Goal: Task Accomplishment & Management: Complete application form

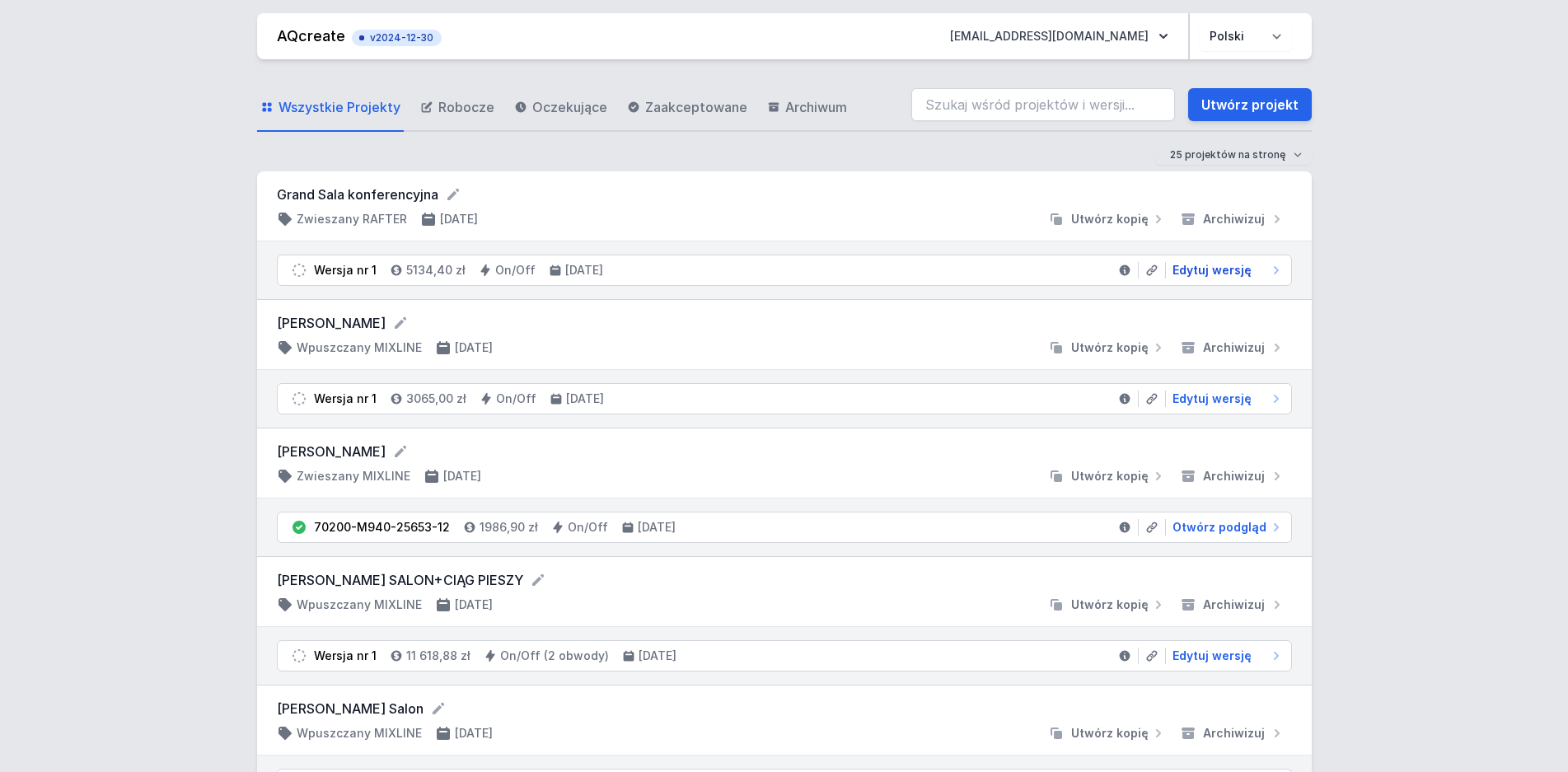
click at [1234, 272] on span "Edytuj wersję" at bounding box center [1212, 270] width 79 height 16
select select "4000"
select select "2"
select select "3000"
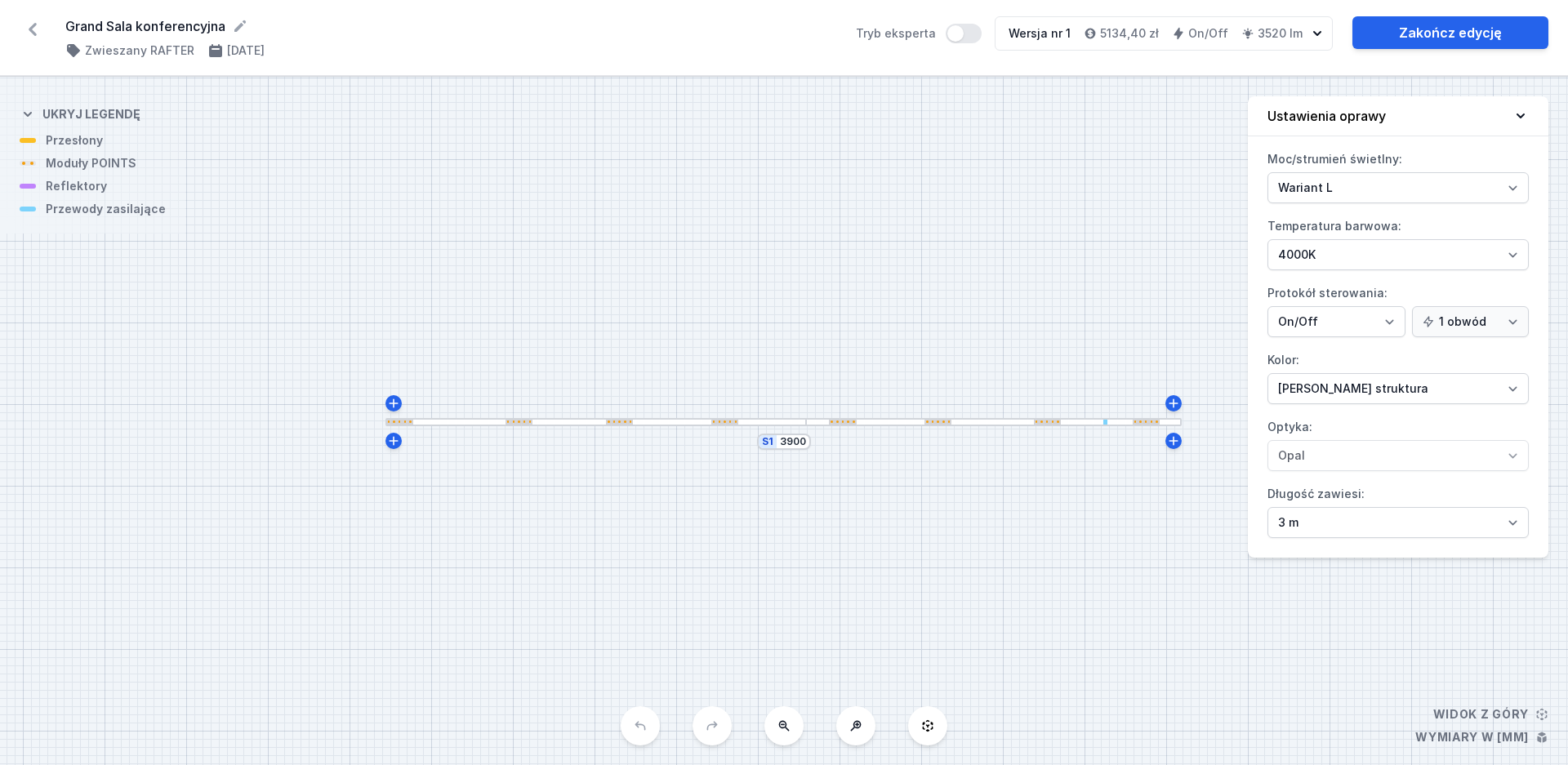
click at [1152, 422] on div at bounding box center [1152, 422] width 3 height 3
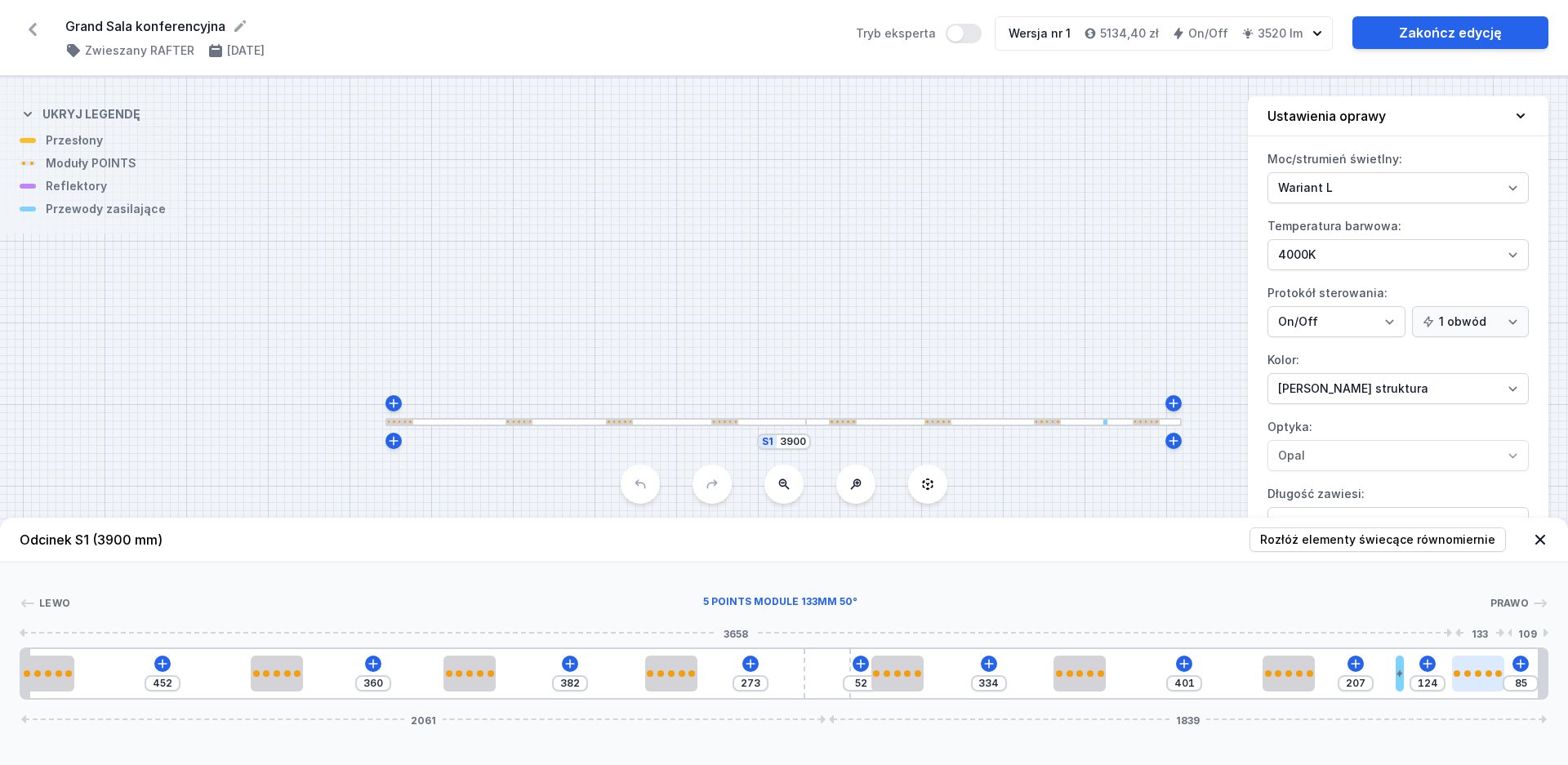
type input "83"
type input "126"
type input "231"
drag, startPoint x: 1476, startPoint y: 681, endPoint x: 1517, endPoint y: 679, distance: 41.0
click at [1545, 679] on div at bounding box center [1519, 674] width 52 height 36
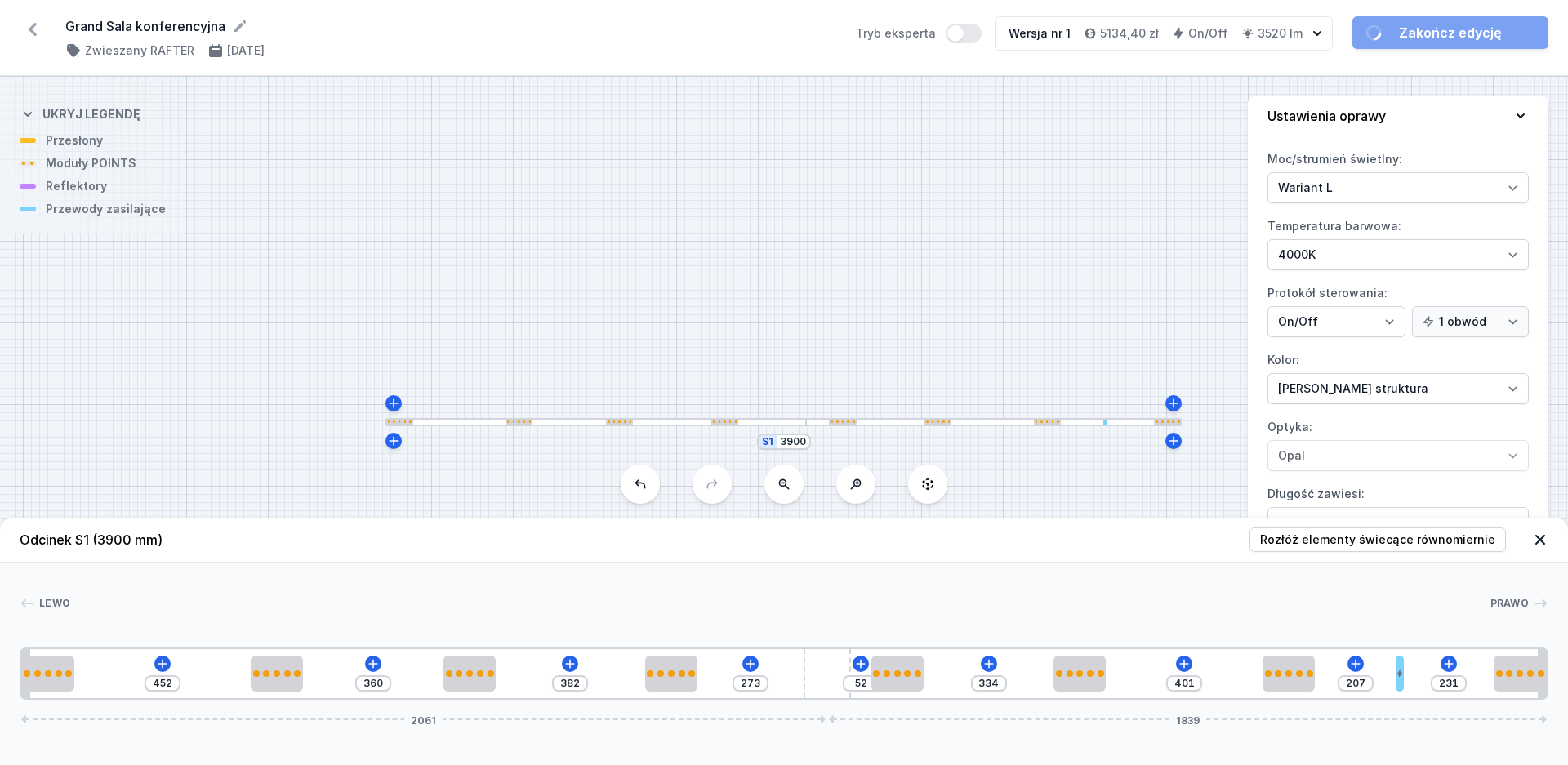
click at [1050, 509] on div "S1 3900" at bounding box center [784, 421] width 1568 height 688
click at [521, 470] on div "S1 3900" at bounding box center [784, 421] width 1568 height 688
click at [1086, 472] on div "S1 3900" at bounding box center [784, 421] width 1568 height 688
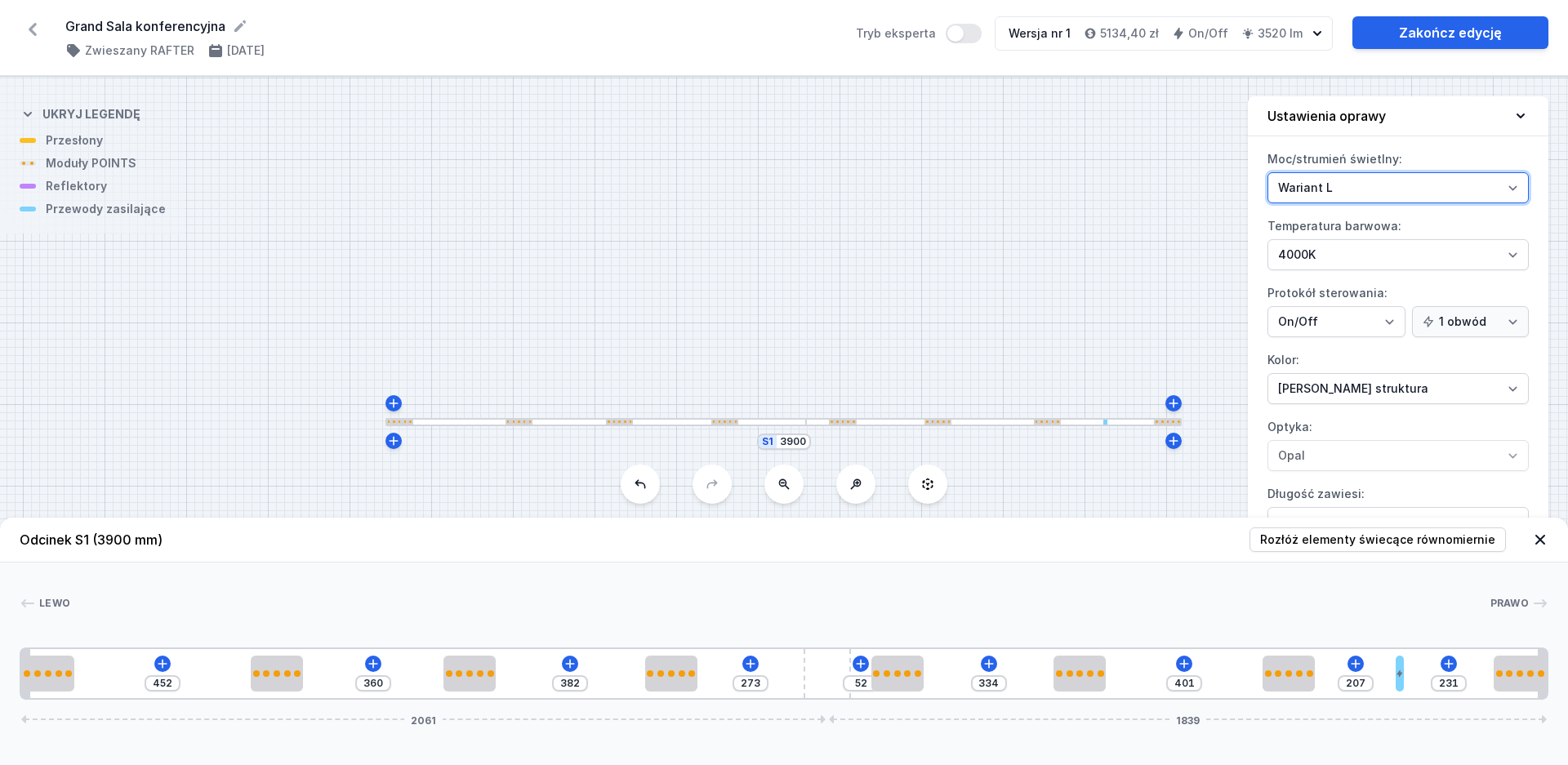
click at [1349, 186] on select "Wariant L Wariant M" at bounding box center [1398, 188] width 262 height 31
select select "M"
click option "Wariant M" at bounding box center [0, 0] width 0 height 0
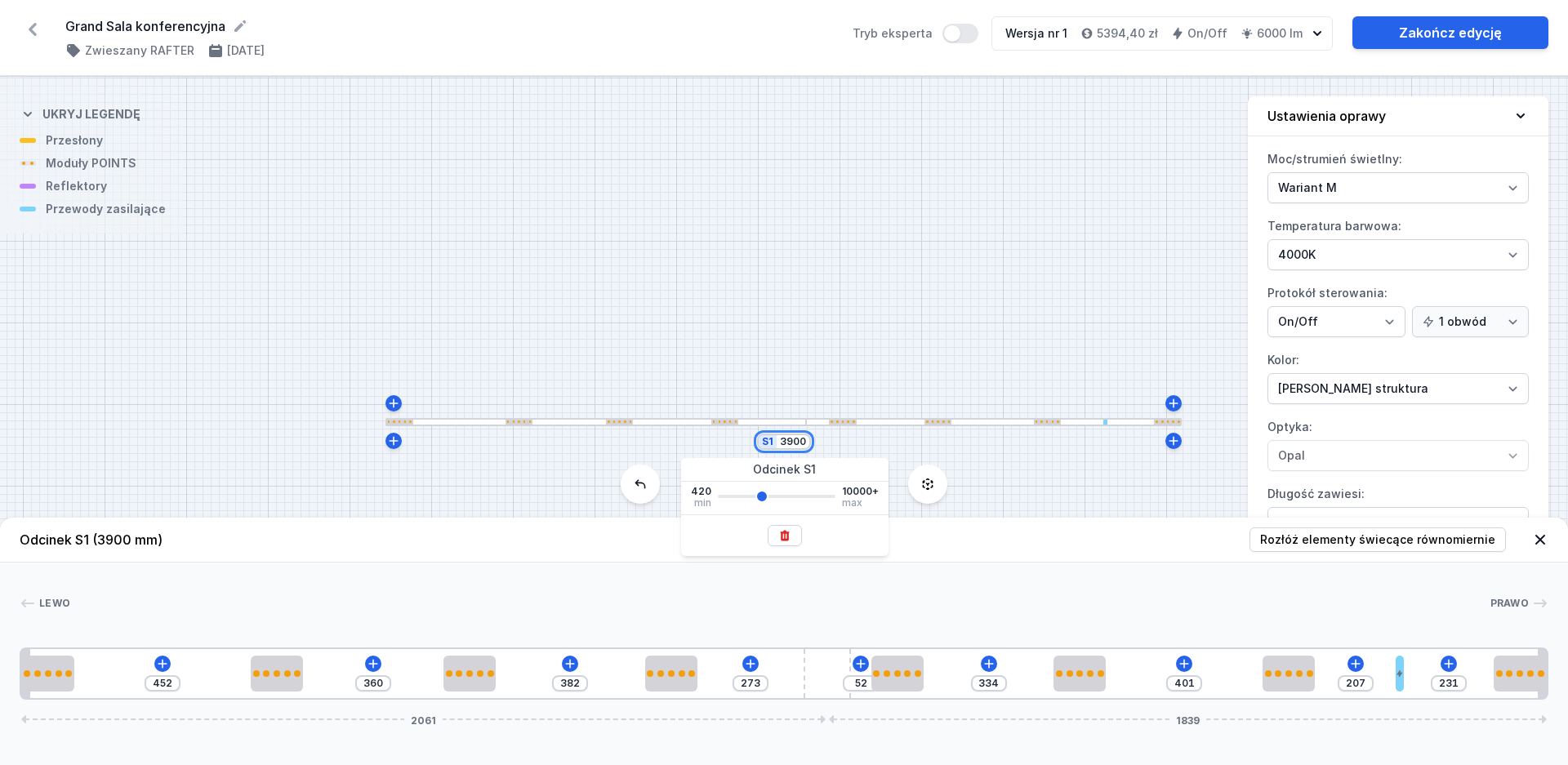
click at [793, 446] on input "3900" at bounding box center [793, 442] width 27 height 13
click at [784, 444] on input "3900" at bounding box center [793, 442] width 27 height 13
type input "3700"
click at [607, 559] on header "Odcinek S1 (3900 mm) Rozłóż elementy świecące równomiernie" at bounding box center [784, 539] width 1568 height 45
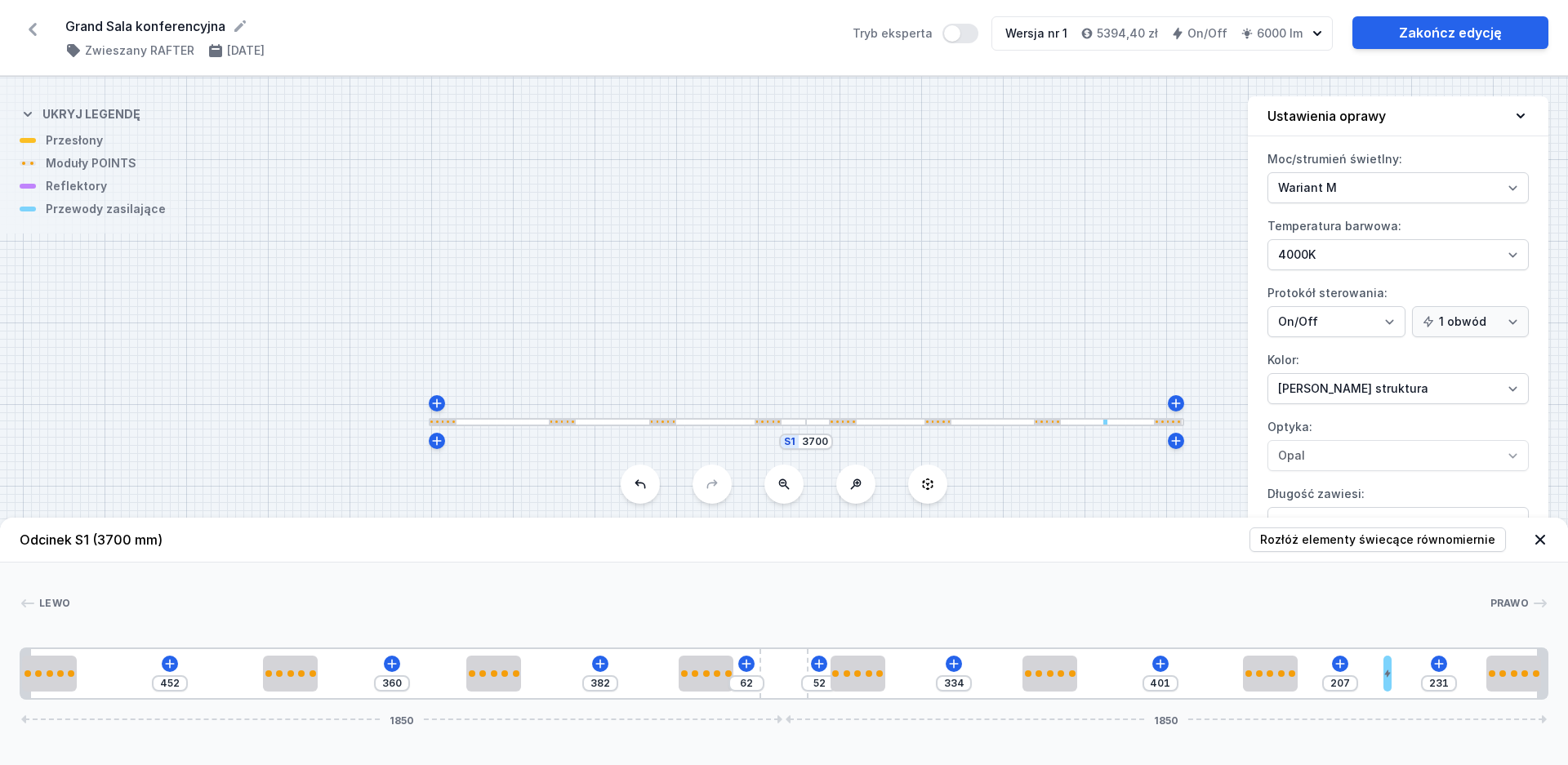
type input "62"
click at [817, 441] on input "3700" at bounding box center [815, 442] width 27 height 13
type input "3600"
click at [588, 580] on div "Lewo Prawo 1 2 2 2 2 3 2 2 2 4 2 1 452 360 382 62 52 334 401 207 231 1850 1850 …" at bounding box center [784, 630] width 1568 height 137
type input "12"
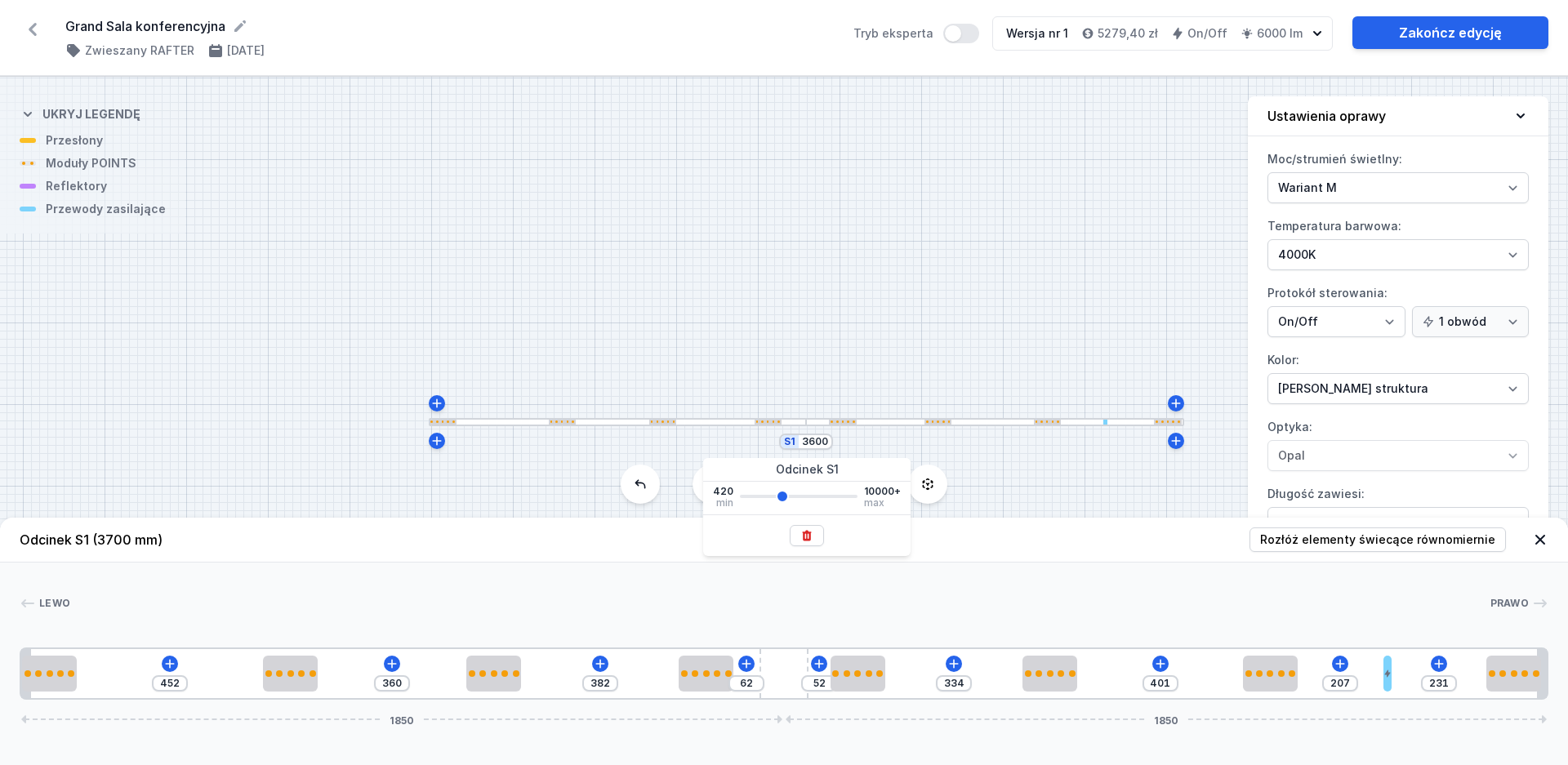
type input "196"
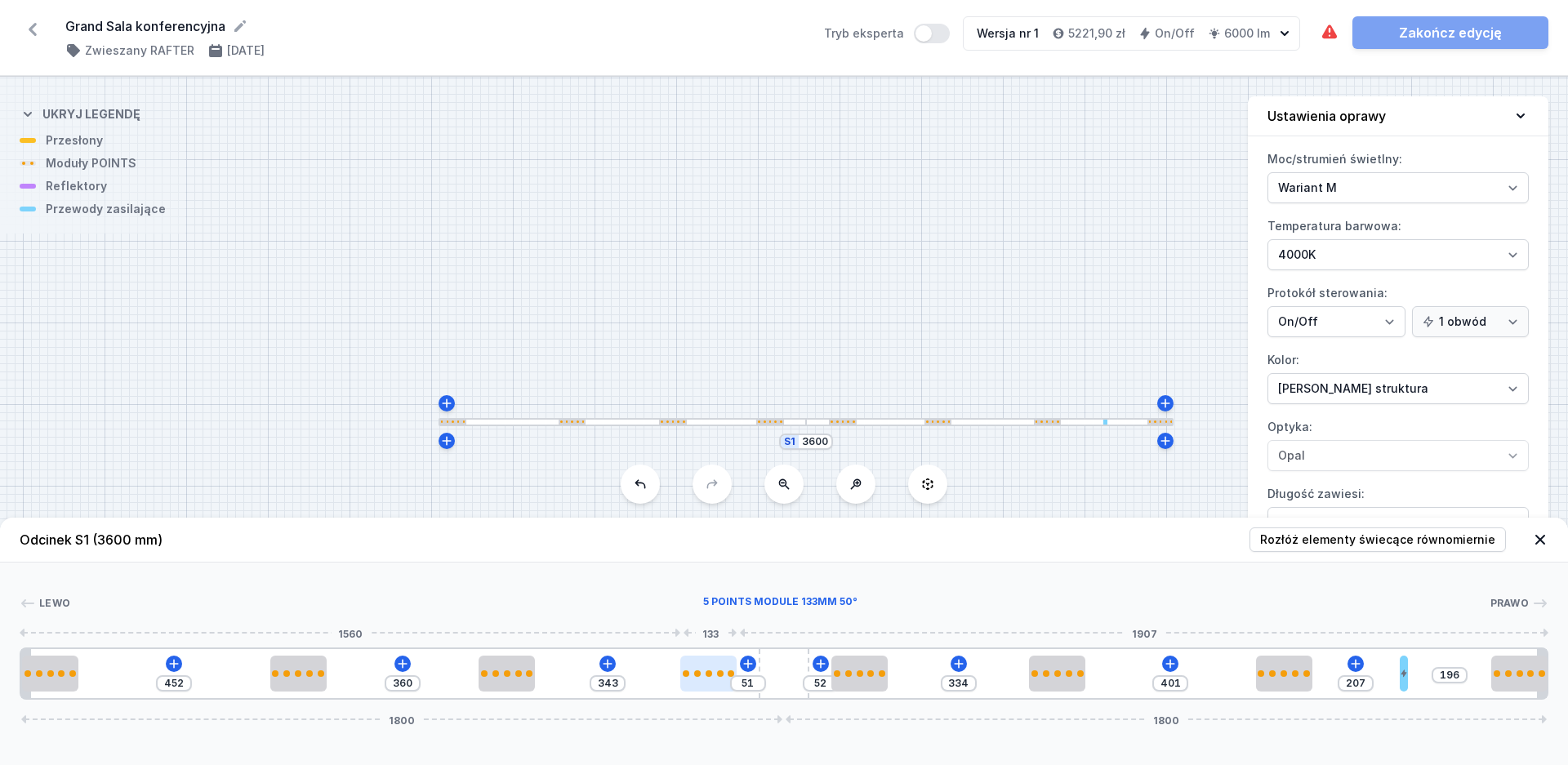
type input "339"
type input "55"
type input "337"
type input "57"
type input "331"
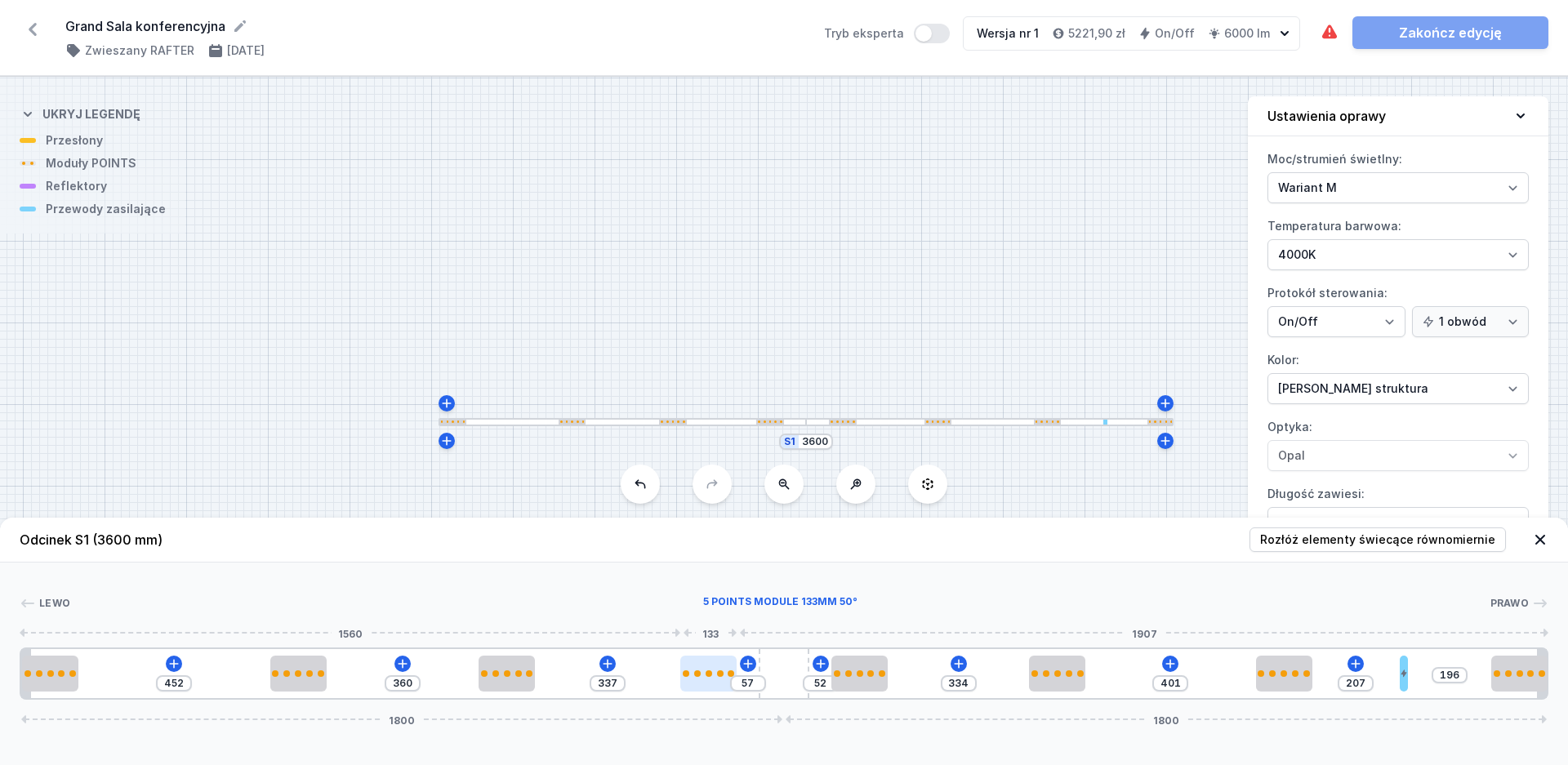
type input "63"
drag, startPoint x: 726, startPoint y: 680, endPoint x: 704, endPoint y: 682, distance: 22.1
click at [704, 682] on div at bounding box center [702, 674] width 56 height 36
type input "331"
type input "55"
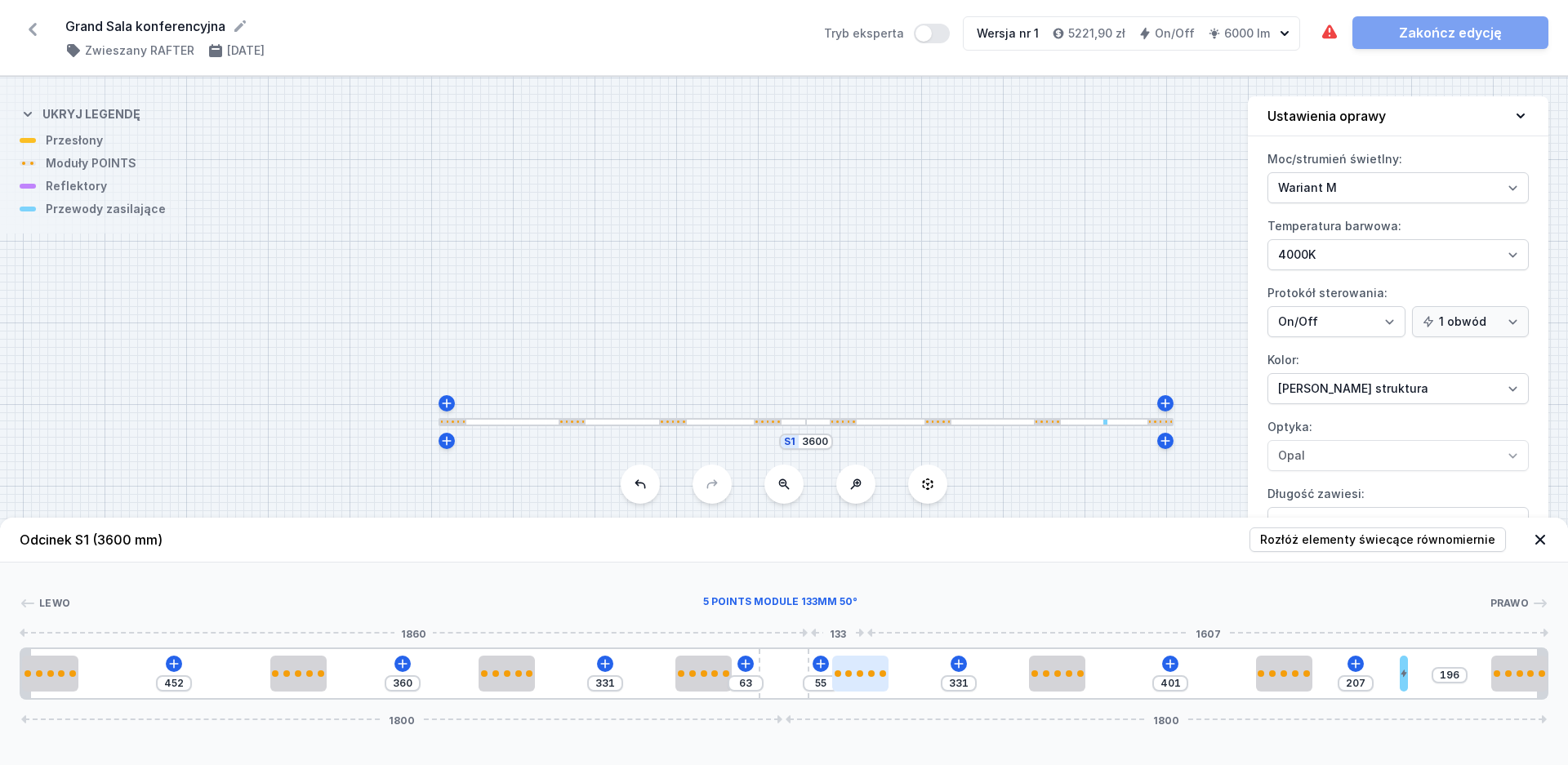
type input "325"
type input "61"
drag, startPoint x: 853, startPoint y: 681, endPoint x: 866, endPoint y: 683, distance: 13.2
click at [866, 683] on div at bounding box center [863, 674] width 56 height 36
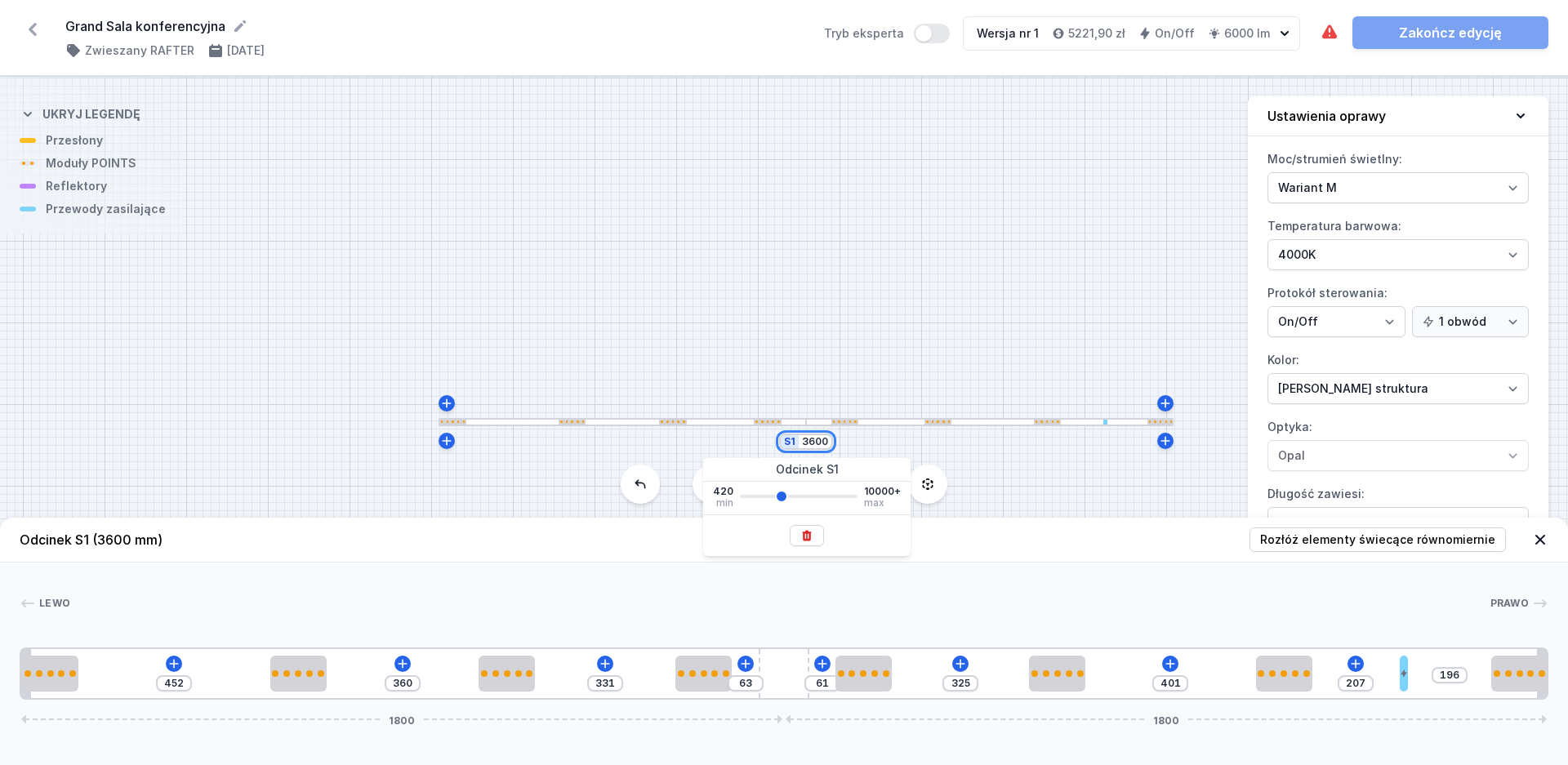
click at [811, 447] on input "3600" at bounding box center [815, 442] width 27 height 13
click at [810, 445] on input "3600" at bounding box center [815, 442] width 27 height 13
drag, startPoint x: 827, startPoint y: 446, endPoint x: 807, endPoint y: 446, distance: 20.0
click at [807, 446] on input "3600" at bounding box center [815, 442] width 27 height 13
click at [669, 596] on div at bounding box center [779, 603] width 1419 height 16
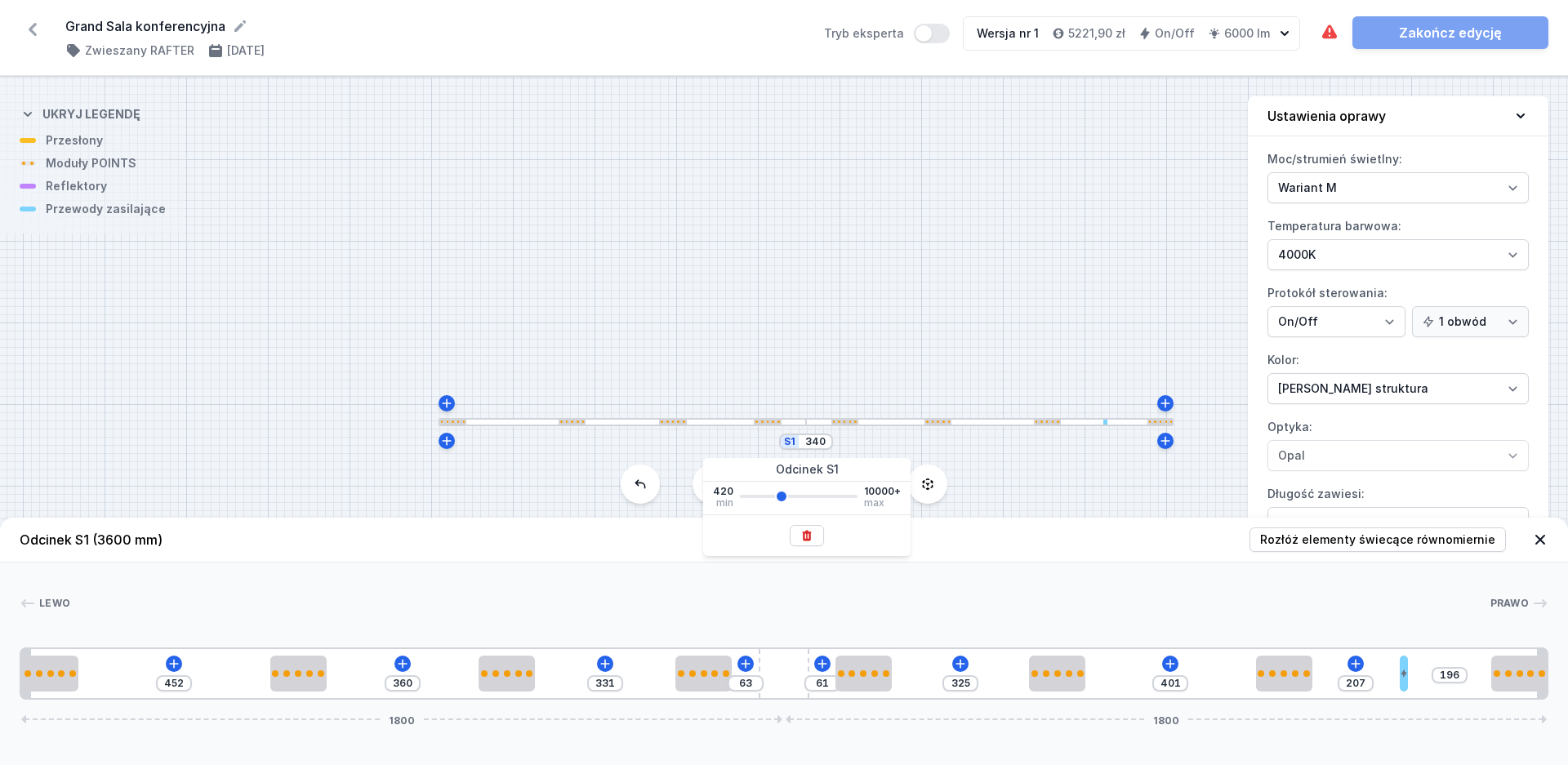
type input "420"
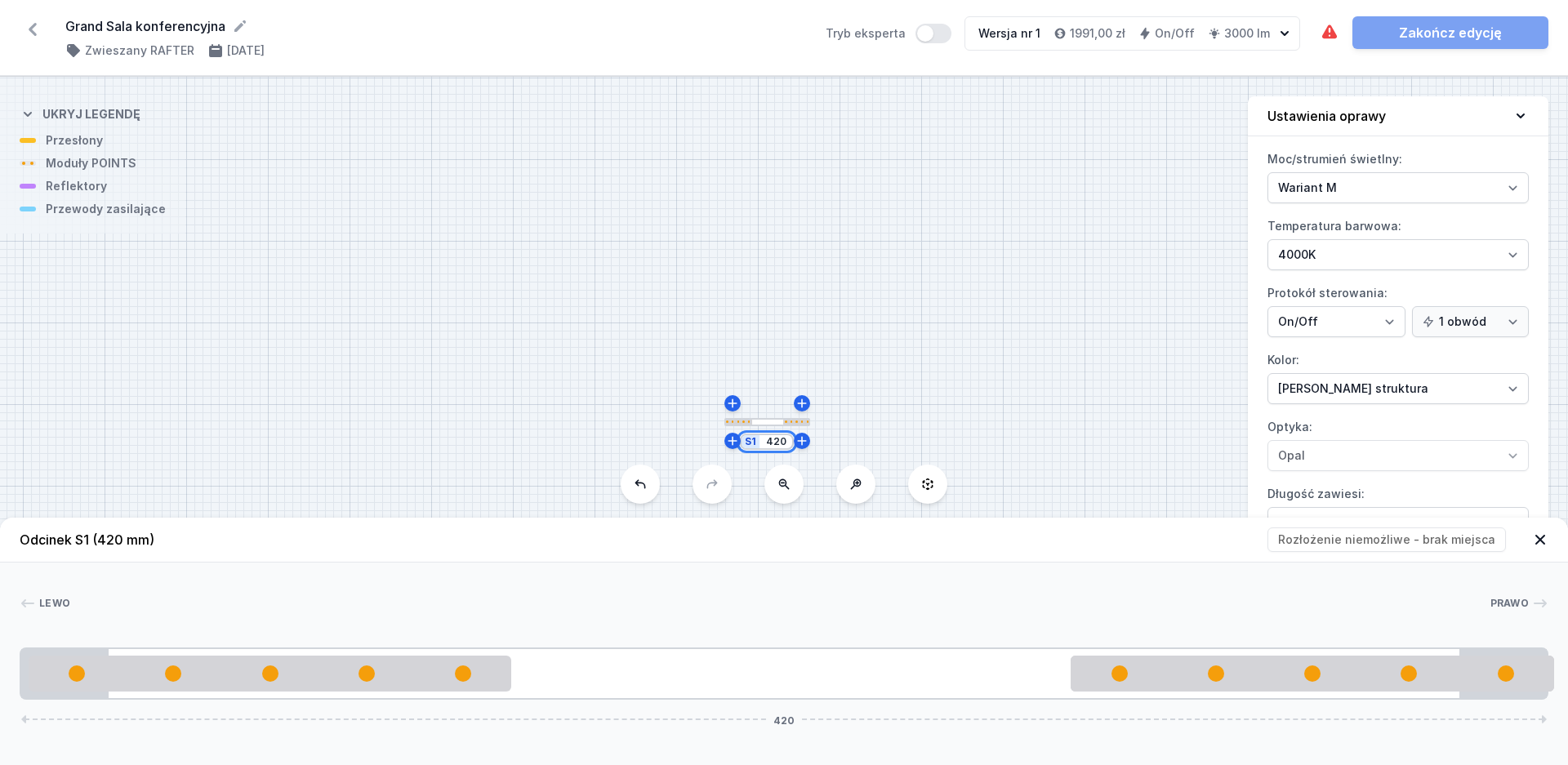
click at [780, 445] on input "420" at bounding box center [775, 442] width 27 height 13
click at [27, 27] on icon at bounding box center [33, 29] width 27 height 27
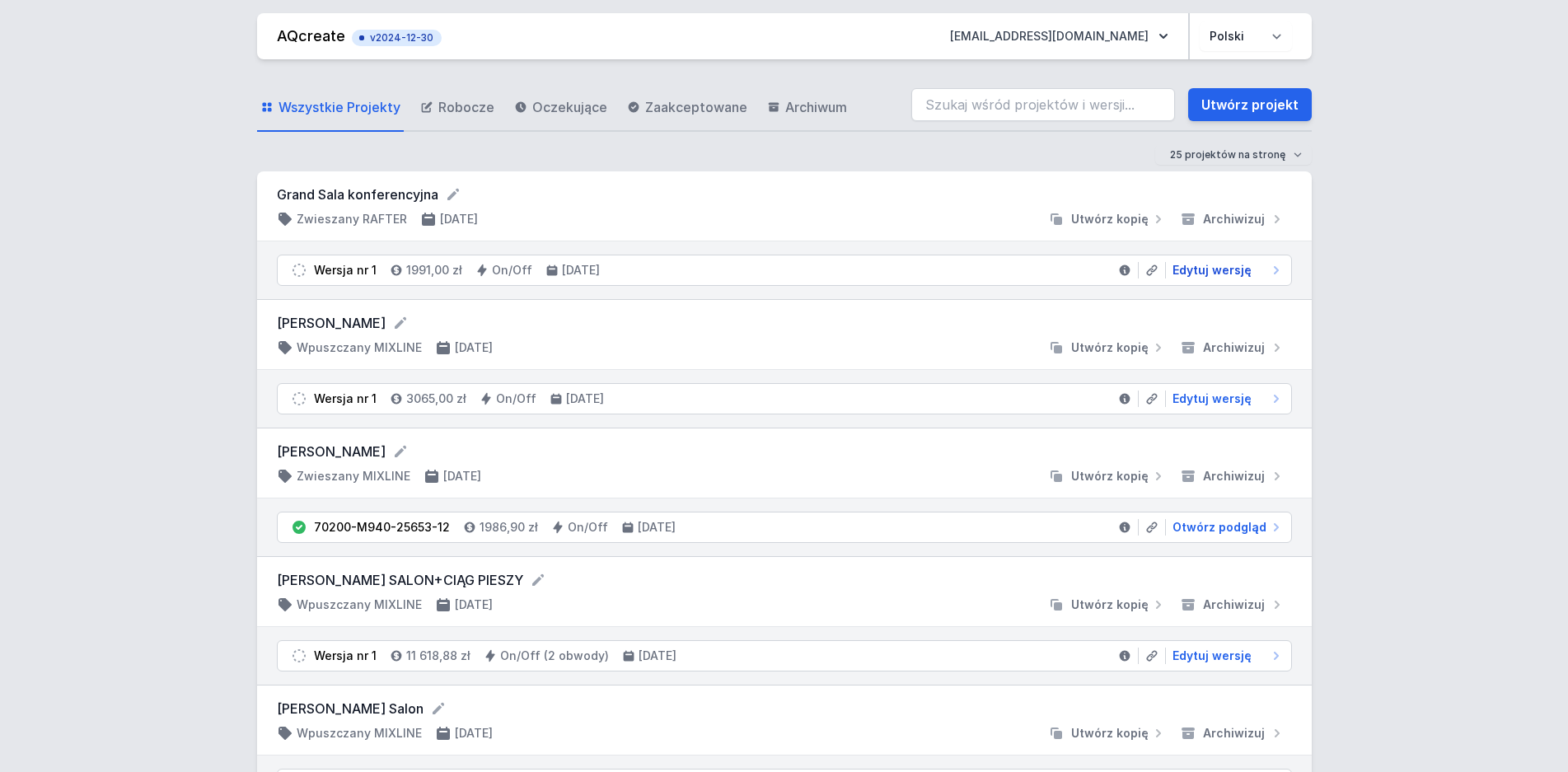
drag, startPoint x: 1210, startPoint y: 271, endPoint x: 744, endPoint y: 279, distance: 466.1
click at [1210, 271] on span "Edytuj wersję" at bounding box center [1212, 270] width 79 height 16
select select "M"
select select "4000"
select select "2"
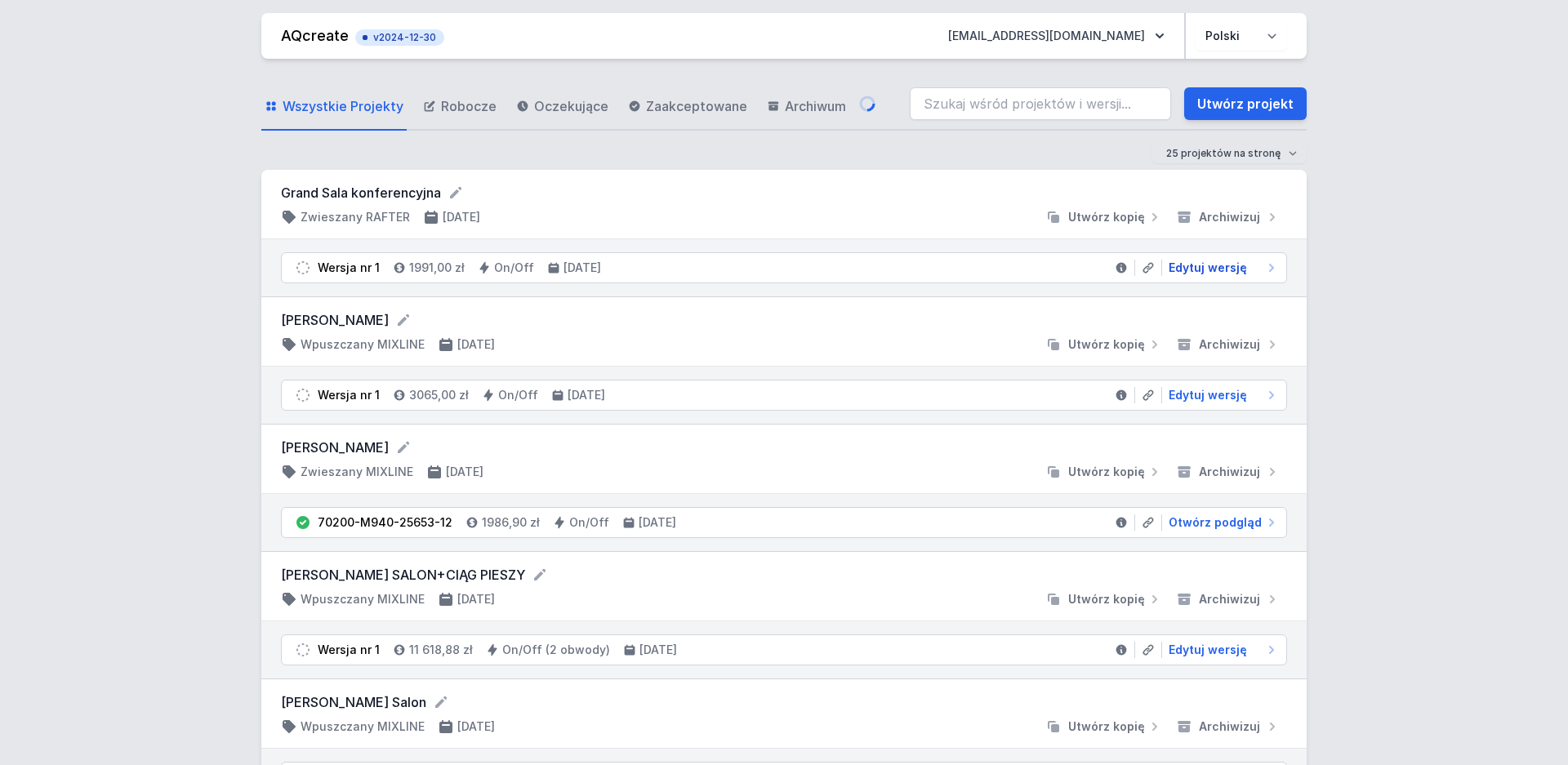
select select "3000"
click at [1202, 262] on span "Edytuj wersję" at bounding box center [1201, 267] width 79 height 16
select select "M"
select select "4000"
select select "2"
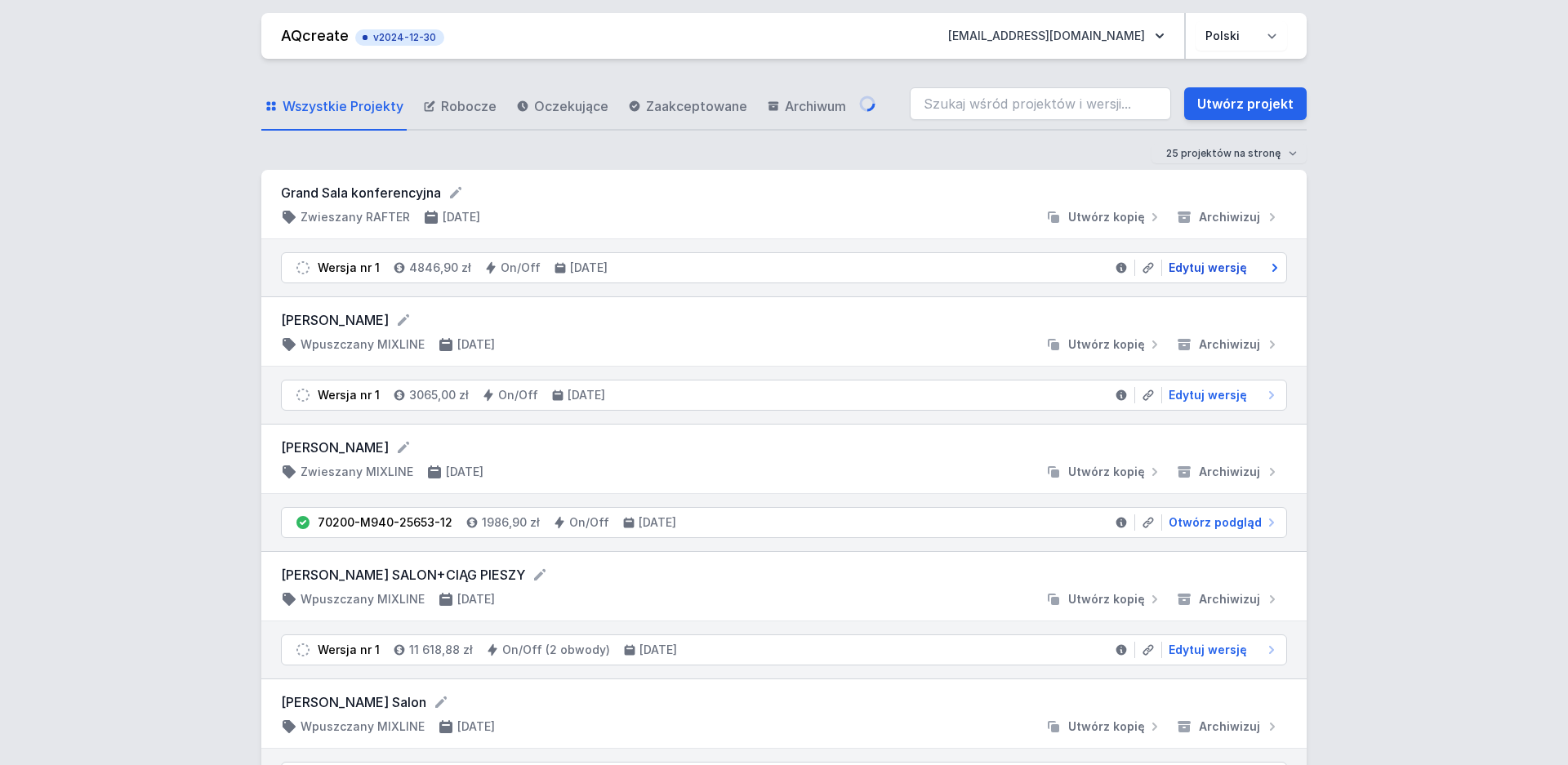
select select "3000"
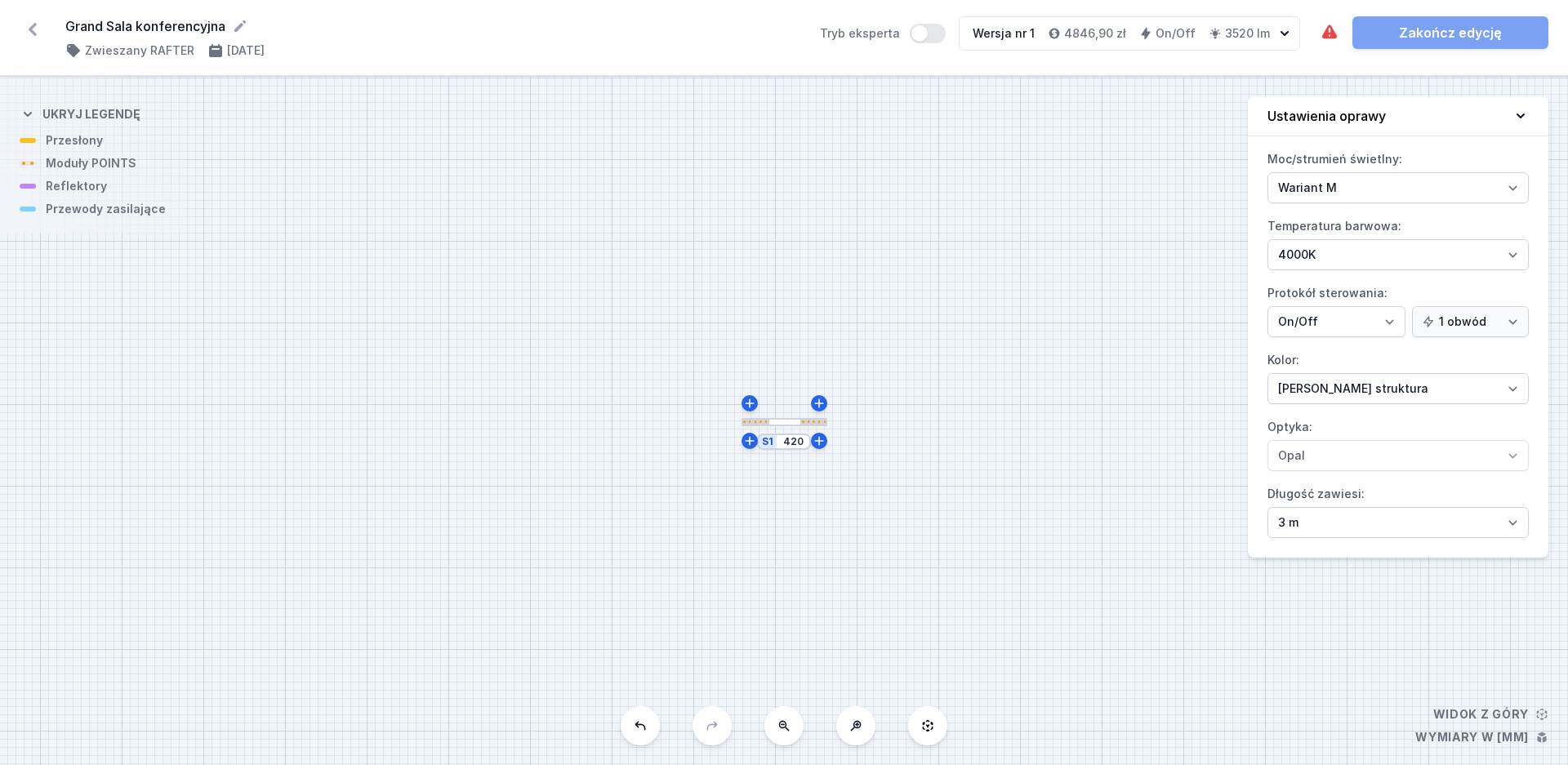
click at [22, 30] on icon at bounding box center [33, 29] width 27 height 27
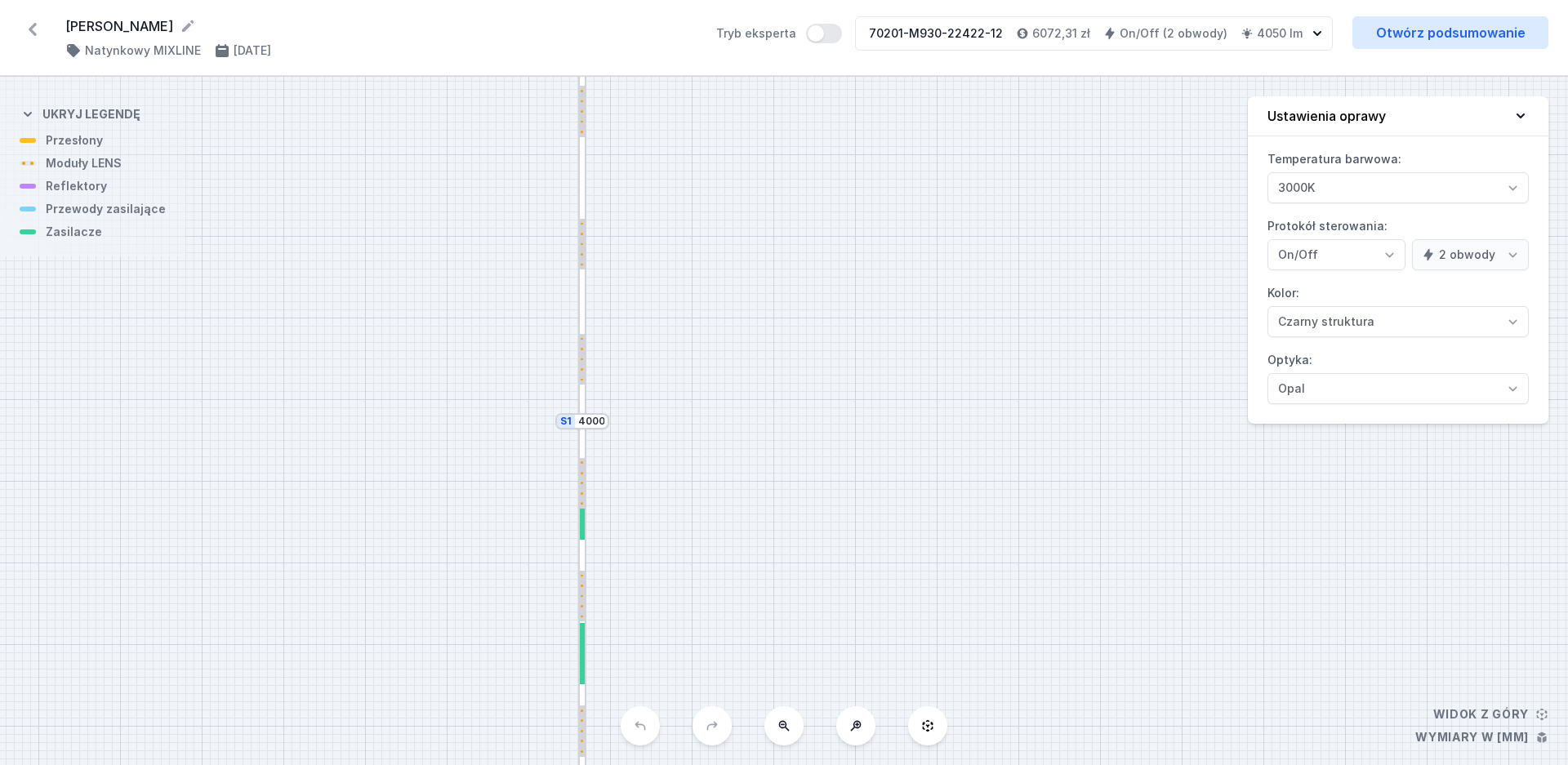
select select "true"
select select "2"
click at [37, 27] on icon at bounding box center [33, 29] width 27 height 27
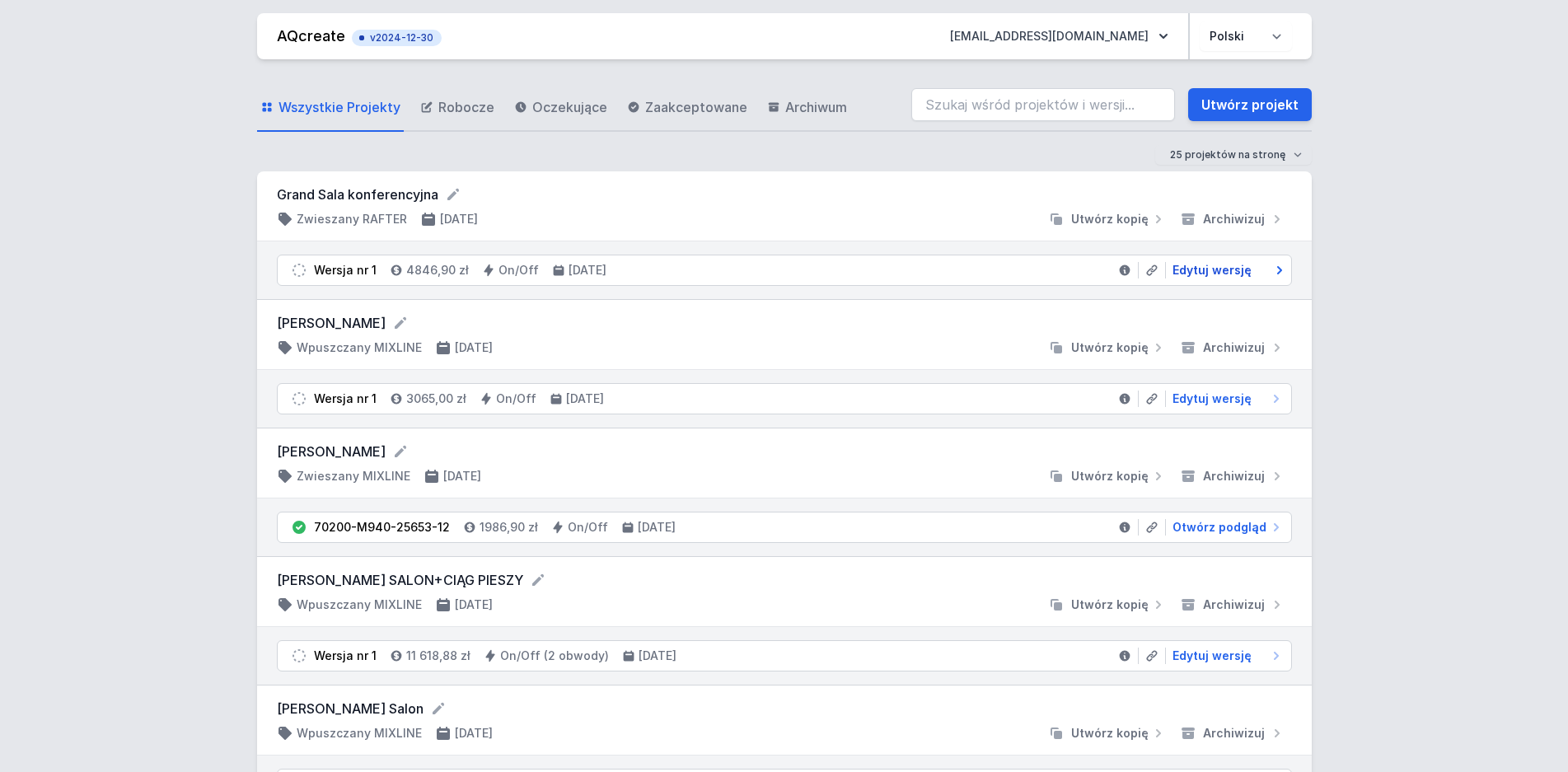
click at [1195, 276] on span "Edytuj wersję" at bounding box center [1212, 270] width 79 height 16
select select "4000"
select select "2"
select select "3000"
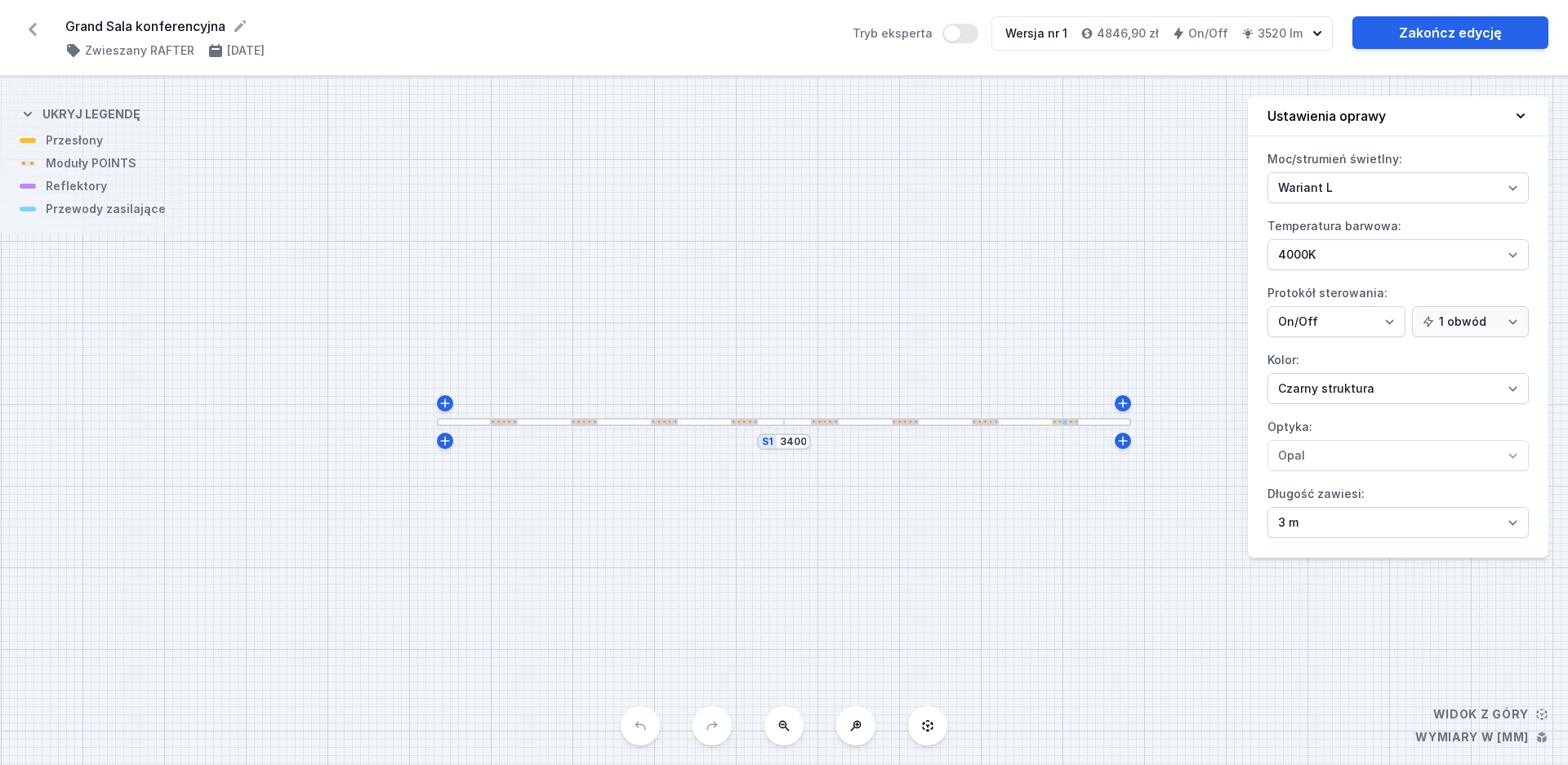
click at [937, 424] on div at bounding box center [957, 422] width 347 height 9
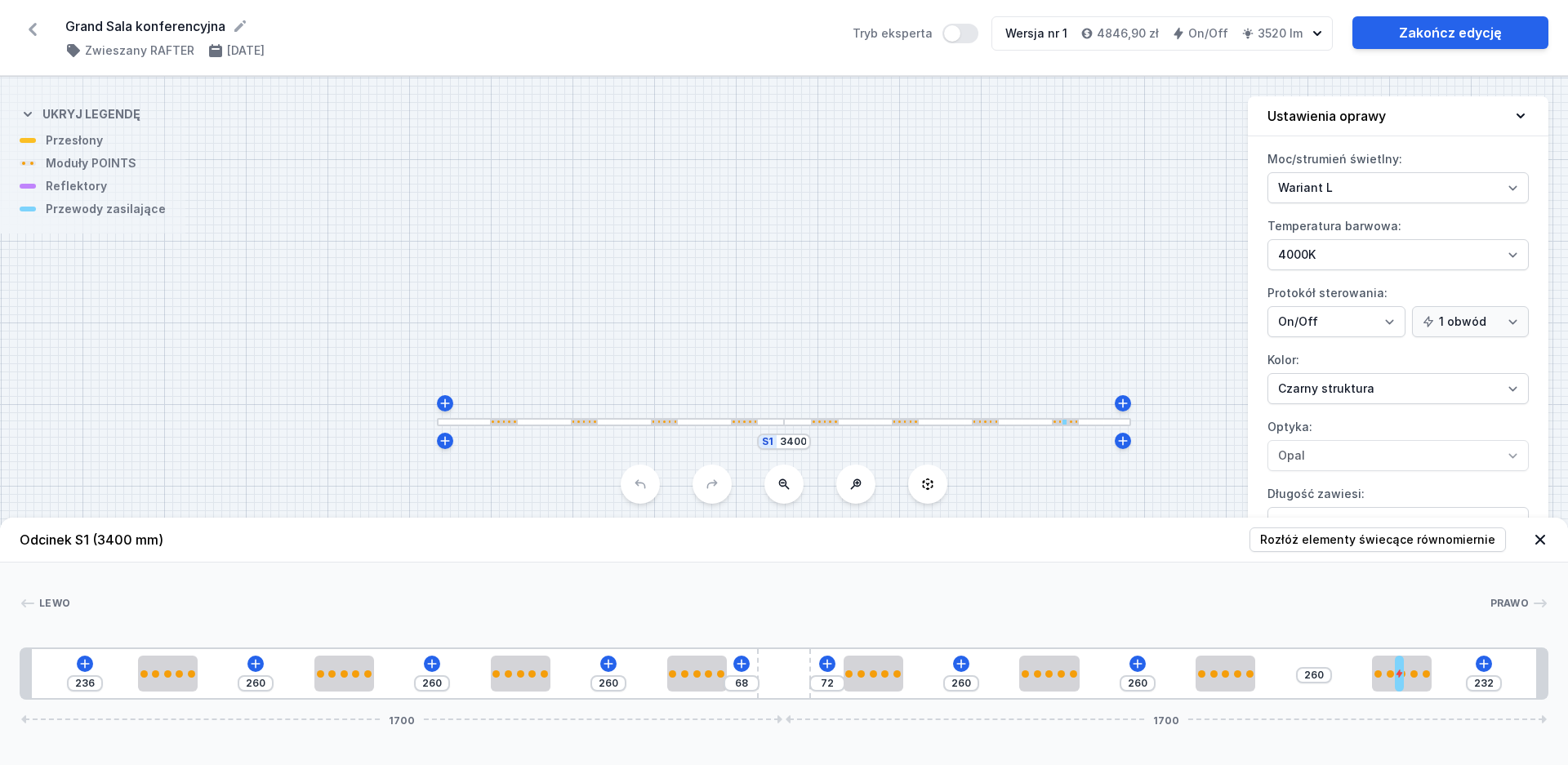
drag, startPoint x: 1066, startPoint y: 423, endPoint x: 1041, endPoint y: 424, distance: 25.0
click at [1041, 423] on div at bounding box center [957, 422] width 347 height 9
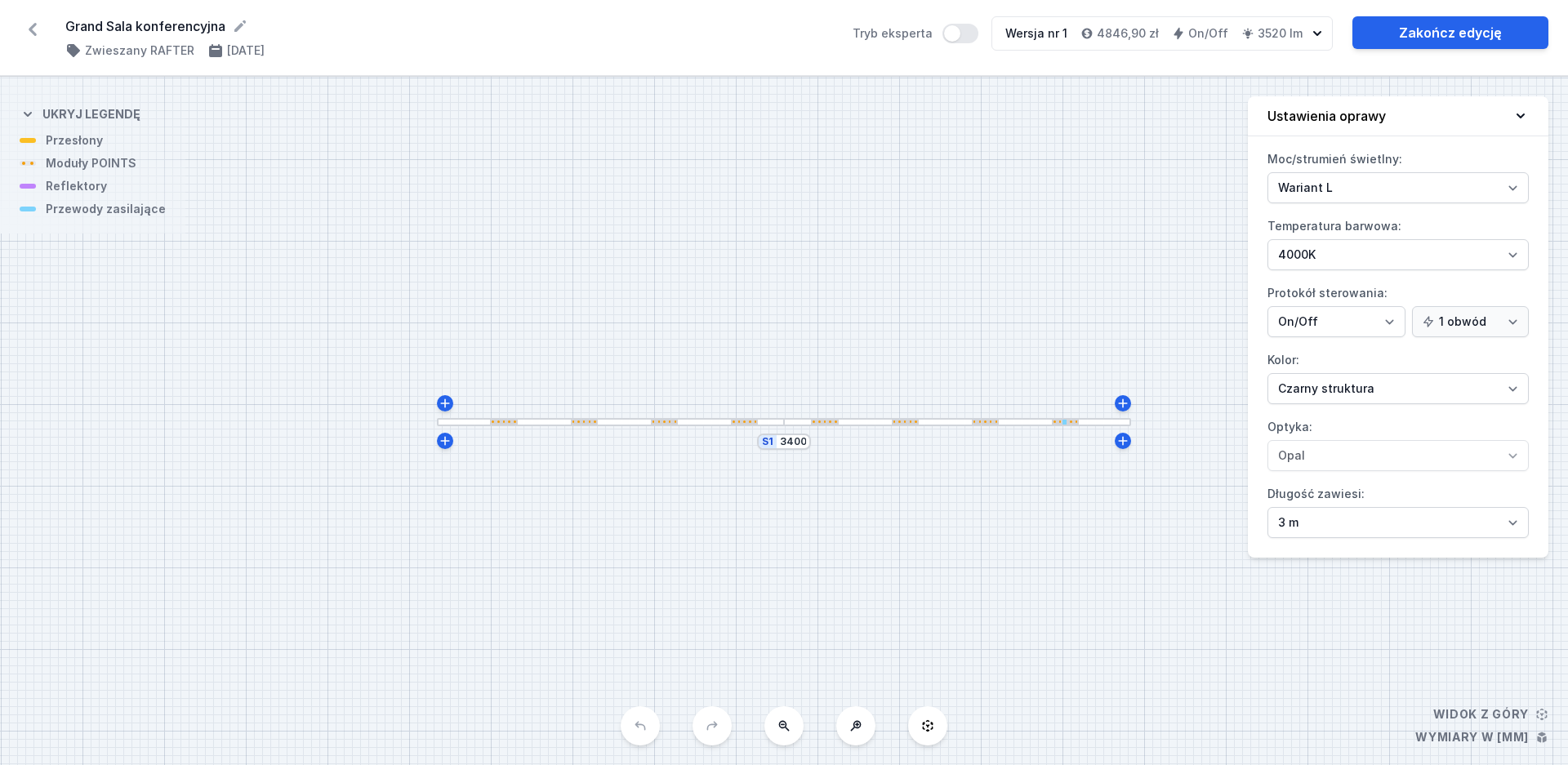
click at [1041, 424] on div at bounding box center [957, 422] width 347 height 9
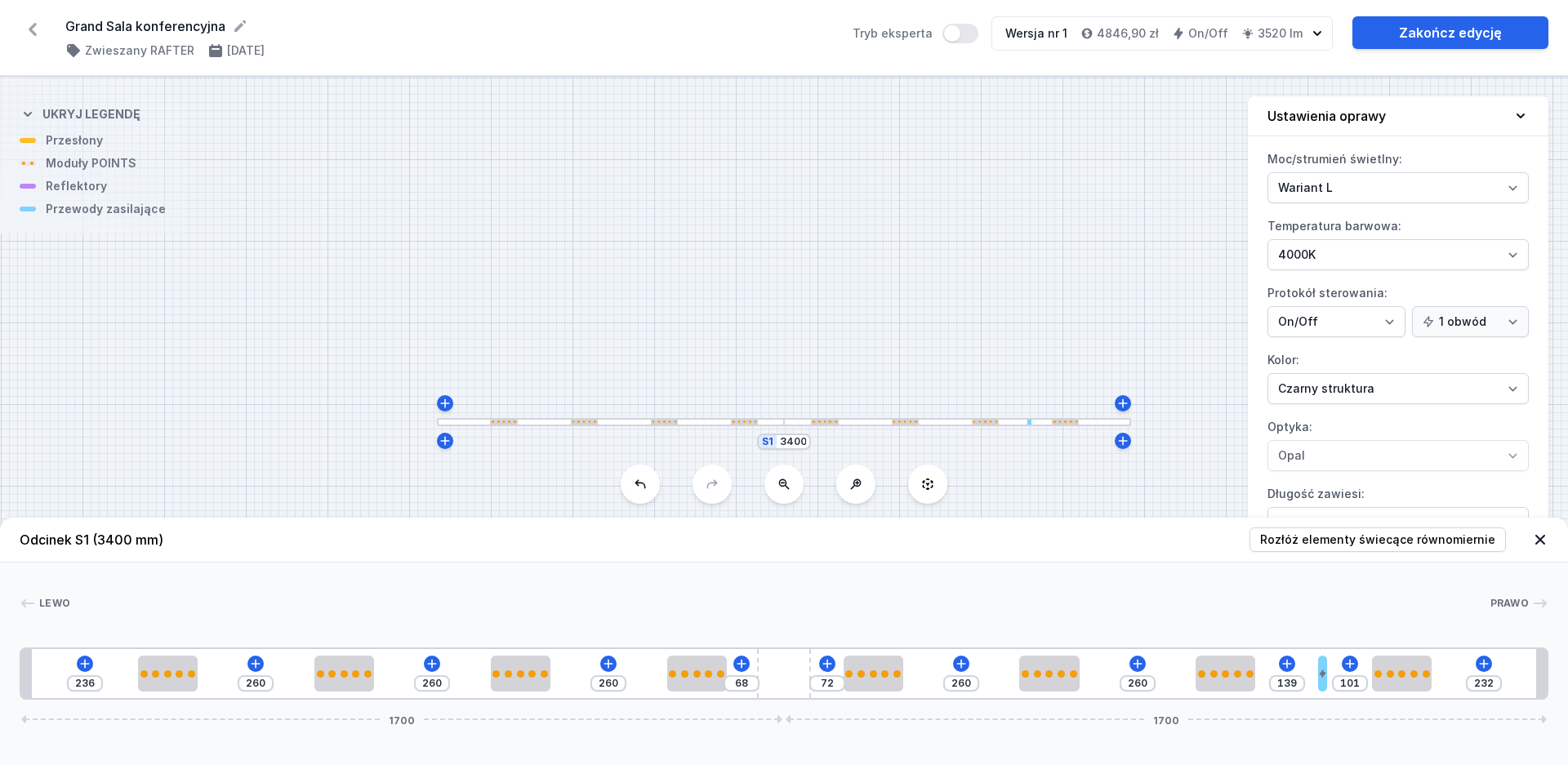
type input "134"
type input "106"
type input "130"
type input "110"
type input "128"
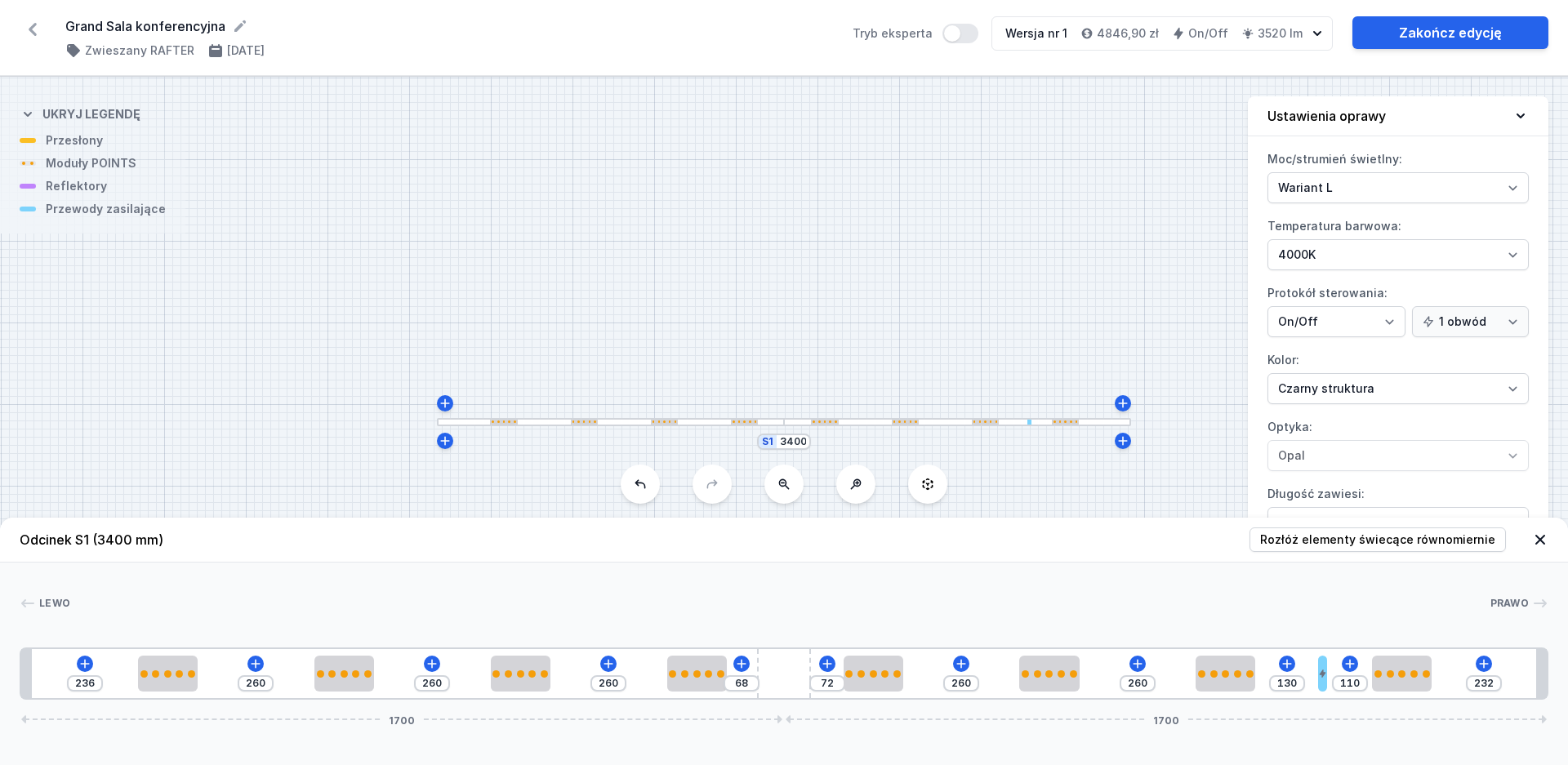
type input "112"
type input "123"
type input "117"
type input "120"
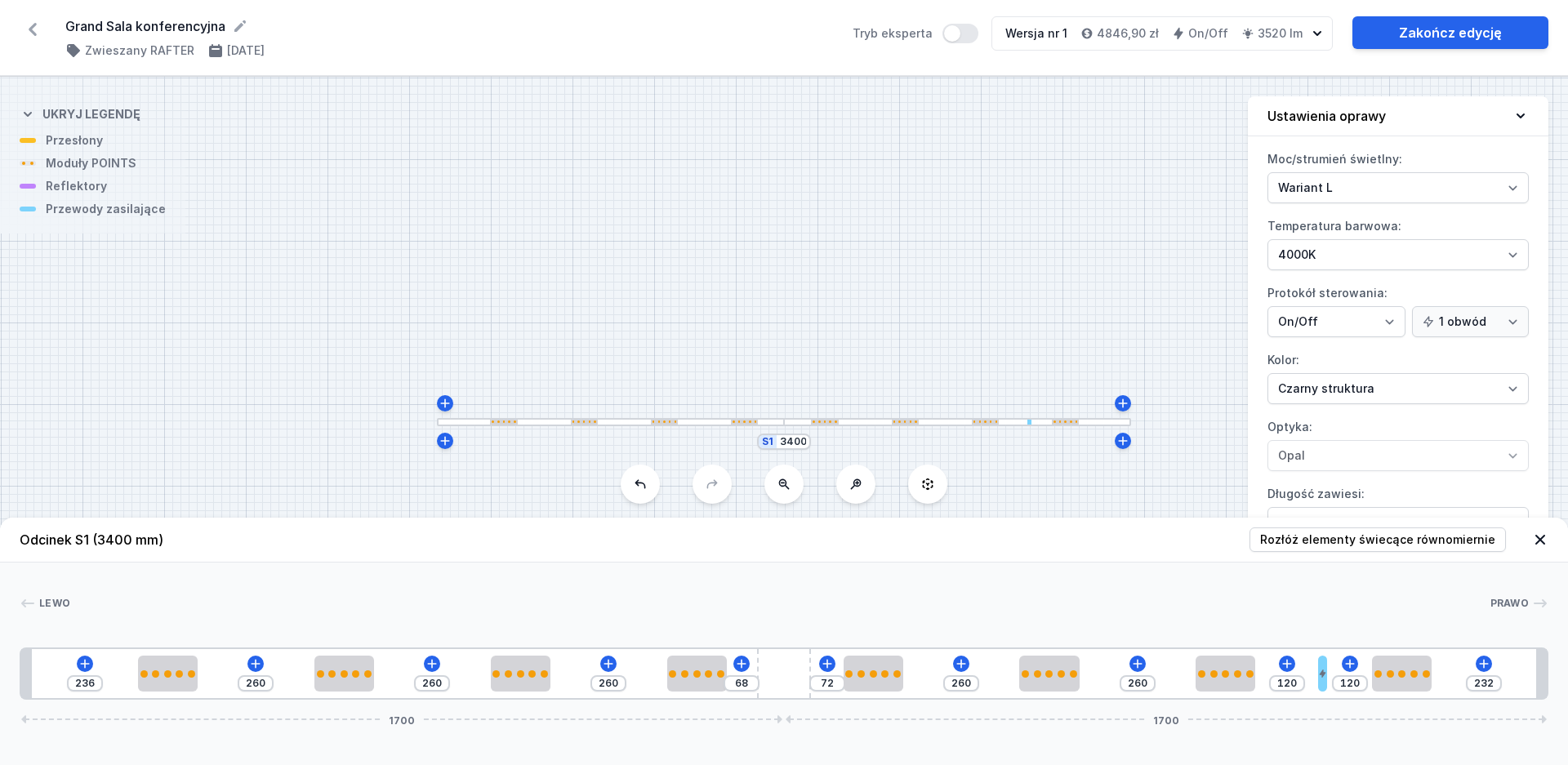
type input "112"
type input "128"
drag, startPoint x: 1401, startPoint y: 676, endPoint x: 1330, endPoint y: 676, distance: 71.0
click at [1330, 676] on div "236 260 260 260 68 72 260 260 112 128 232 1700 1700" at bounding box center [784, 673] width 1528 height 52
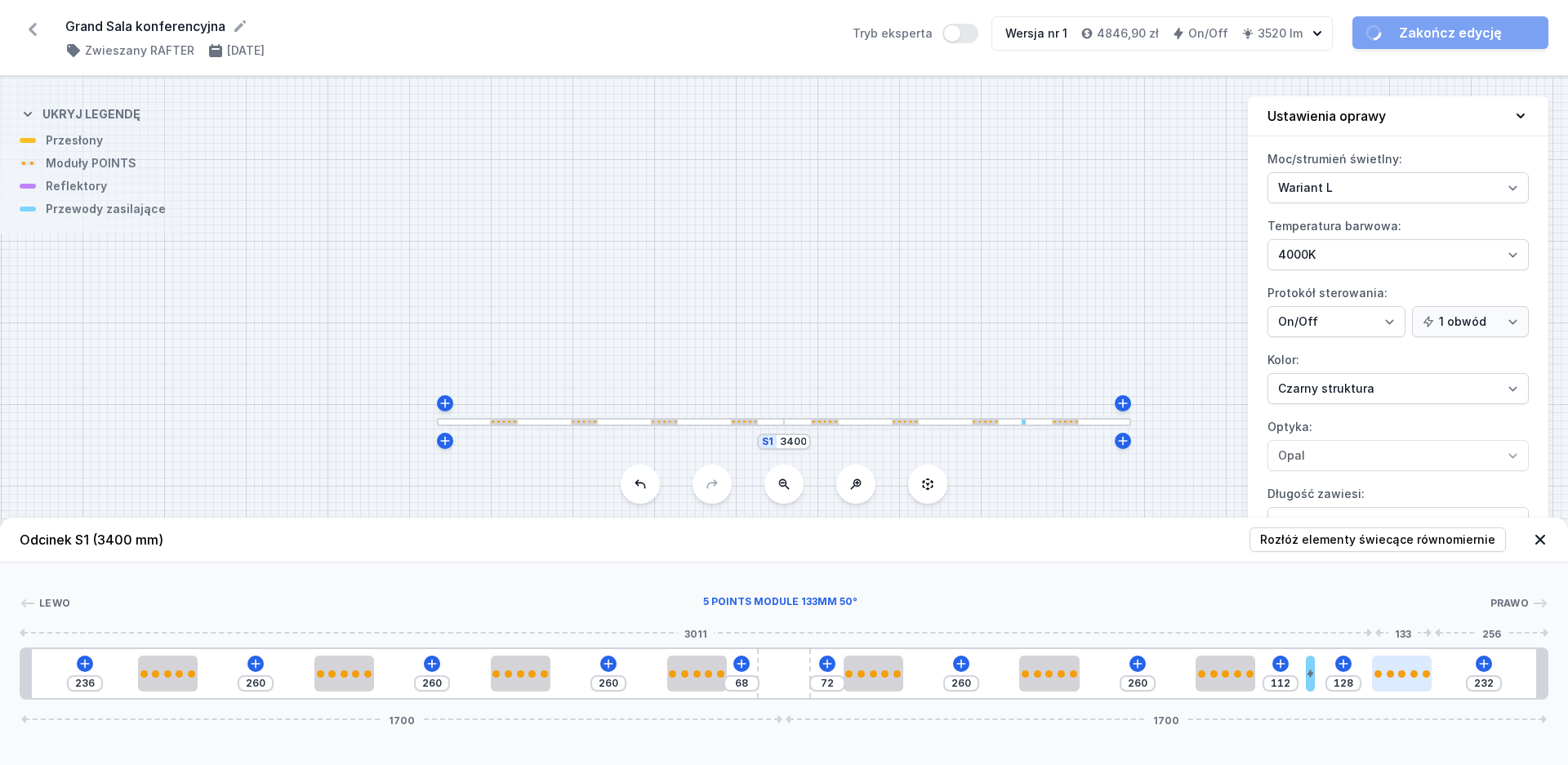
type input "247"
type input "113"
type input "75"
type input "285"
type input "62"
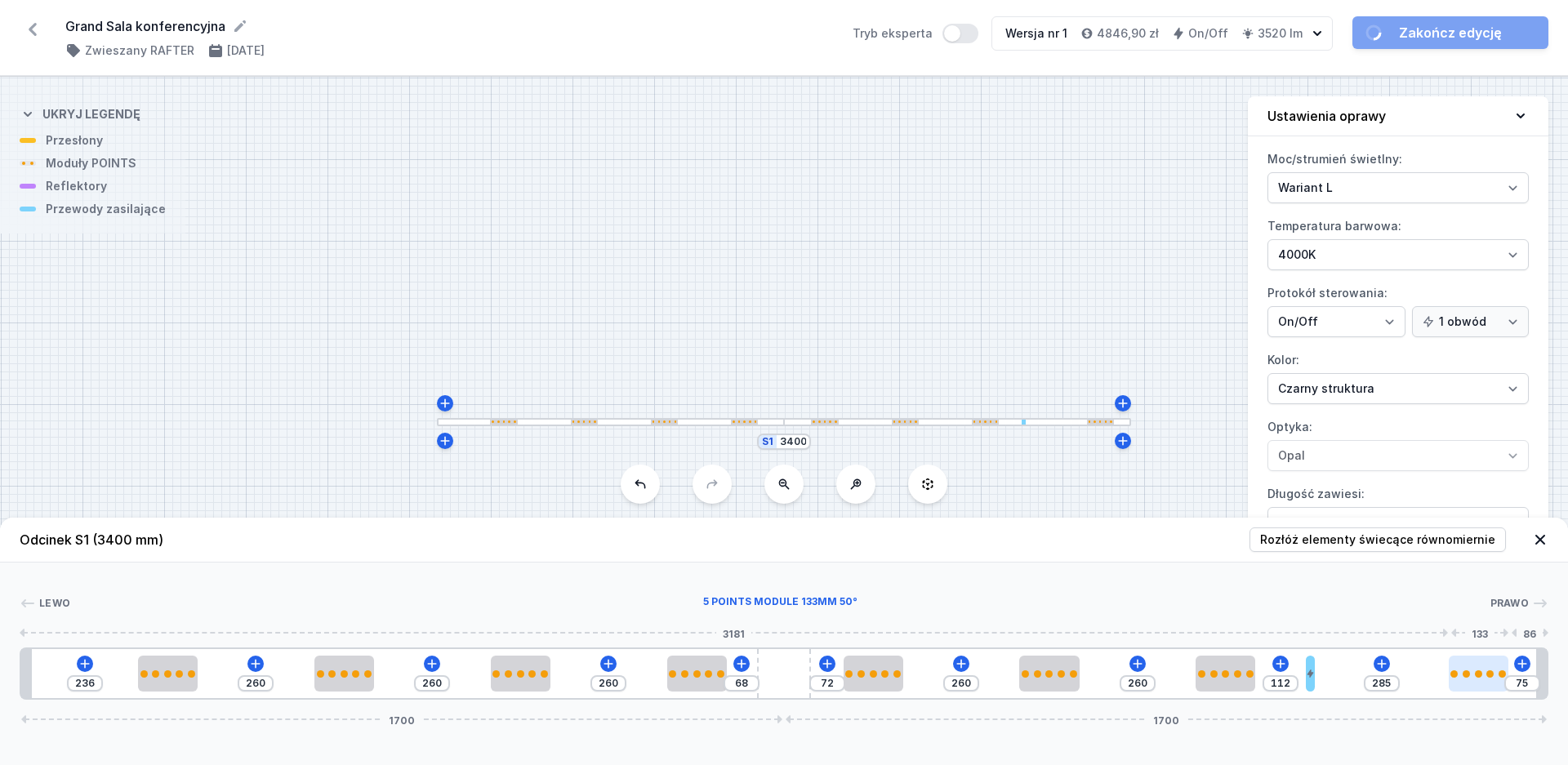
type input "298"
type input "58"
type input "382"
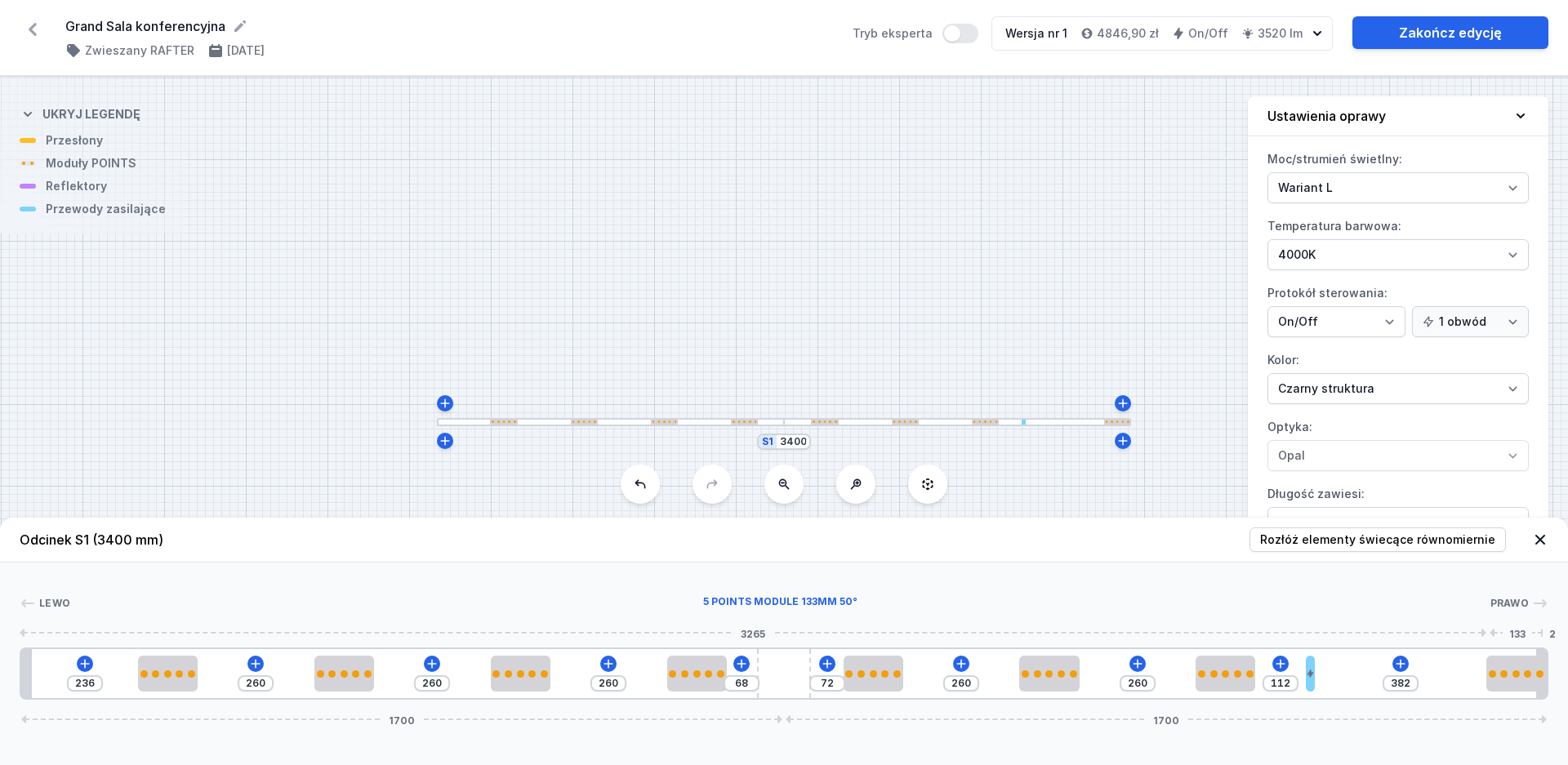
drag, startPoint x: 1415, startPoint y: 675, endPoint x: 1552, endPoint y: 674, distance: 137.0
click at [1552, 674] on div "Lewo 5 POINTS module 133mm 50° Prawo 3265 133 2 1 2 2 2 2 3 2 2 2 4 2 1 236 260…" at bounding box center [784, 630] width 1568 height 137
drag, startPoint x: 168, startPoint y: 677, endPoint x: 41, endPoint y: 680, distance: 127.0
click at [41, 680] on div at bounding box center [51, 674] width 60 height 36
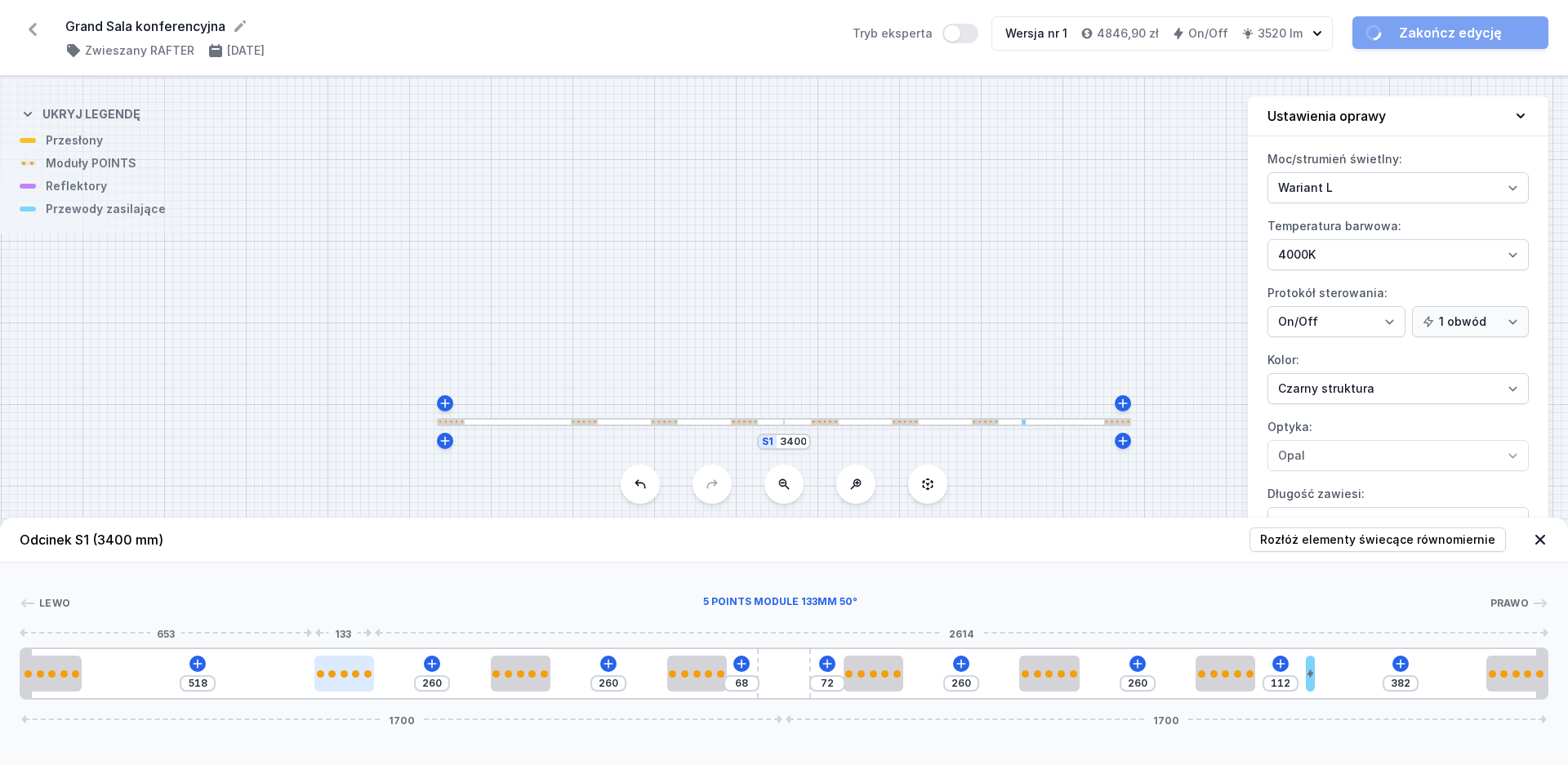
type input "507"
type input "271"
type input "489"
type input "289"
type input "466"
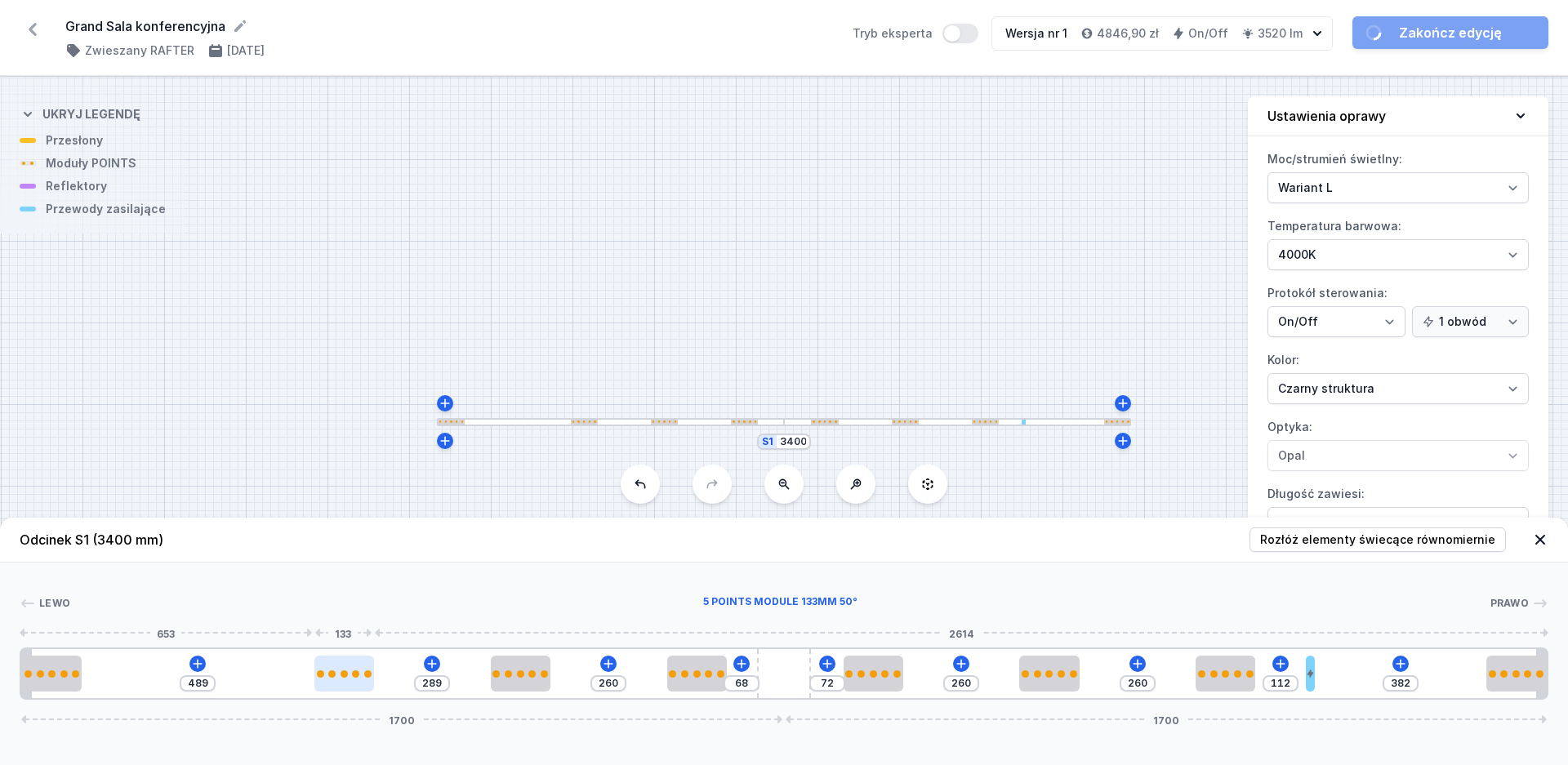
type input "312"
type input "457"
type input "321"
type input "443"
type input "335"
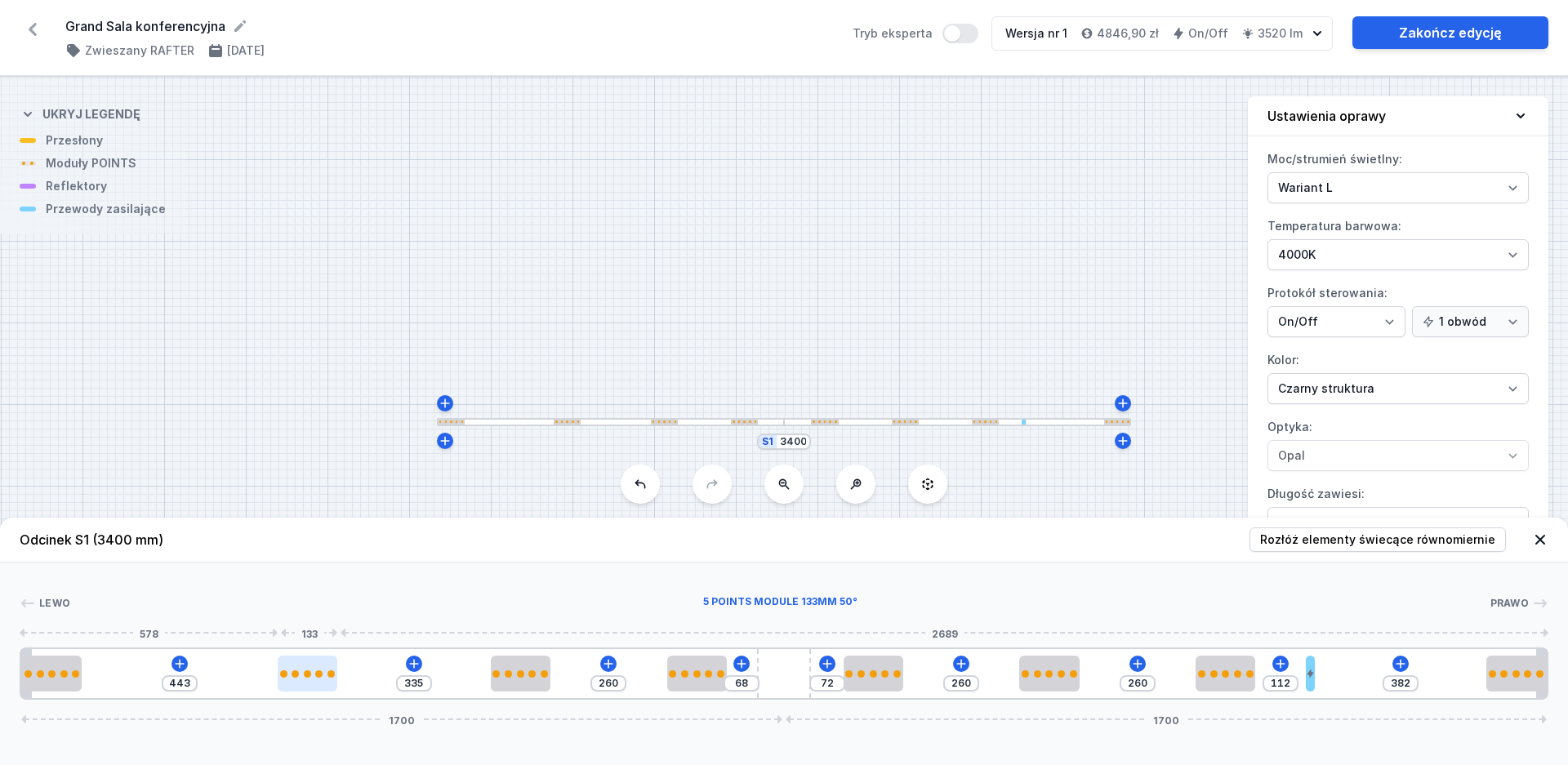
type input "436"
type input "342"
type input "430"
type input "348"
type input "419"
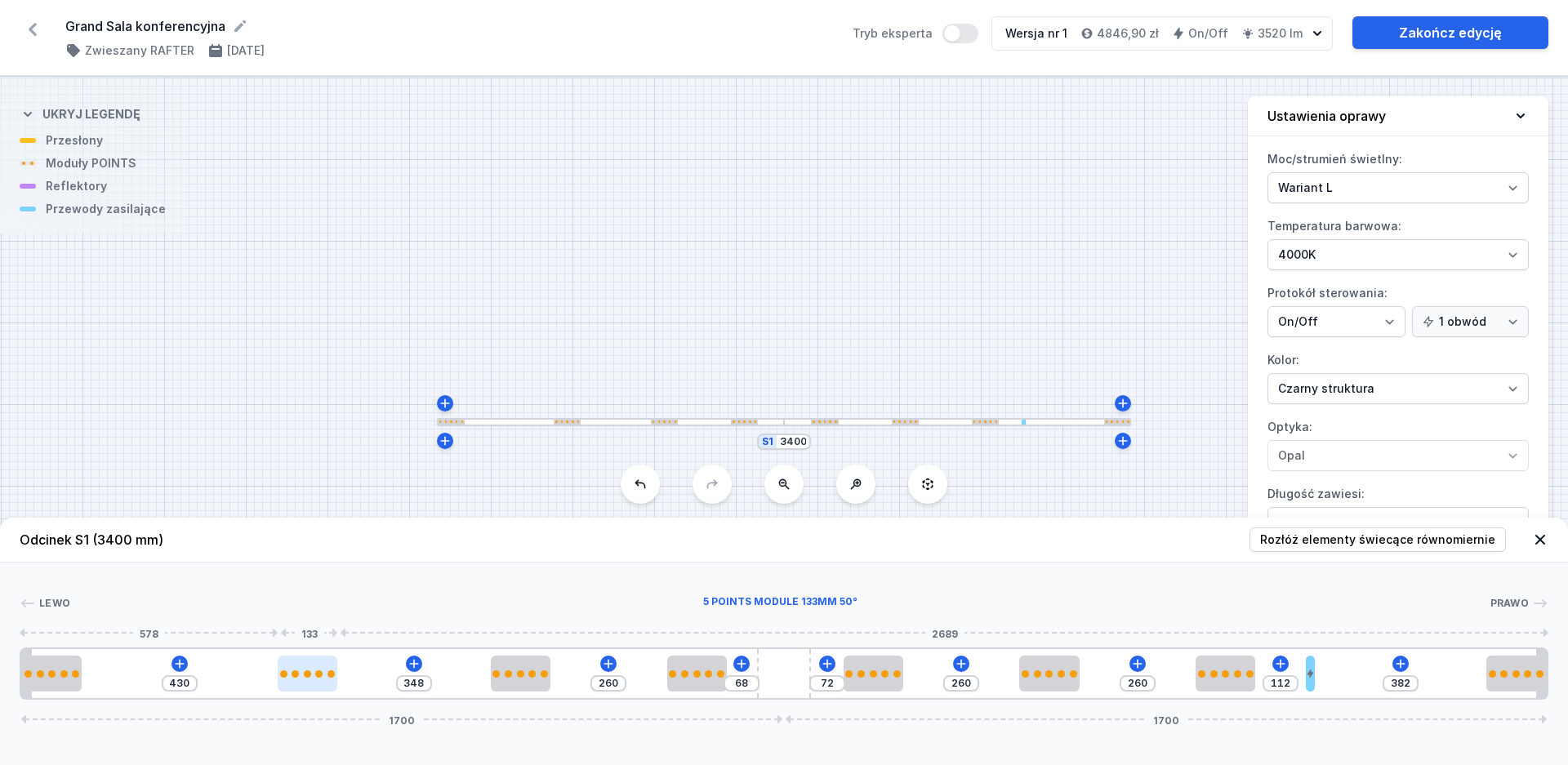
type input "359"
type input "414"
type input "364"
type input "410"
type input "368"
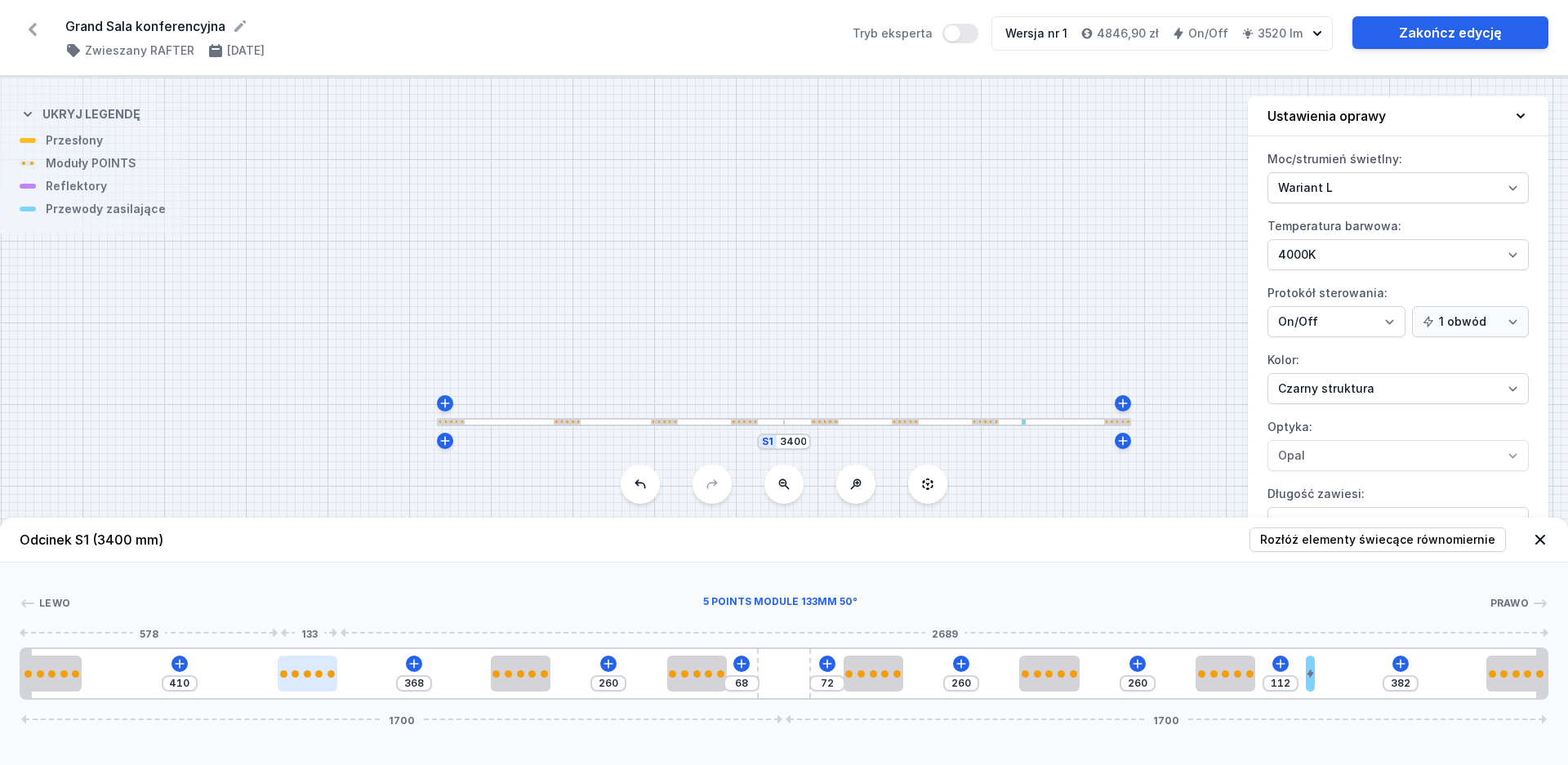
type input "407"
type input "371"
type input "405"
type input "373"
type input "401"
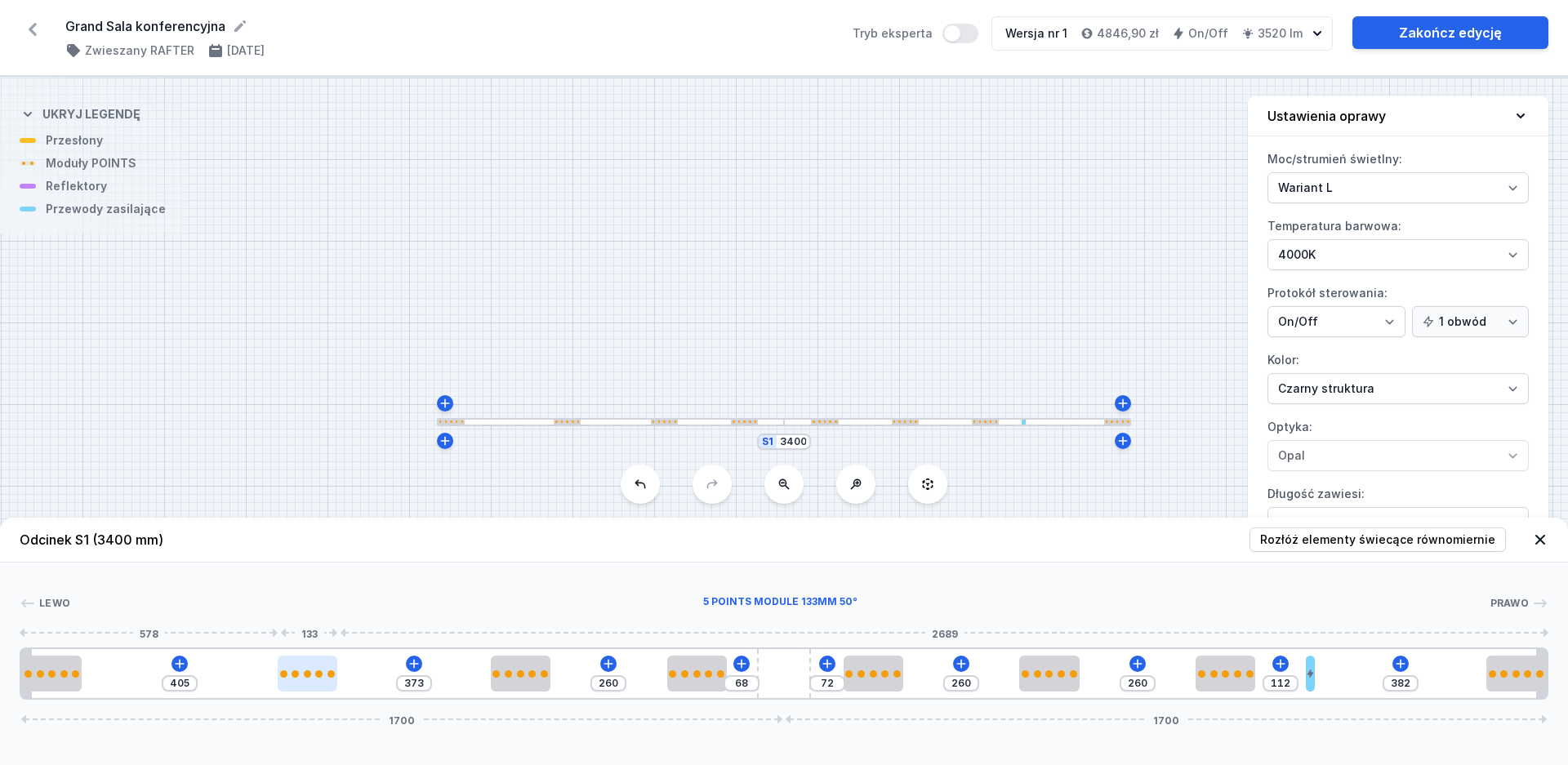
type input "377"
type input "398"
type input "380"
type input "396"
type input "382"
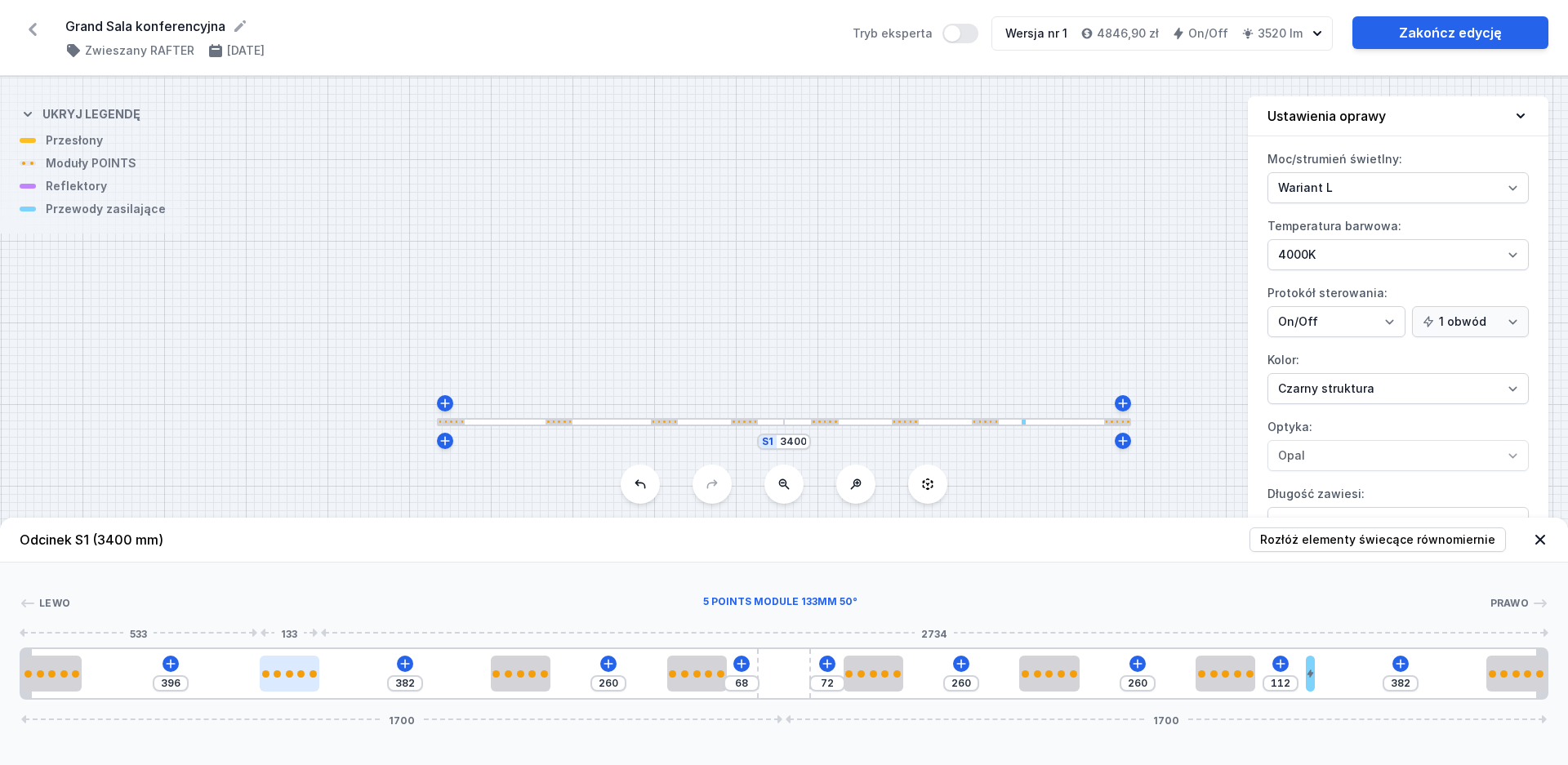
type input "393"
type input "385"
type input "391"
drag, startPoint x: 352, startPoint y: 681, endPoint x: 333, endPoint y: 687, distance: 19.9
click at [289, 688] on div at bounding box center [289, 674] width 60 height 36
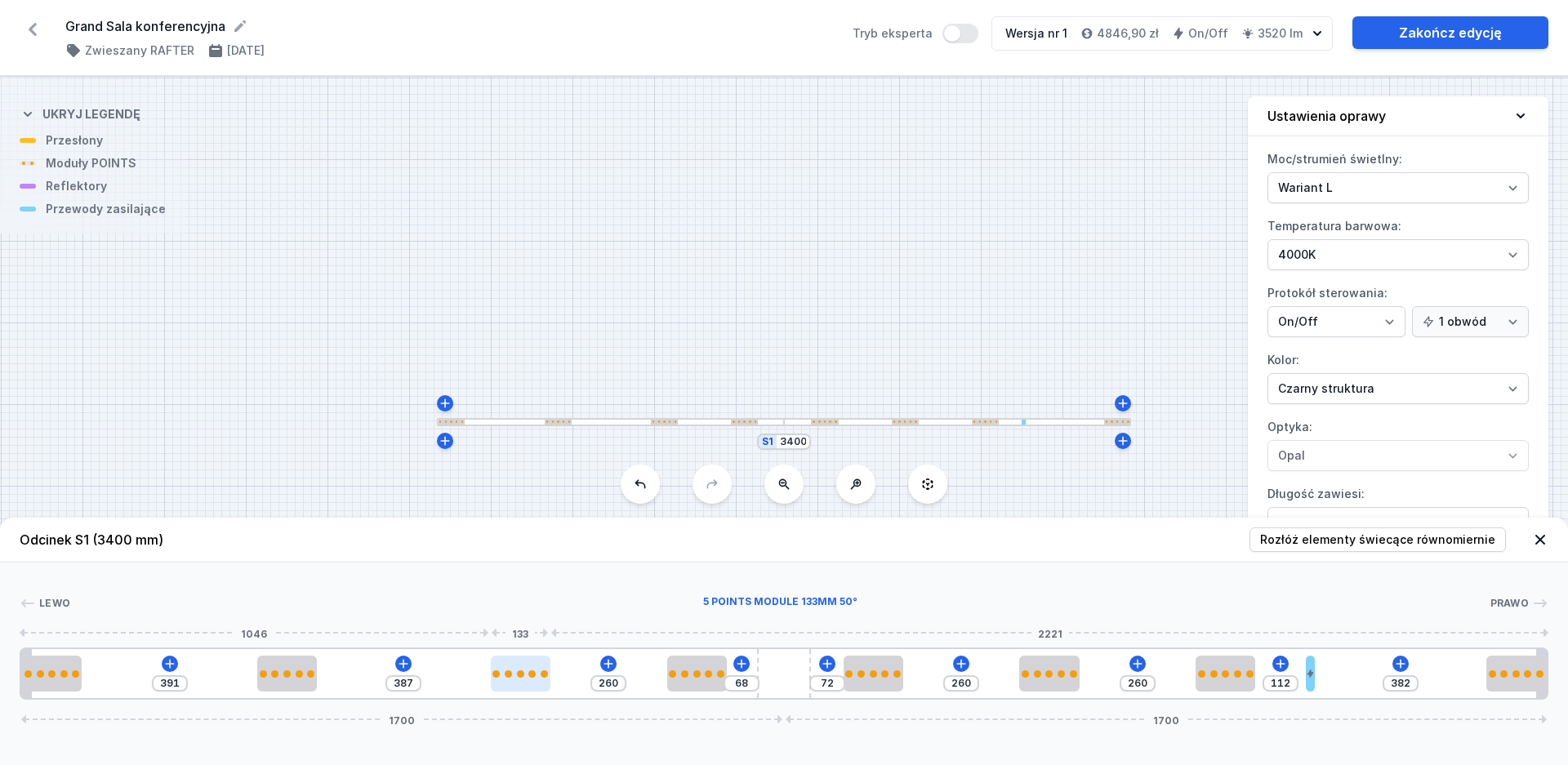
type input "378"
type input "269"
type input "373"
type input "274"
type input "371"
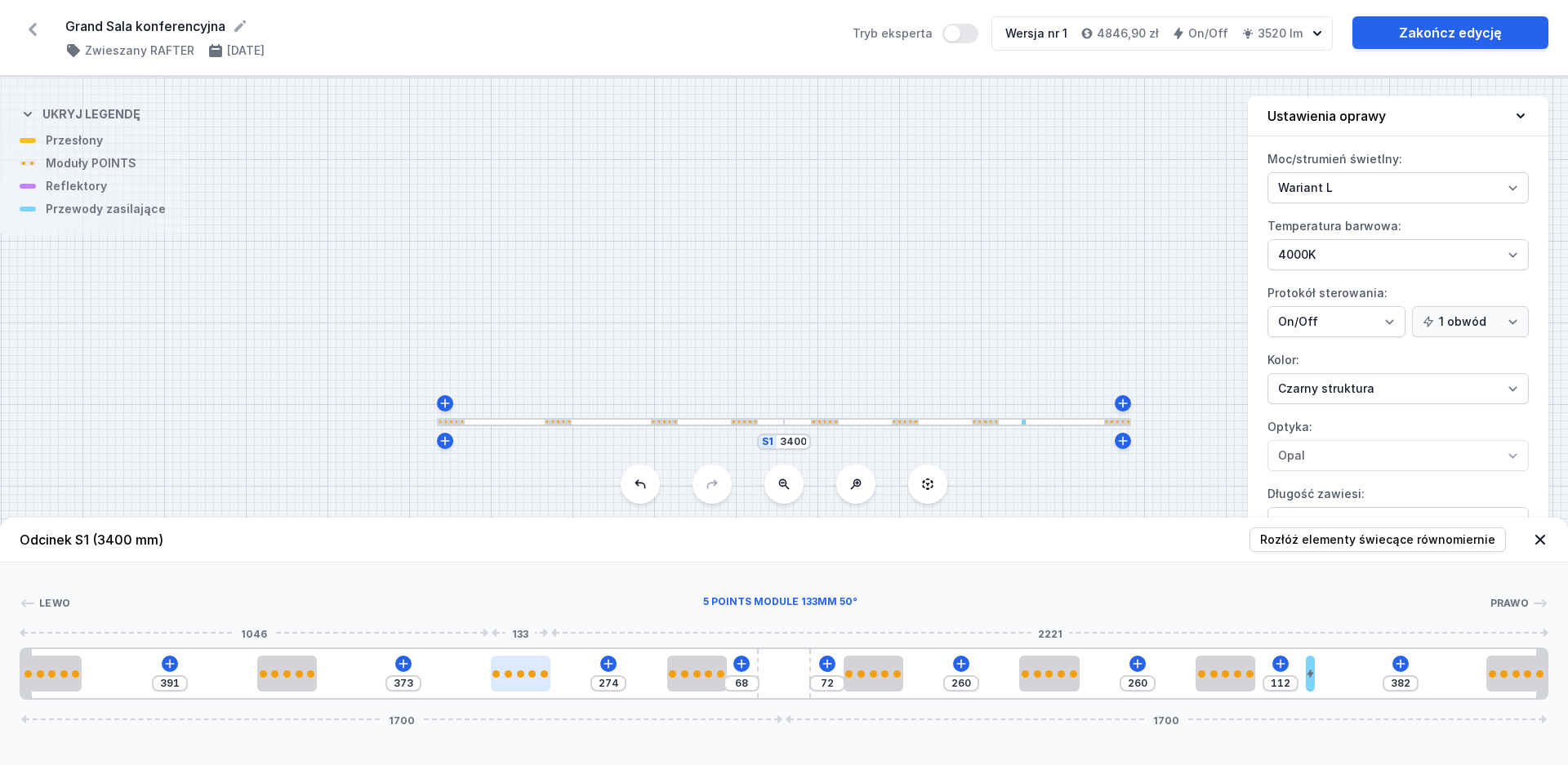
type input "276"
type input "364"
type input "283"
type input "360"
type input "287"
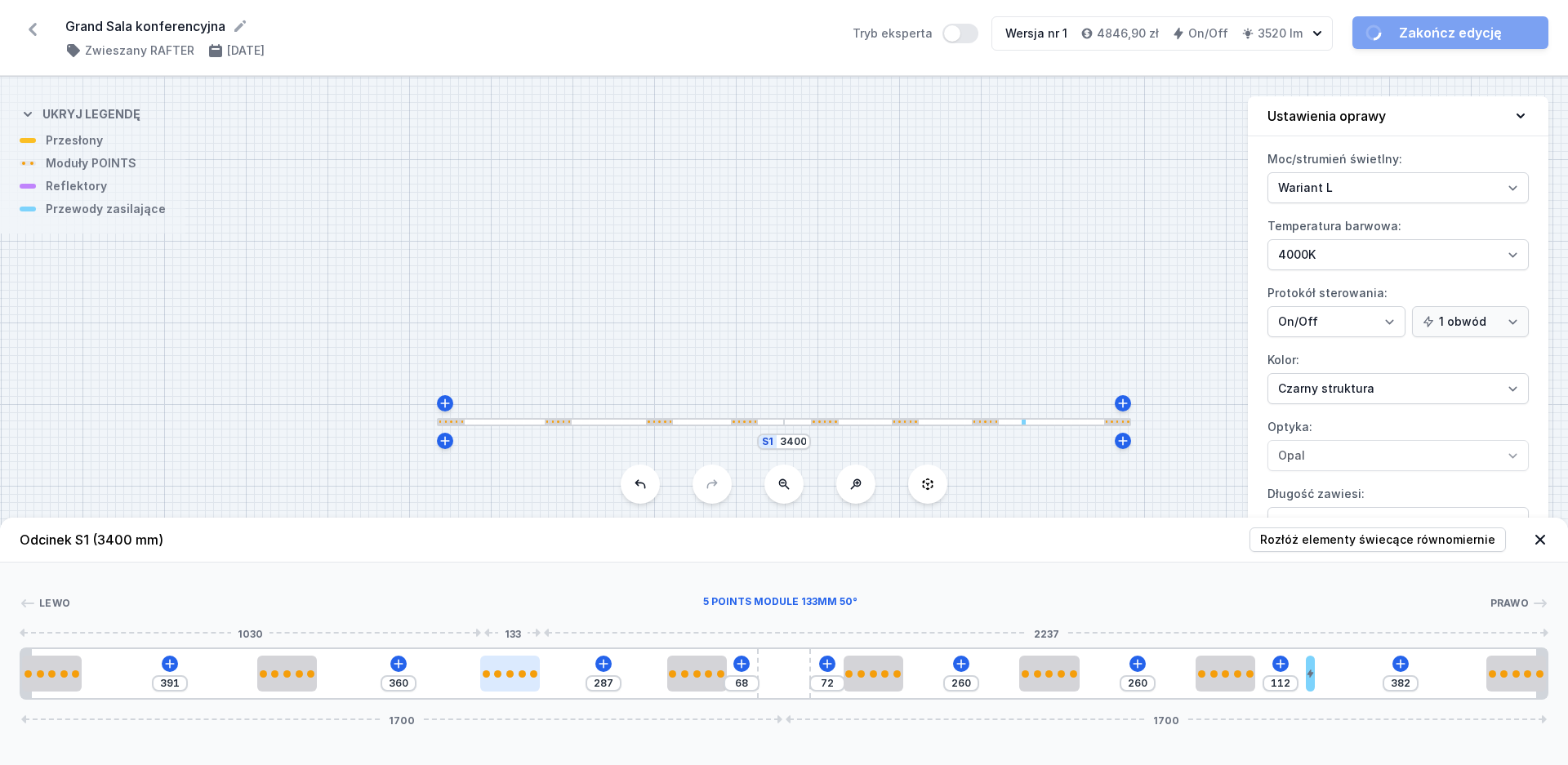
type input "353"
type input "294"
type input "348"
type input "299"
type input "346"
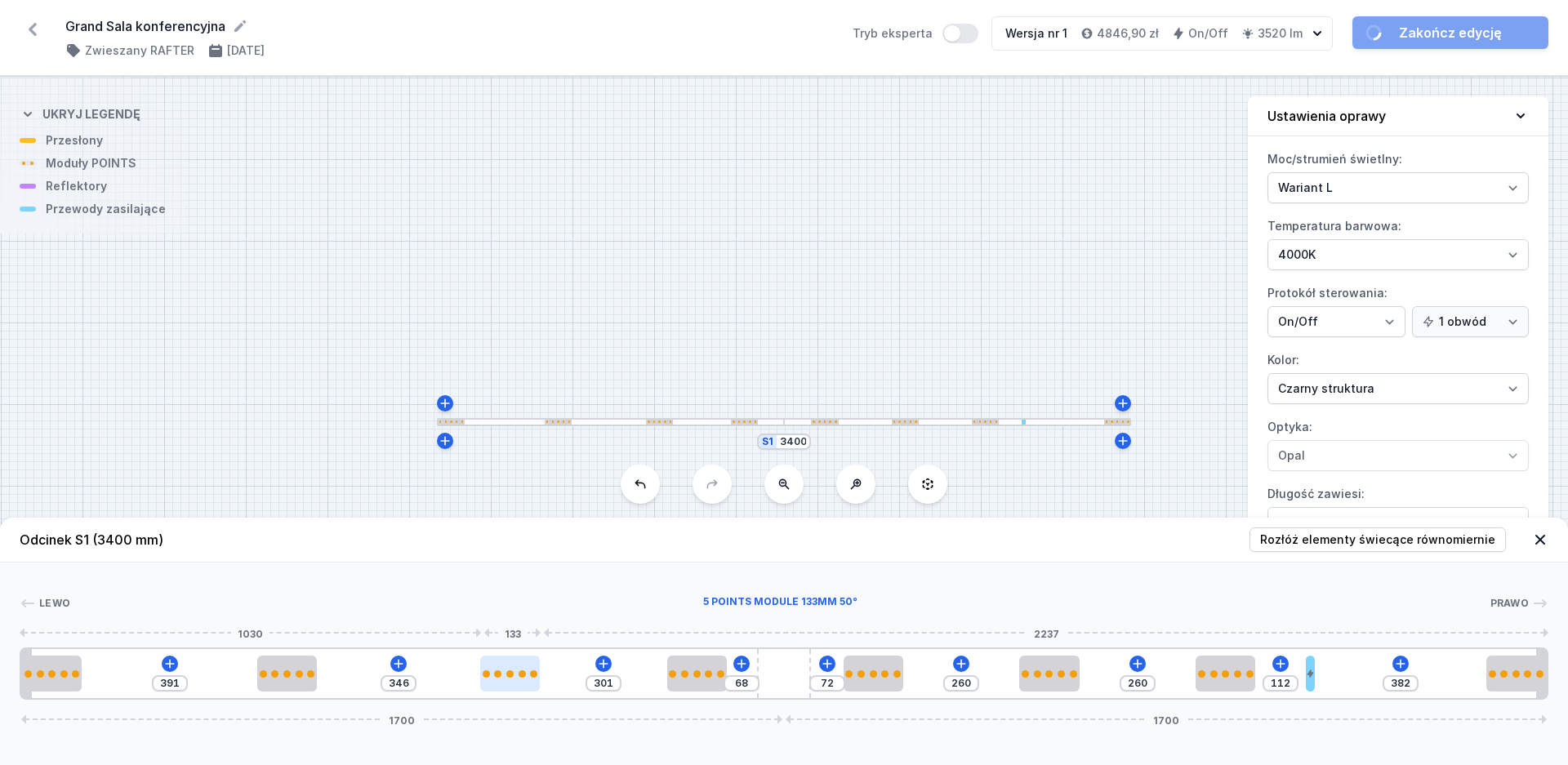
drag, startPoint x: 514, startPoint y: 688, endPoint x: 505, endPoint y: 690, distance: 9.2
click at [505, 690] on div at bounding box center [509, 674] width 60 height 36
type input "288"
type input "81"
type input "251"
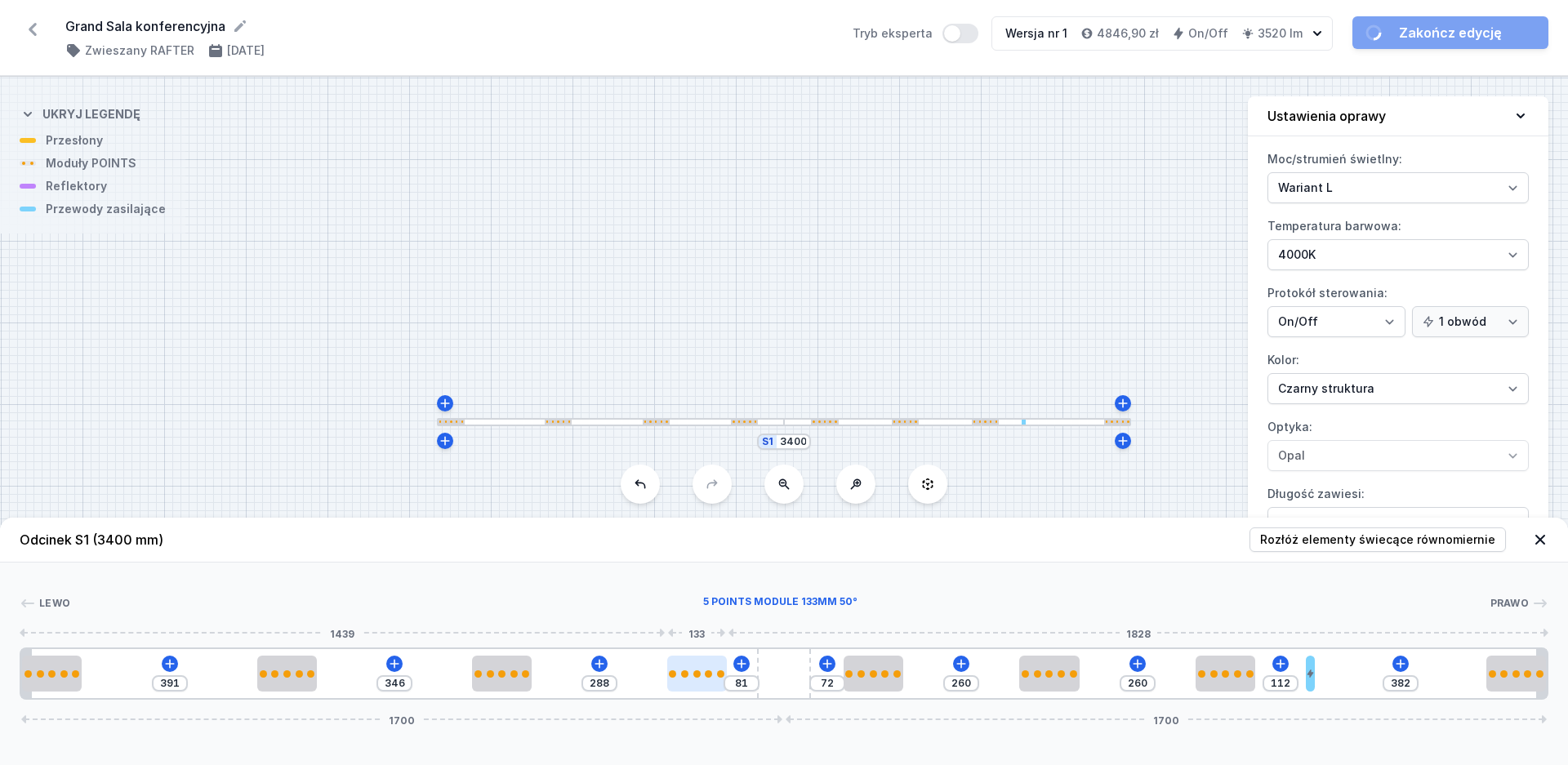
type input "118"
type input "231"
type input "138"
type input "224"
type input "145"
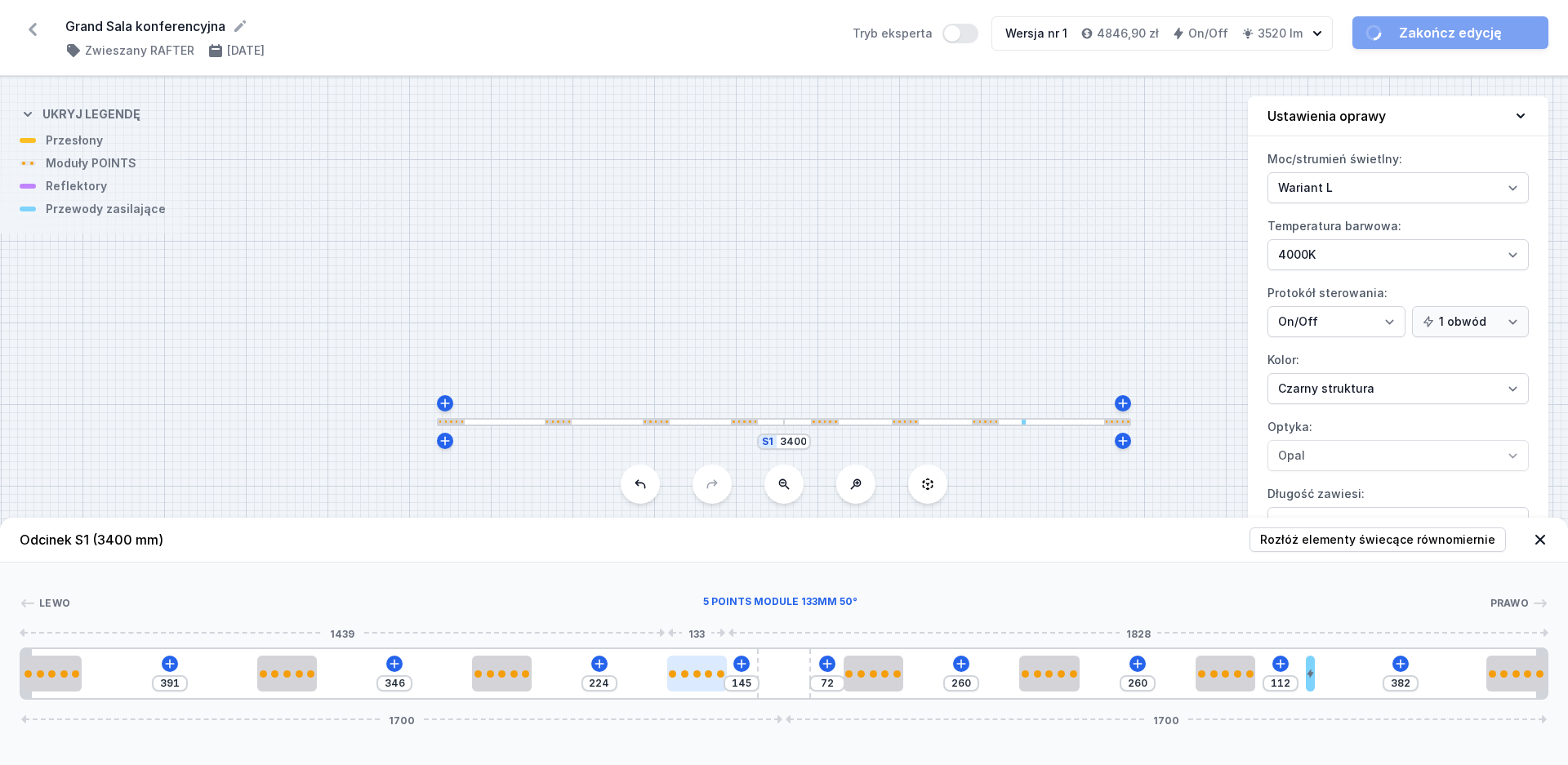
type input "222"
type input "147"
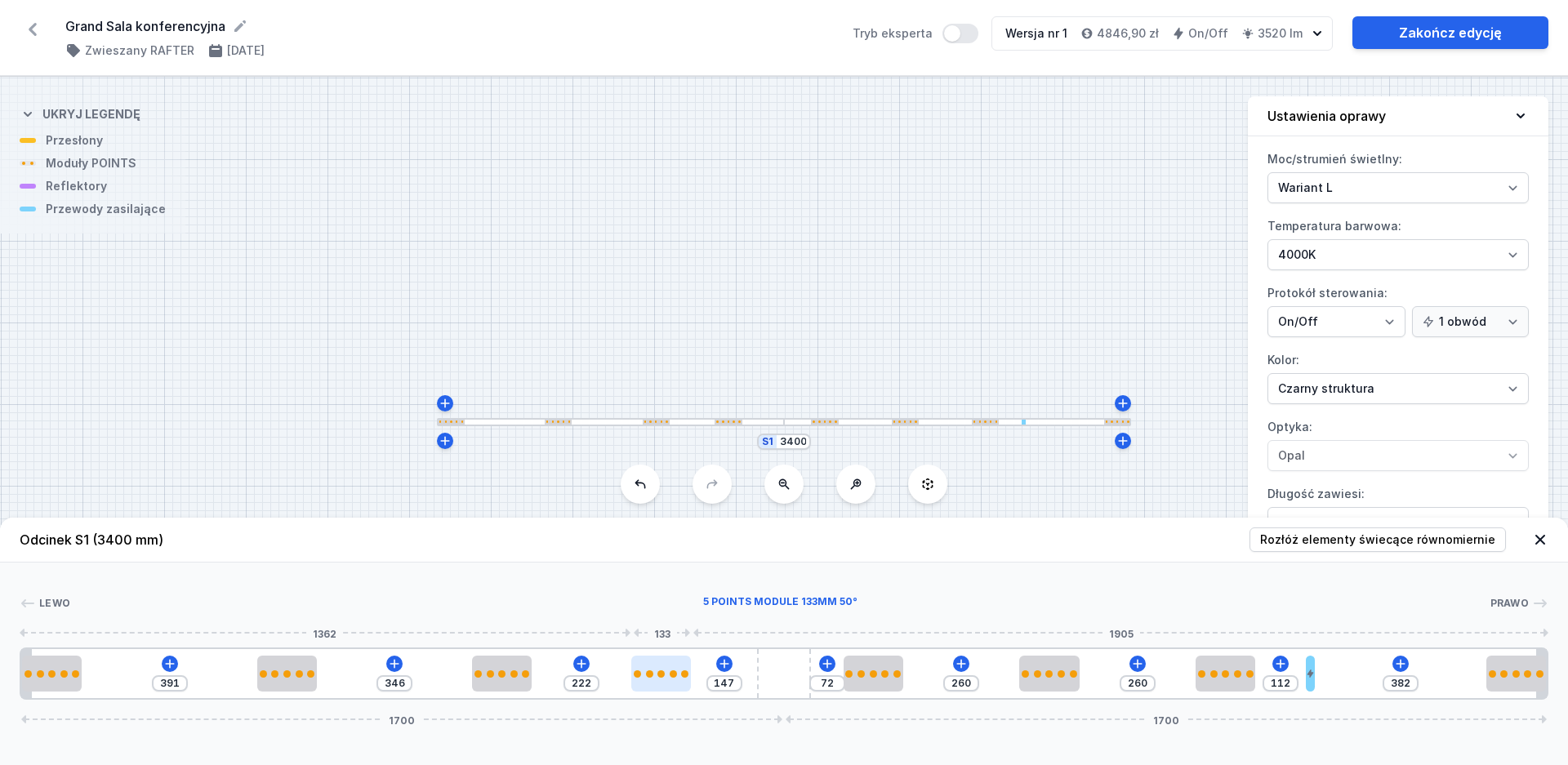
drag, startPoint x: 695, startPoint y: 680, endPoint x: 659, endPoint y: 682, distance: 36.1
click at [659, 682] on div at bounding box center [661, 674] width 60 height 36
type input "227"
type input "145"
type input "245"
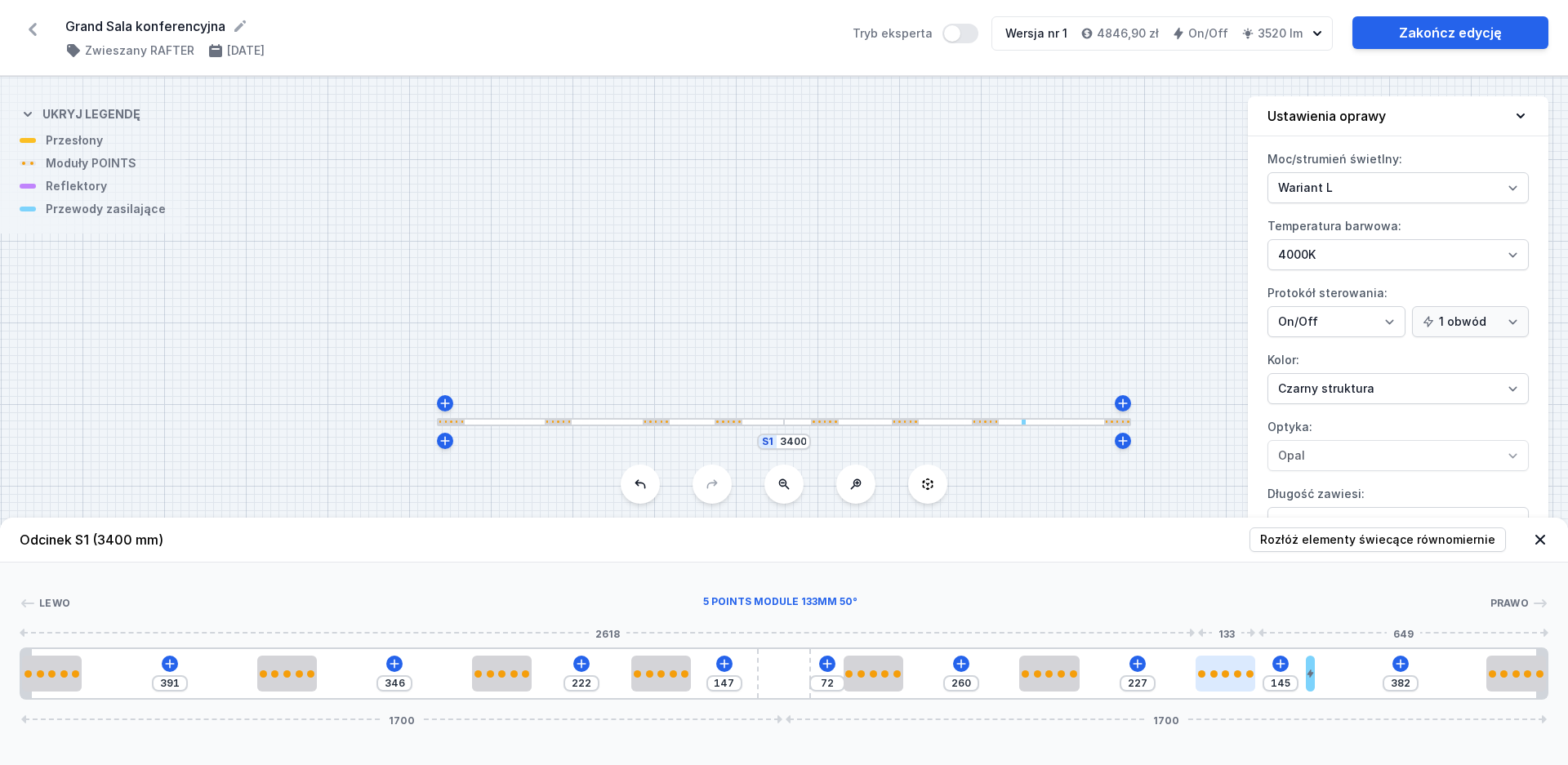
type input "127"
type input "256"
type input "116"
type input "258"
type input "114"
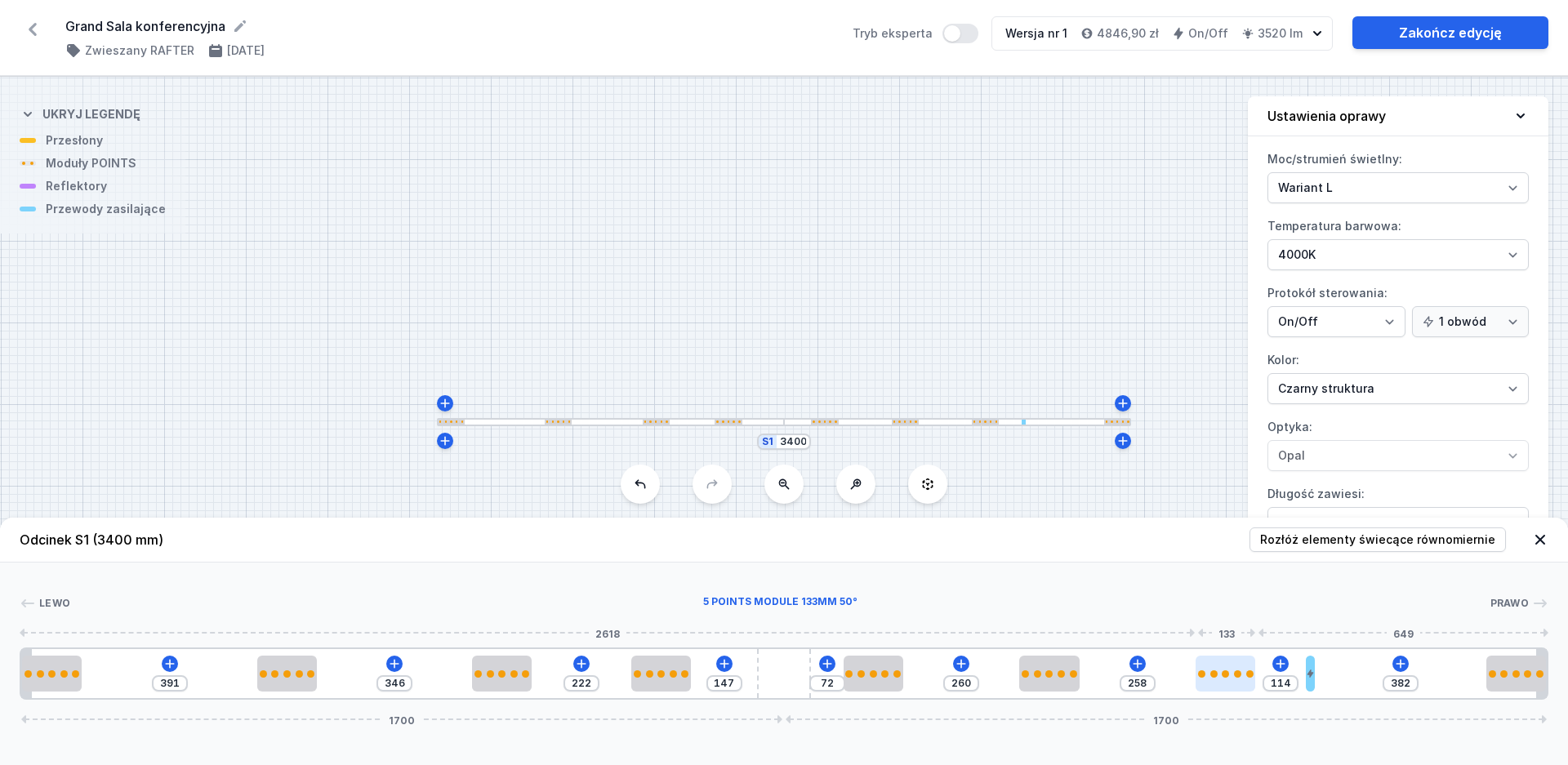
type input "260"
type input "112"
drag, startPoint x: 1223, startPoint y: 674, endPoint x: 1246, endPoint y: 670, distance: 23.3
click at [1245, 673] on div at bounding box center [1225, 674] width 60 height 8
type input "270"
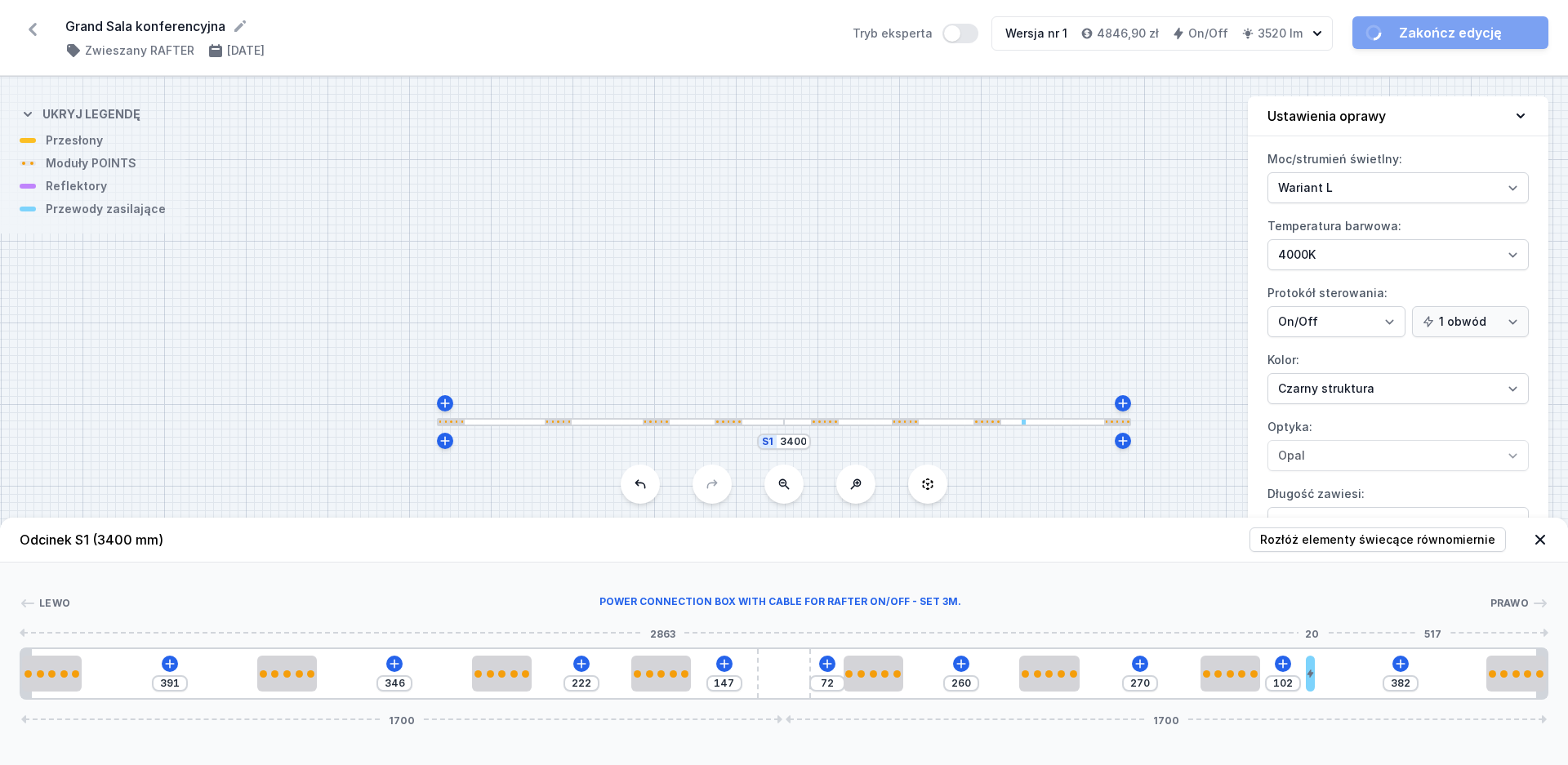
type input "64"
type input "420"
type input "82"
type input "402"
type input "95"
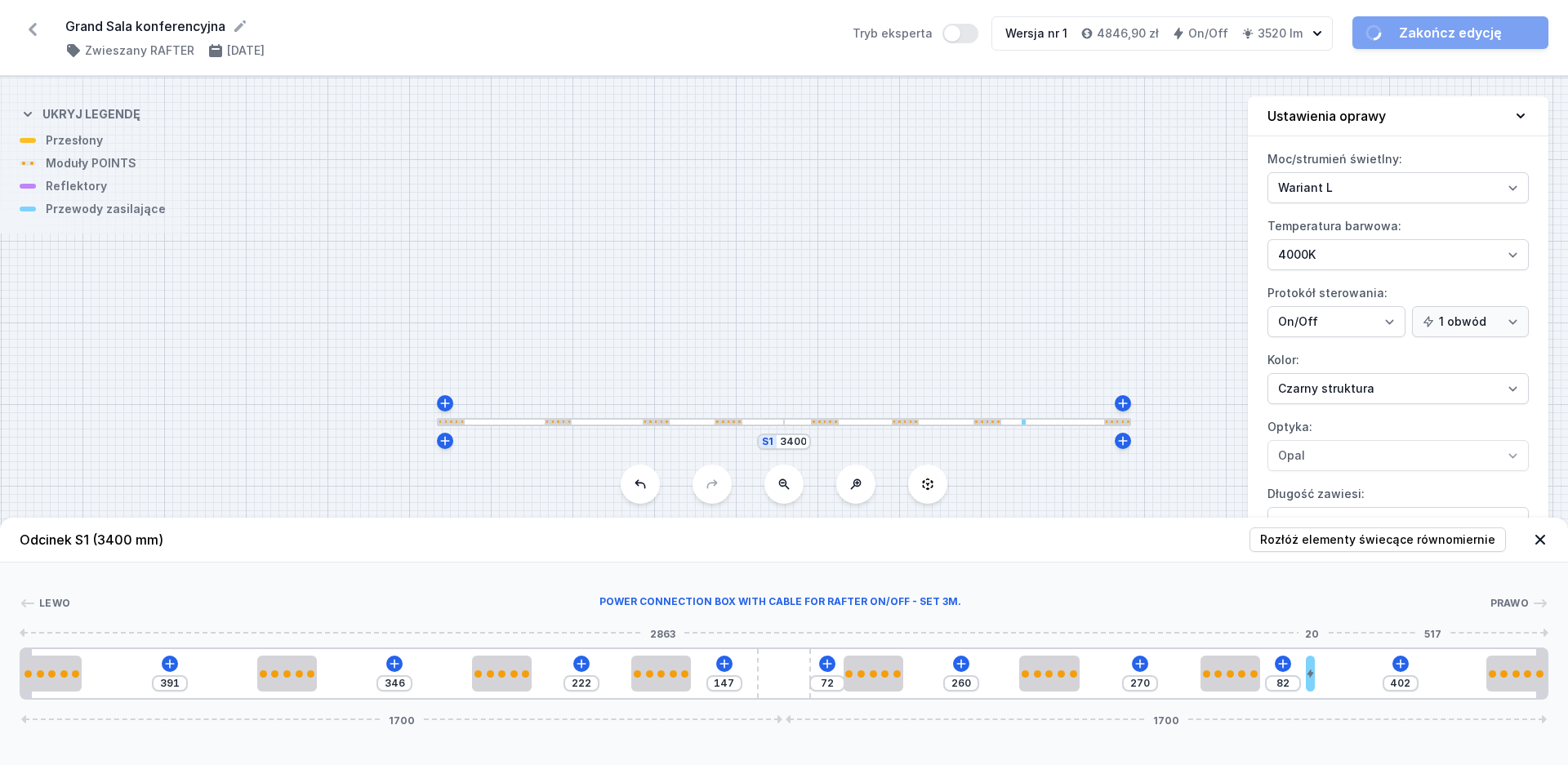
type input "389"
type input "109"
type input "375"
type input "120"
type input "364"
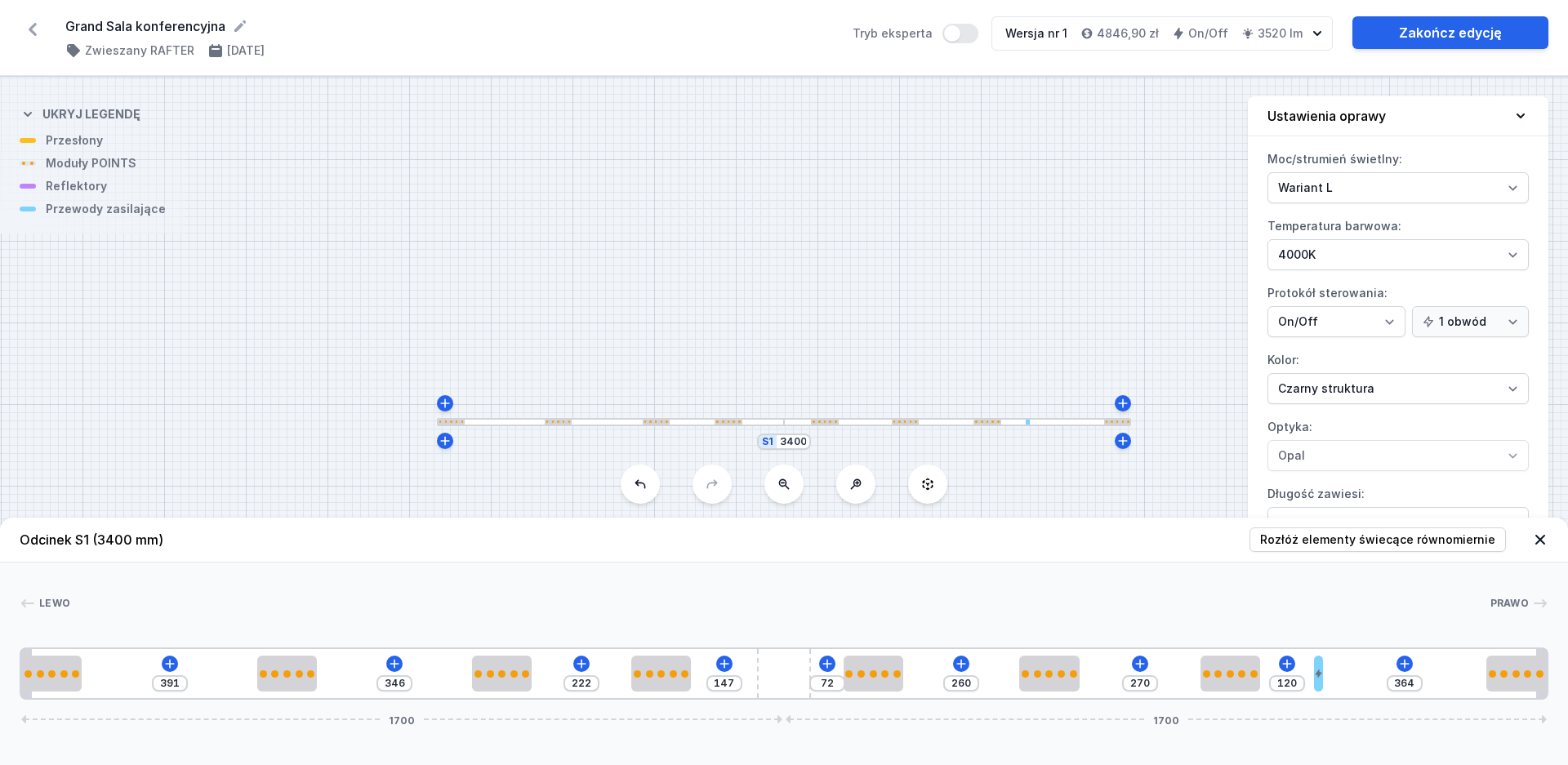
type input "121"
type input "363"
type input "125"
type input "359"
type input "141"
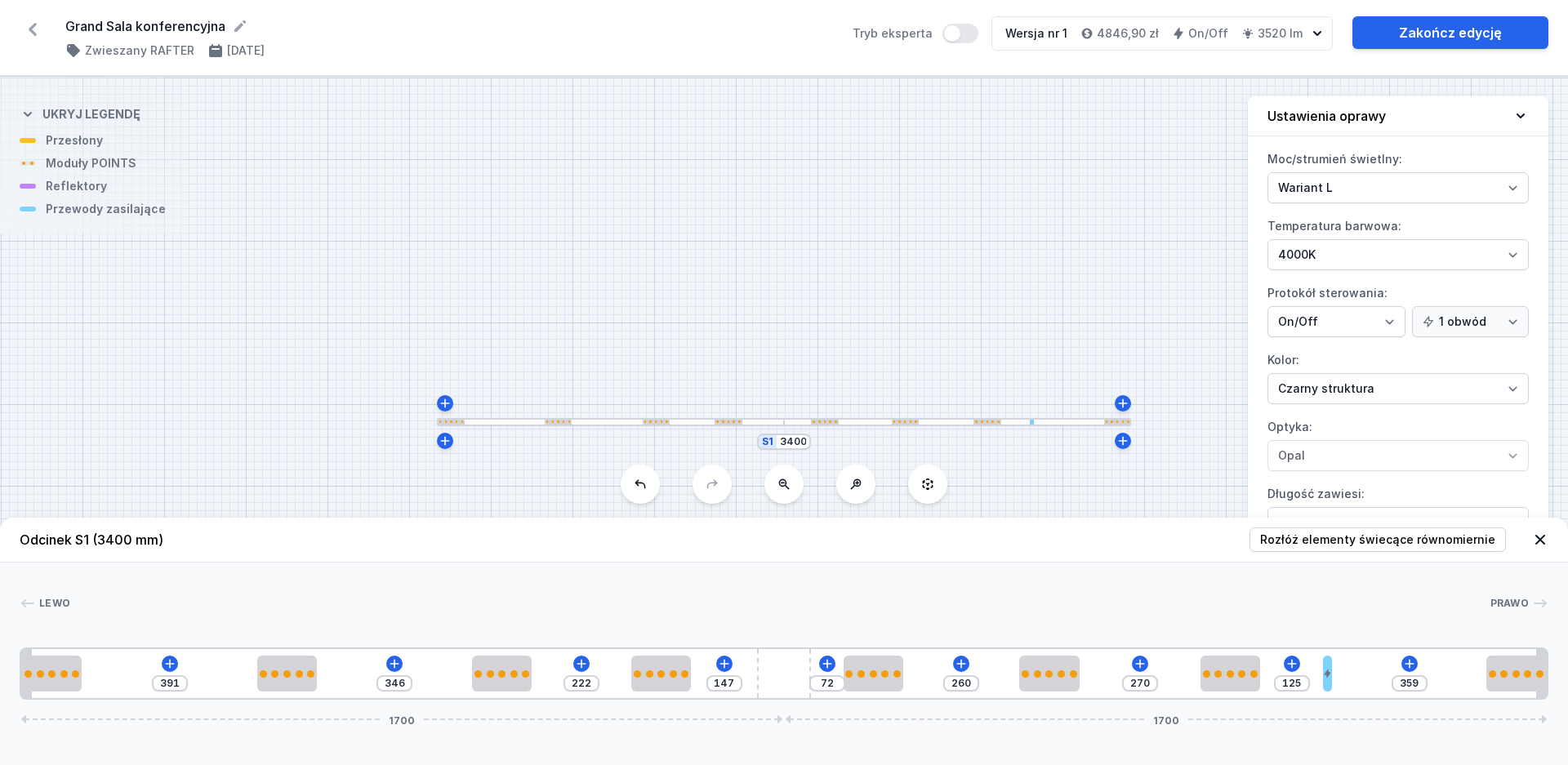
type input "343"
type input "145"
type input "339"
type input "148"
type input "336"
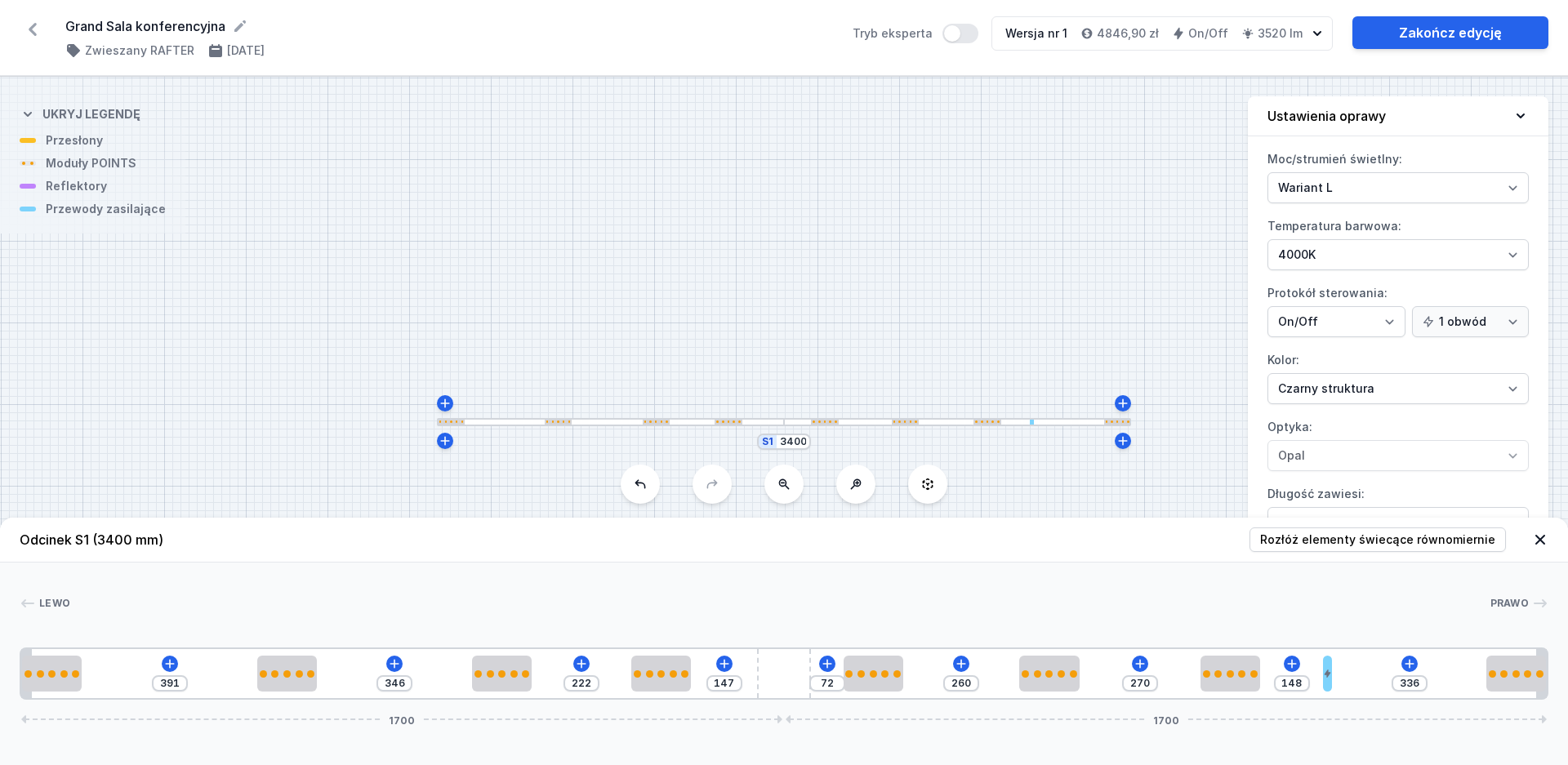
type input "150"
type input "334"
type input "154"
type input "330"
type input "156"
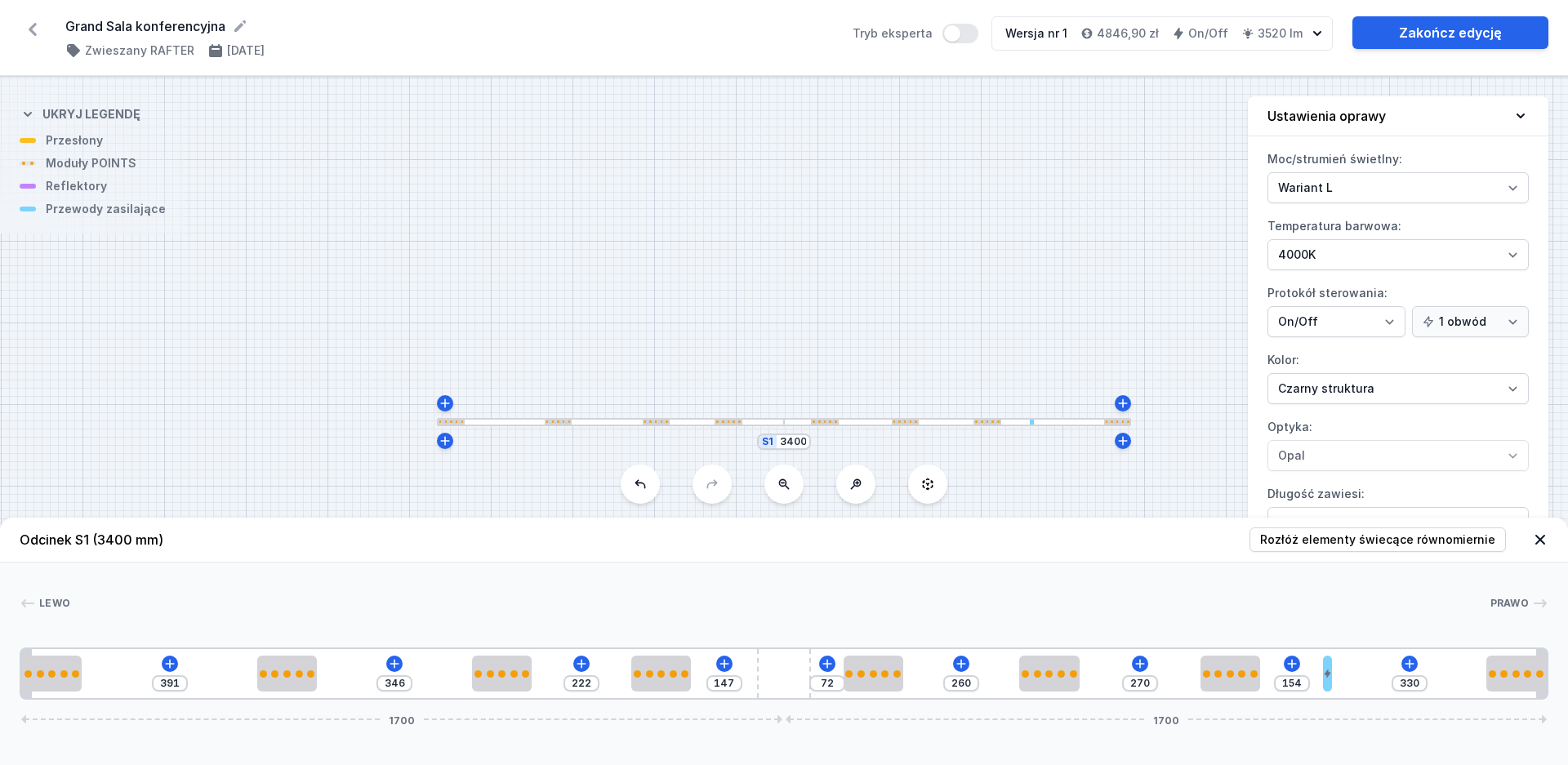
type input "328"
type input "157"
type input "327"
drag, startPoint x: 1311, startPoint y: 674, endPoint x: 1355, endPoint y: 675, distance: 44.0
click at [1355, 675] on div "391 346 222 147 72 260 270 157 327 1700 1700" at bounding box center [784, 673] width 1528 height 52
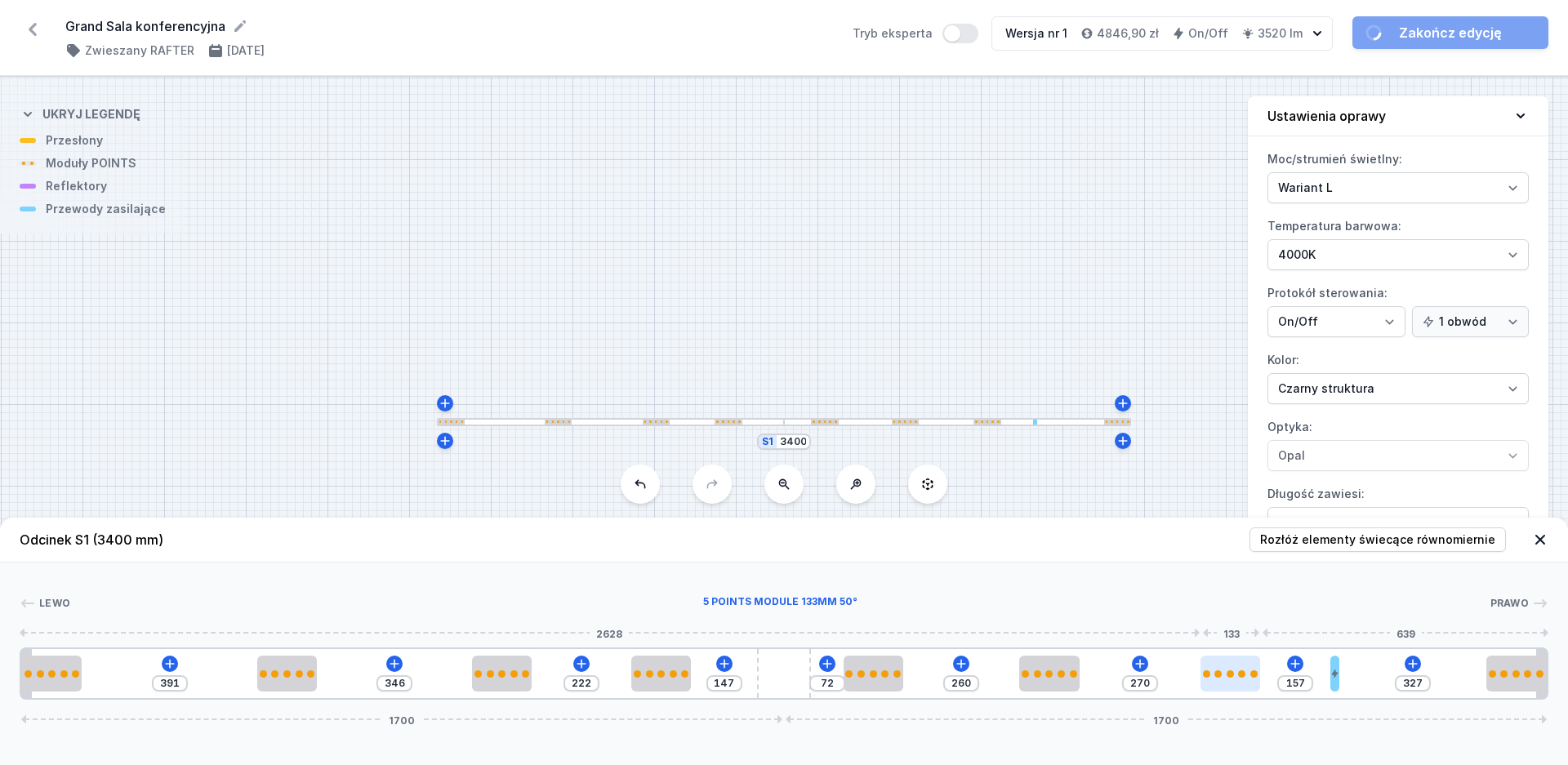
type input "235"
type input "192"
type input "239"
type input "188"
type input "250"
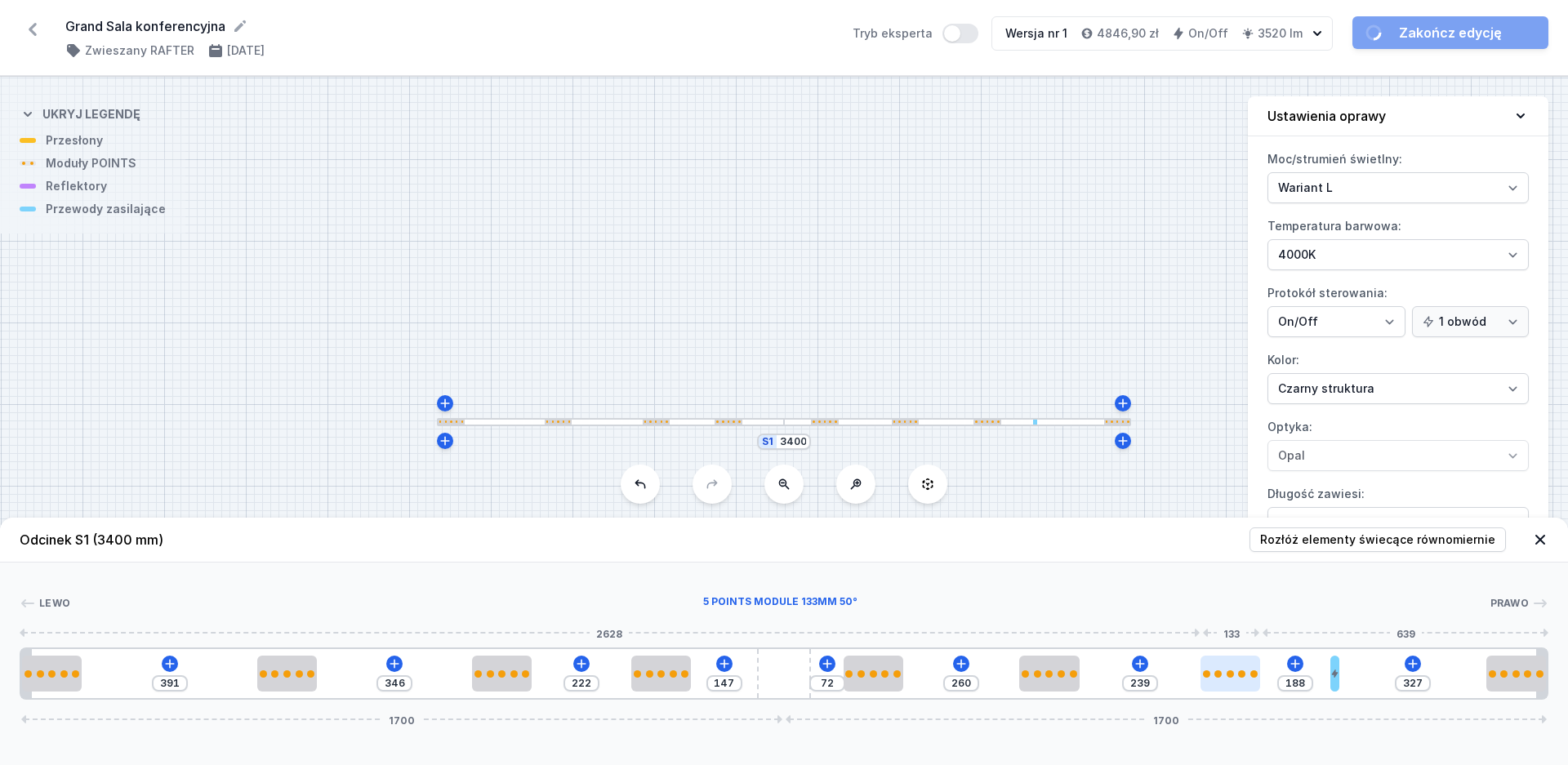
type input "177"
type input "277"
type input "150"
type input "282"
type input "145"
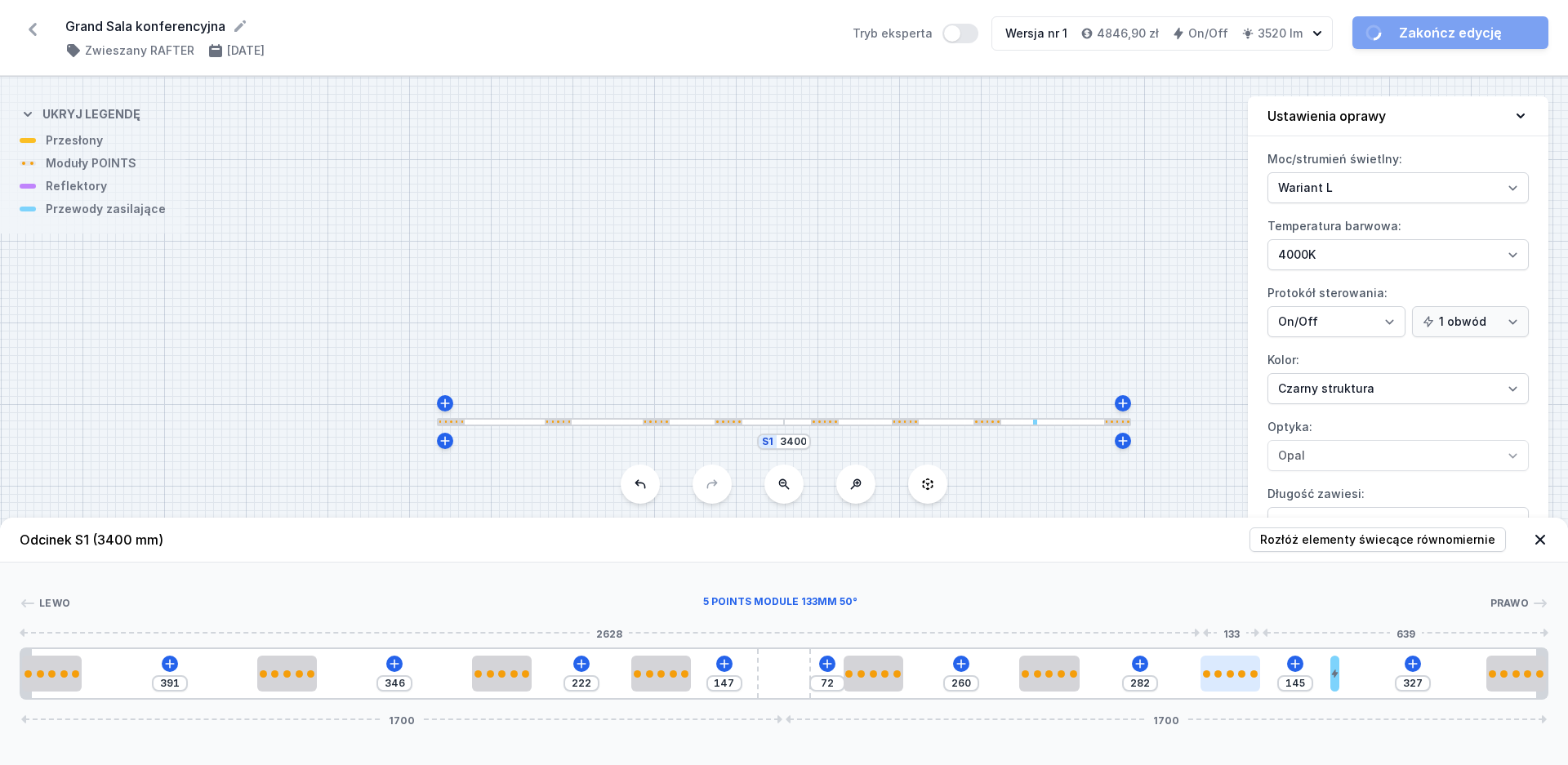
type input "286"
type input "141"
type input "287"
type input "140"
type input "289"
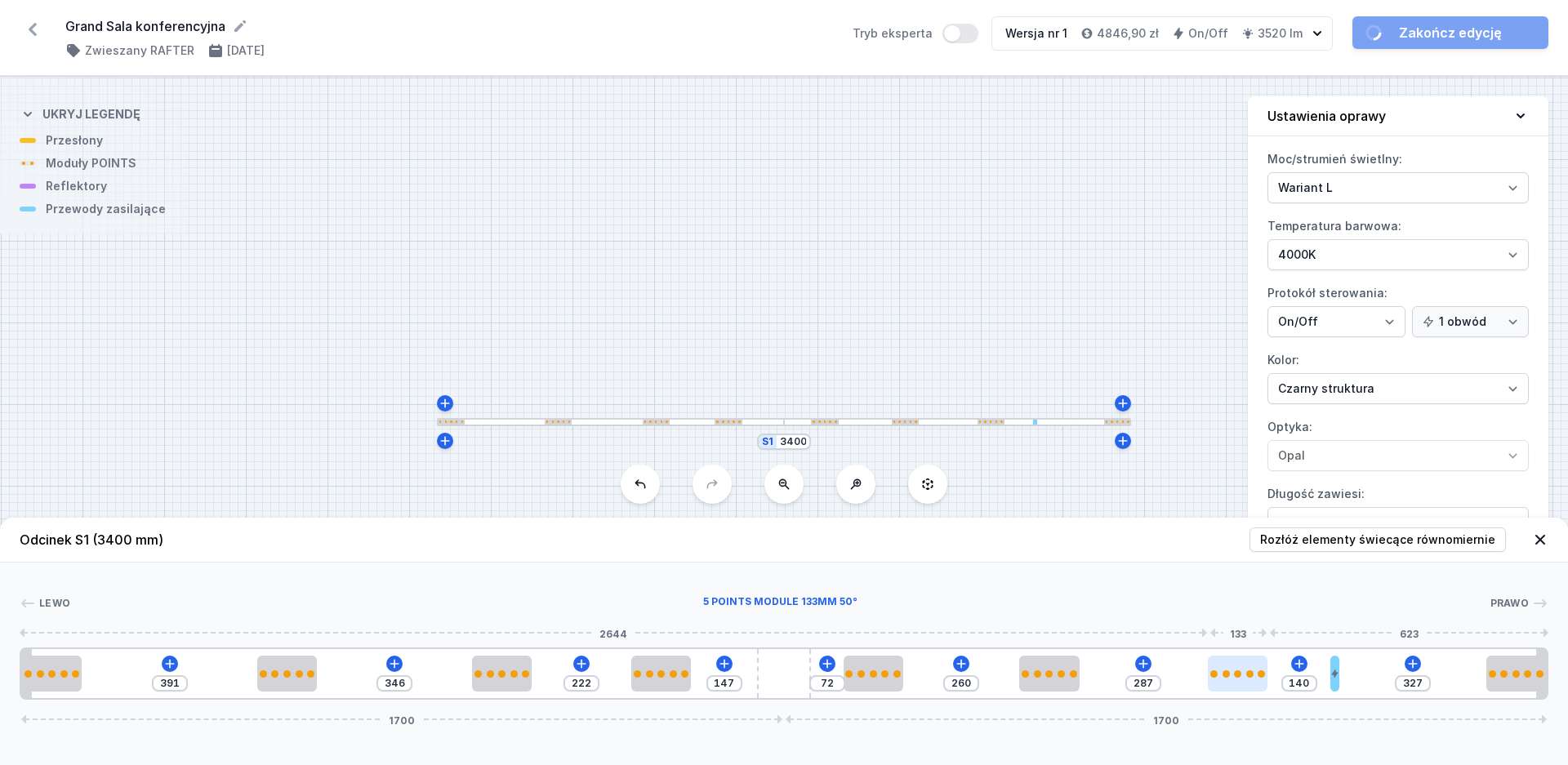
type input "138"
type input "291"
type input "136"
type input "293"
type input "134"
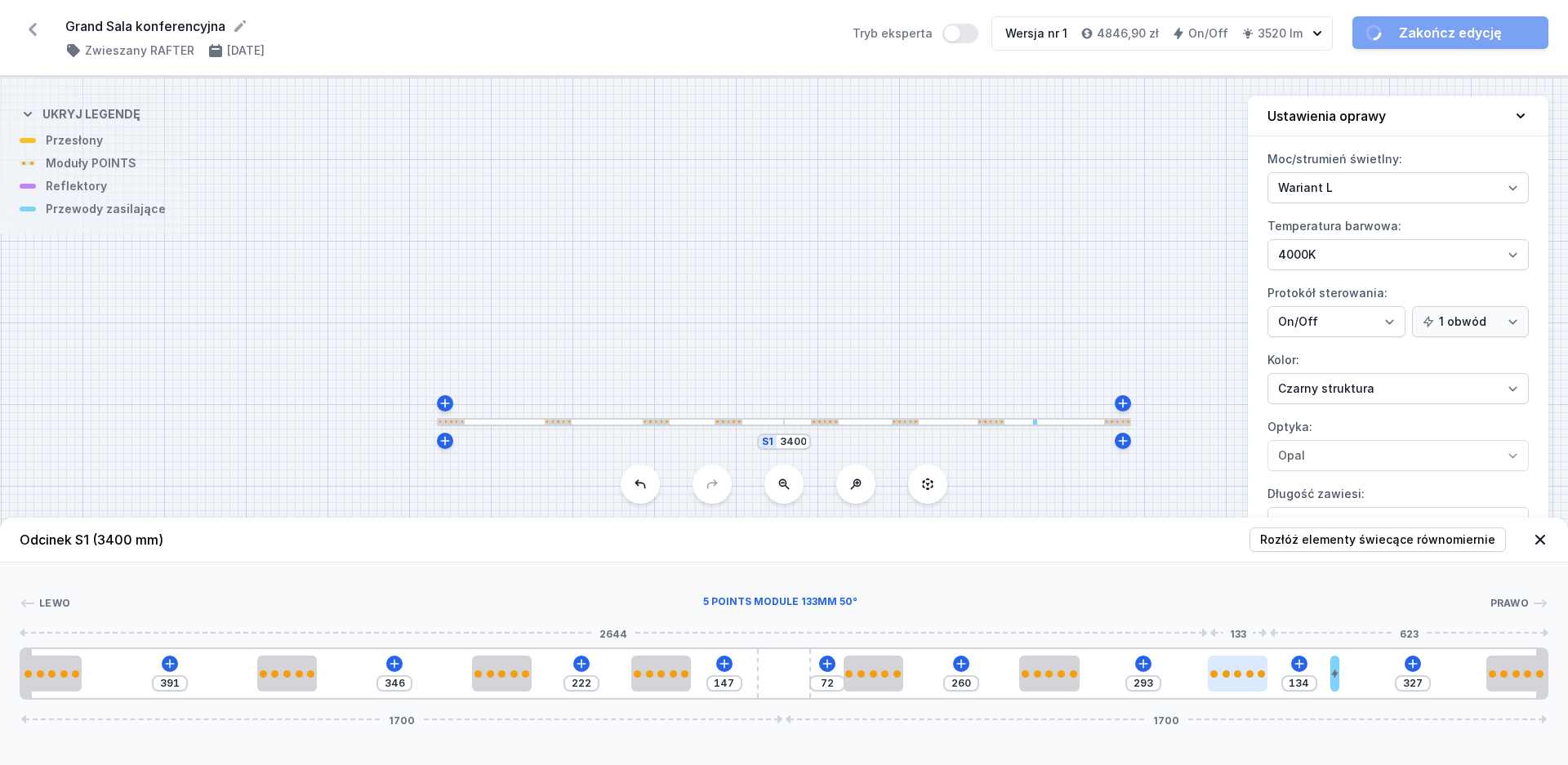
type input "295"
type input "132"
type input "296"
type input "131"
type input "302"
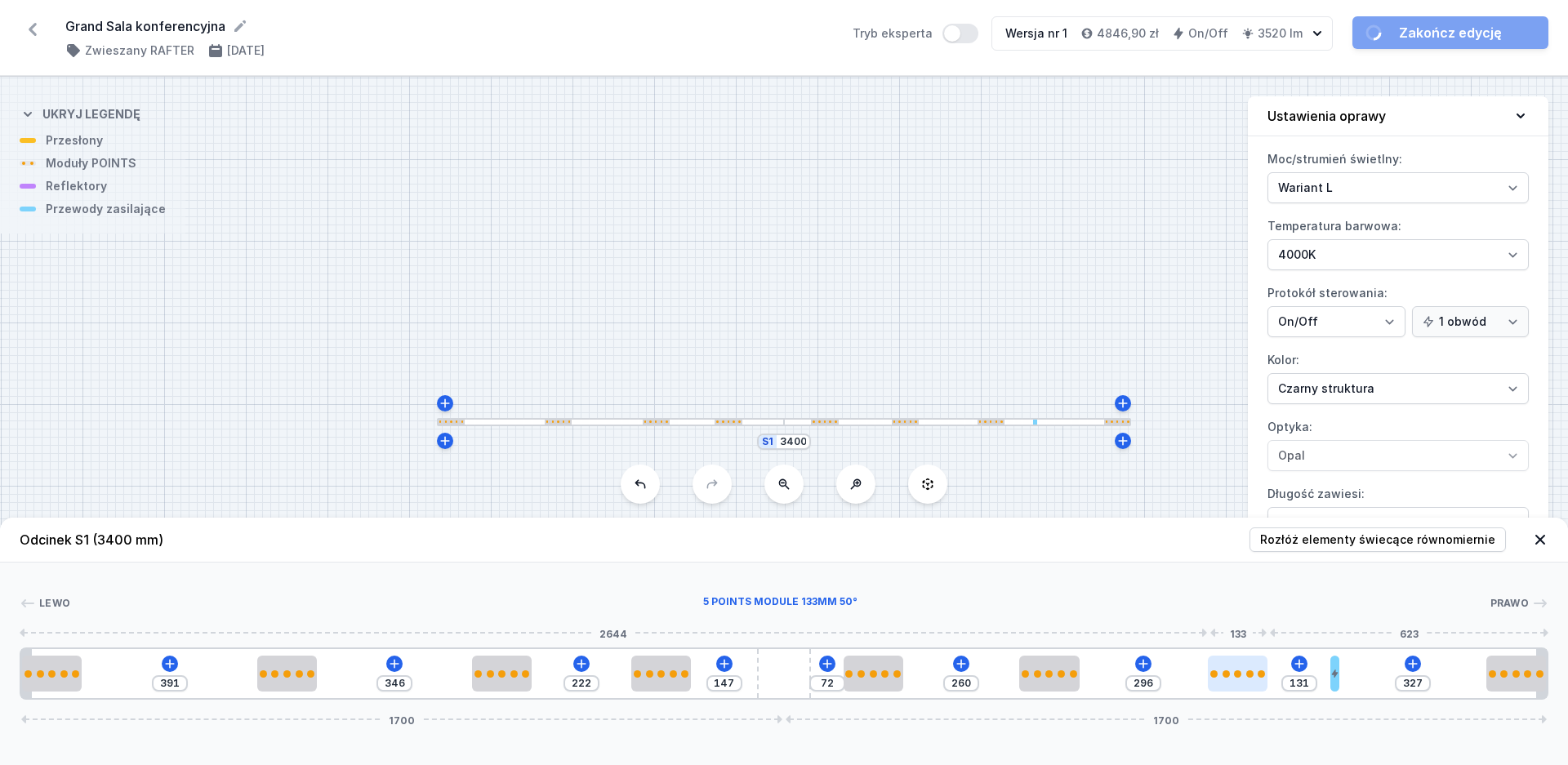
type input "125"
type input "305"
type input "122"
type input "307"
type input "120"
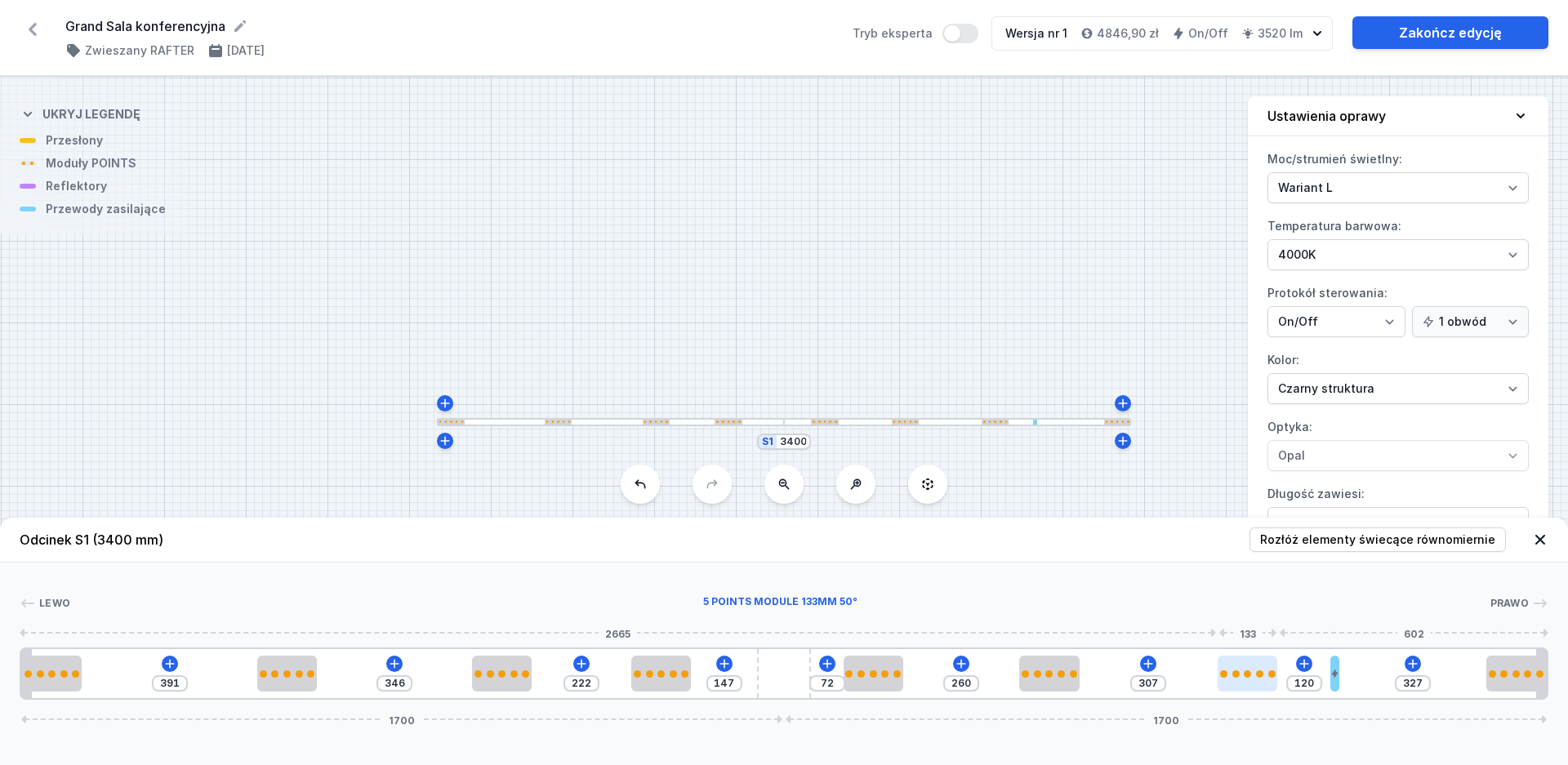
type input "309"
type input "118"
drag, startPoint x: 1224, startPoint y: 674, endPoint x: 1258, endPoint y: 676, distance: 34.1
click at [1258, 676] on div at bounding box center [1247, 674] width 60 height 8
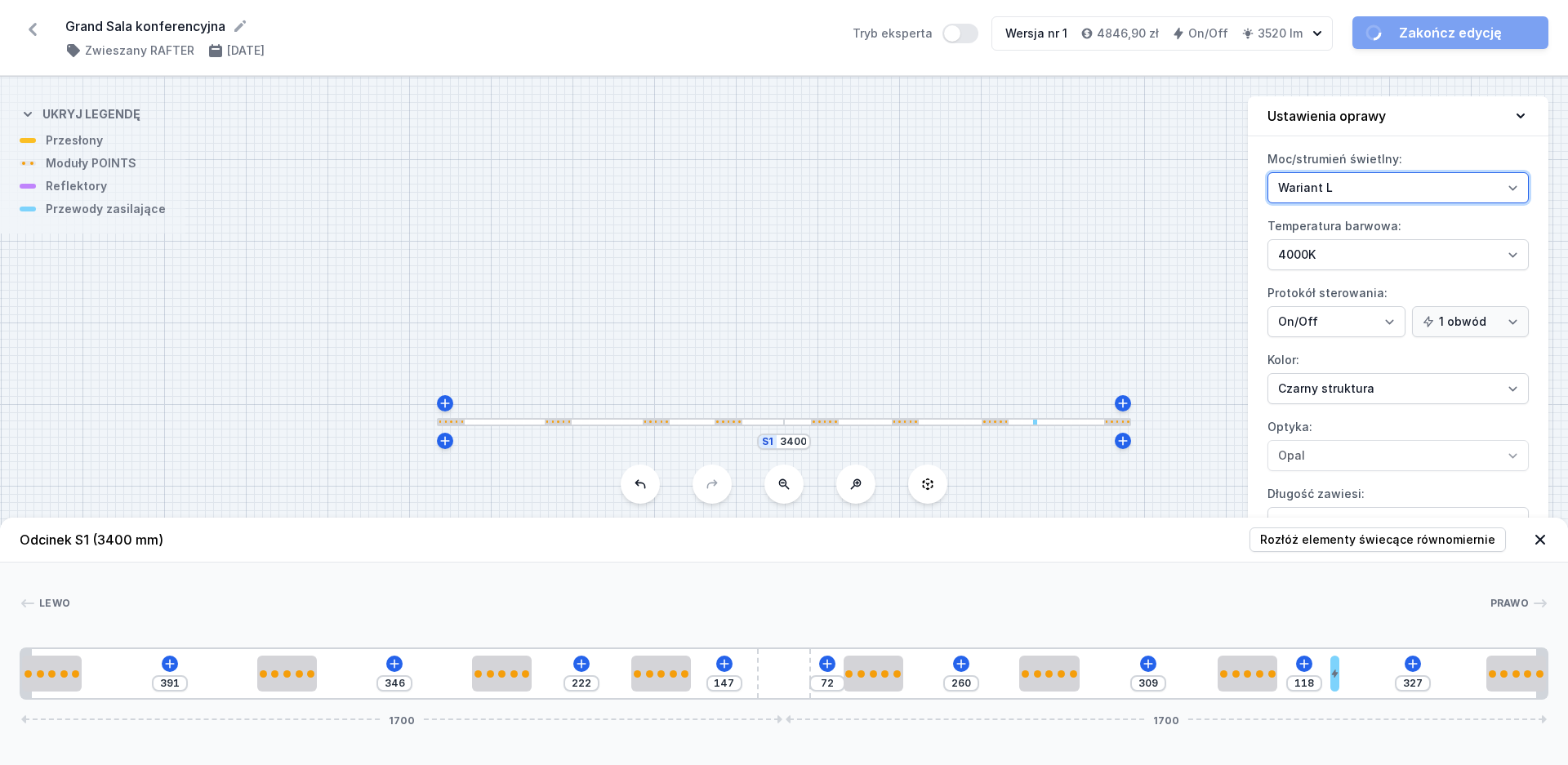
click at [1267, 173] on select "Wariant L Wariant M" at bounding box center [1398, 188] width 262 height 31
select select "M"
click option "Wariant M" at bounding box center [0, 0] width 0 height 0
type input "254"
type input "315"
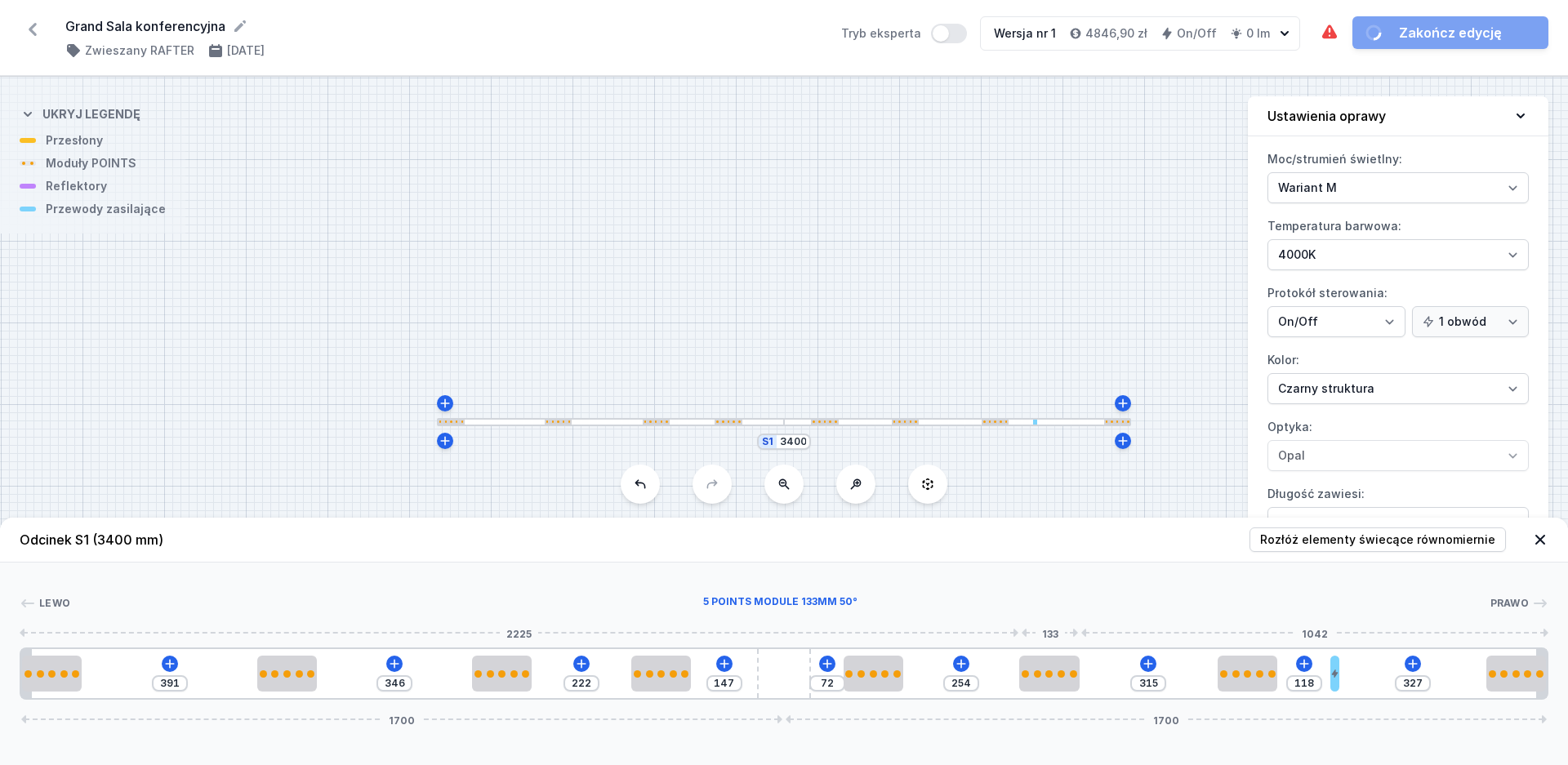
type input "276"
type input "293"
type input "287"
type input "282"
type input "297"
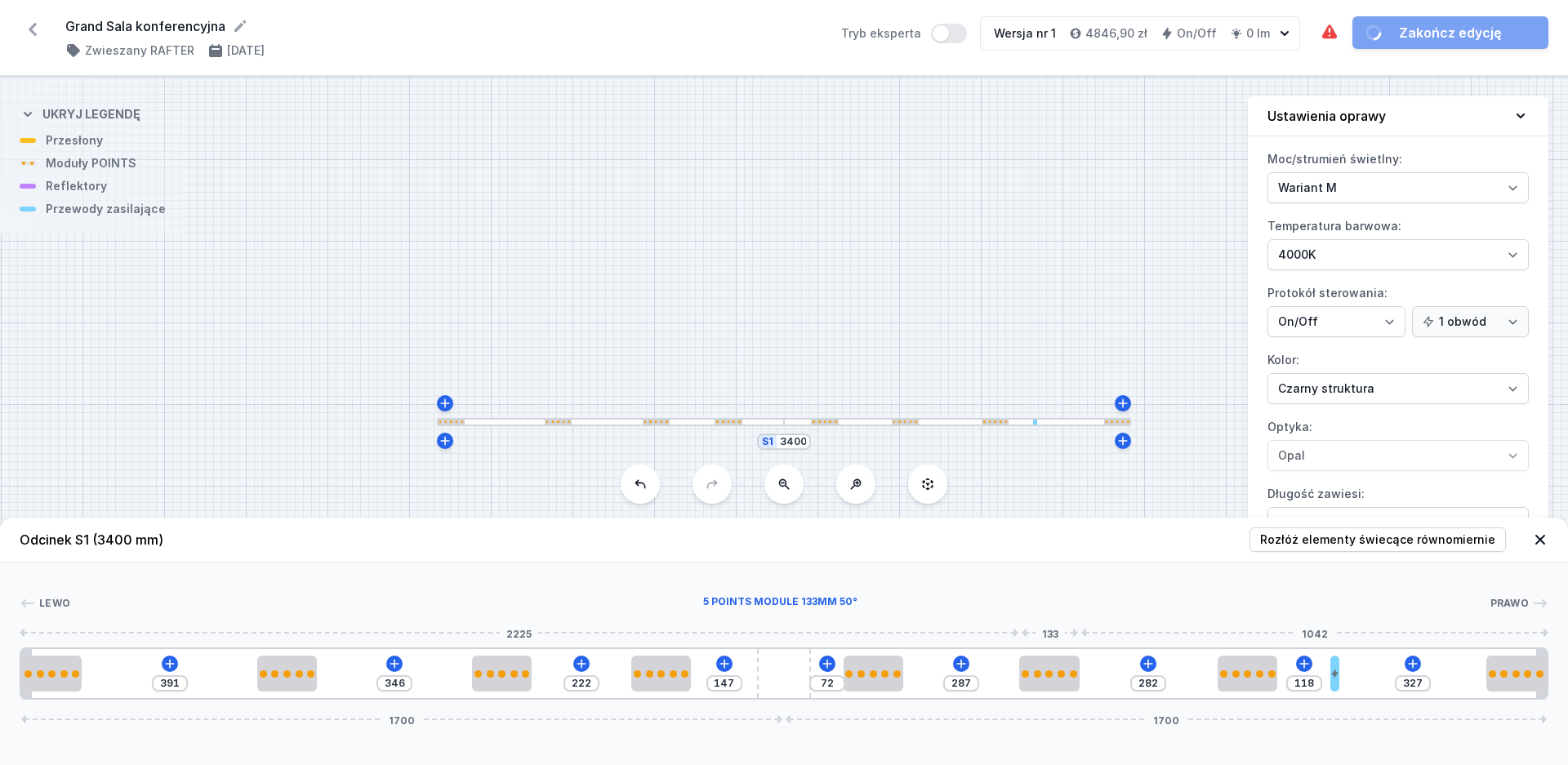
type input "272"
type input "301"
type input "268"
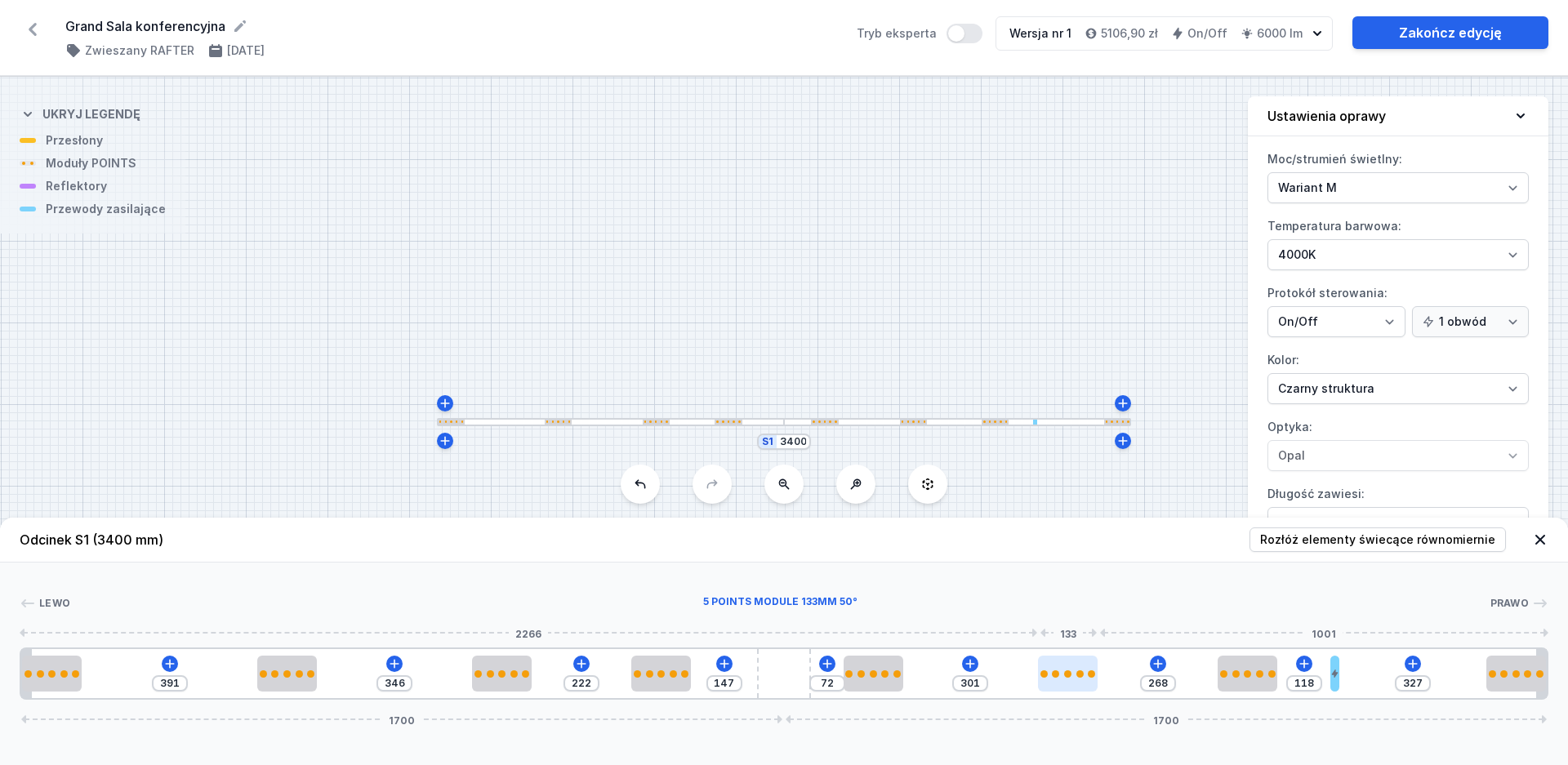
type input "303"
type input "266"
click at [1098, 677] on div at bounding box center [1067, 674] width 60 height 8
type input "317"
type input "252"
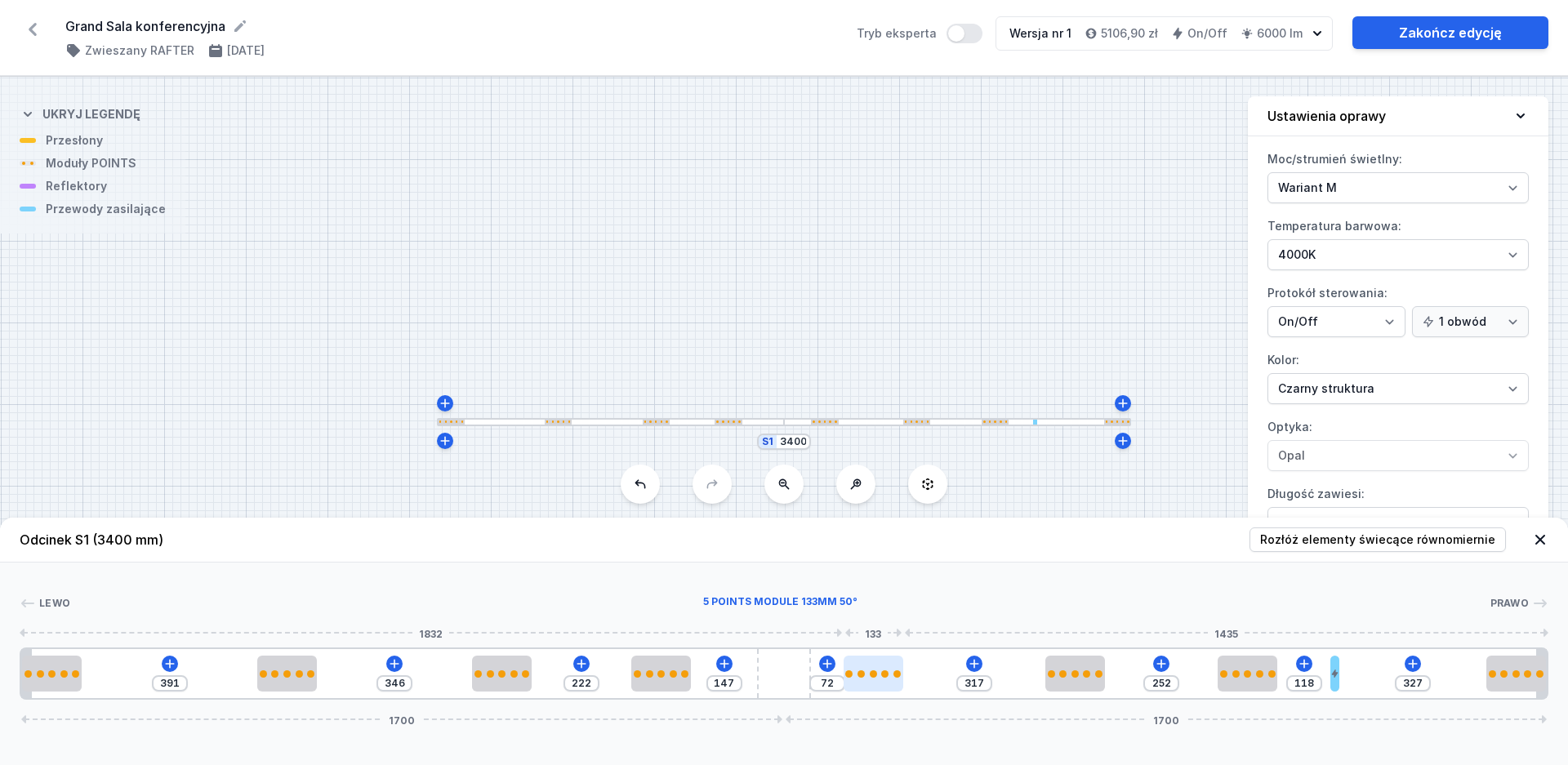
type input "52"
type input "337"
type input "56"
type input "333"
type input "63"
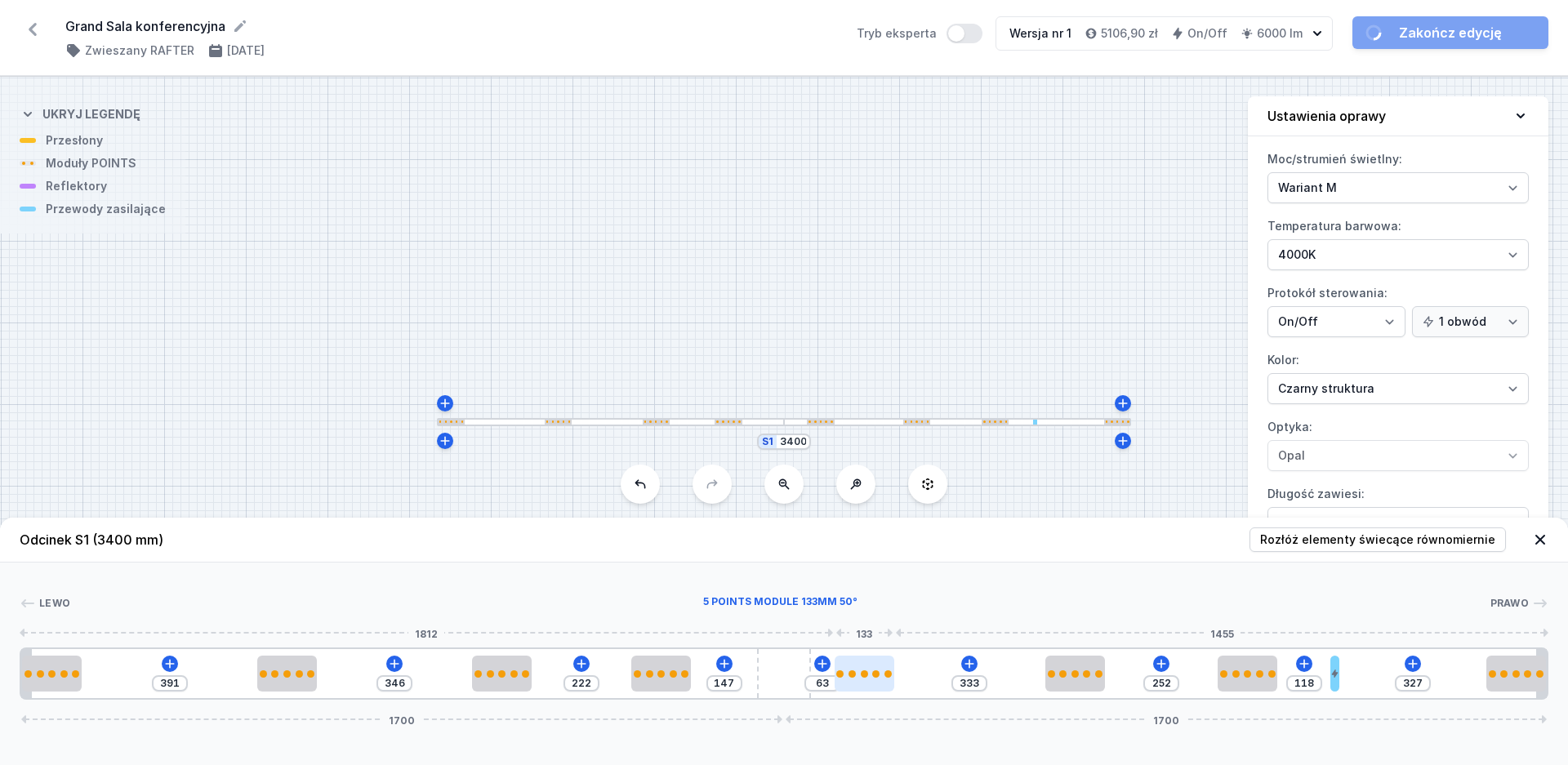
type input "326"
type input "73"
type input "316"
type input "75"
type input "314"
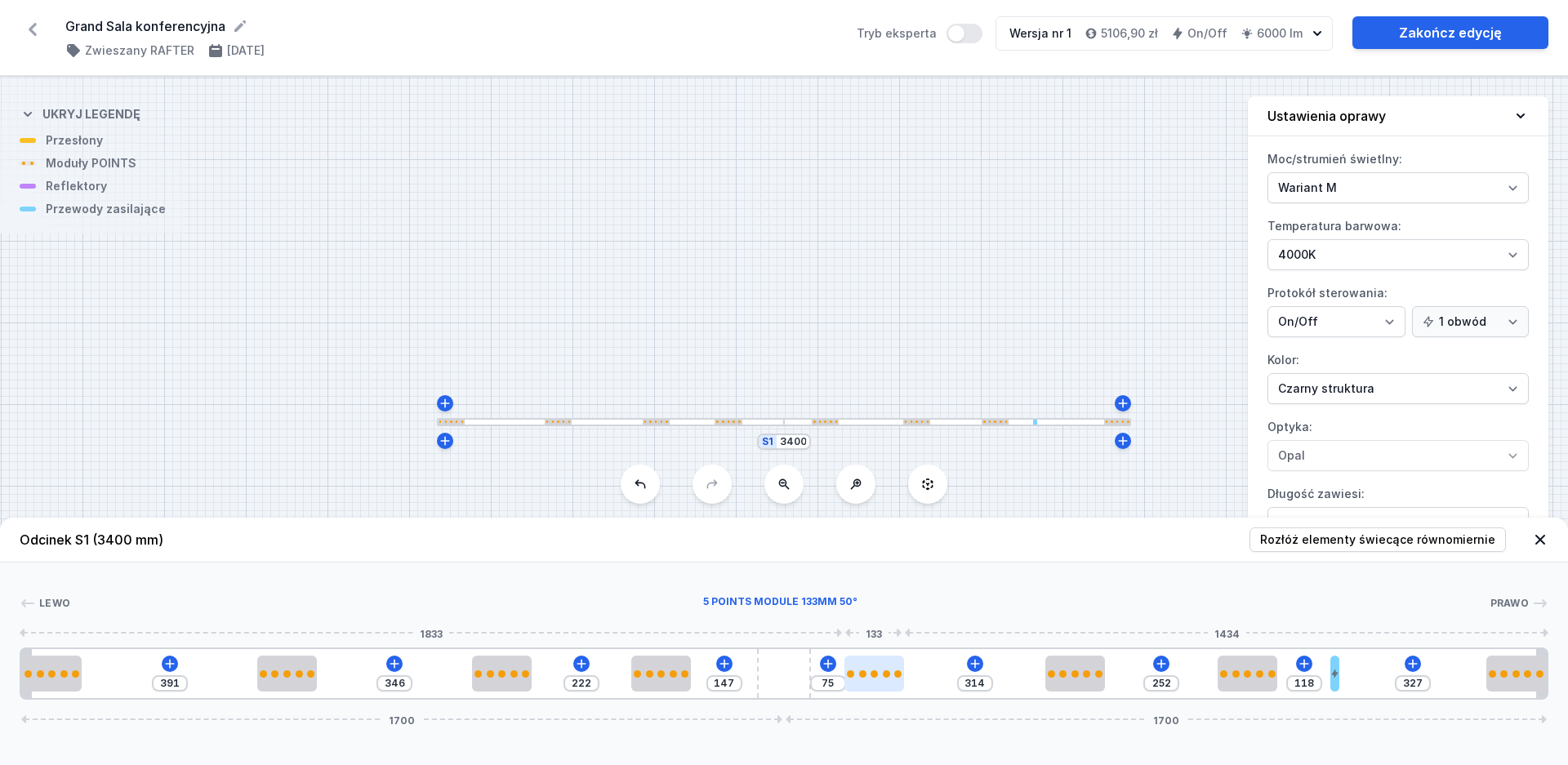
drag, startPoint x: 874, startPoint y: 677, endPoint x: 887, endPoint y: 679, distance: 13.2
click at [887, 679] on div at bounding box center [874, 674] width 60 height 36
click at [1516, 671] on div at bounding box center [1516, 674] width 8 height 8
click at [1500, 672] on div at bounding box center [1516, 674] width 60 height 8
select select "2908"
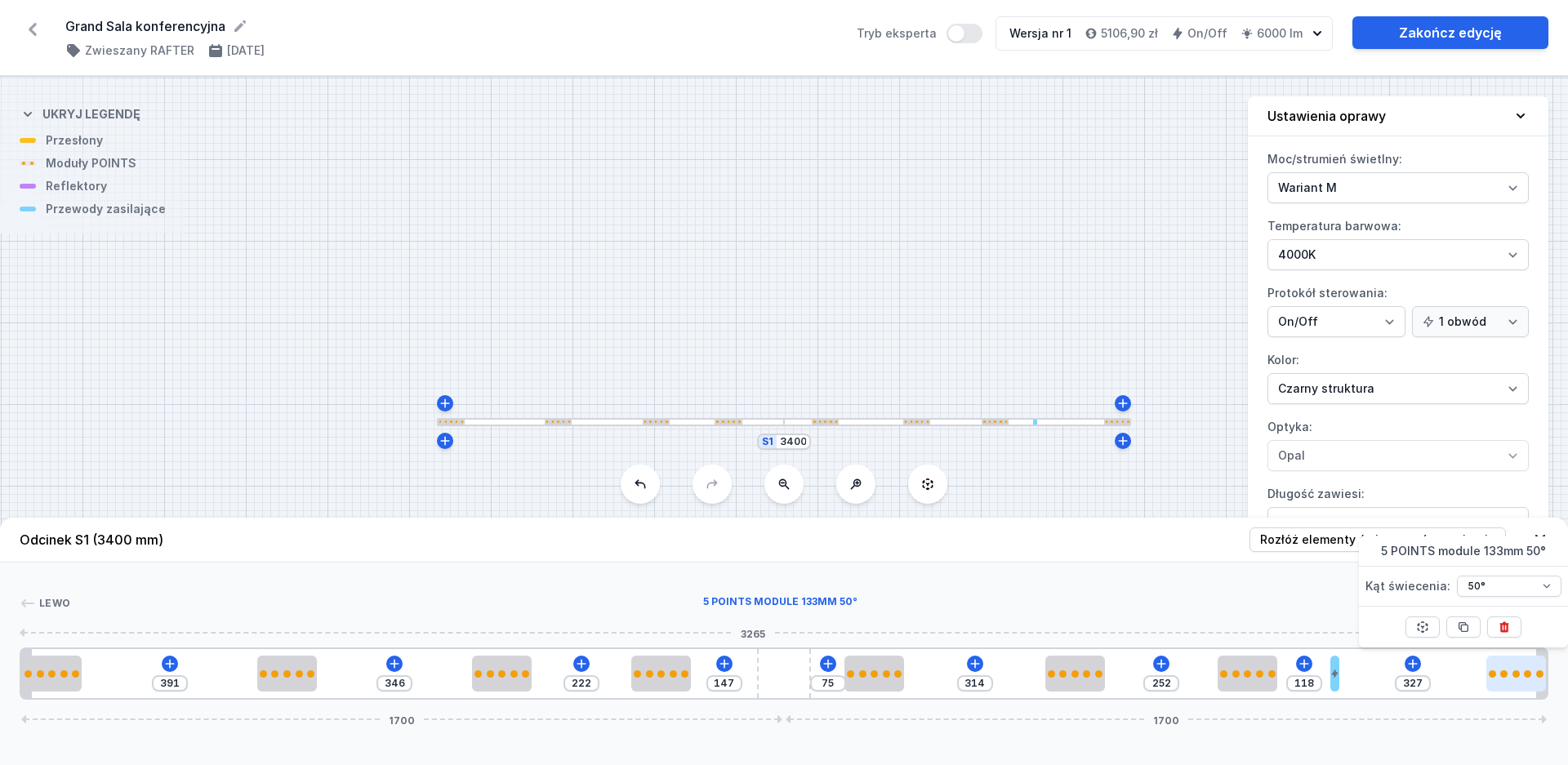
click at [1500, 672] on div at bounding box center [1516, 674] width 60 height 8
click at [1366, 493] on label "Długość zawiesi: 1,4 m 3 m 4 m 5 m" at bounding box center [1398, 509] width 262 height 57
click at [1366, 507] on select "1,4 m 3 m 4 m 5 m" at bounding box center [1398, 522] width 262 height 31
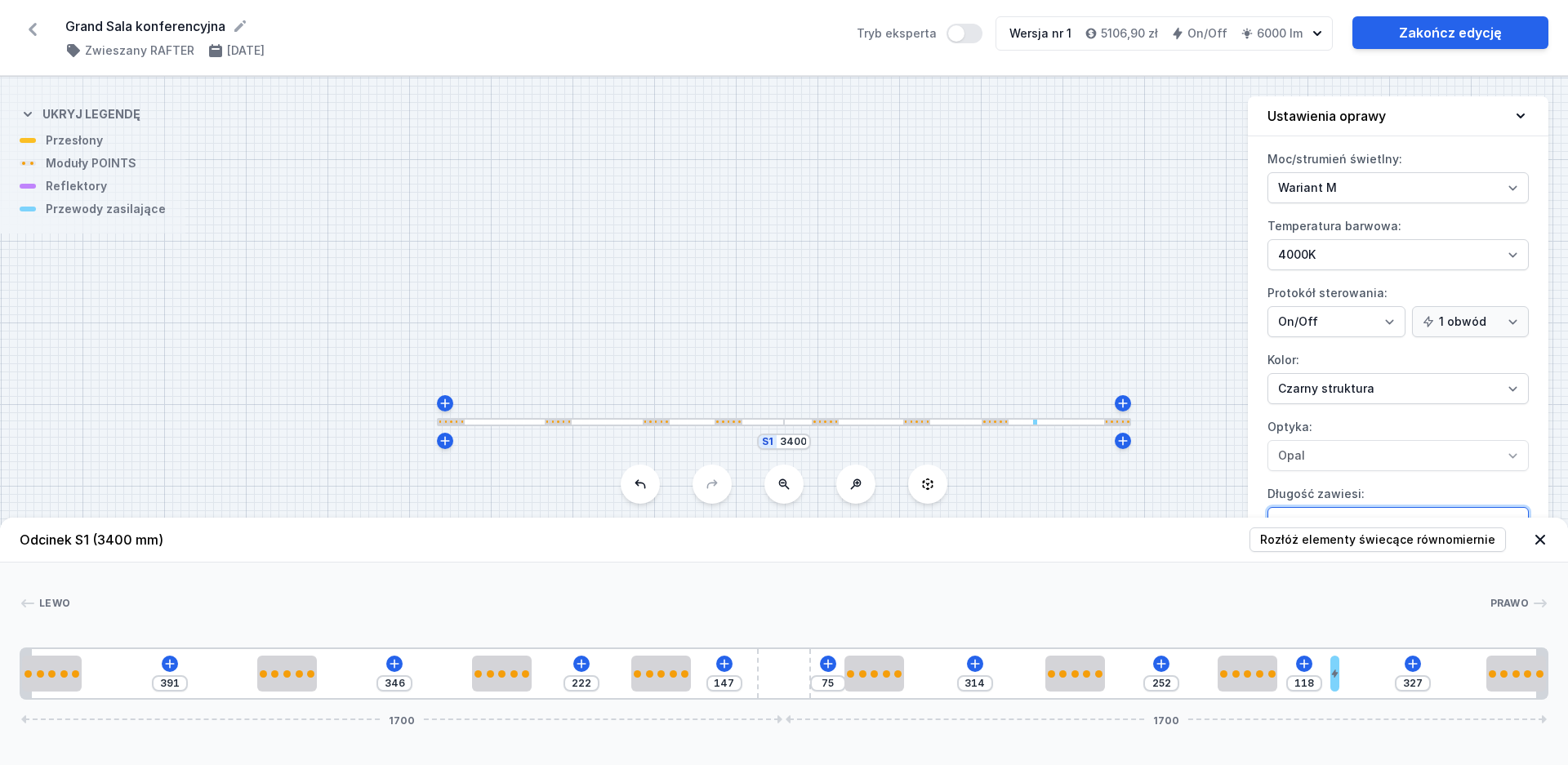
click at [1267, 507] on select "1,4 m 3 m 4 m 5 m" at bounding box center [1398, 522] width 262 height 31
select select "1400"
click option "1,4 m" at bounding box center [0, 0] width 0 height 0
click at [174, 665] on icon at bounding box center [170, 664] width 13 height 13
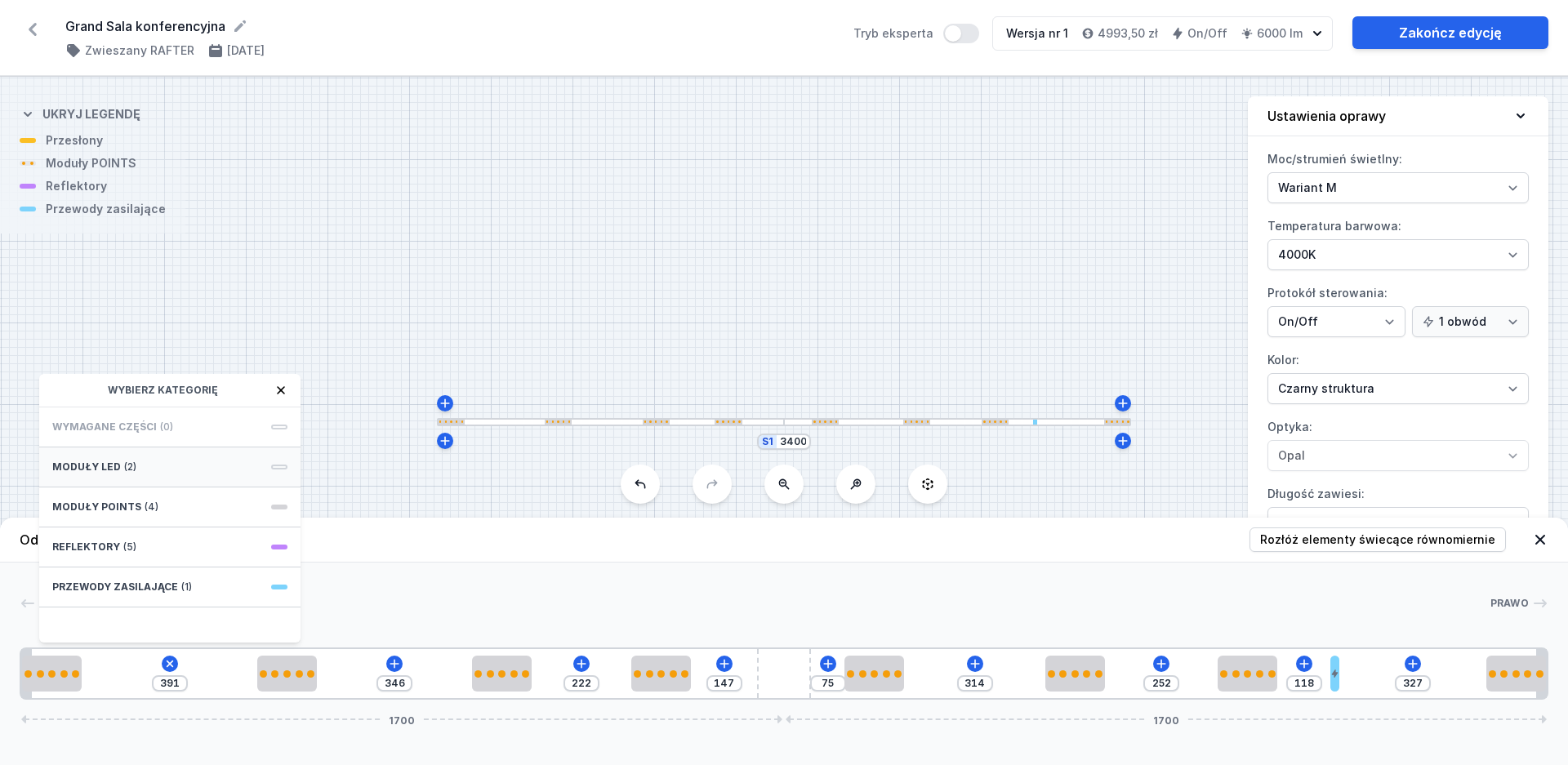
click at [74, 465] on span "Moduły LED" at bounding box center [86, 467] width 68 height 13
click at [56, 391] on icon at bounding box center [58, 390] width 10 height 9
click at [103, 509] on span "Moduły POINTS" at bounding box center [97, 507] width 89 height 13
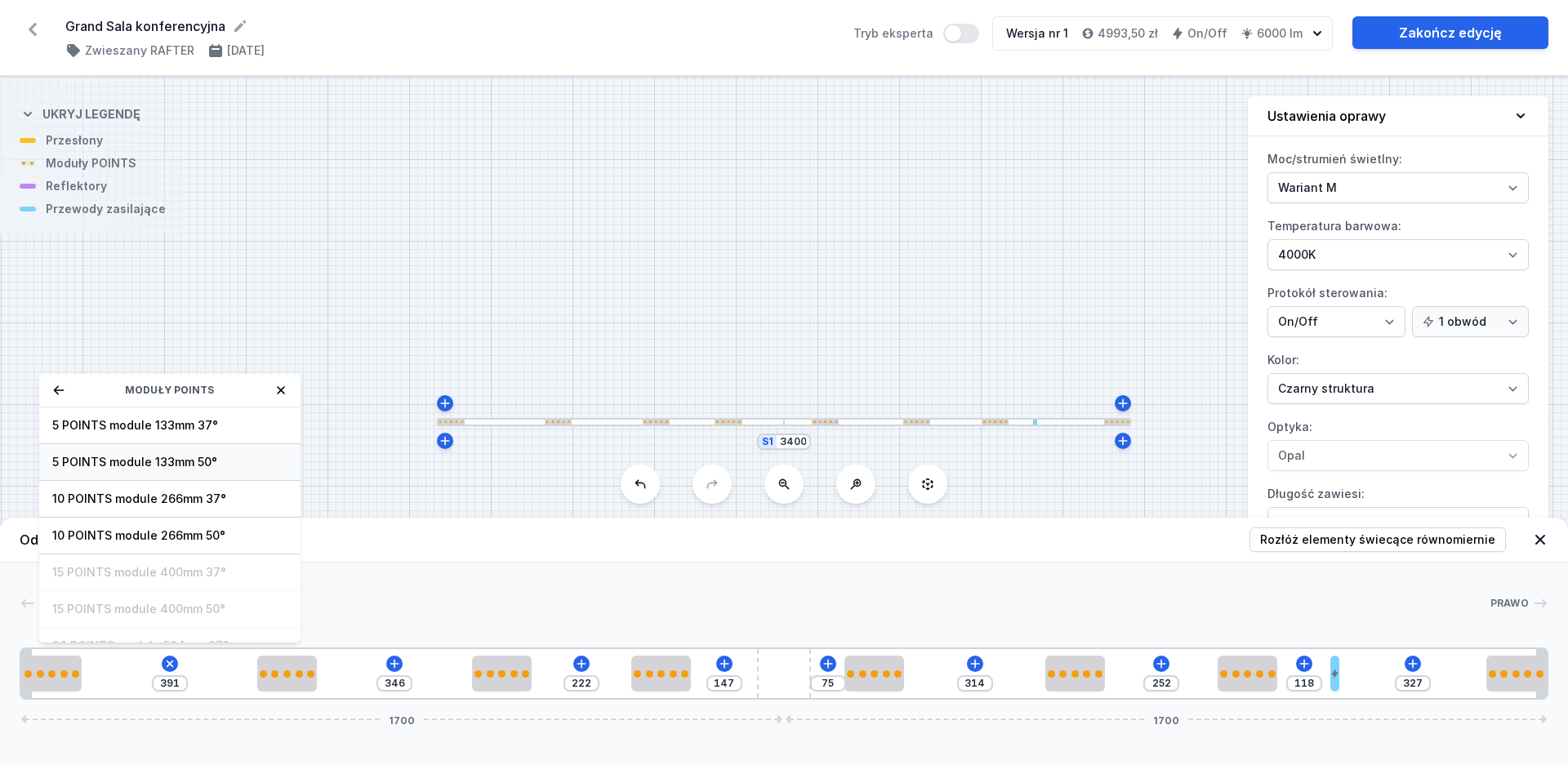
click at [129, 464] on span "5 POINTS module 133mm 50°" at bounding box center [170, 462] width 235 height 16
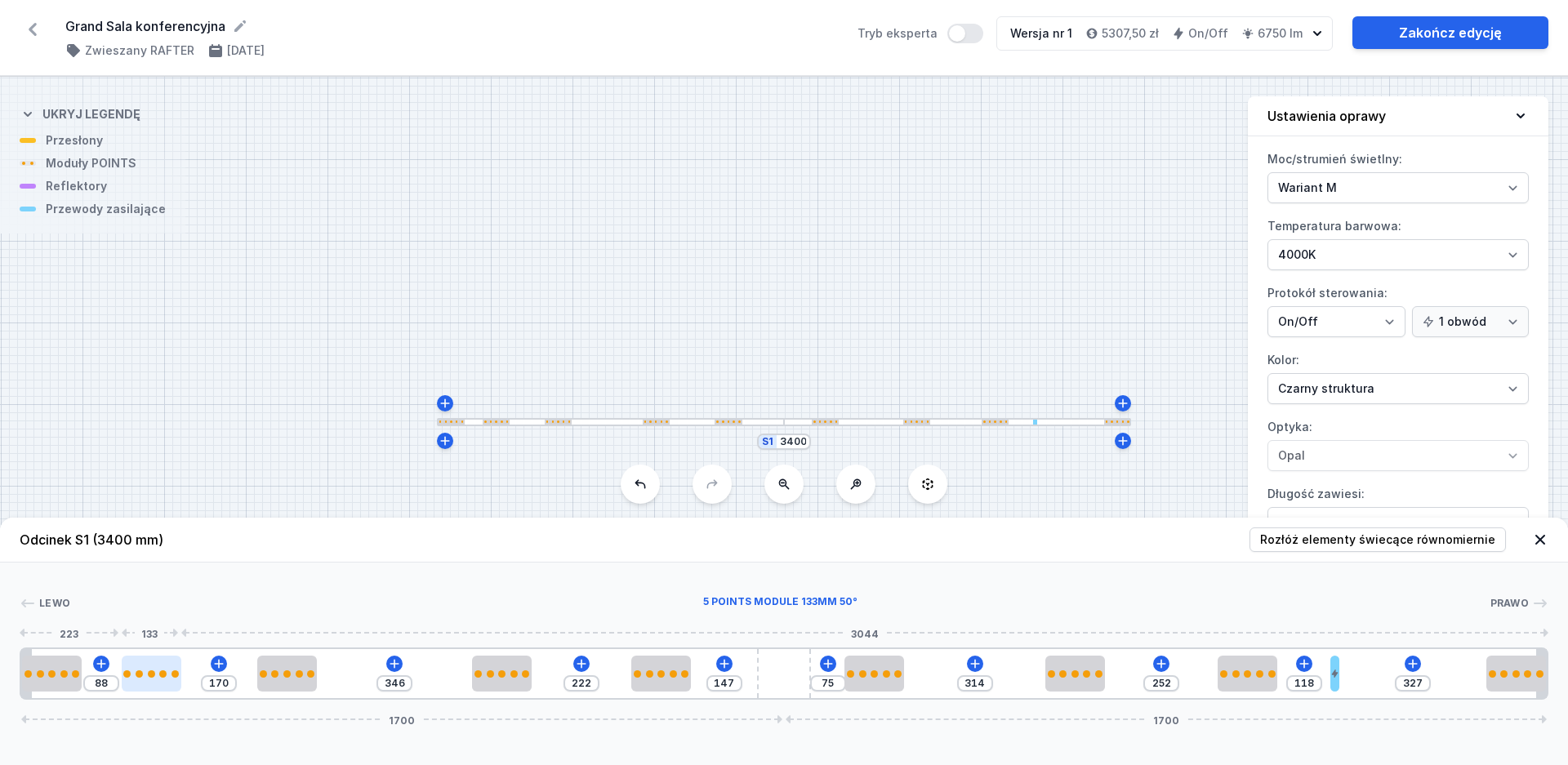
type input "116"
type input "142"
type input "100"
type input "158"
type input "98"
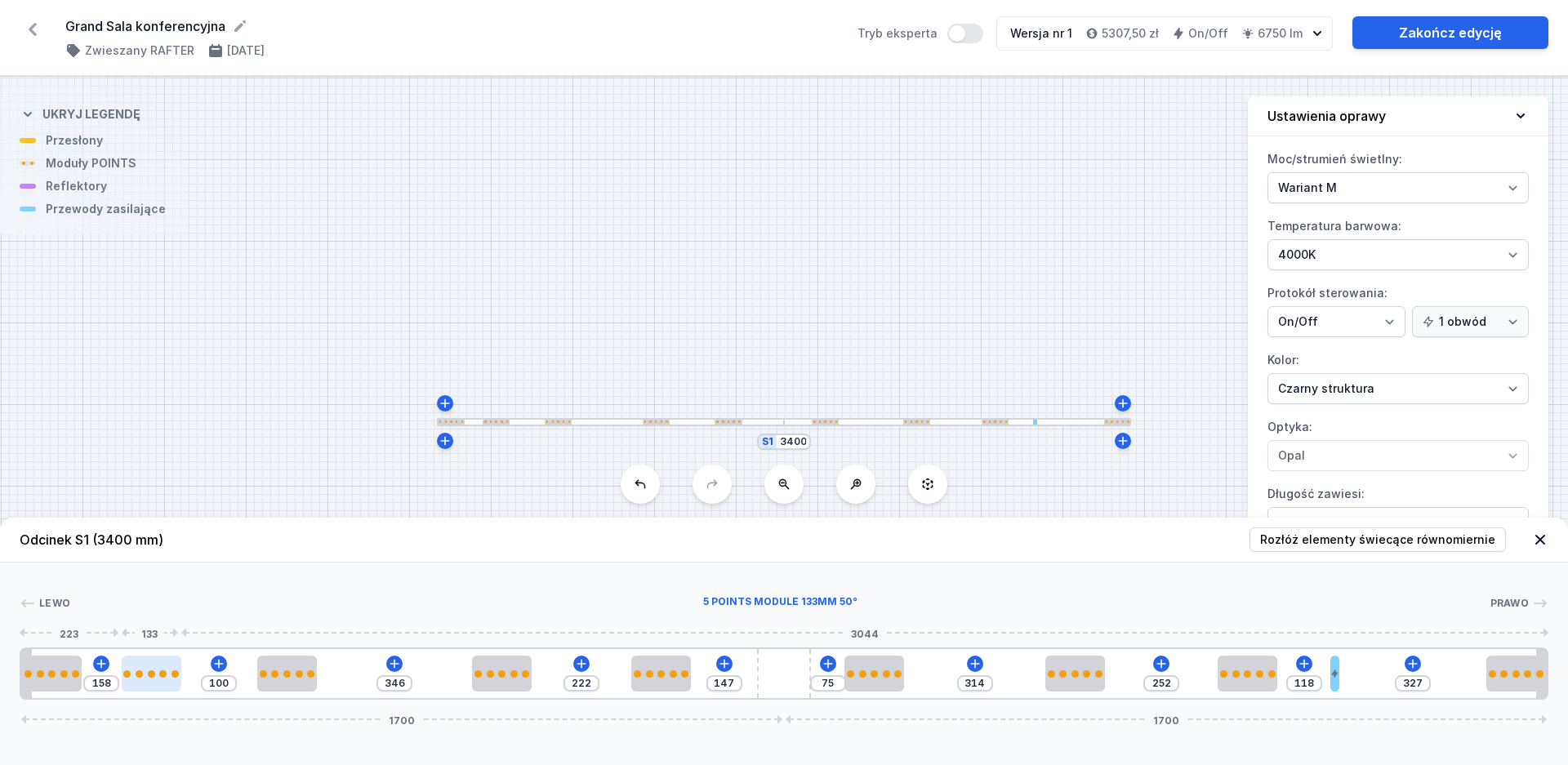
type input "160"
type input "94"
type input "164"
type input "91"
type input "167"
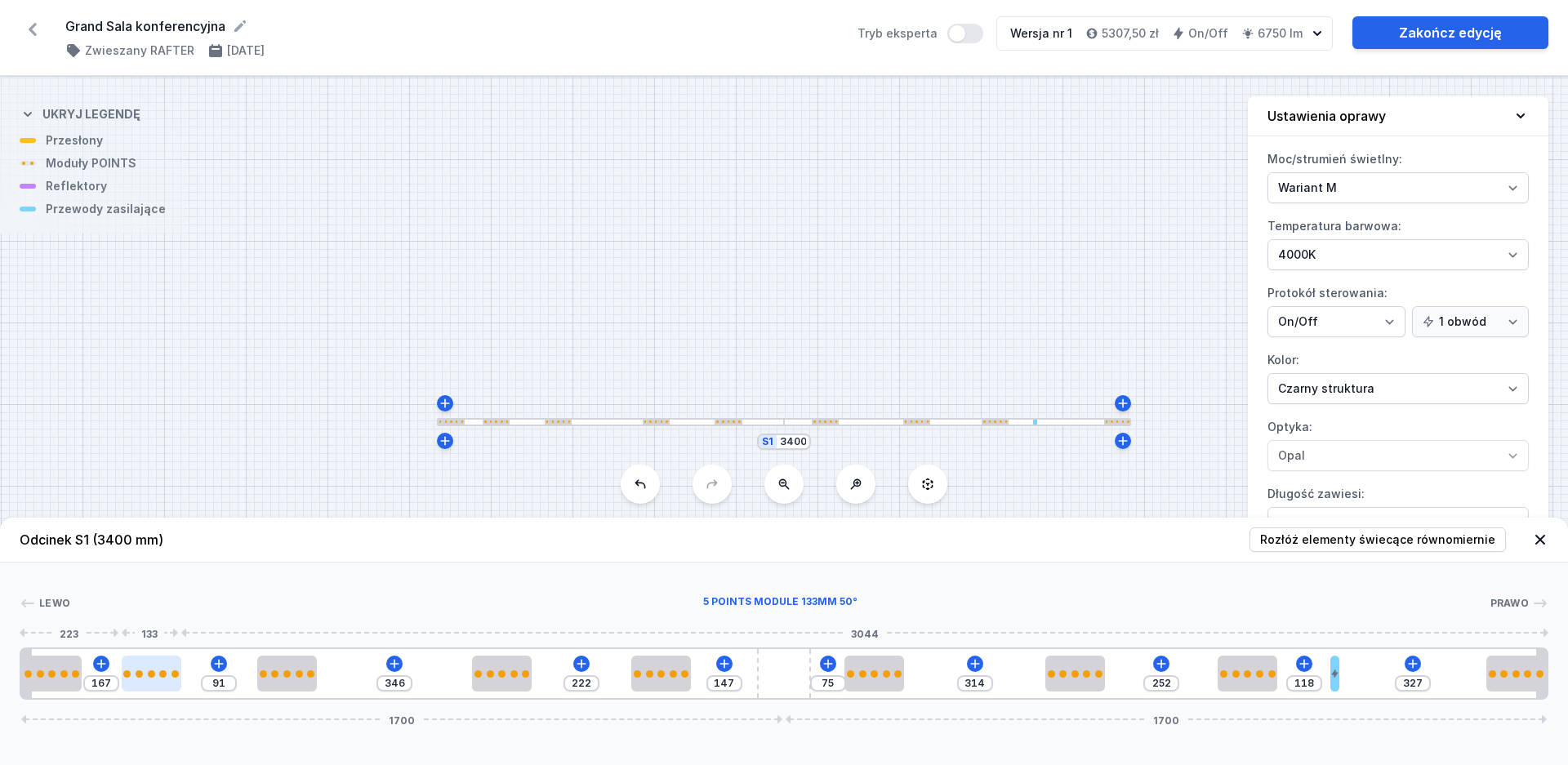
type input "87"
type input "171"
type input "86"
type input "172"
drag, startPoint x: 130, startPoint y: 674, endPoint x: 193, endPoint y: 679, distance: 63.2
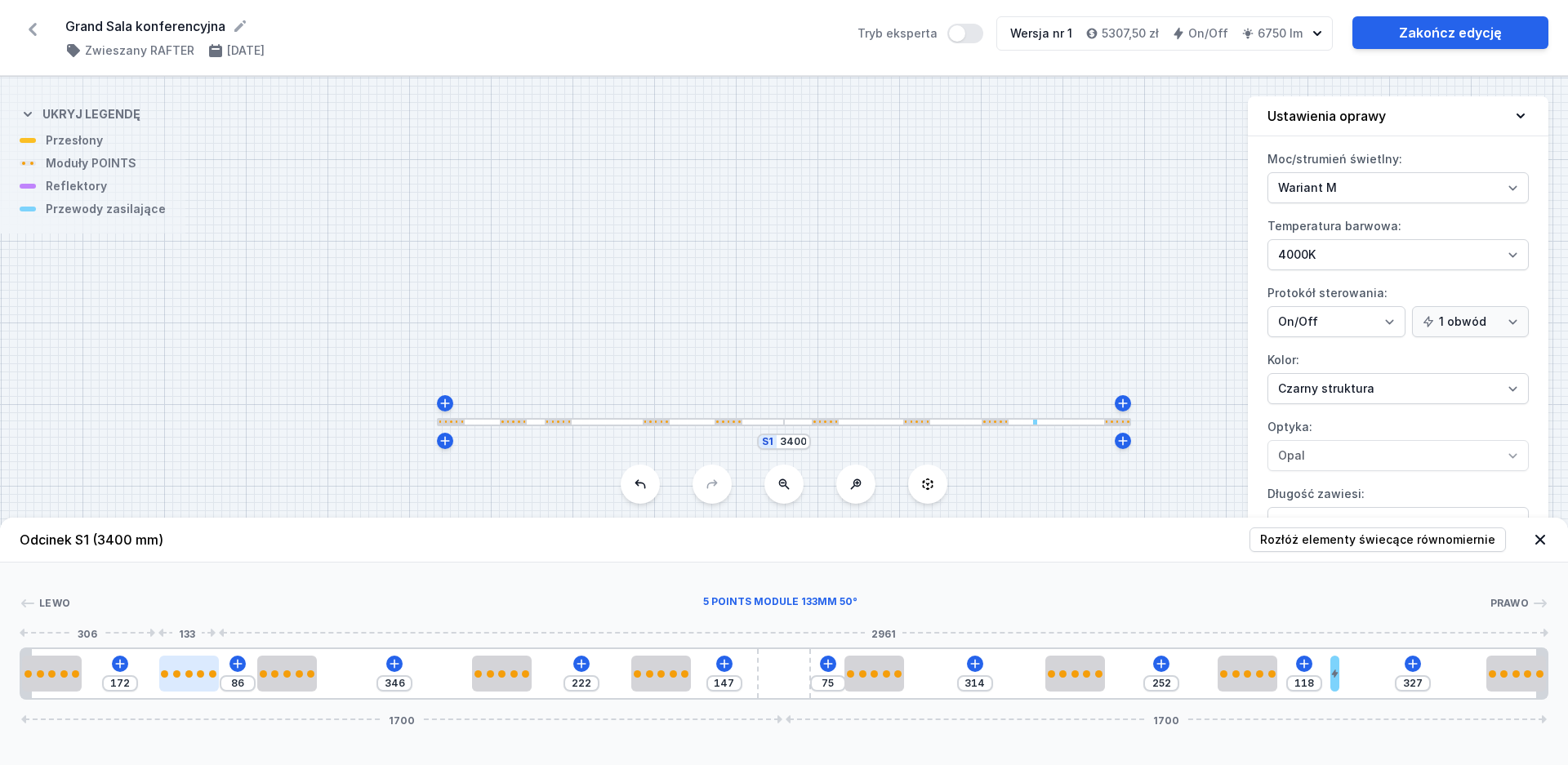
click at [193, 679] on div at bounding box center [189, 674] width 60 height 36
click at [1413, 666] on icon at bounding box center [1412, 663] width 9 height 9
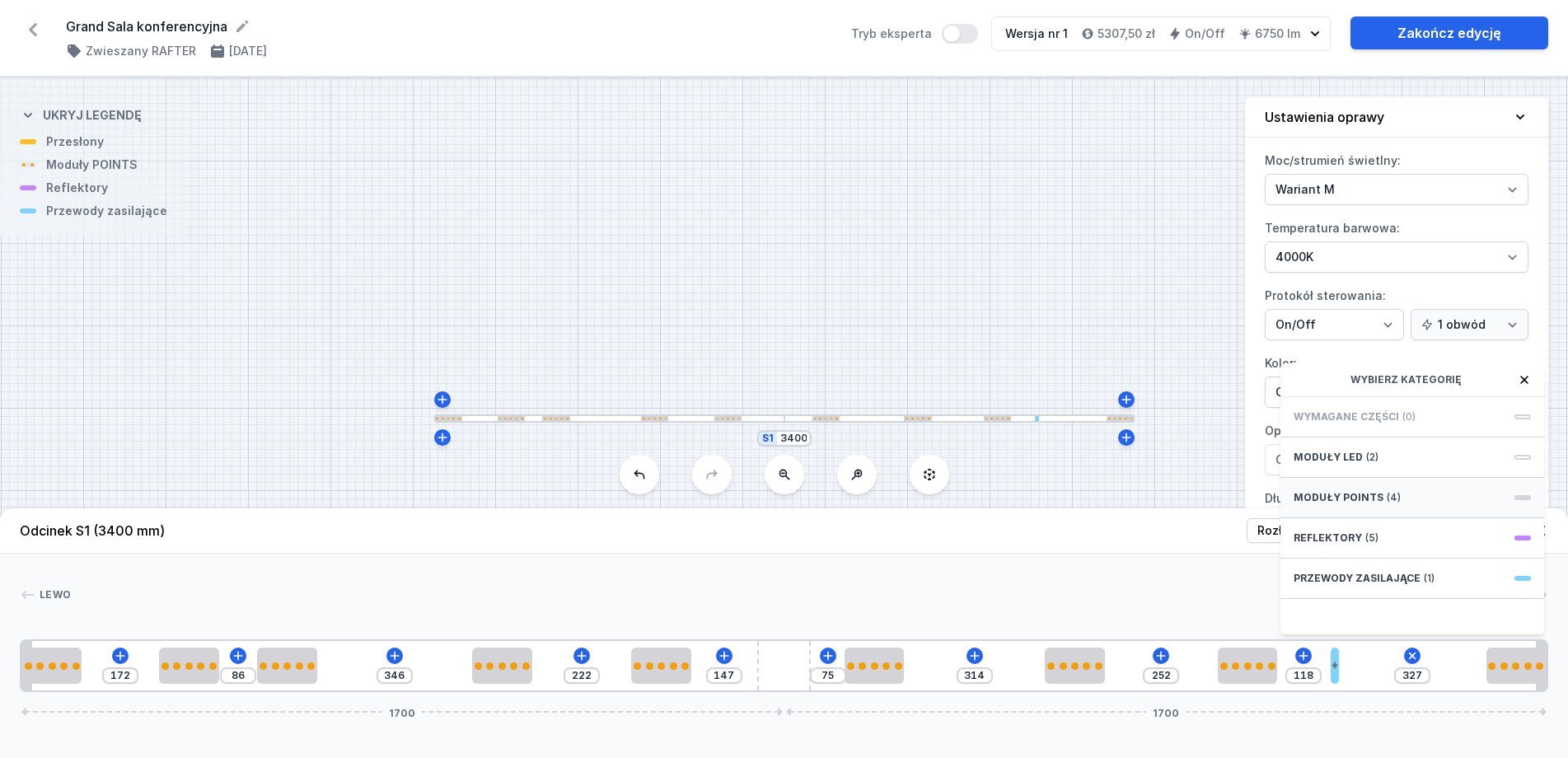
click at [1362, 504] on span "Moduły POINTS" at bounding box center [1338, 498] width 90 height 13
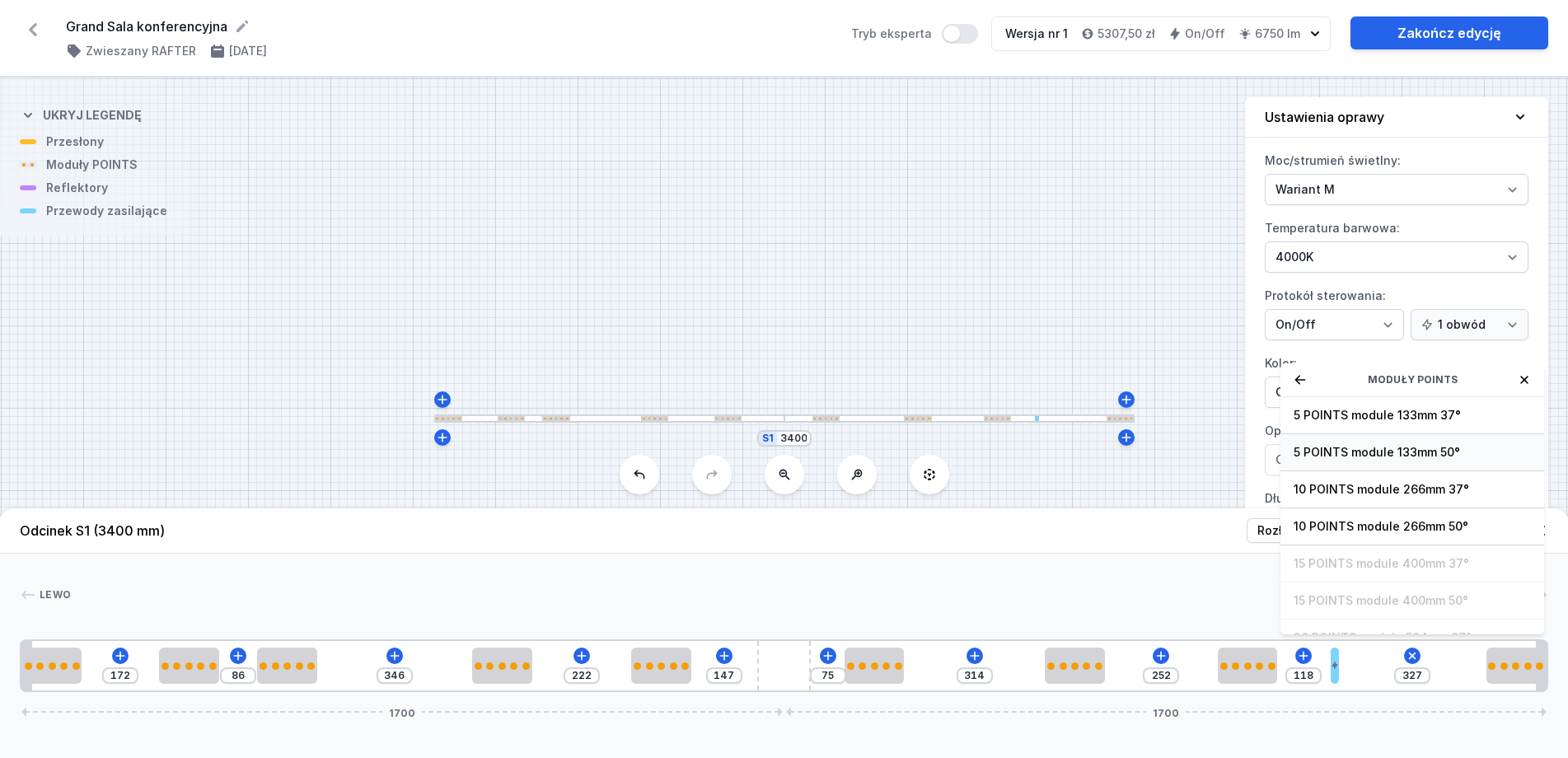
click at [1358, 460] on span "5 POINTS module 133mm 50°" at bounding box center [1412, 452] width 237 height 16
type input "194"
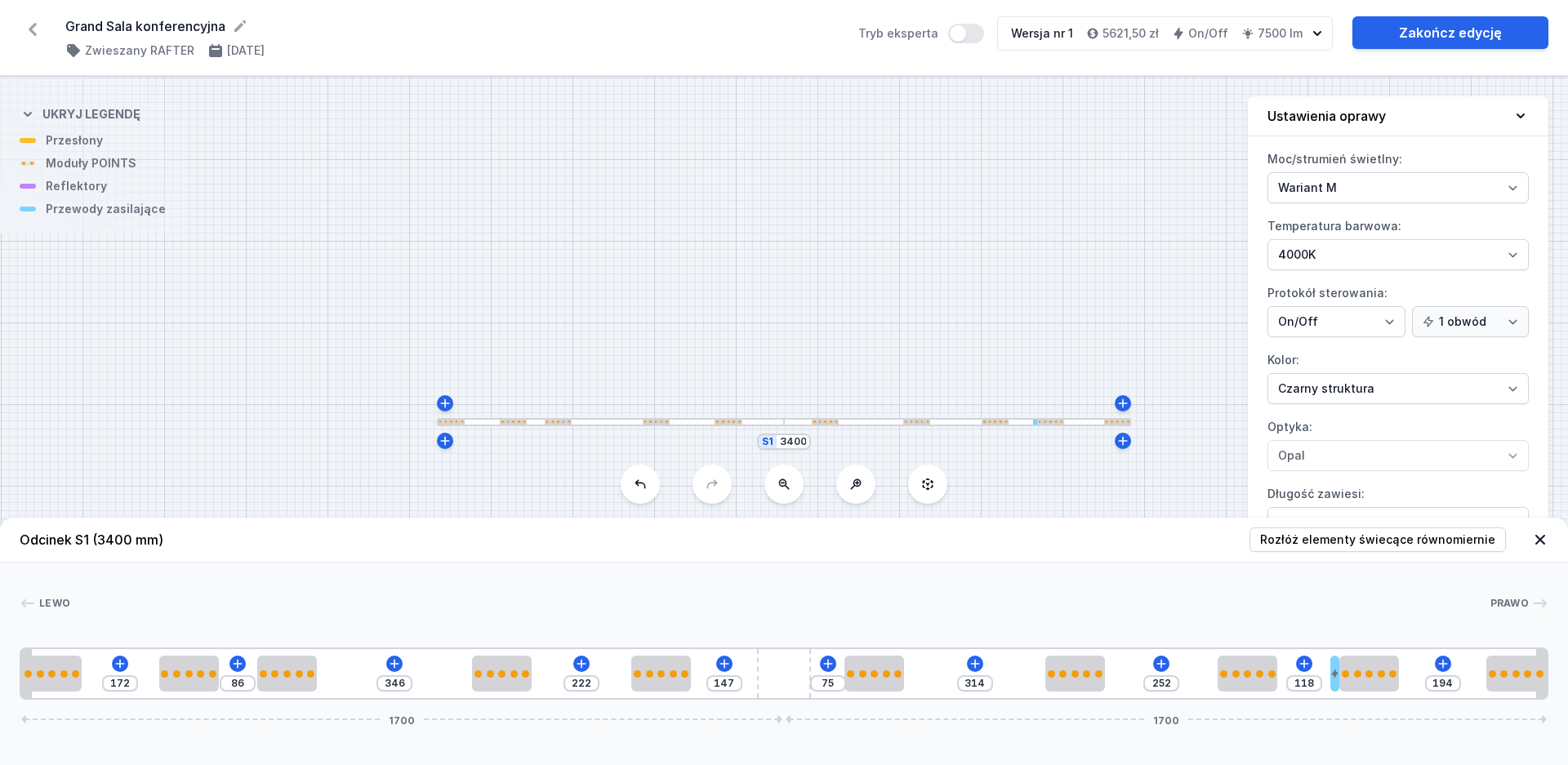
click at [1104, 590] on div "[PERSON_NAME] 1 2 2 2 2 2 3 2 2 2 4 2 2 1 172 86 346 222 147 75 314 252 118 194…" at bounding box center [784, 630] width 1568 height 137
click at [1408, 25] on link "Zakończ edycję" at bounding box center [1449, 32] width 196 height 32
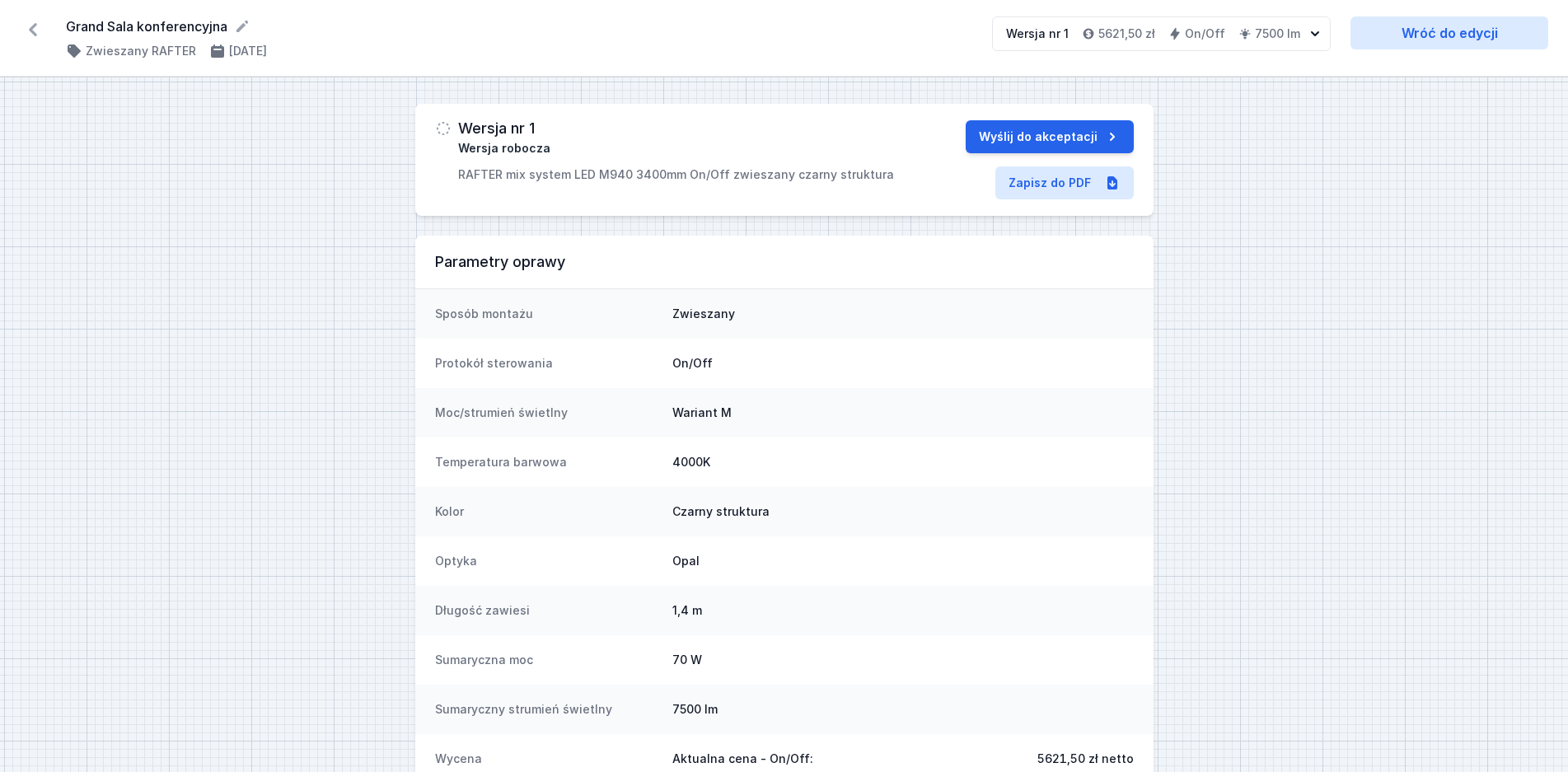
scroll to position [117, 0]
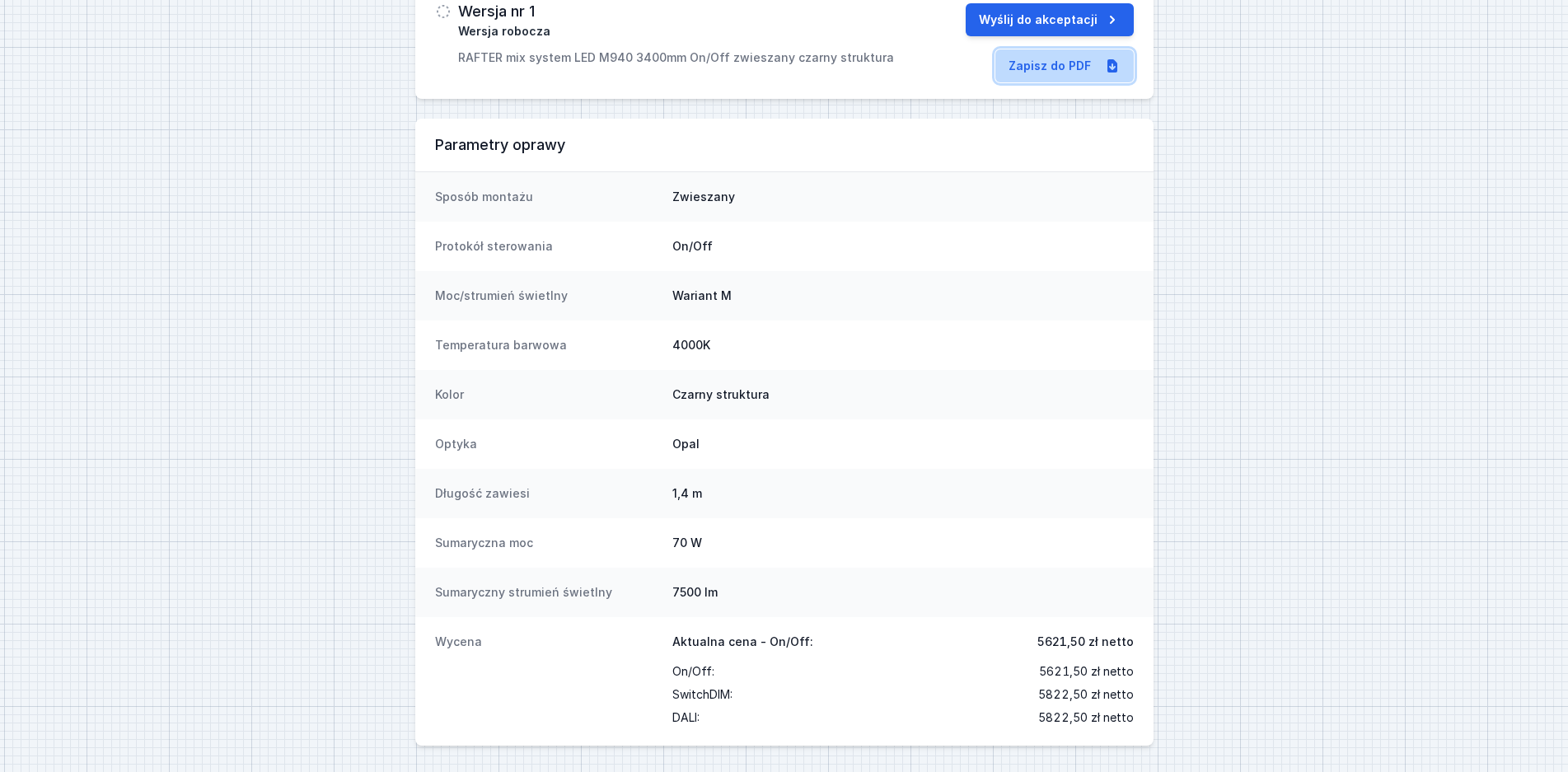
click at [1079, 63] on link "Zapisz do PDF" at bounding box center [1064, 66] width 139 height 33
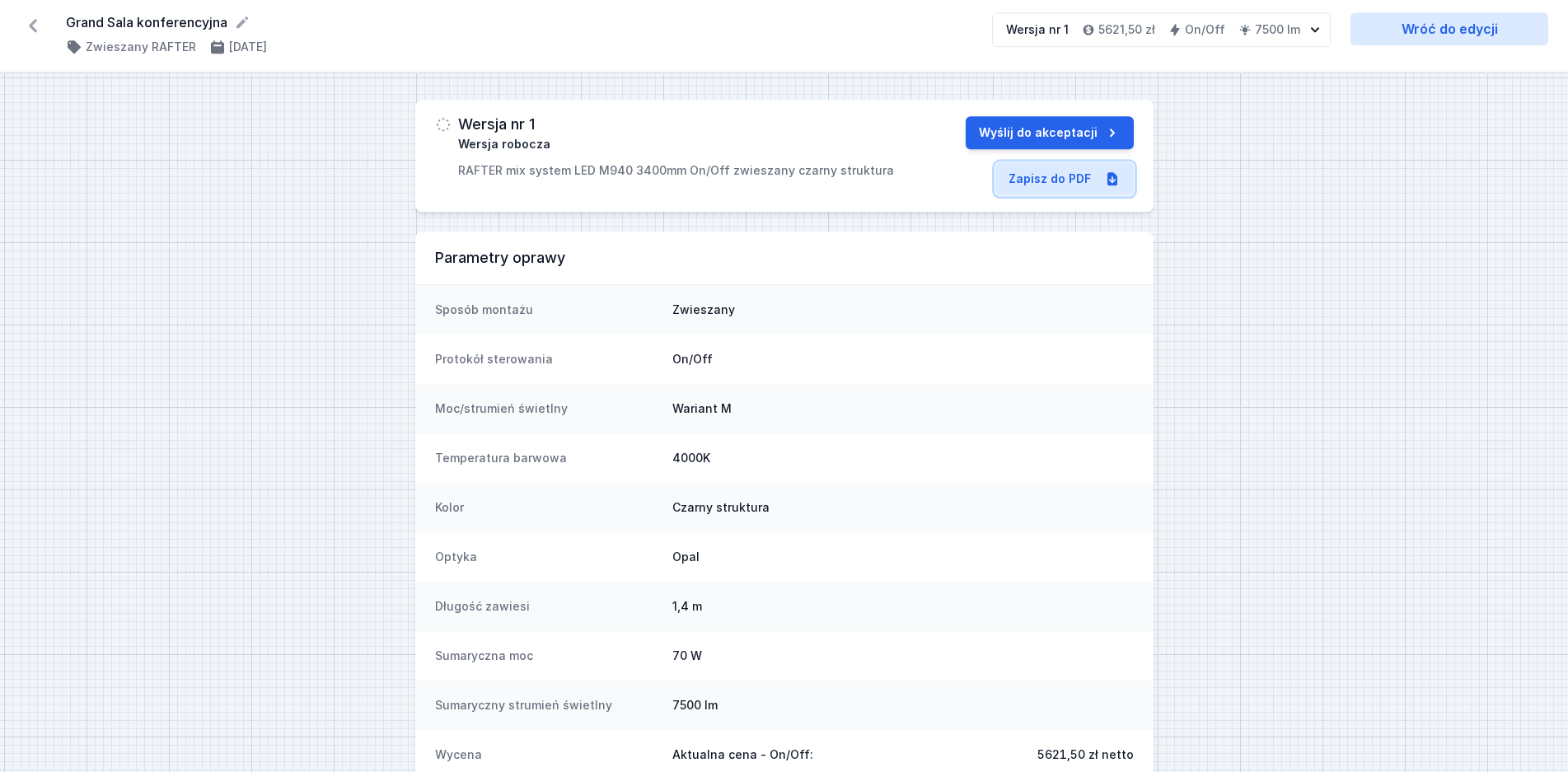
scroll to position [0, 0]
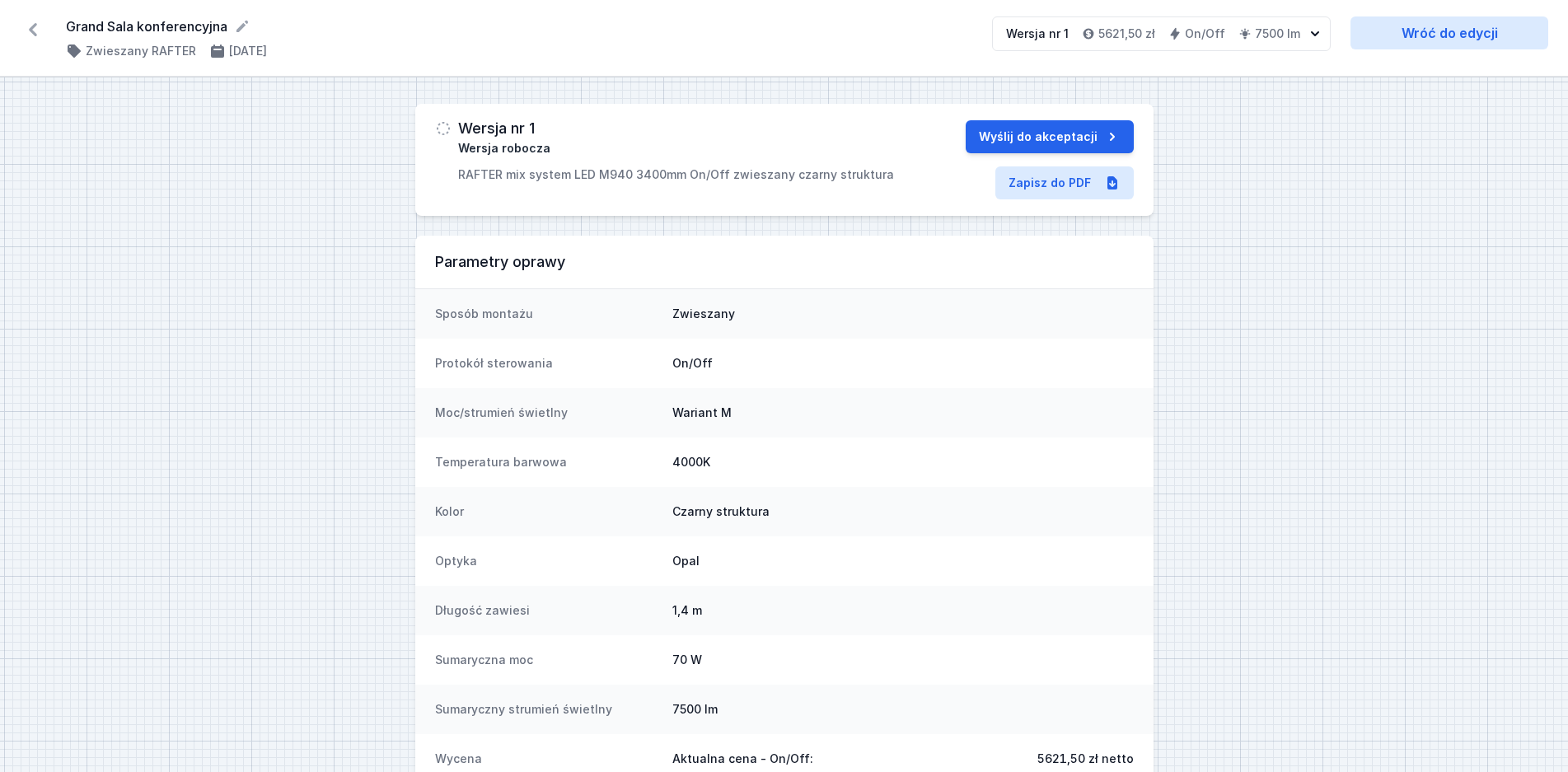
click at [29, 27] on icon at bounding box center [33, 30] width 27 height 27
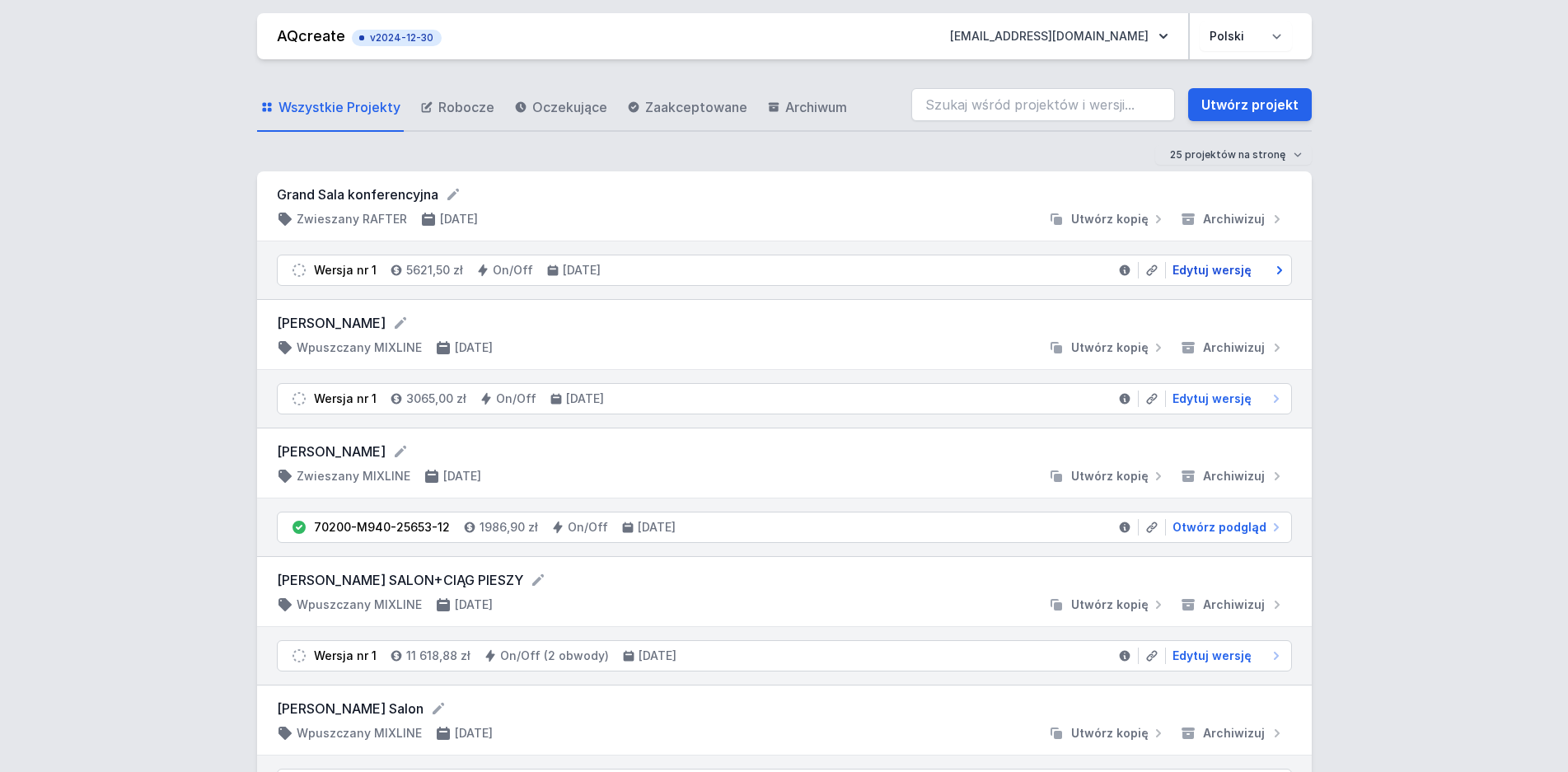
click at [1213, 266] on span "Edytuj wersję" at bounding box center [1212, 270] width 79 height 16
select select "M"
select select "4000"
select select "2"
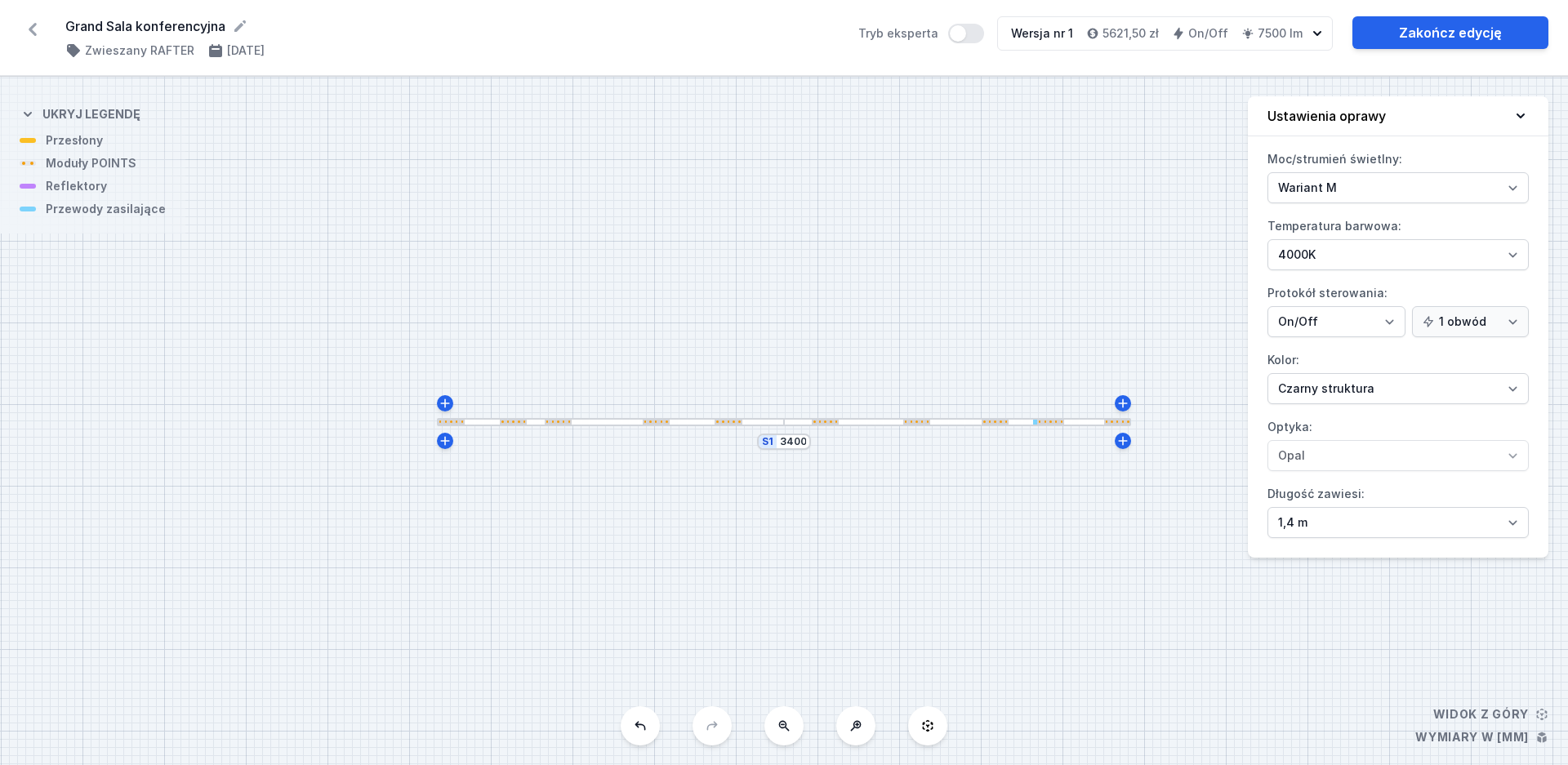
click at [597, 425] on div at bounding box center [611, 422] width 347 height 9
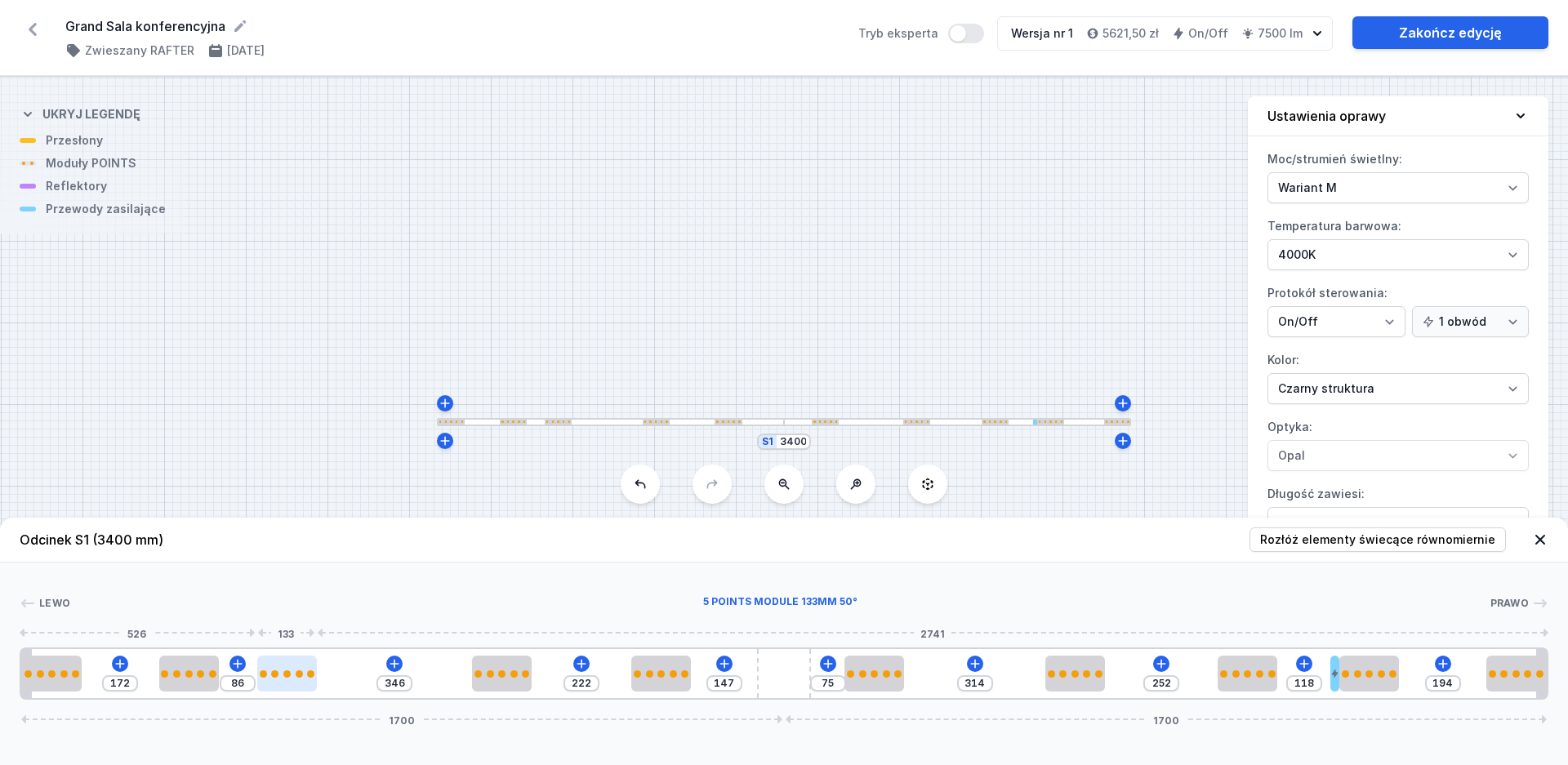
type input "100"
drag, startPoint x: 291, startPoint y: 670, endPoint x: 337, endPoint y: 681, distance: 47.3
click at [337, 681] on div at bounding box center [337, 674] width 60 height 36
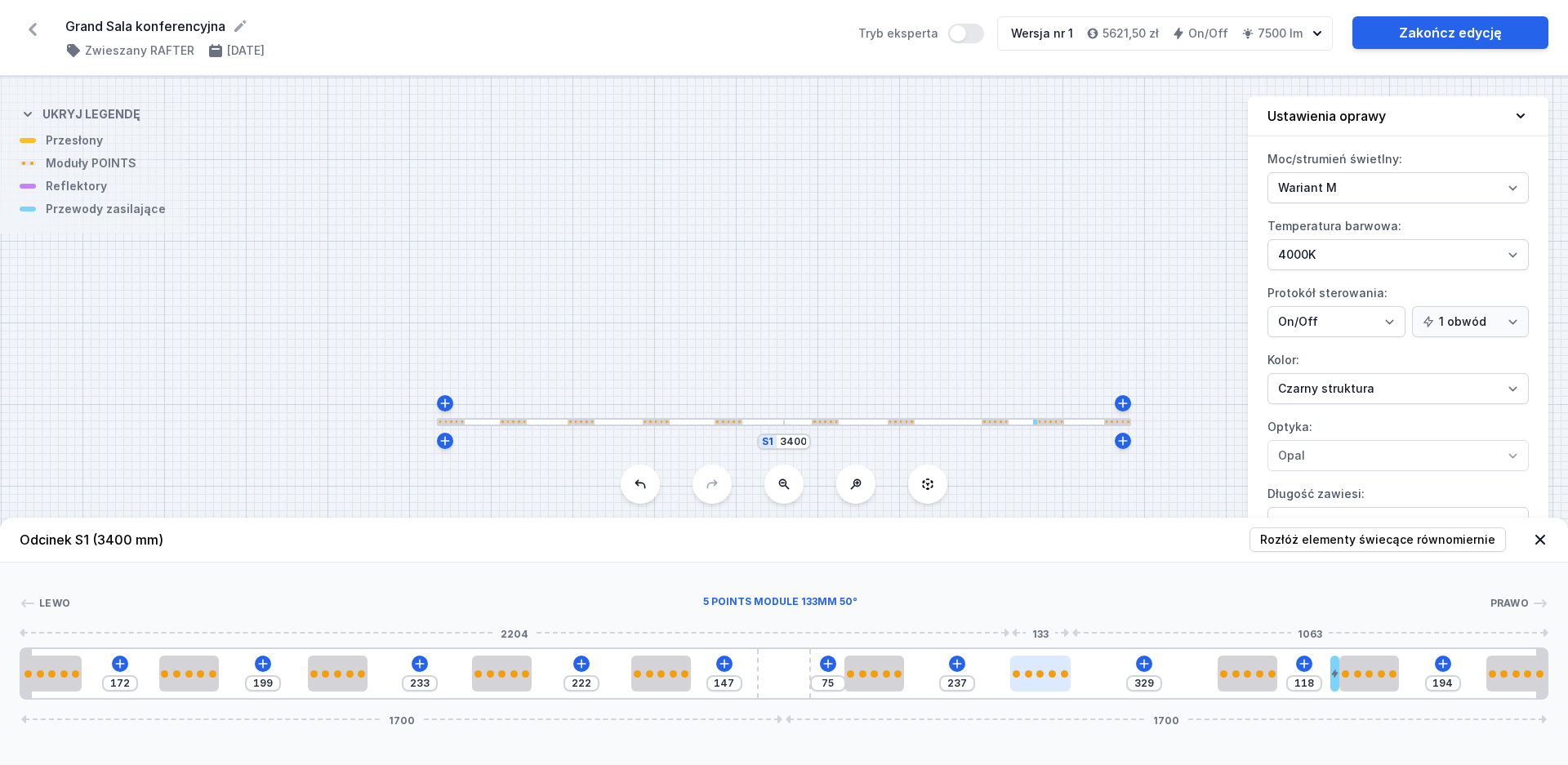
drag, startPoint x: 1072, startPoint y: 682, endPoint x: 1051, endPoint y: 684, distance: 21.1
click at [1051, 684] on div at bounding box center [1039, 674] width 60 height 36
drag, startPoint x: 1242, startPoint y: 671, endPoint x: 1225, endPoint y: 675, distance: 17.5
click at [1204, 679] on div at bounding box center [1193, 674] width 60 height 36
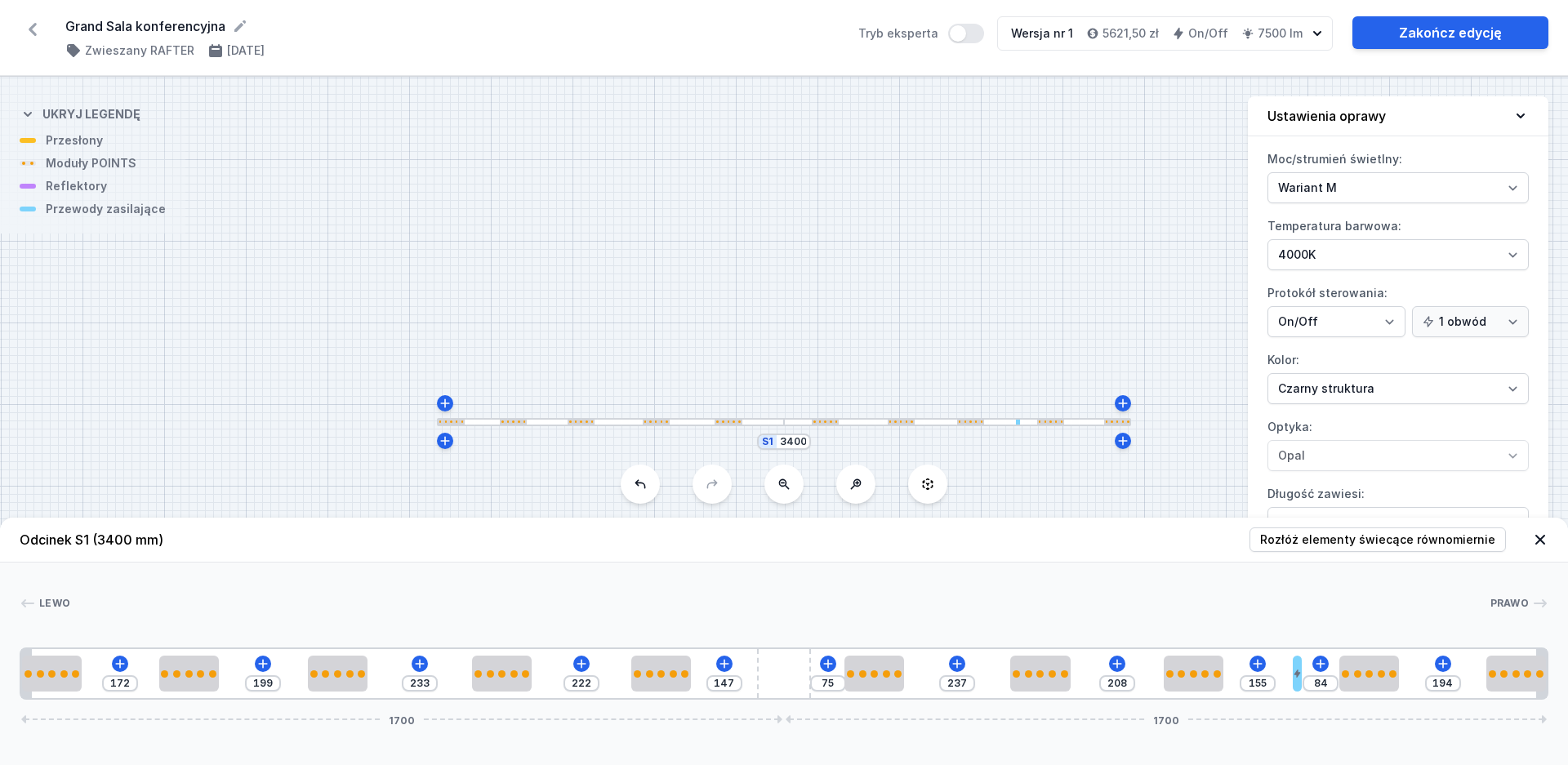
drag, startPoint x: 1331, startPoint y: 677, endPoint x: 1311, endPoint y: 677, distance: 20.0
click at [1311, 677] on div "172 199 233 222 147 75 237 208 155 84 194 1700 1700" at bounding box center [784, 673] width 1528 height 52
click at [1393, 674] on div "172 199 233 222 147 75 237 208 155 278 1700 1700" at bounding box center [784, 673] width 1528 height 52
click at [1414, 34] on link "Zakończ edycję" at bounding box center [1449, 32] width 196 height 32
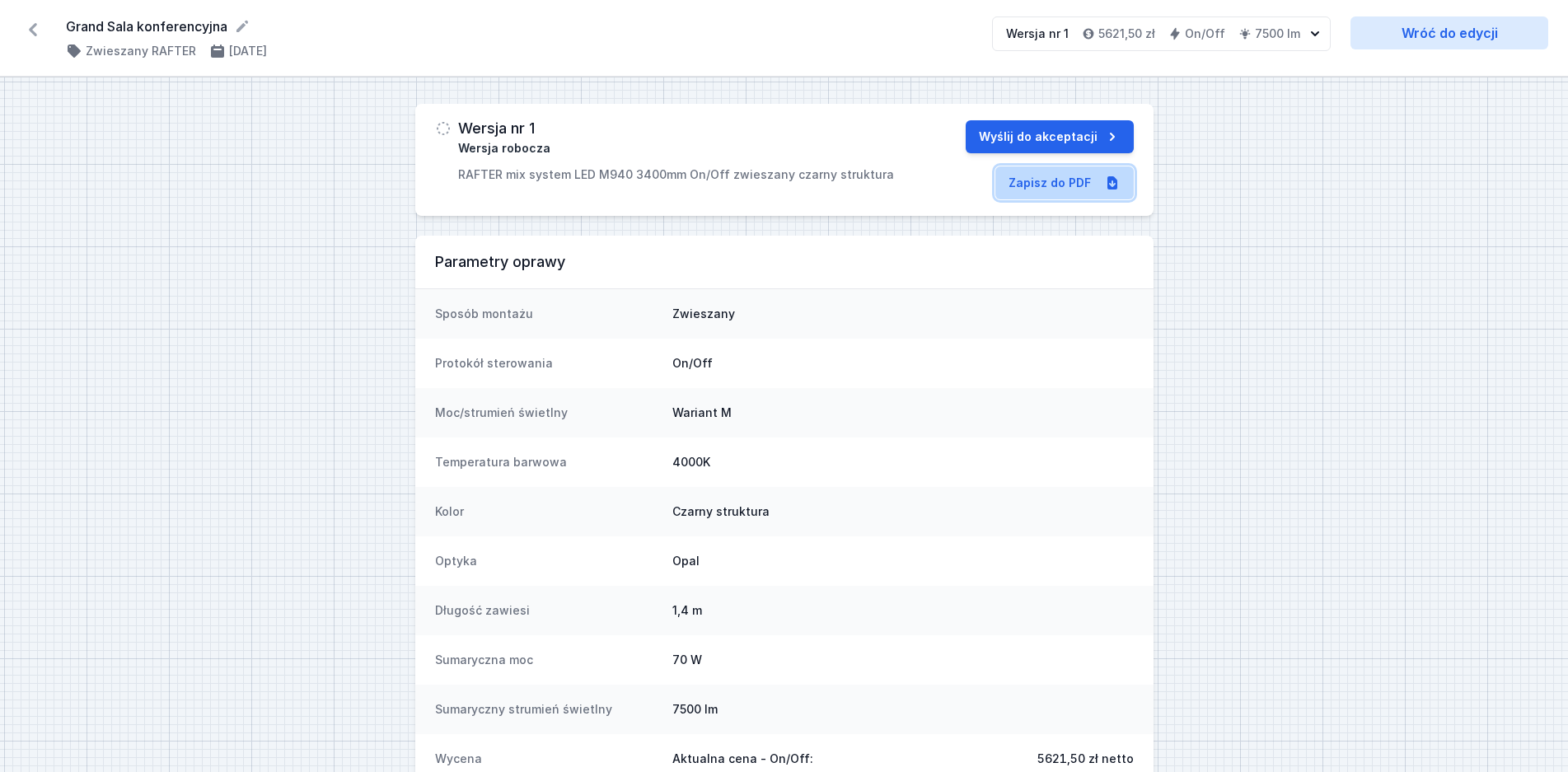
click at [1067, 179] on link "Zapisz do PDF" at bounding box center [1064, 183] width 139 height 33
drag, startPoint x: 33, startPoint y: 24, endPoint x: 69, endPoint y: 51, distance: 45.0
click at [33, 23] on icon at bounding box center [33, 30] width 27 height 27
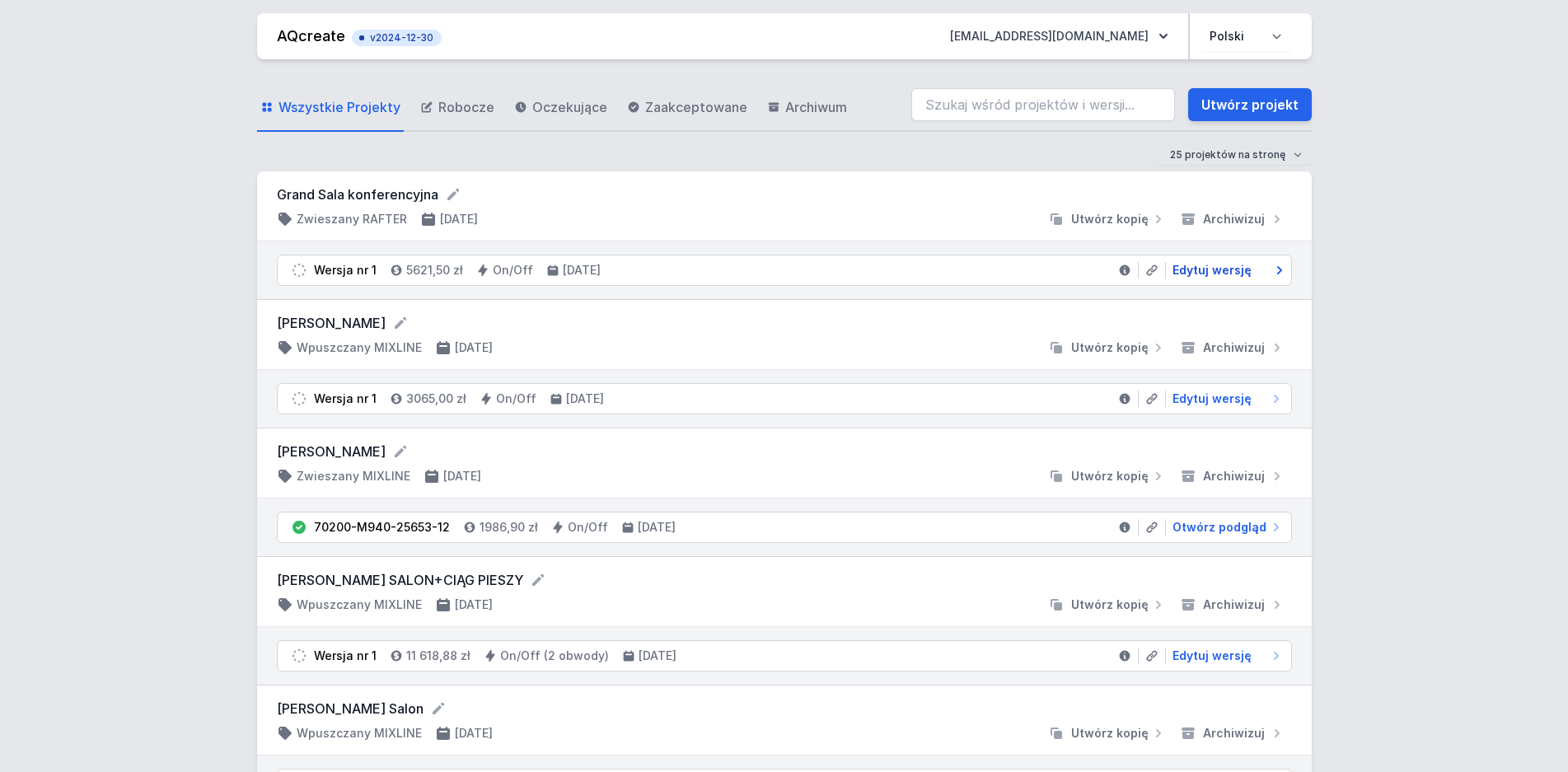
click at [1235, 273] on span "Edytuj wersję" at bounding box center [1212, 270] width 79 height 16
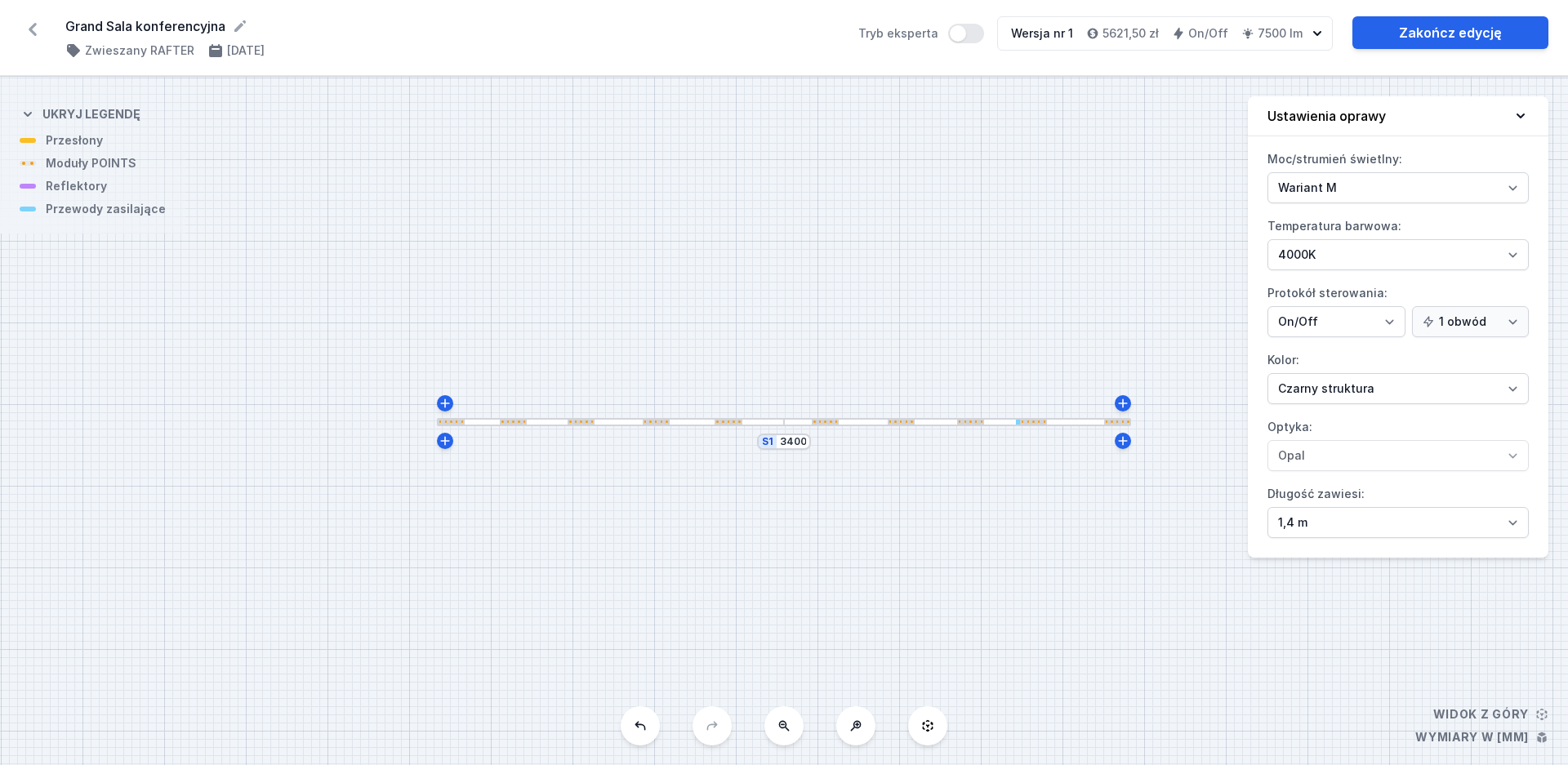
click at [533, 421] on div at bounding box center [611, 422] width 347 height 9
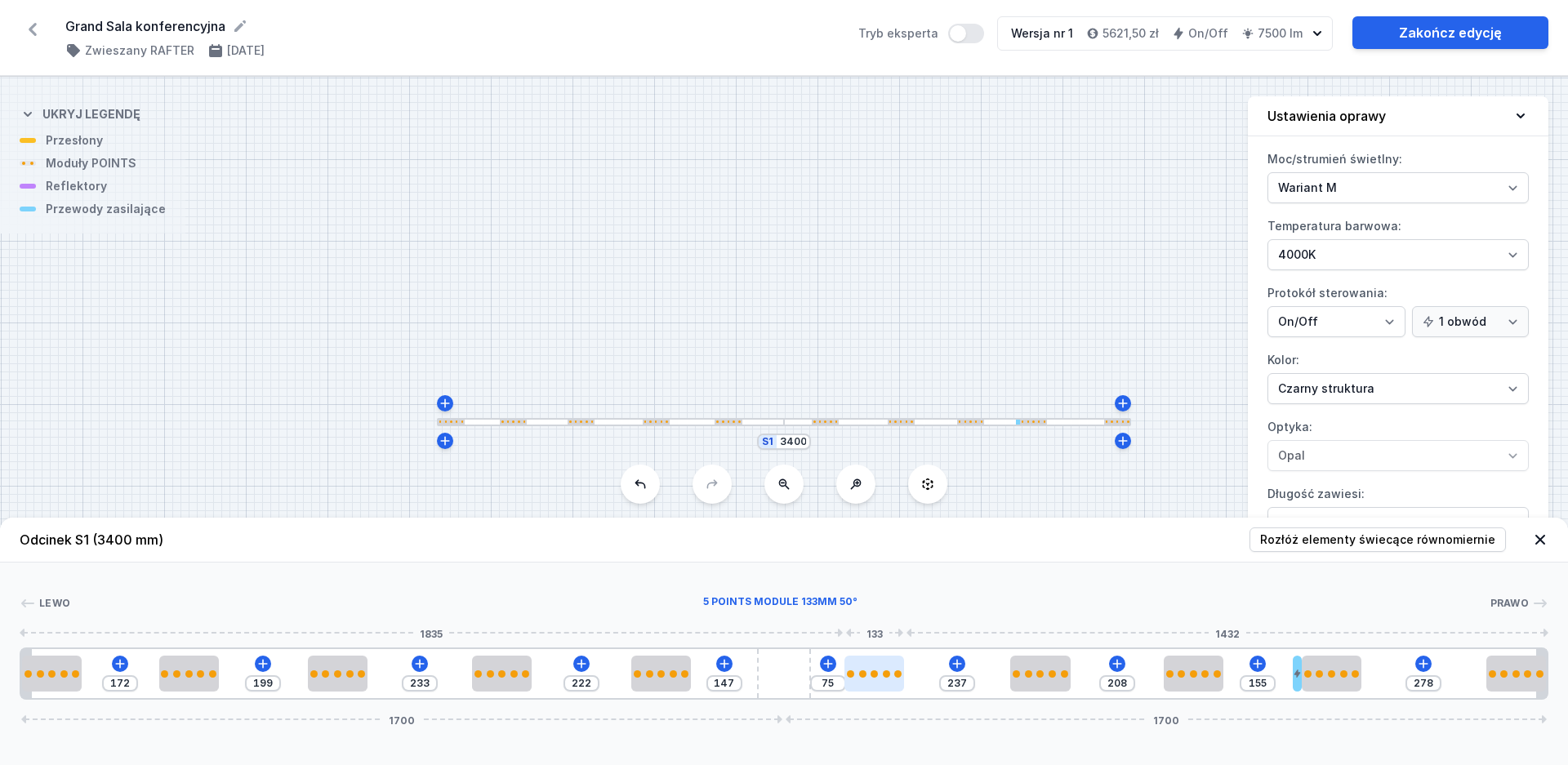
click at [881, 668] on div at bounding box center [874, 674] width 60 height 36
drag, startPoint x: 191, startPoint y: 680, endPoint x: 208, endPoint y: 680, distance: 17.0
click at [208, 680] on div at bounding box center [210, 674] width 60 height 36
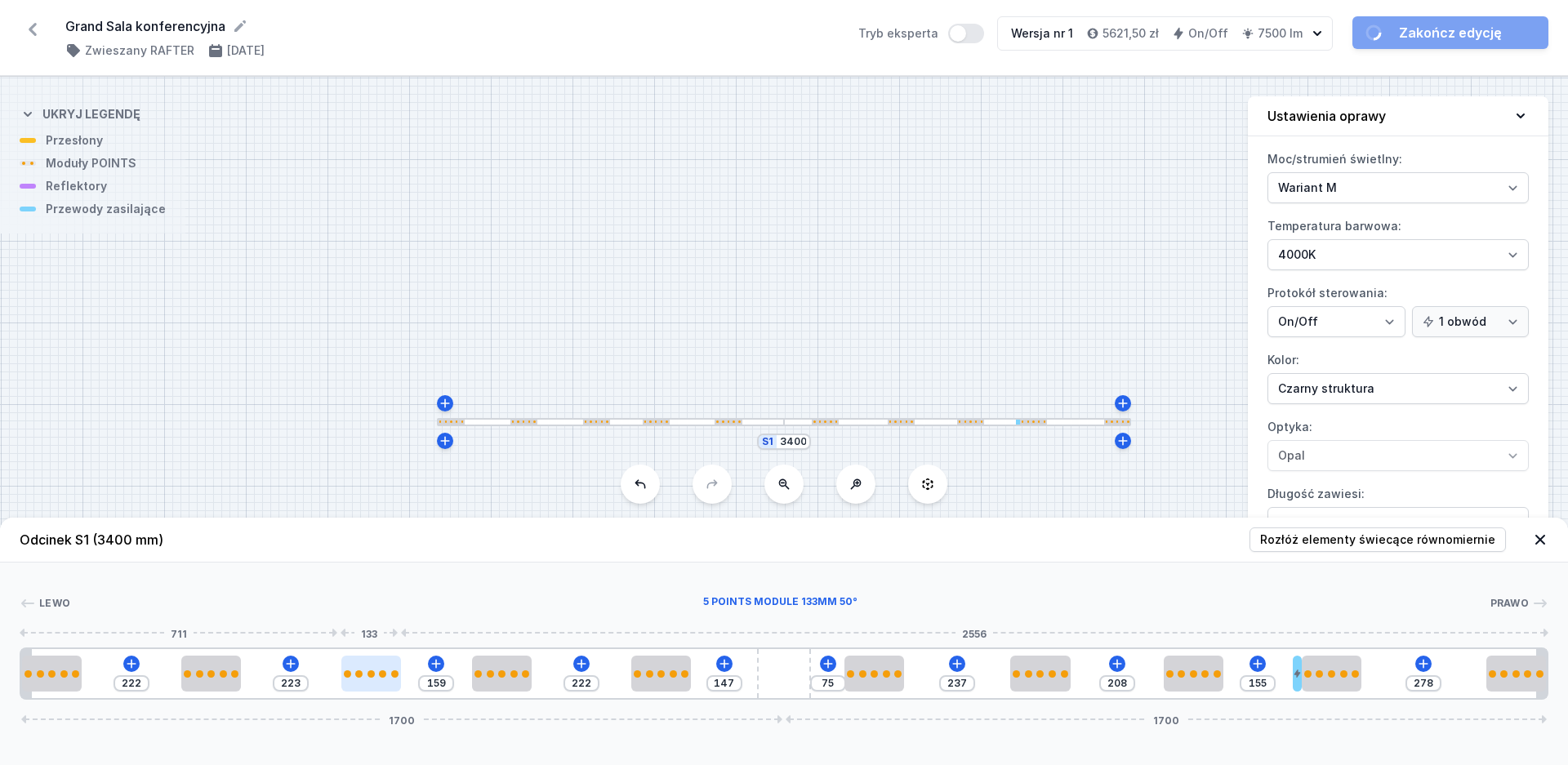
drag, startPoint x: 335, startPoint y: 683, endPoint x: 362, endPoint y: 685, distance: 27.1
click at [362, 685] on div at bounding box center [371, 674] width 60 height 36
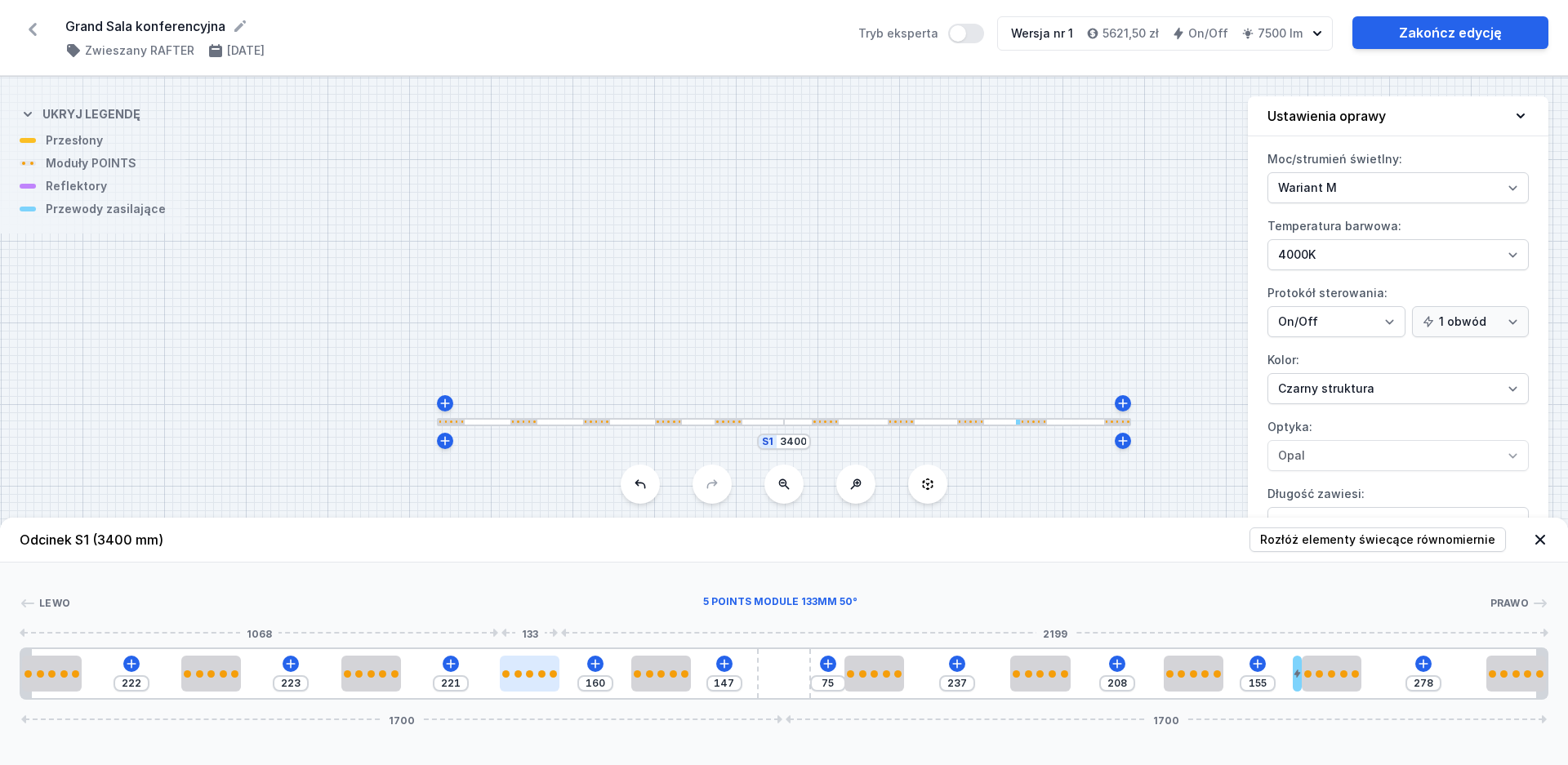
drag, startPoint x: 491, startPoint y: 680, endPoint x: 516, endPoint y: 681, distance: 25.0
click at [516, 681] on div at bounding box center [529, 674] width 60 height 36
drag, startPoint x: 649, startPoint y: 684, endPoint x: 677, endPoint y: 685, distance: 28.0
click at [677, 685] on div at bounding box center [688, 674] width 60 height 36
click at [878, 683] on div at bounding box center [869, 674] width 60 height 36
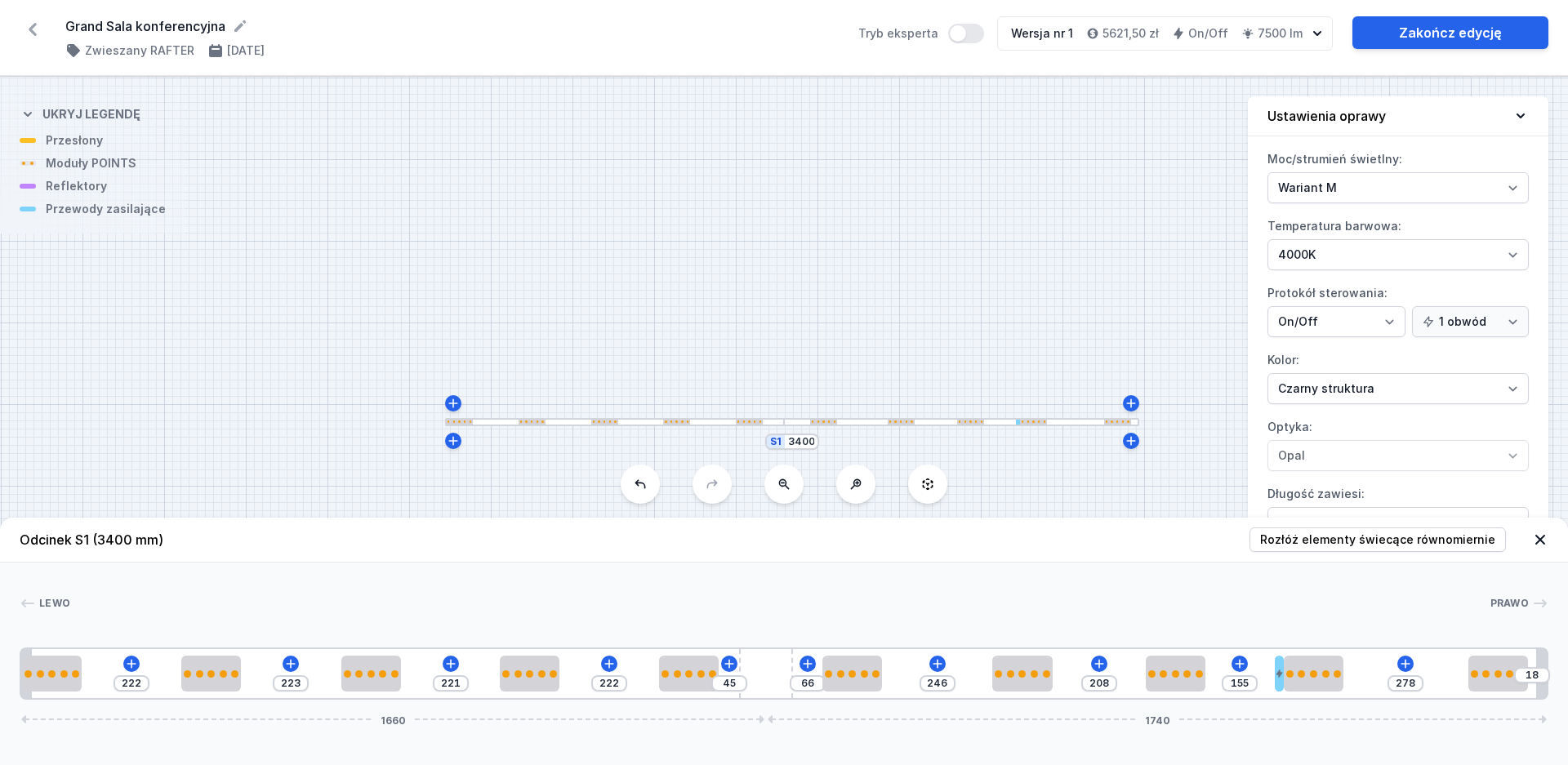
drag, startPoint x: 796, startPoint y: 680, endPoint x: 815, endPoint y: 683, distance: 19.2
click at [815, 683] on div "222 223 221 222 45 66 246 208 155 278 18 1660 1740" at bounding box center [784, 673] width 1528 height 52
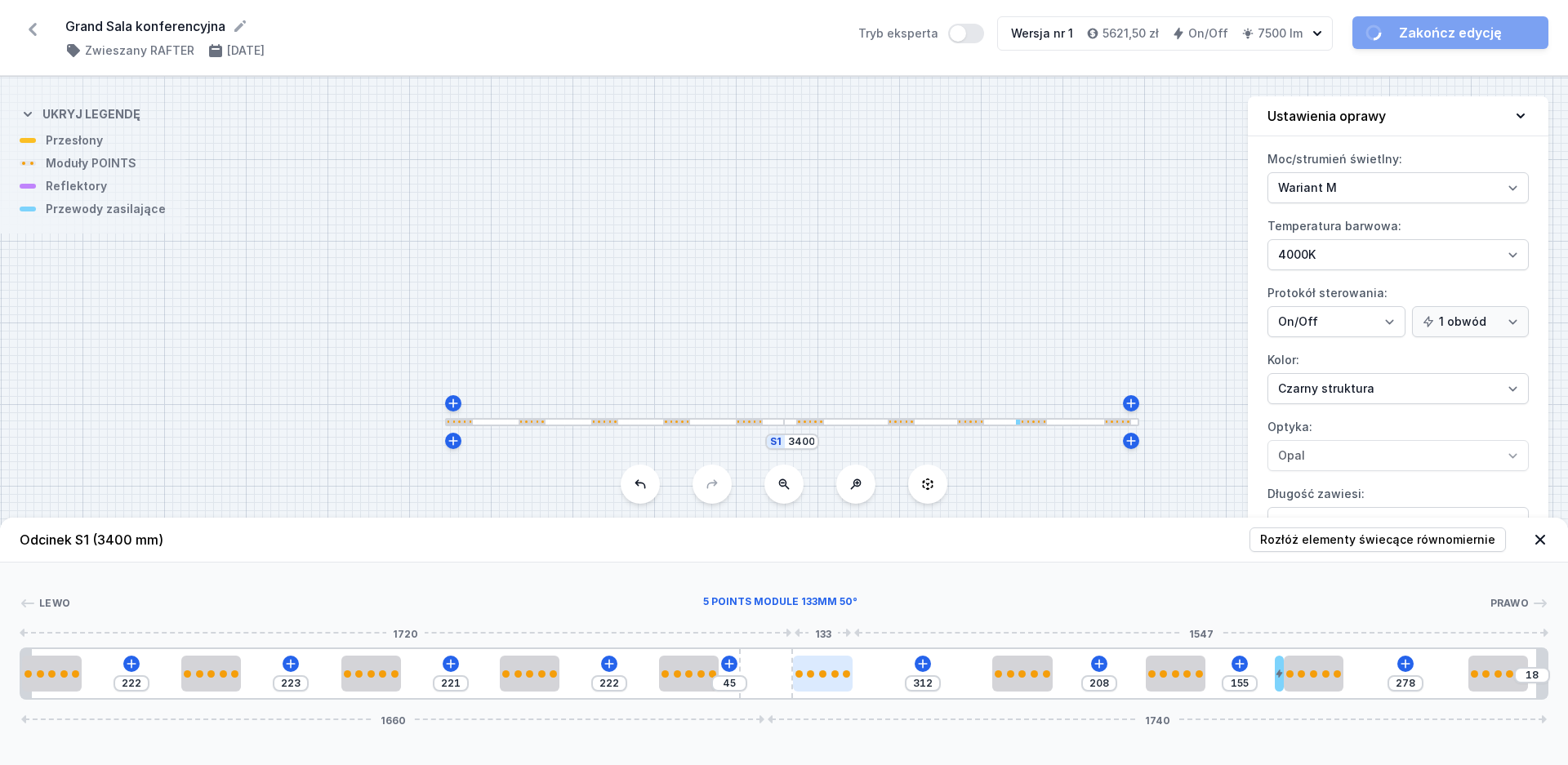
click at [847, 683] on div at bounding box center [822, 674] width 60 height 36
drag, startPoint x: 835, startPoint y: 679, endPoint x: 856, endPoint y: 681, distance: 21.1
click at [856, 681] on div "222 223 221 222 45 312 208 155 278 18 1660 1740" at bounding box center [784, 673] width 1528 height 52
drag, startPoint x: 830, startPoint y: 688, endPoint x: 843, endPoint y: 689, distance: 13.0
click at [848, 685] on div at bounding box center [822, 674] width 60 height 36
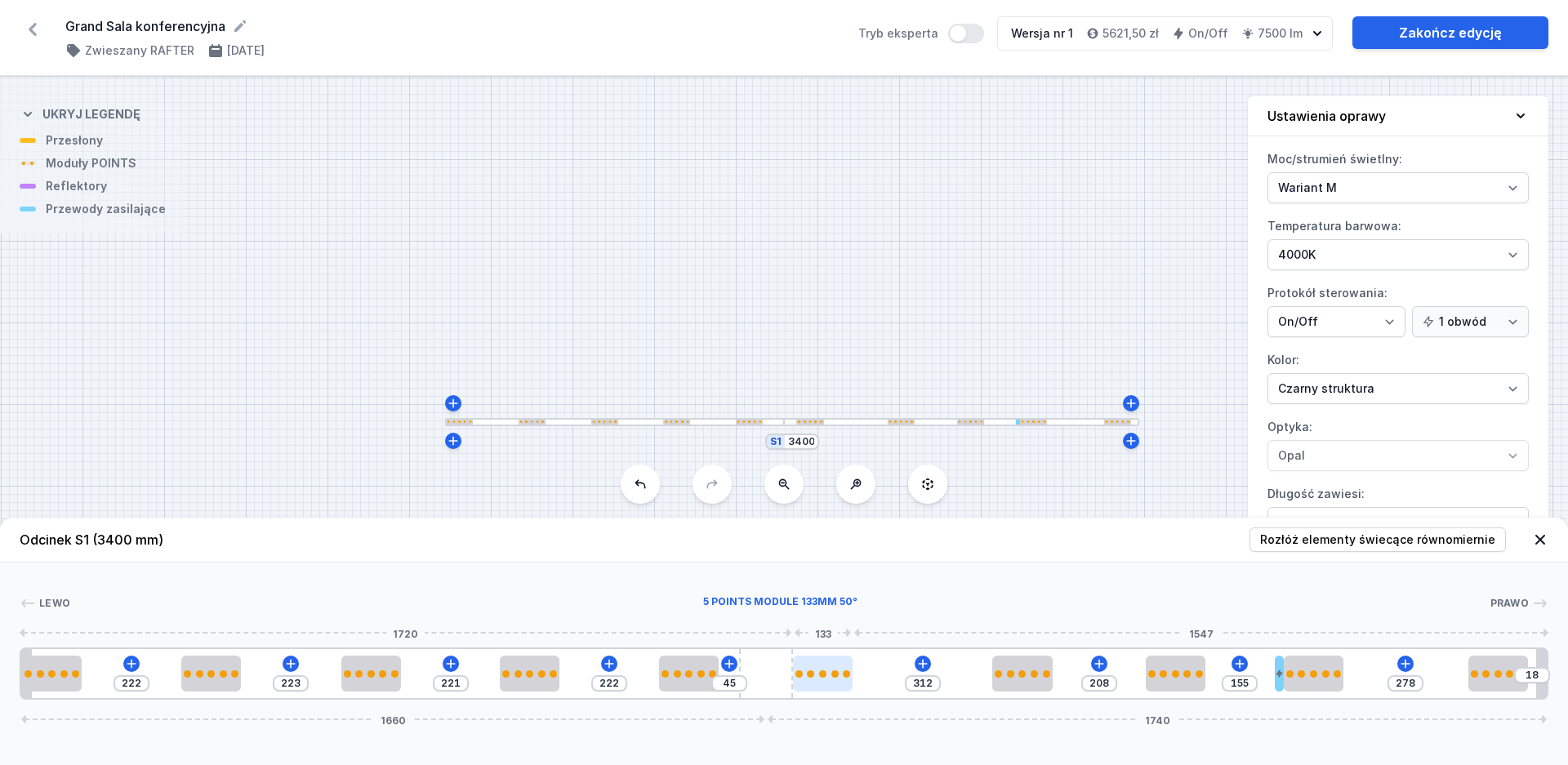
drag, startPoint x: 818, startPoint y: 674, endPoint x: 843, endPoint y: 673, distance: 25.0
click at [843, 673] on div at bounding box center [822, 674] width 60 height 8
drag, startPoint x: 846, startPoint y: 673, endPoint x: 855, endPoint y: 674, distance: 9.1
click at [854, 674] on div "222 223 221 222 45 312 208 155 278 18 1660 1740" at bounding box center [784, 673] width 1528 height 52
drag, startPoint x: 818, startPoint y: 680, endPoint x: 862, endPoint y: 675, distance: 44.3
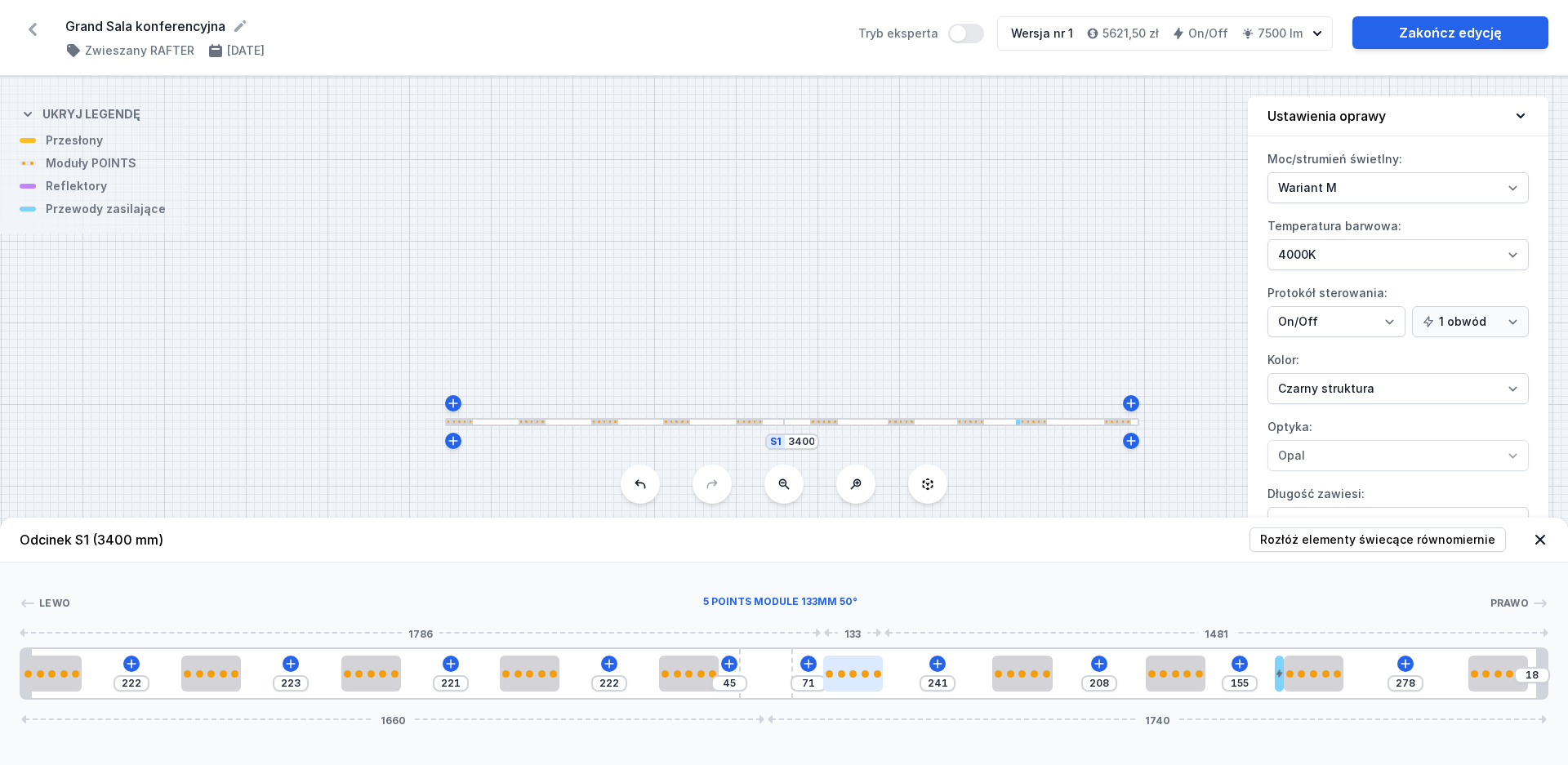
click at [862, 675] on div at bounding box center [852, 674] width 60 height 36
drag, startPoint x: 862, startPoint y: 675, endPoint x: 848, endPoint y: 678, distance: 14.3
click at [848, 678] on div at bounding box center [822, 674] width 60 height 36
drag, startPoint x: 842, startPoint y: 680, endPoint x: 860, endPoint y: 677, distance: 18.2
click at [860, 677] on div "222 223 221 222 45 312 208 155 278 18 1660 1740" at bounding box center [784, 673] width 1528 height 52
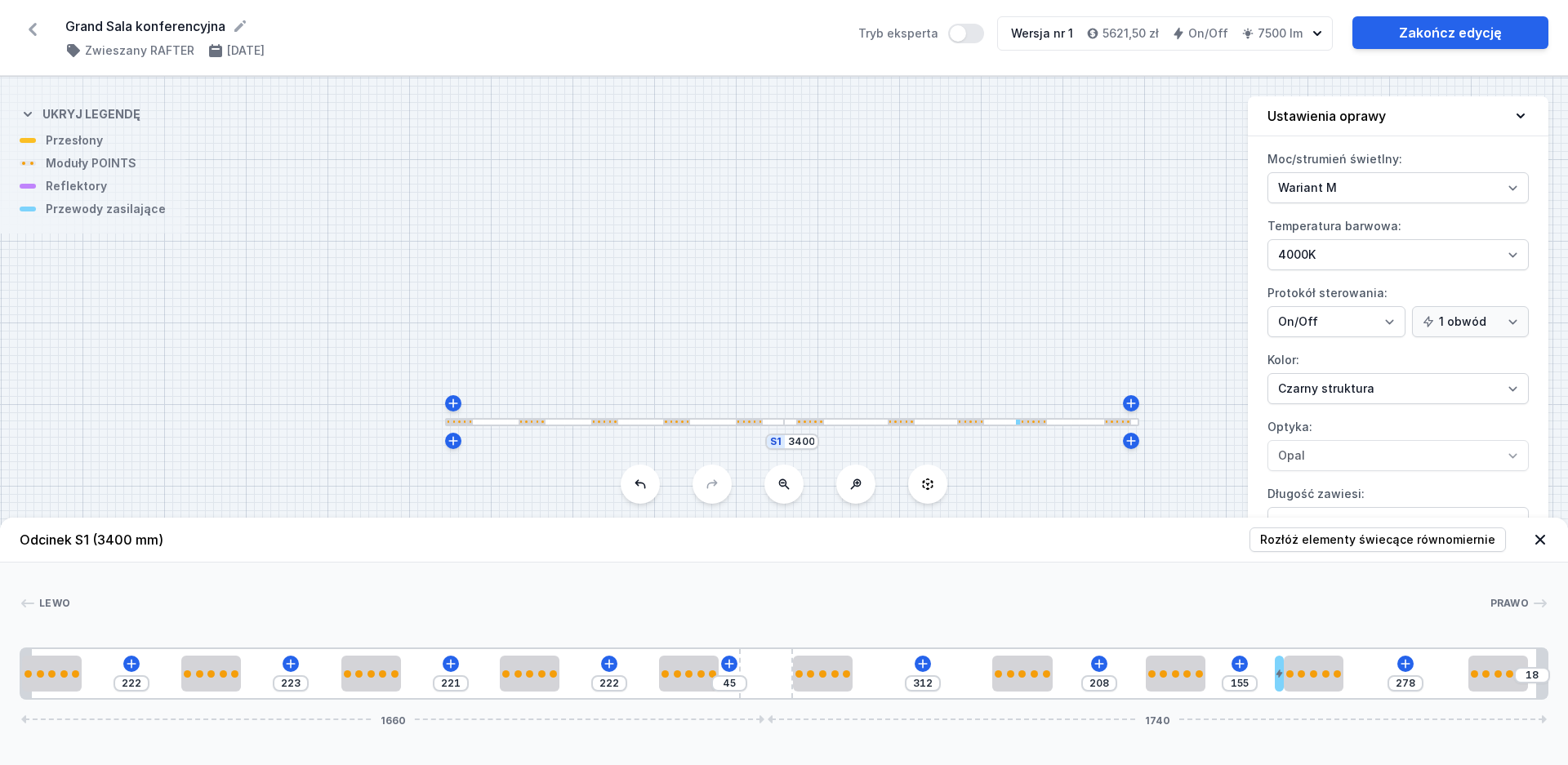
drag, startPoint x: 832, startPoint y: 678, endPoint x: 864, endPoint y: 676, distance: 32.1
click at [864, 676] on div "222 223 221 222 45 312 208 155 278 18 1660 1740" at bounding box center [784, 673] width 1528 height 52
drag, startPoint x: 797, startPoint y: 697, endPoint x: 827, endPoint y: 692, distance: 30.4
click at [828, 692] on div "222 223 221 222 45 312 208 155 278 18 1660 1740" at bounding box center [784, 673] width 1528 height 52
drag, startPoint x: 819, startPoint y: 685, endPoint x: 849, endPoint y: 692, distance: 30.8
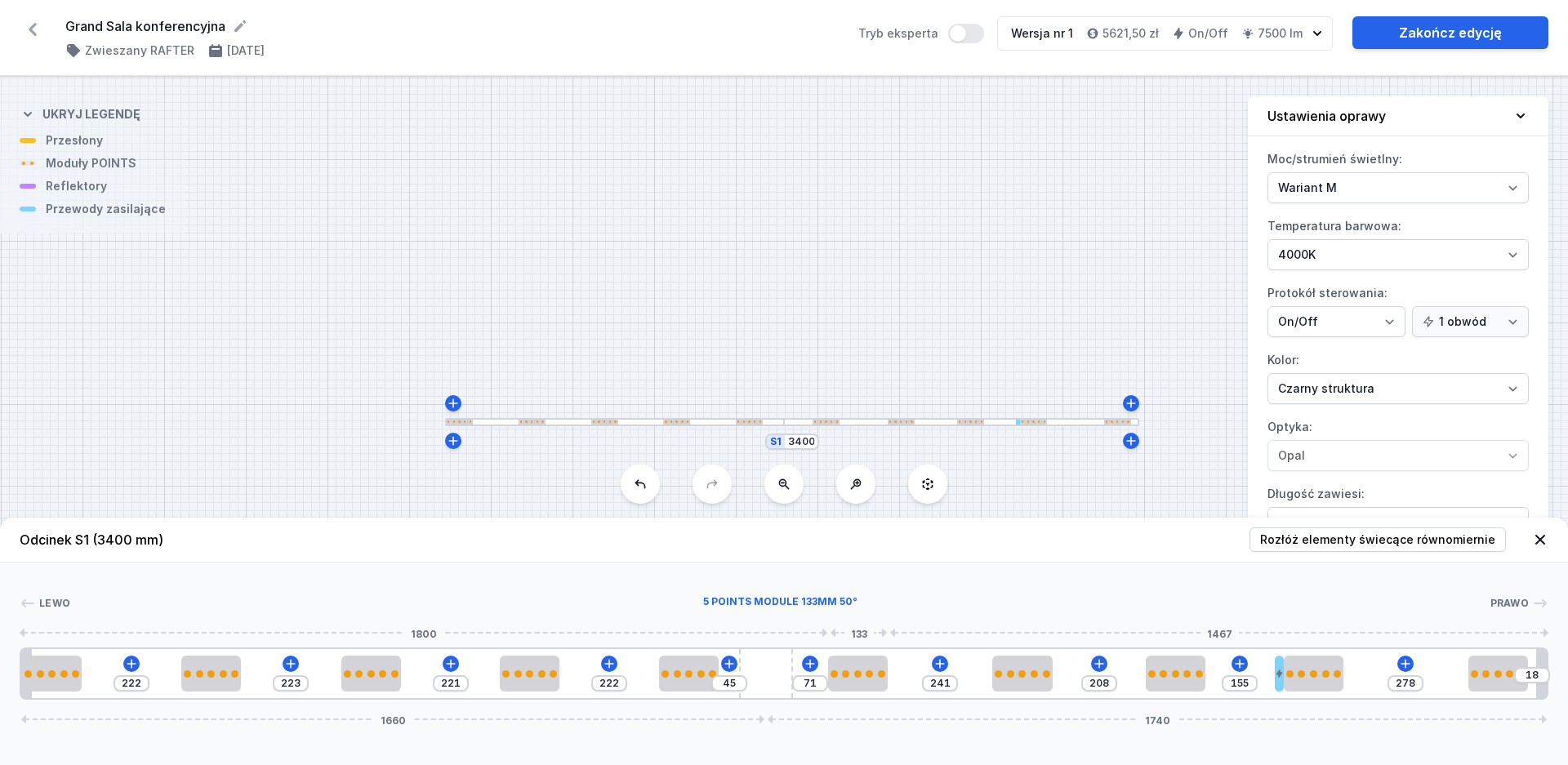
click at [856, 690] on div at bounding box center [857, 674] width 60 height 36
drag, startPoint x: 814, startPoint y: 683, endPoint x: 797, endPoint y: 683, distance: 17.0
click at [799, 683] on input "66" at bounding box center [808, 683] width 27 height 13
click at [1013, 675] on div at bounding box center [1021, 674] width 60 height 8
click at [1017, 679] on div at bounding box center [992, 674] width 60 height 36
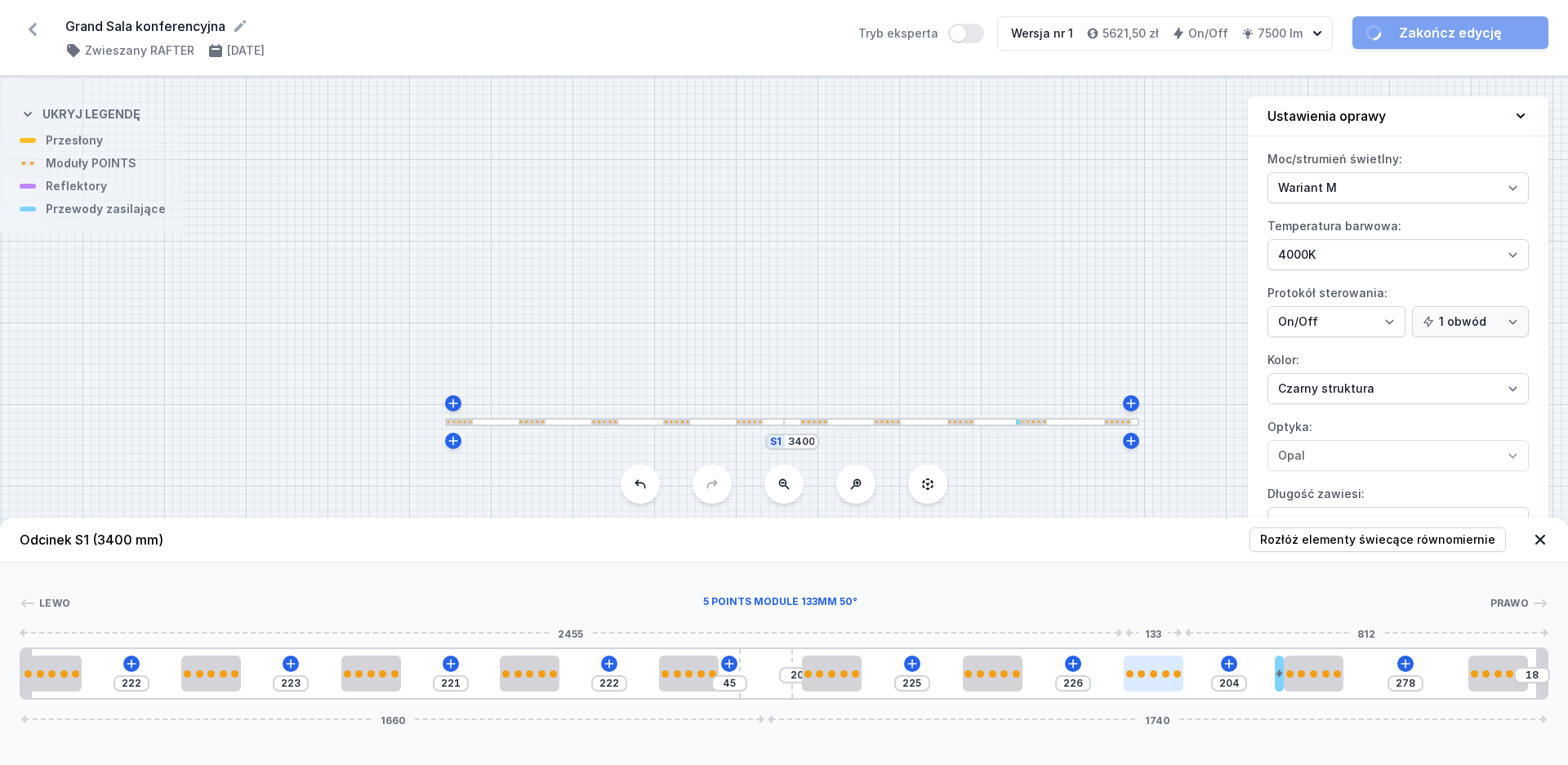
click at [1172, 679] on div at bounding box center [1153, 674] width 60 height 36
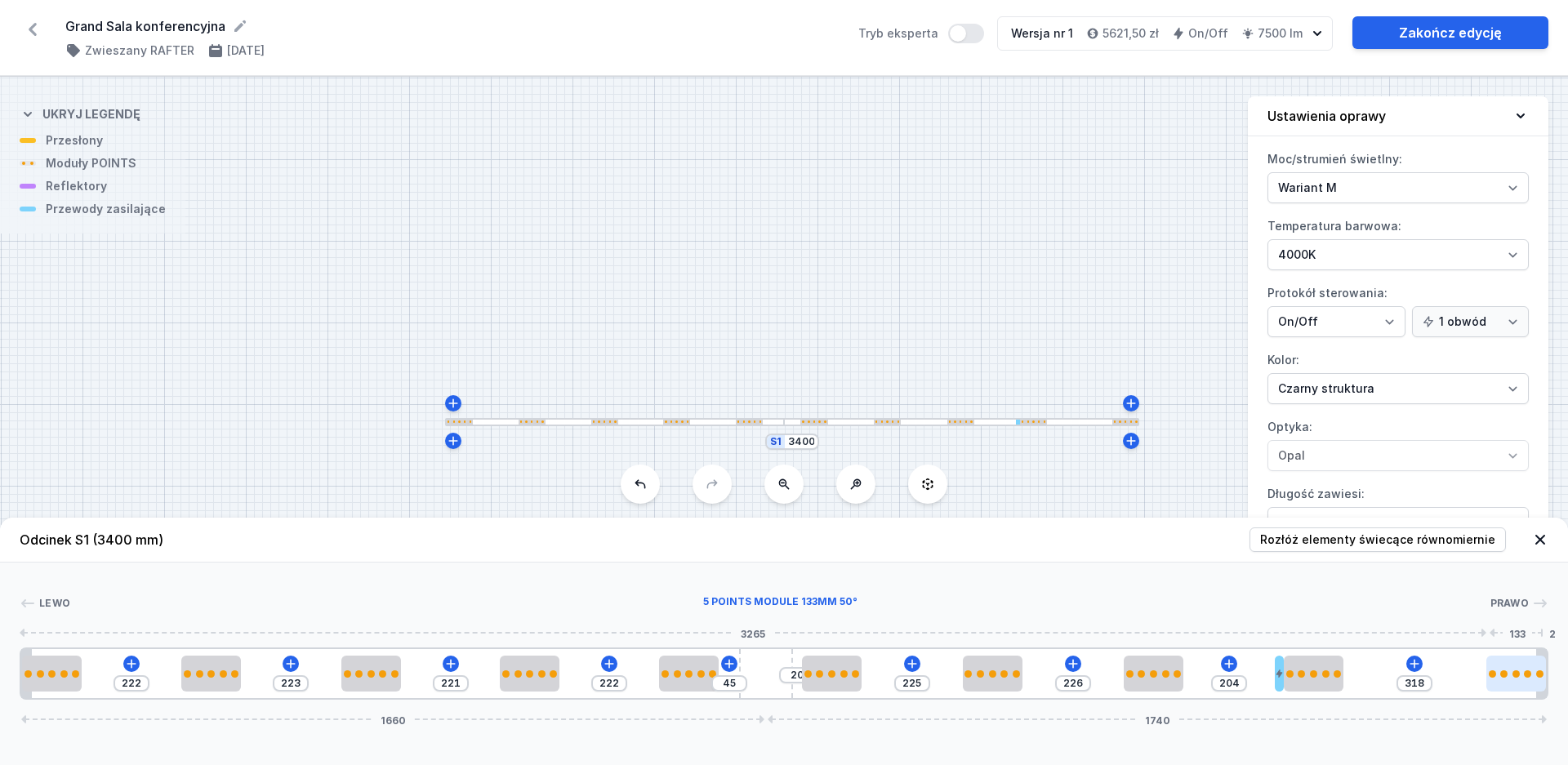
drag, startPoint x: 1489, startPoint y: 683, endPoint x: 1524, endPoint y: 685, distance: 35.1
click at [1524, 685] on div at bounding box center [1516, 674] width 60 height 36
click at [1510, 683] on div at bounding box center [1491, 674] width 60 height 36
drag, startPoint x: 1485, startPoint y: 683, endPoint x: 1556, endPoint y: 683, distance: 71.0
click at [1556, 683] on div "[PERSON_NAME] 1 2 2 2 2 2 3 2 2 2 4 2 2 1 222 223 221 222 45 20 225 226 204 318…" at bounding box center [784, 630] width 1568 height 137
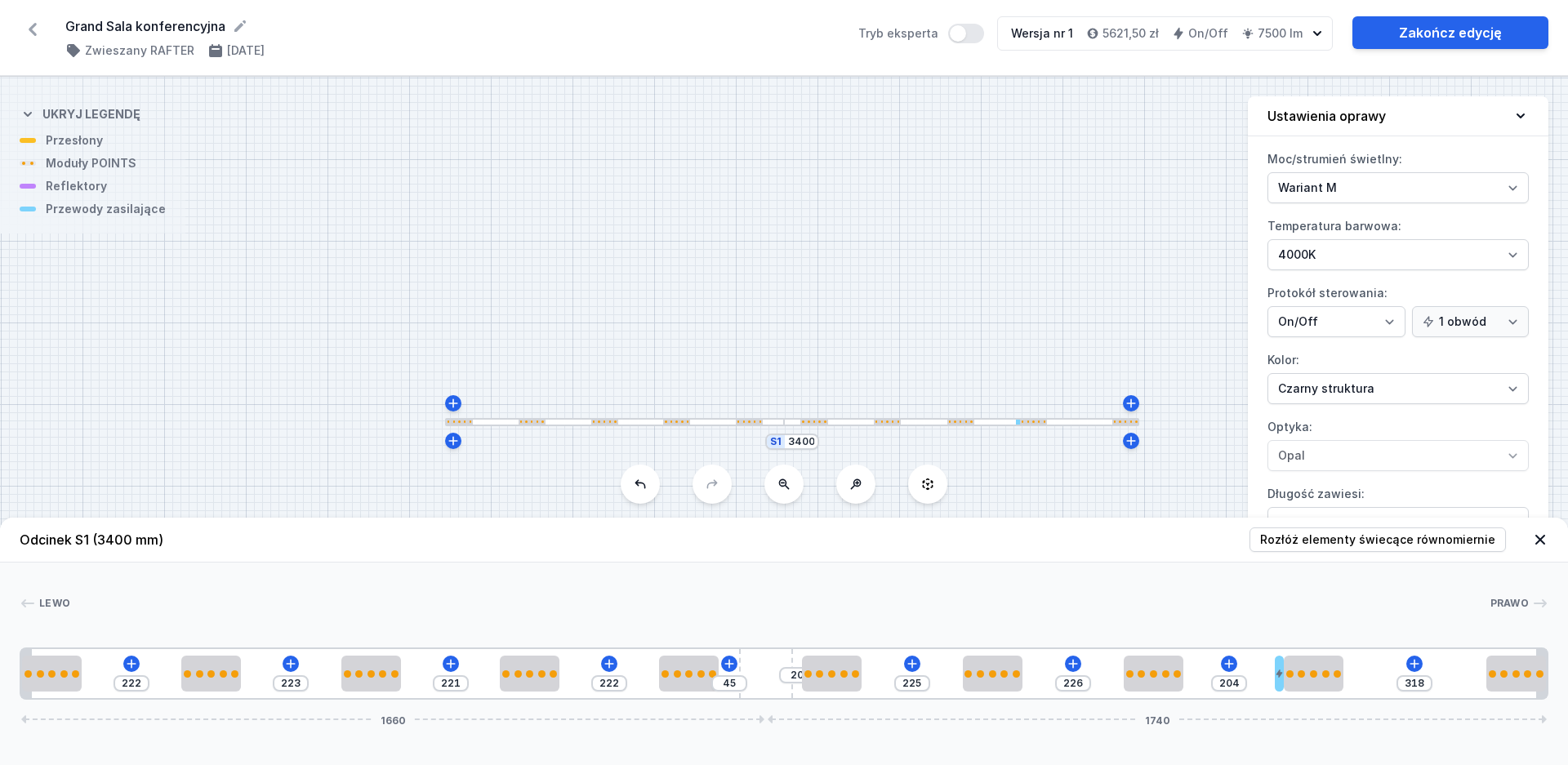
drag, startPoint x: 1322, startPoint y: 683, endPoint x: 1346, endPoint y: 683, distance: 24.0
click at [1346, 683] on div "222 223 221 222 45 20 225 226 204 318 1660 1740" at bounding box center [784, 673] width 1528 height 52
drag, startPoint x: 1315, startPoint y: 678, endPoint x: 1340, endPoint y: 676, distance: 25.1
click at [1340, 677] on div at bounding box center [1313, 674] width 60 height 36
drag, startPoint x: 1333, startPoint y: 678, endPoint x: 1350, endPoint y: 677, distance: 17.0
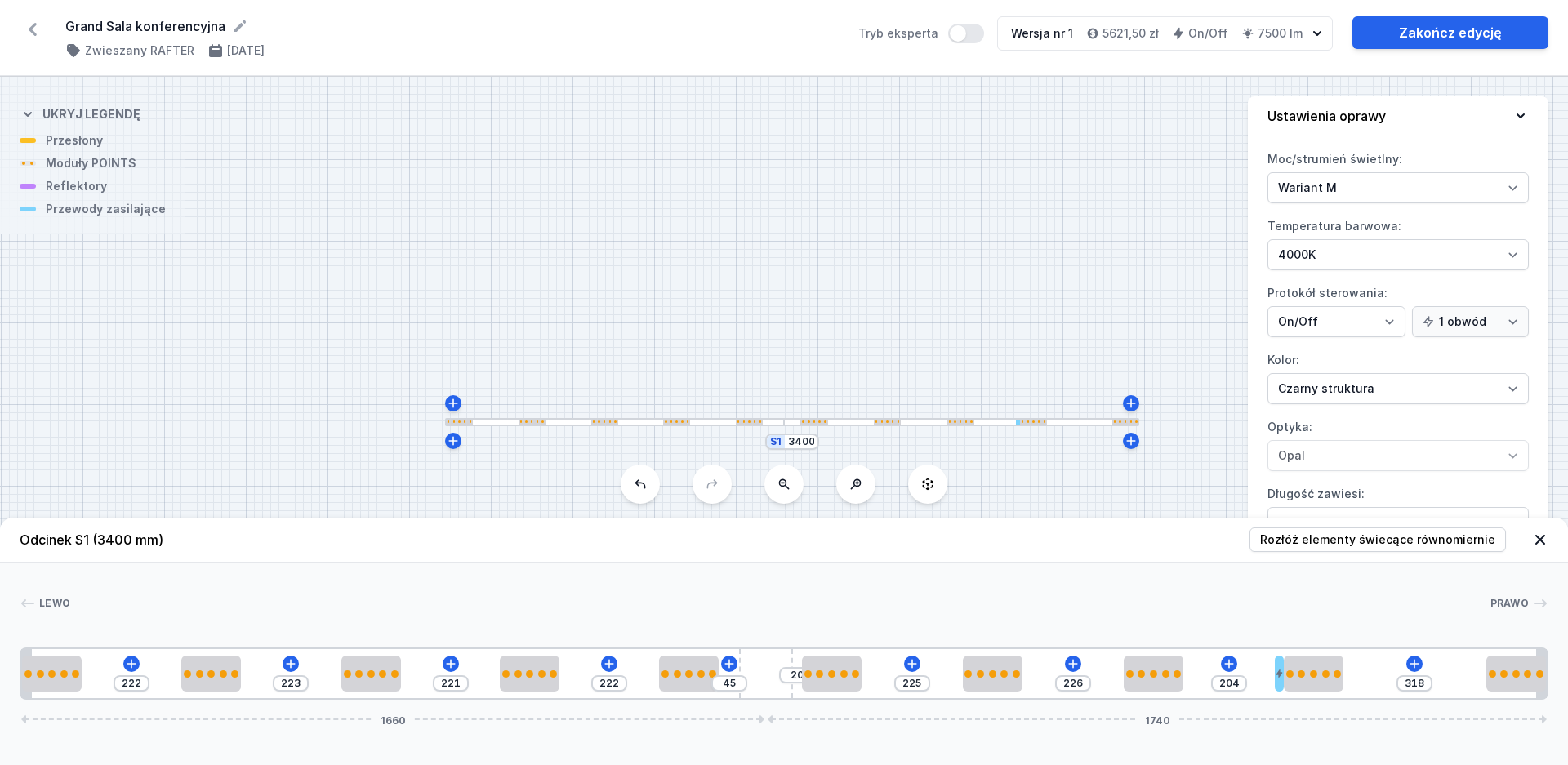
click at [1350, 677] on div "222 223 221 222 45 20 225 226 204 318 1660 1740" at bounding box center [784, 673] width 1528 height 52
click at [133, 685] on input "222" at bounding box center [132, 683] width 27 height 13
drag, startPoint x: 141, startPoint y: 685, endPoint x: 107, endPoint y: 684, distance: 34.0
click at [119, 684] on input "222" at bounding box center [132, 683] width 27 height 13
click at [298, 683] on input "215" at bounding box center [293, 683] width 27 height 13
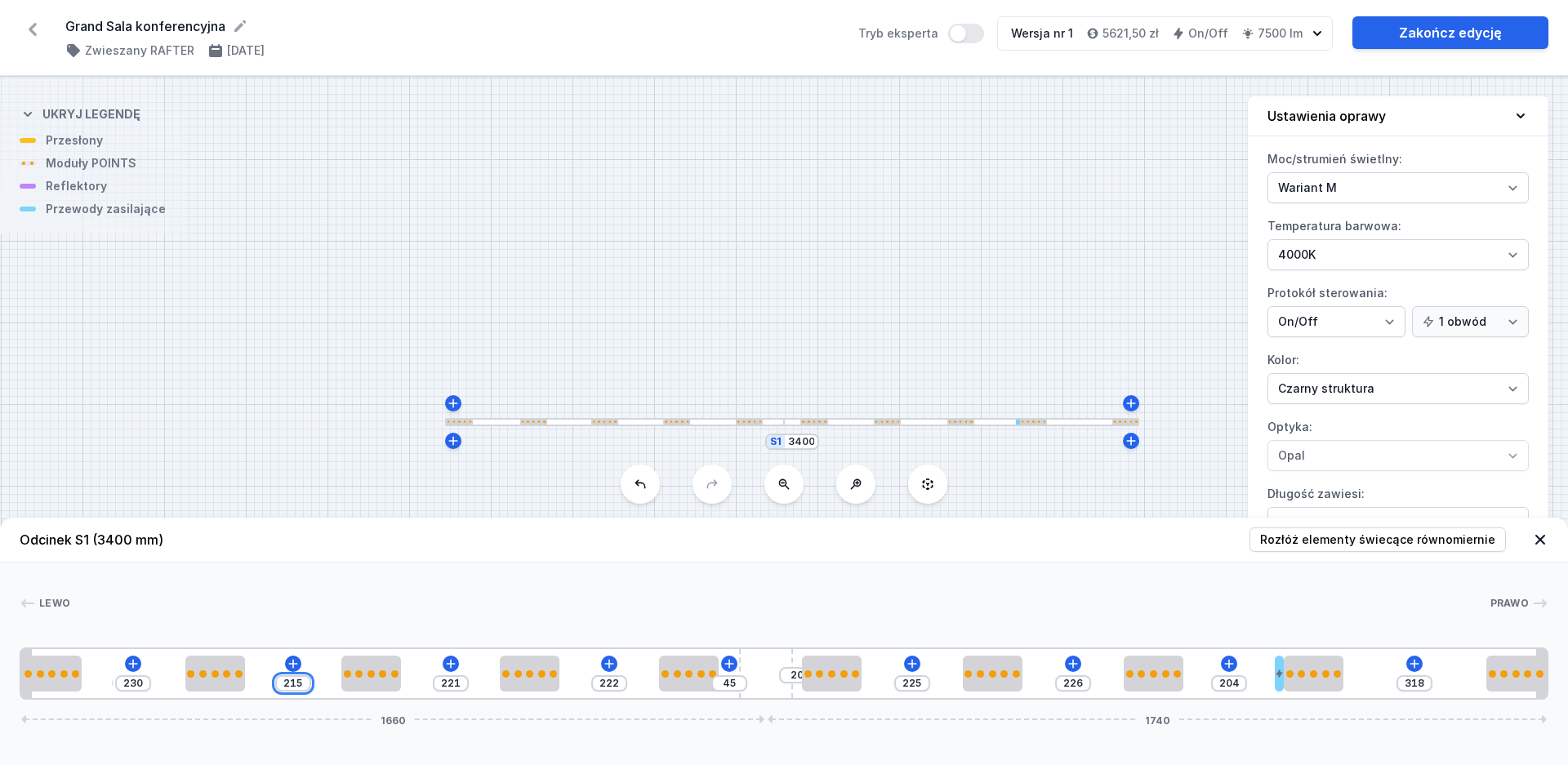
drag, startPoint x: 305, startPoint y: 685, endPoint x: 265, endPoint y: 685, distance: 40.0
click at [280, 685] on input "215" at bounding box center [293, 683] width 27 height 13
click at [460, 683] on input "206" at bounding box center [454, 683] width 27 height 13
drag, startPoint x: 462, startPoint y: 683, endPoint x: 437, endPoint y: 684, distance: 25.0
click at [441, 684] on input "206" at bounding box center [454, 683] width 27 height 13
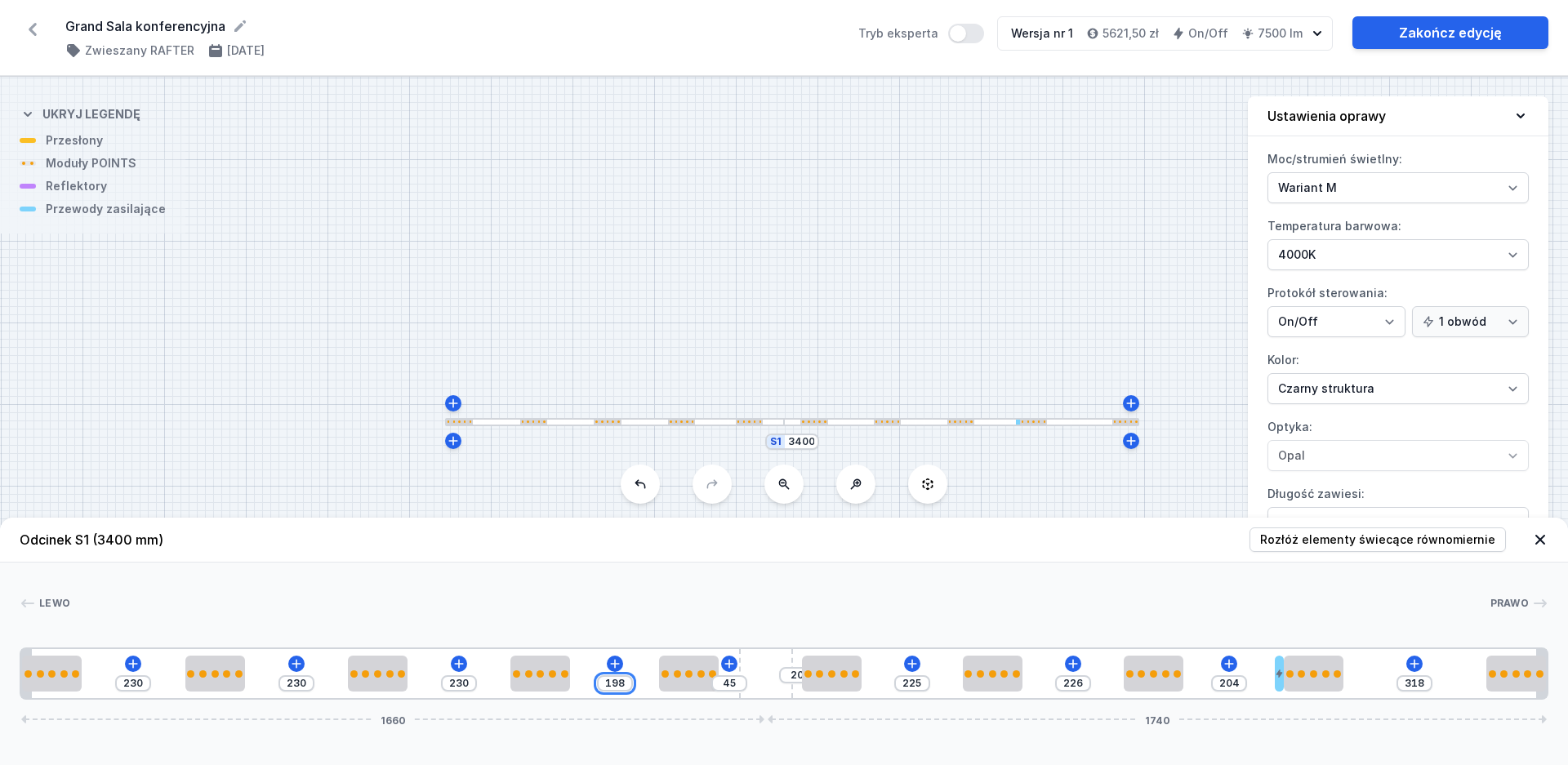
click at [620, 686] on input "198" at bounding box center [615, 683] width 27 height 13
click at [629, 685] on div "198" at bounding box center [615, 683] width 36 height 16
drag, startPoint x: 627, startPoint y: 685, endPoint x: 596, endPoint y: 686, distance: 31.0
click at [602, 686] on input "198" at bounding box center [615, 683] width 27 height 13
click at [907, 683] on input "225" at bounding box center [912, 683] width 27 height 13
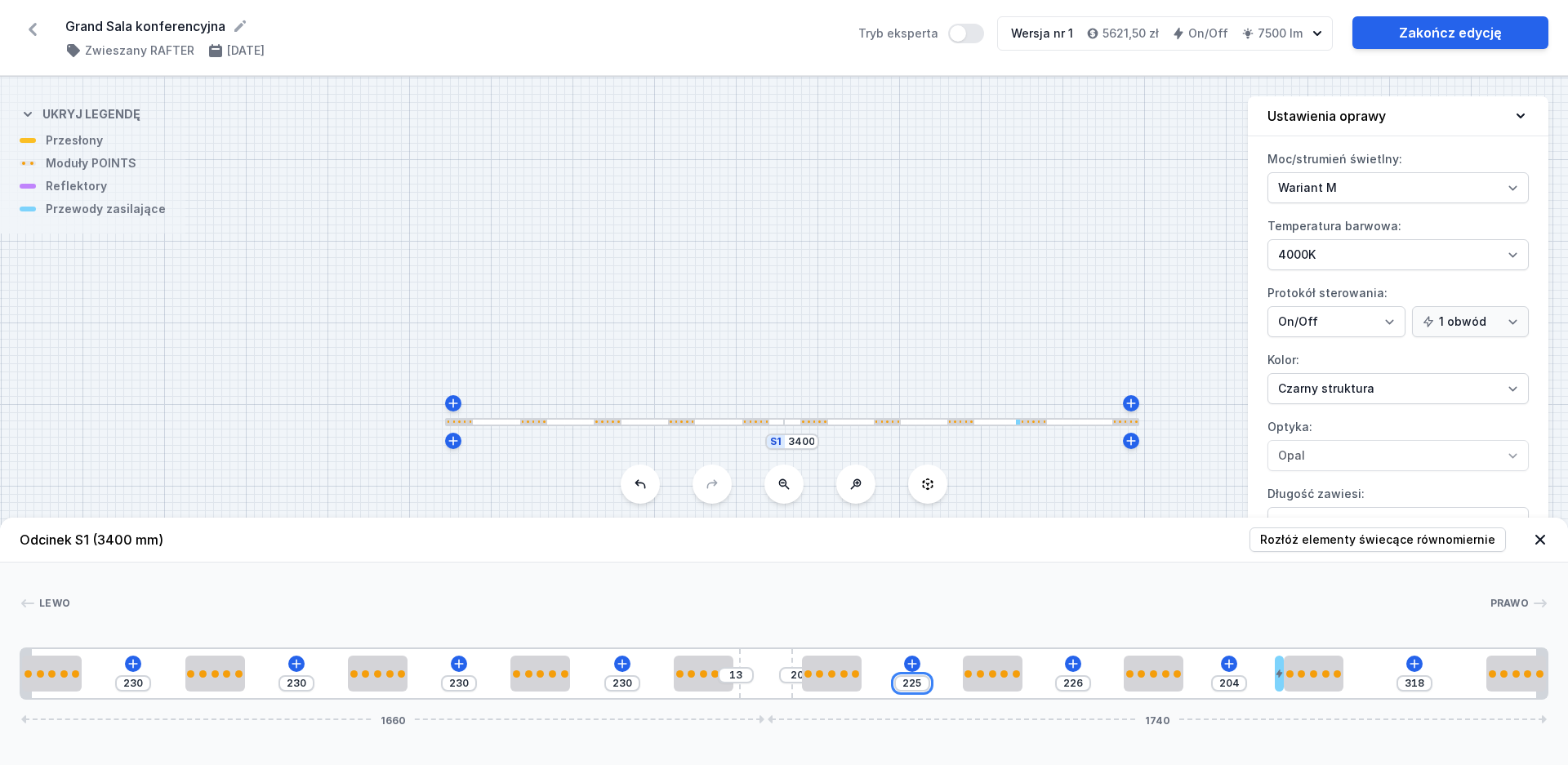
drag, startPoint x: 922, startPoint y: 682, endPoint x: 884, endPoint y: 683, distance: 38.0
click at [899, 683] on input "225" at bounding box center [912, 683] width 27 height 13
click at [1074, 682] on input "221" at bounding box center [1074, 683] width 27 height 13
click at [1074, 684] on div "230 230 230 230 13 20 230 221 204 318 1660 1740" at bounding box center [784, 673] width 1528 height 52
drag, startPoint x: 1083, startPoint y: 685, endPoint x: 1059, endPoint y: 685, distance: 24.0
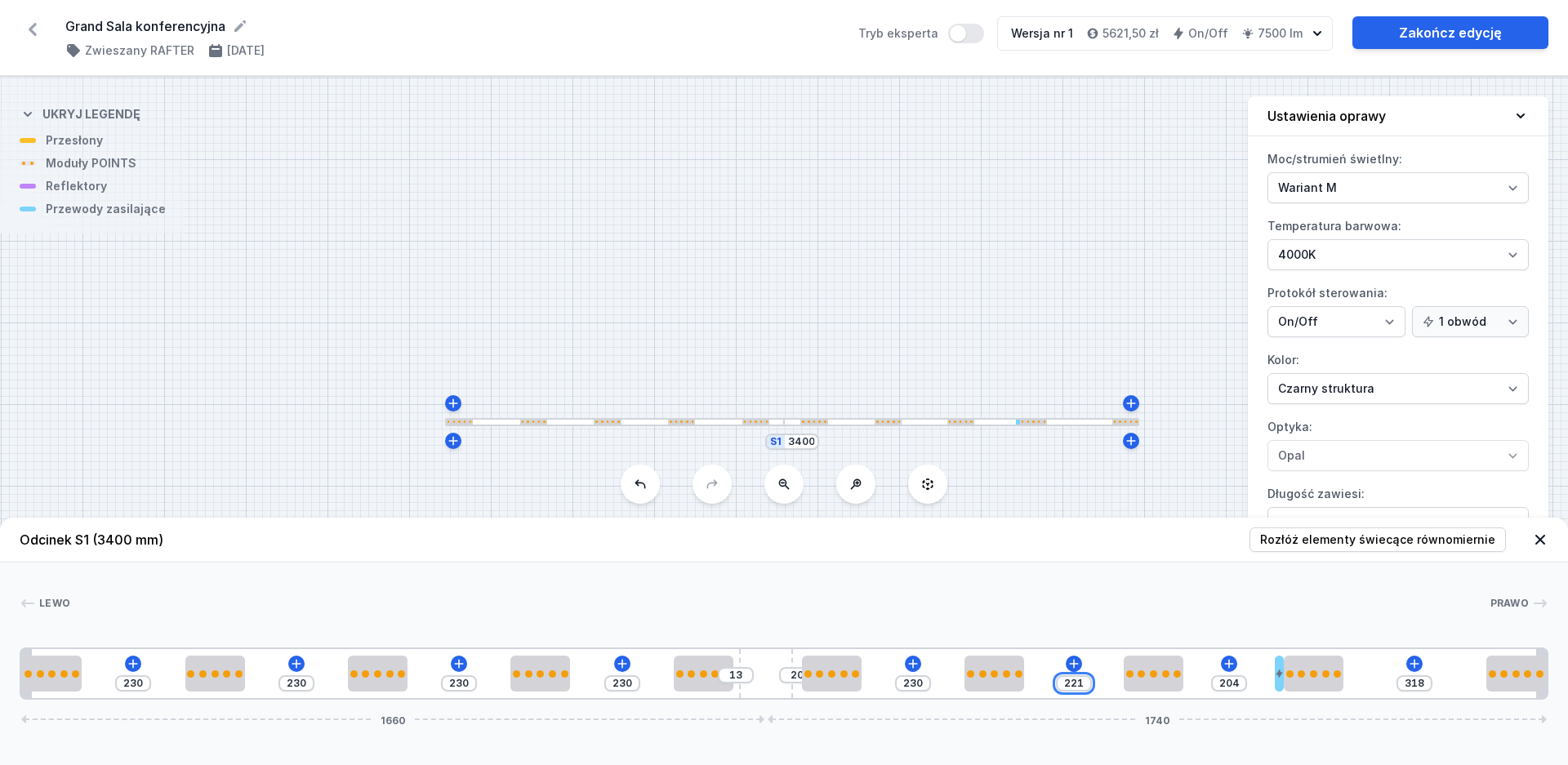
click at [1061, 685] on input "221" at bounding box center [1074, 683] width 27 height 13
click at [1236, 675] on div "195" at bounding box center [1231, 683] width 36 height 16
click at [1239, 681] on input "195" at bounding box center [1231, 683] width 27 height 13
drag, startPoint x: 1239, startPoint y: 680, endPoint x: 1208, endPoint y: 681, distance: 31.0
click at [1217, 681] on input "195" at bounding box center [1231, 683] width 27 height 13
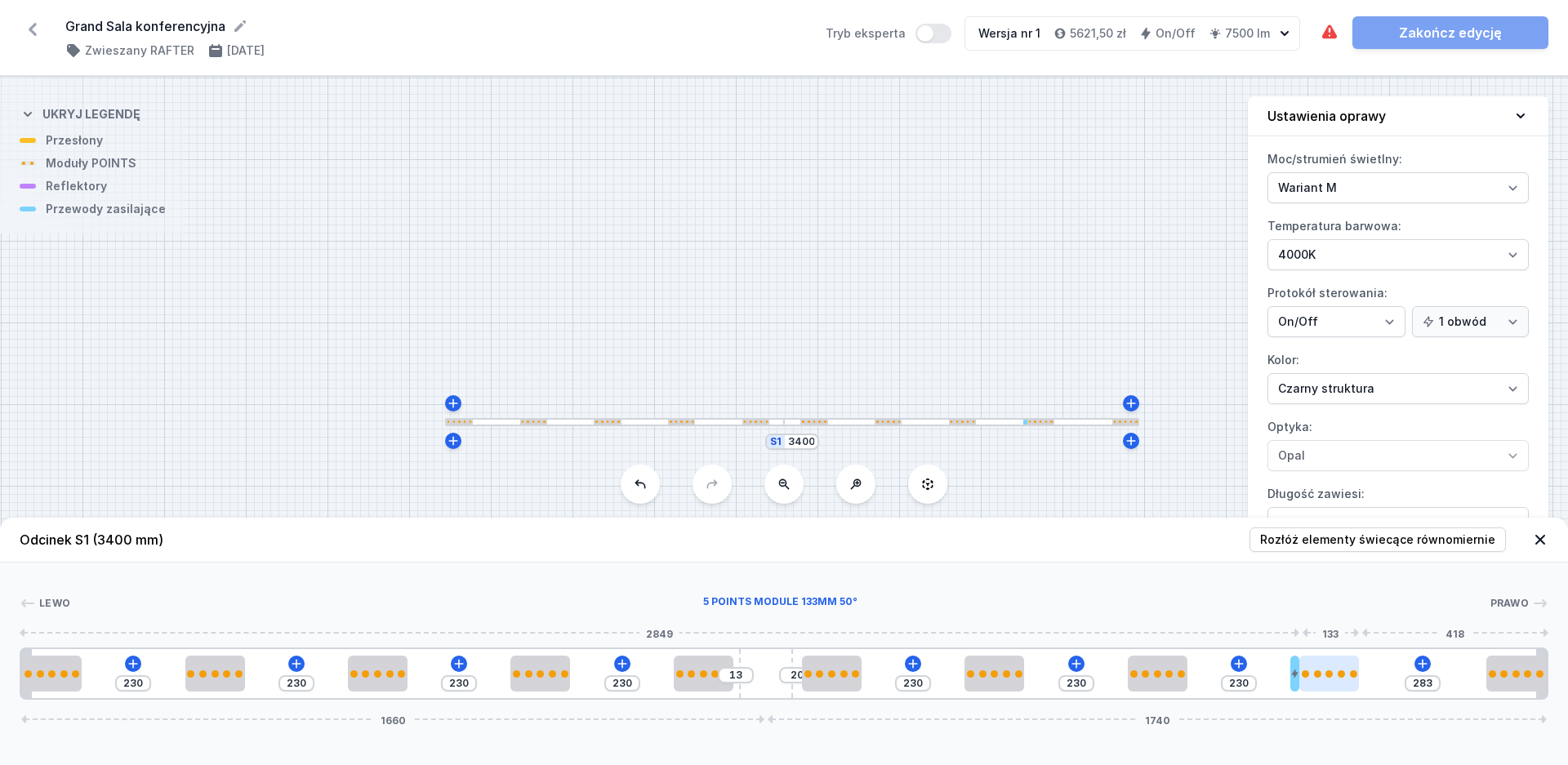
drag, startPoint x: 1321, startPoint y: 674, endPoint x: 1341, endPoint y: 674, distance: 20.0
click at [1341, 674] on div at bounding box center [1328, 674] width 60 height 8
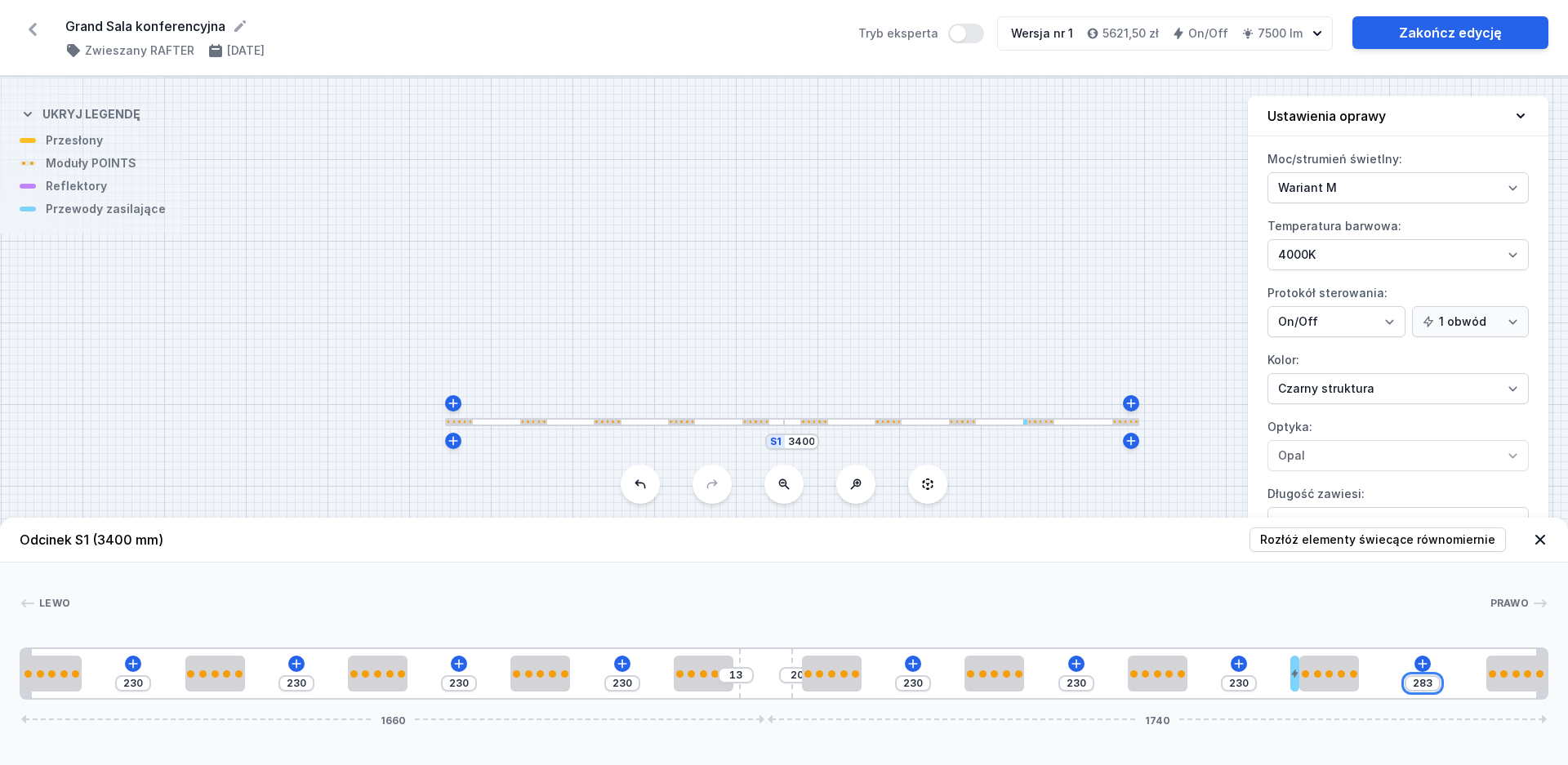
click at [1423, 683] on input "283" at bounding box center [1423, 683] width 27 height 13
click at [1435, 683] on div "283" at bounding box center [1422, 683] width 36 height 16
drag, startPoint x: 1433, startPoint y: 683, endPoint x: 1405, endPoint y: 683, distance: 28.0
click at [1410, 683] on input "283" at bounding box center [1423, 683] width 27 height 13
drag, startPoint x: 1483, startPoint y: 669, endPoint x: 1508, endPoint y: 680, distance: 27.3
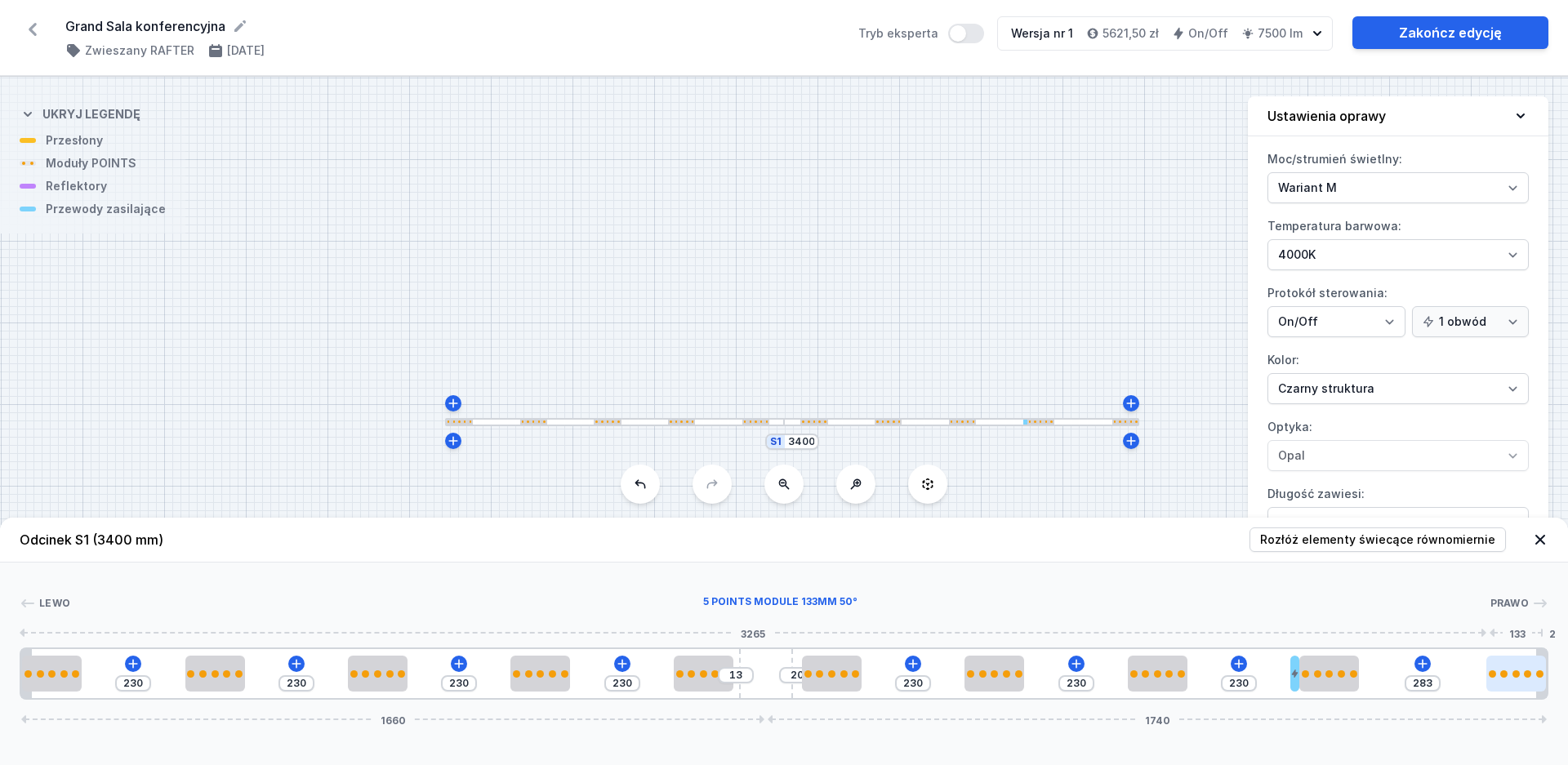
click at [1516, 674] on div at bounding box center [1516, 674] width 60 height 36
drag, startPoint x: 1323, startPoint y: 681, endPoint x: 1369, endPoint y: 682, distance: 46.0
click at [1369, 682] on div at bounding box center [1357, 674] width 60 height 36
drag, startPoint x: 1172, startPoint y: 679, endPoint x: 1190, endPoint y: 680, distance: 18.0
click at [1190, 680] on div "230 230 230 230 13 20 230 235 225 61 222 1660 1740" at bounding box center [784, 673] width 1528 height 52
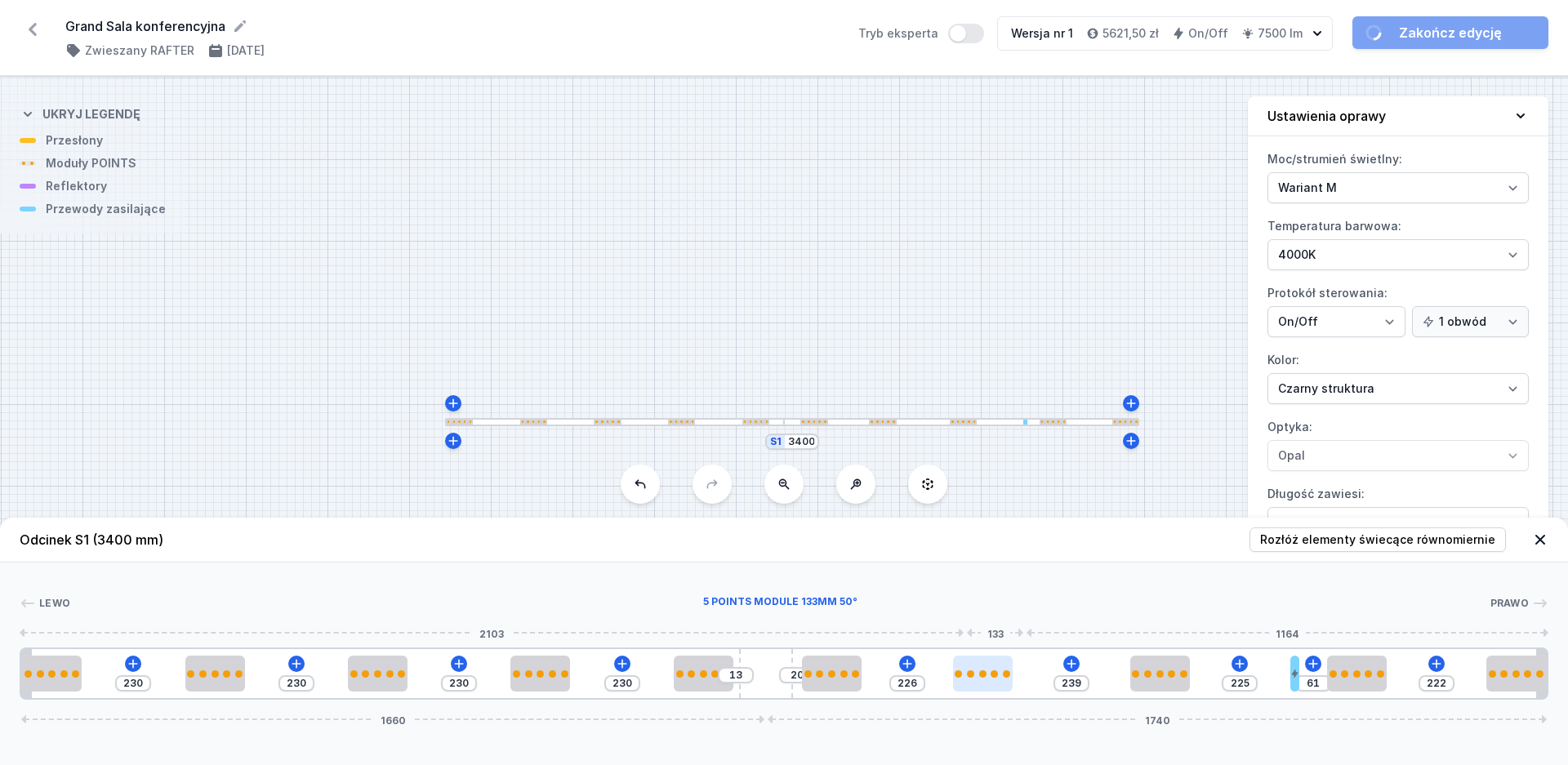
drag, startPoint x: 998, startPoint y: 679, endPoint x: 1010, endPoint y: 679, distance: 12.0
click at [1010, 679] on div at bounding box center [982, 674] width 60 height 36
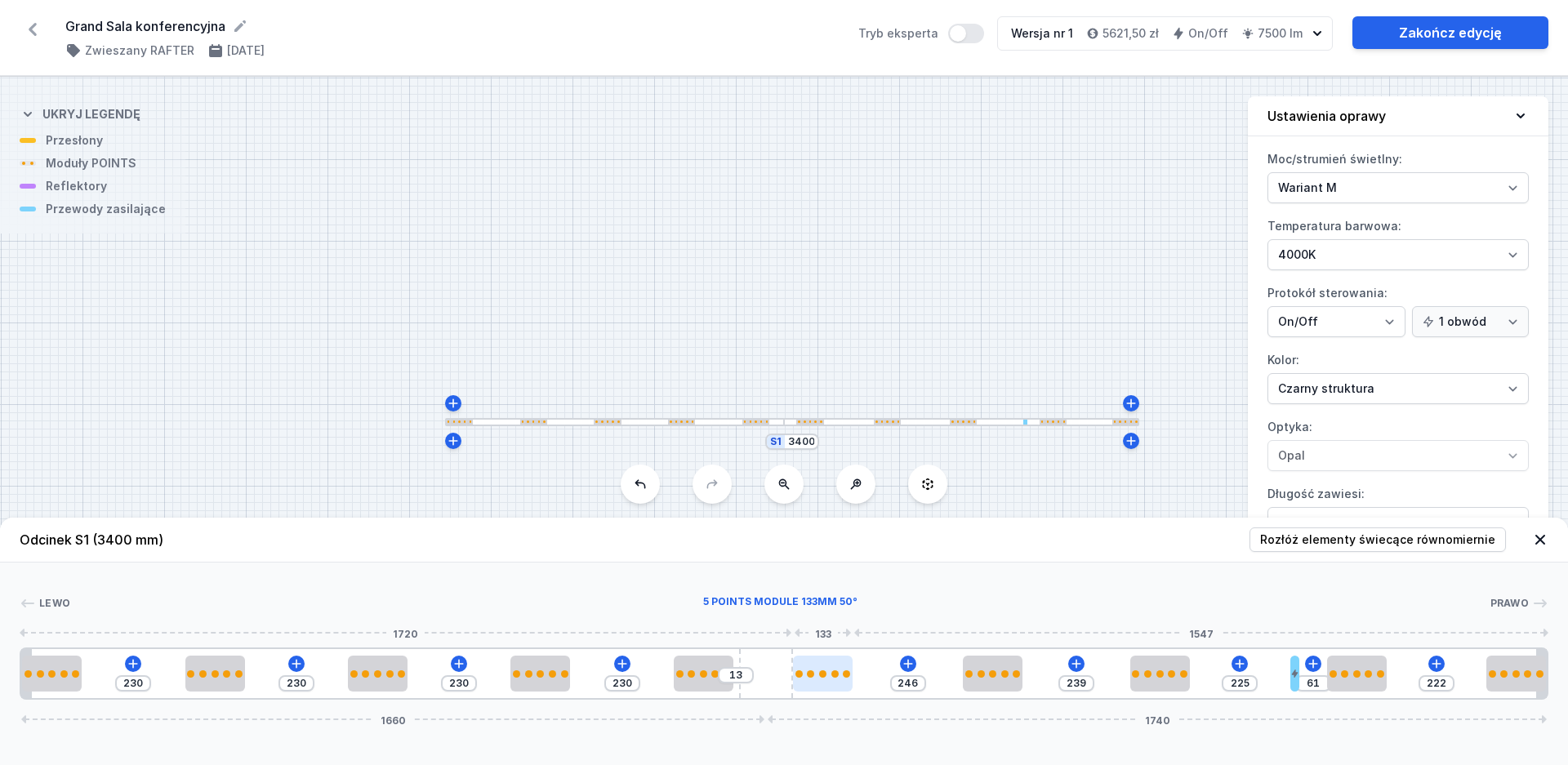
drag, startPoint x: 836, startPoint y: 688, endPoint x: 848, endPoint y: 688, distance: 12.0
click at [848, 688] on div at bounding box center [822, 674] width 60 height 36
drag, startPoint x: 852, startPoint y: 686, endPoint x: 892, endPoint y: 679, distance: 40.6
click at [892, 679] on div "230 230 230 230 13 164 239 225 61 222 1660 1740" at bounding box center [784, 673] width 1528 height 52
click at [928, 591] on div "[PERSON_NAME] 1 2 2 2 2 2 3 2 2 2 4 2 2 1 230 230 230 230 13 82 164 239 225 61 …" at bounding box center [784, 630] width 1568 height 137
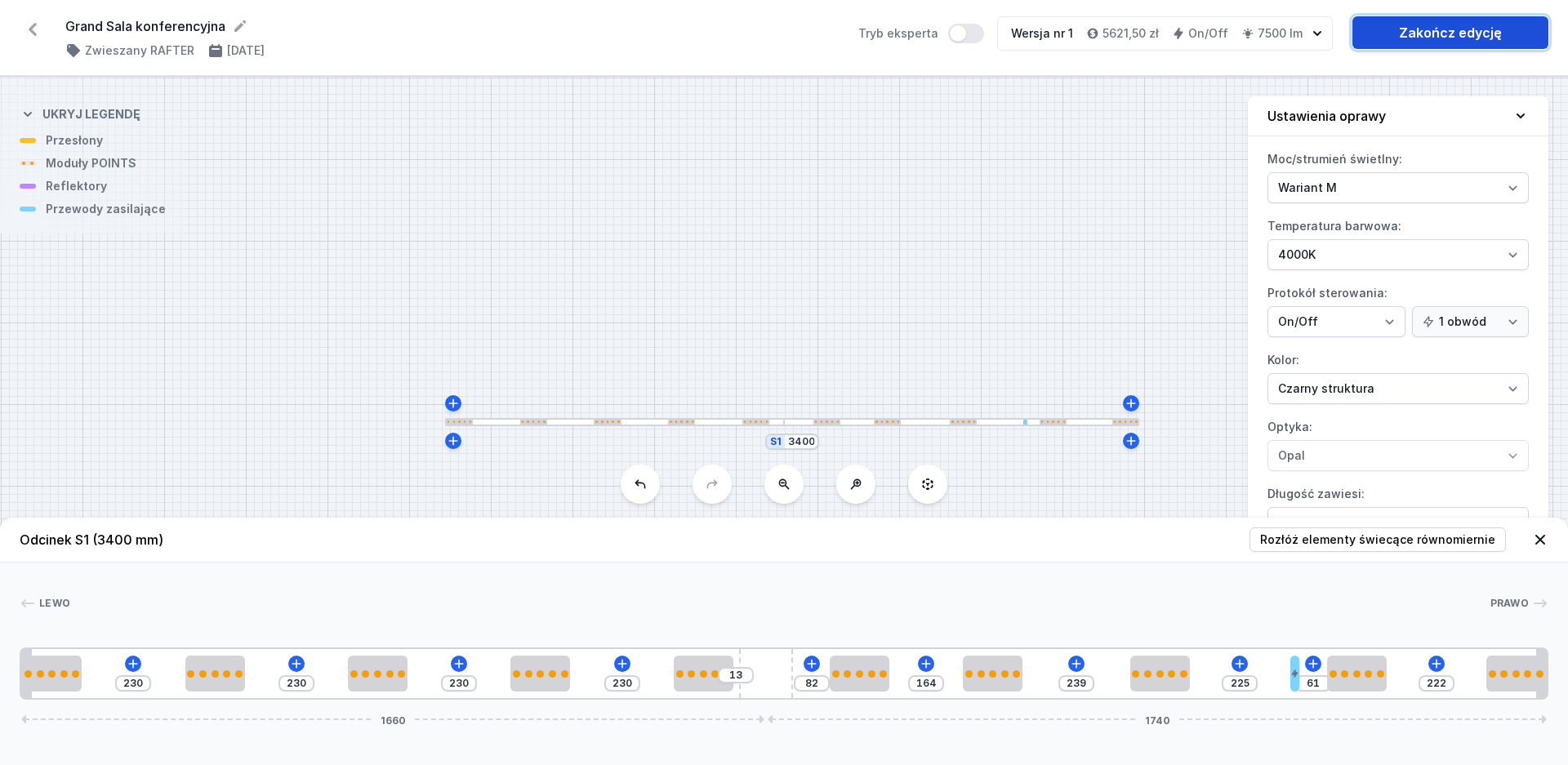
click at [1401, 38] on link "Zakończ edycję" at bounding box center [1449, 32] width 196 height 32
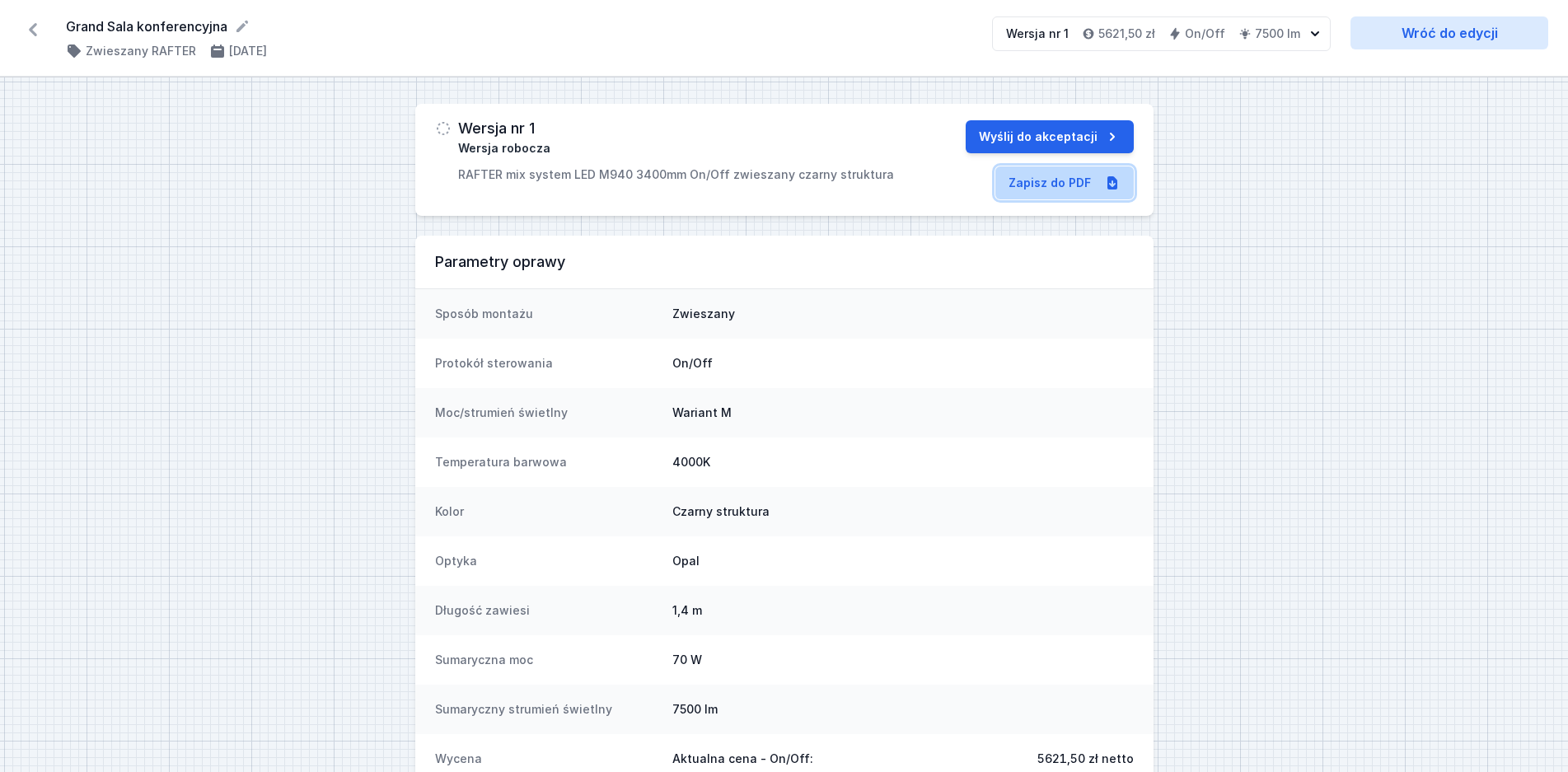
click at [1035, 180] on link "Zapisz do PDF" at bounding box center [1064, 183] width 139 height 33
click at [1049, 141] on button "Wyślij do akceptacji" at bounding box center [1049, 137] width 168 height 33
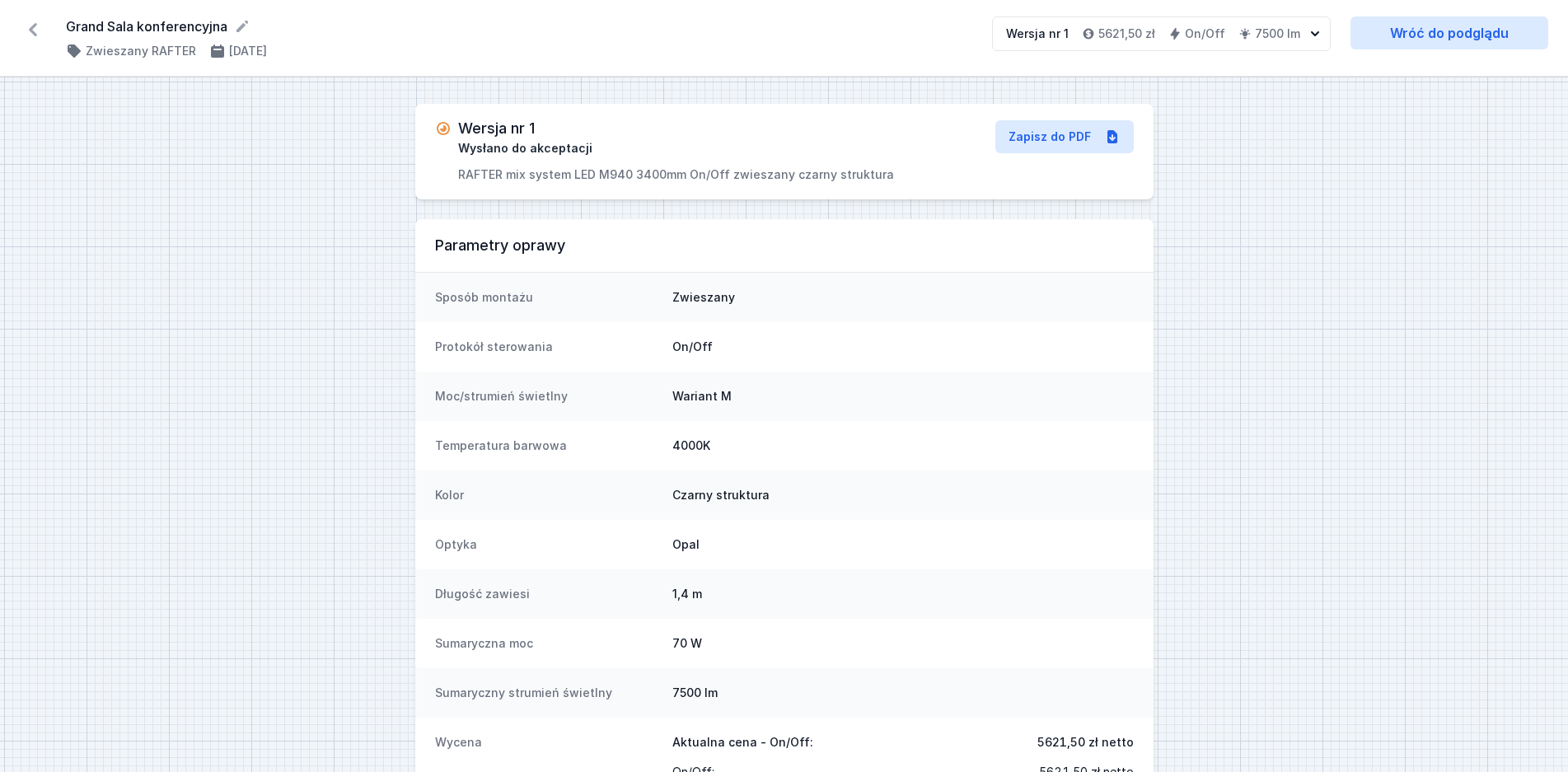
click at [38, 31] on icon at bounding box center [33, 30] width 27 height 27
